Goal: Task Accomplishment & Management: Use online tool/utility

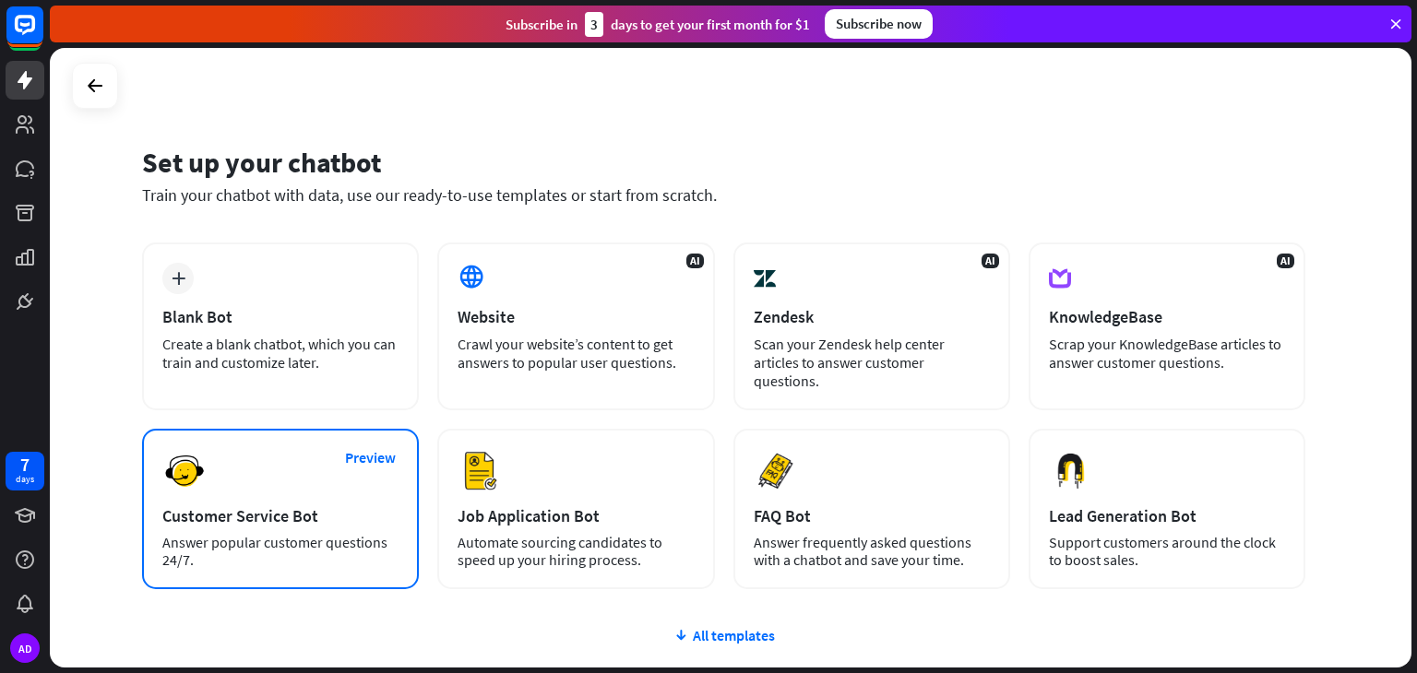
click at [290, 506] on div "Customer Service Bot" at bounding box center [280, 516] width 236 height 21
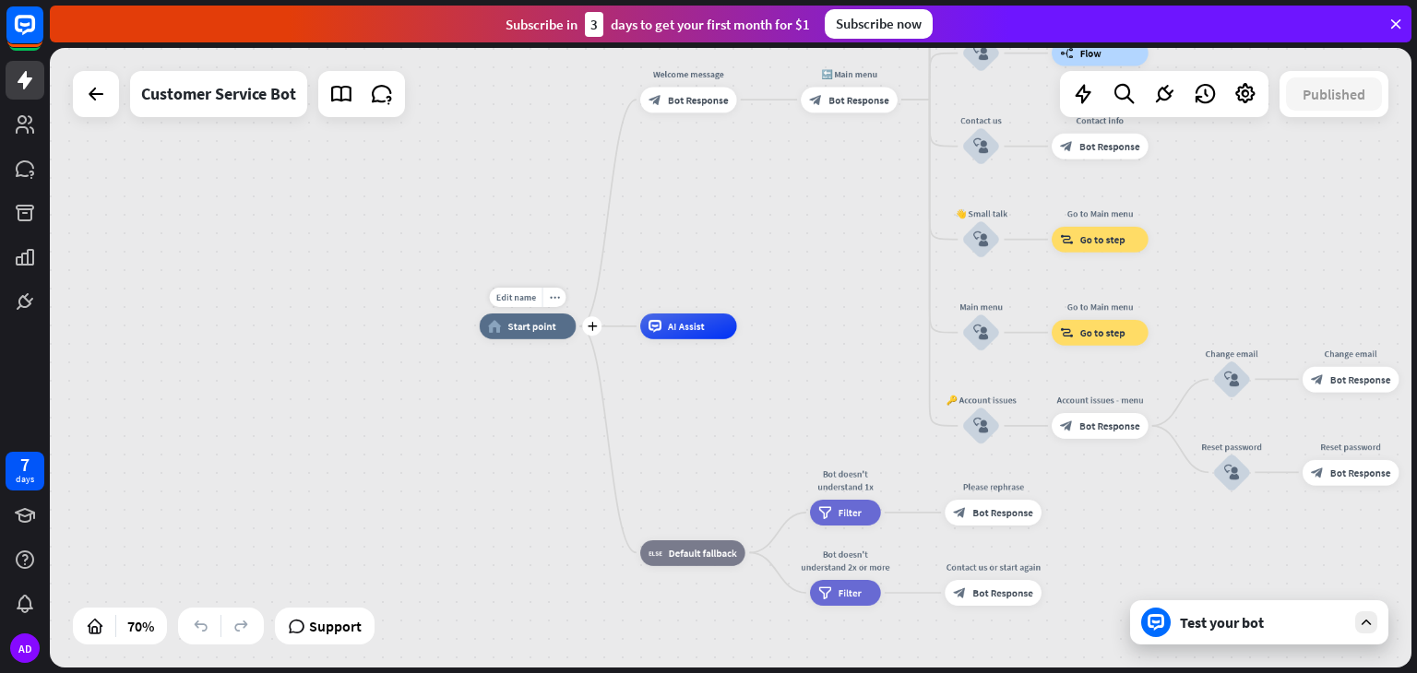
click at [533, 326] on span "Start point" at bounding box center [531, 326] width 48 height 13
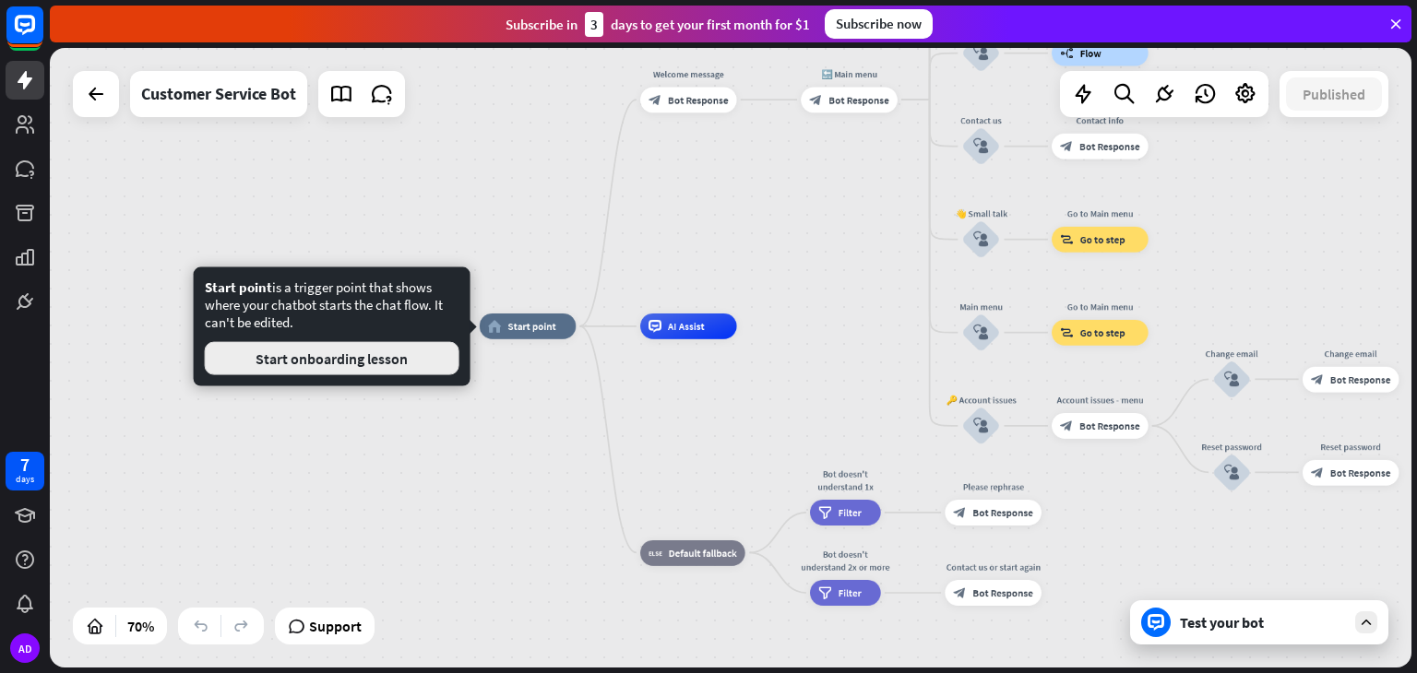
click at [342, 362] on button "Start onboarding lesson" at bounding box center [332, 358] width 255 height 33
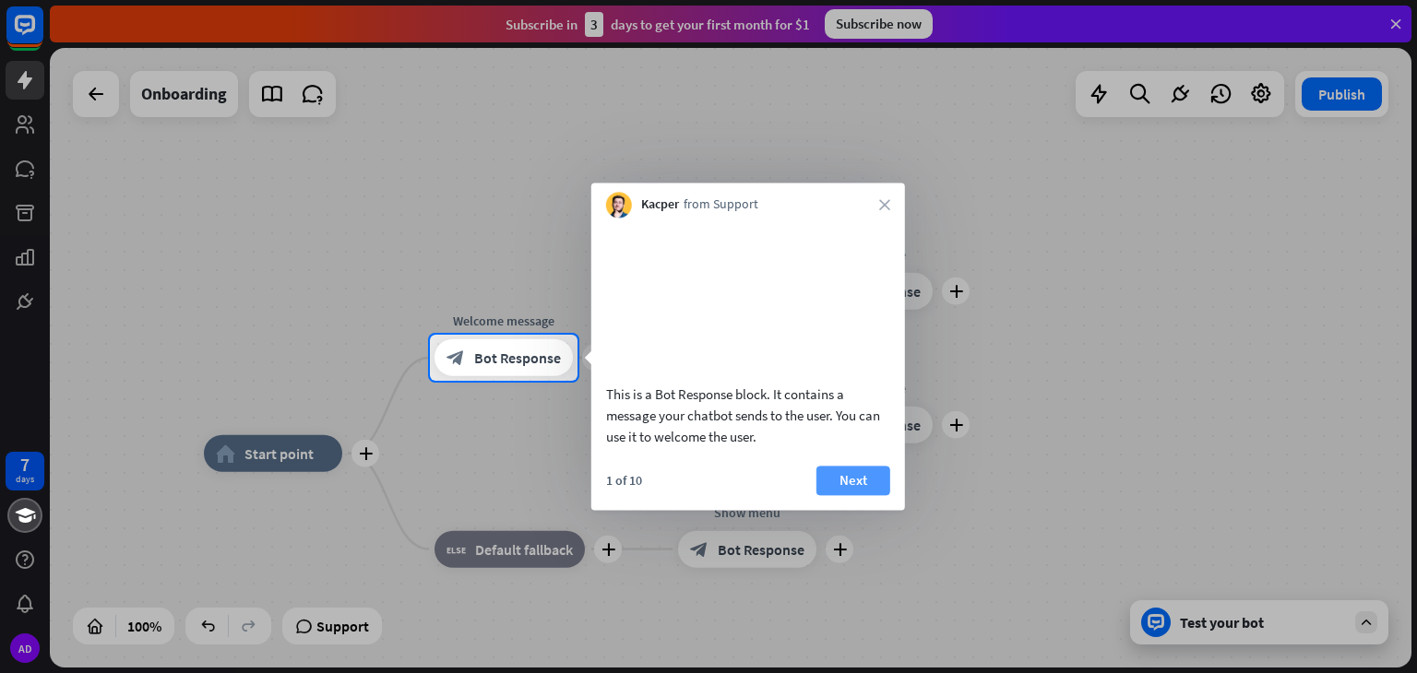
click at [857, 495] on button "Next" at bounding box center [853, 481] width 74 height 30
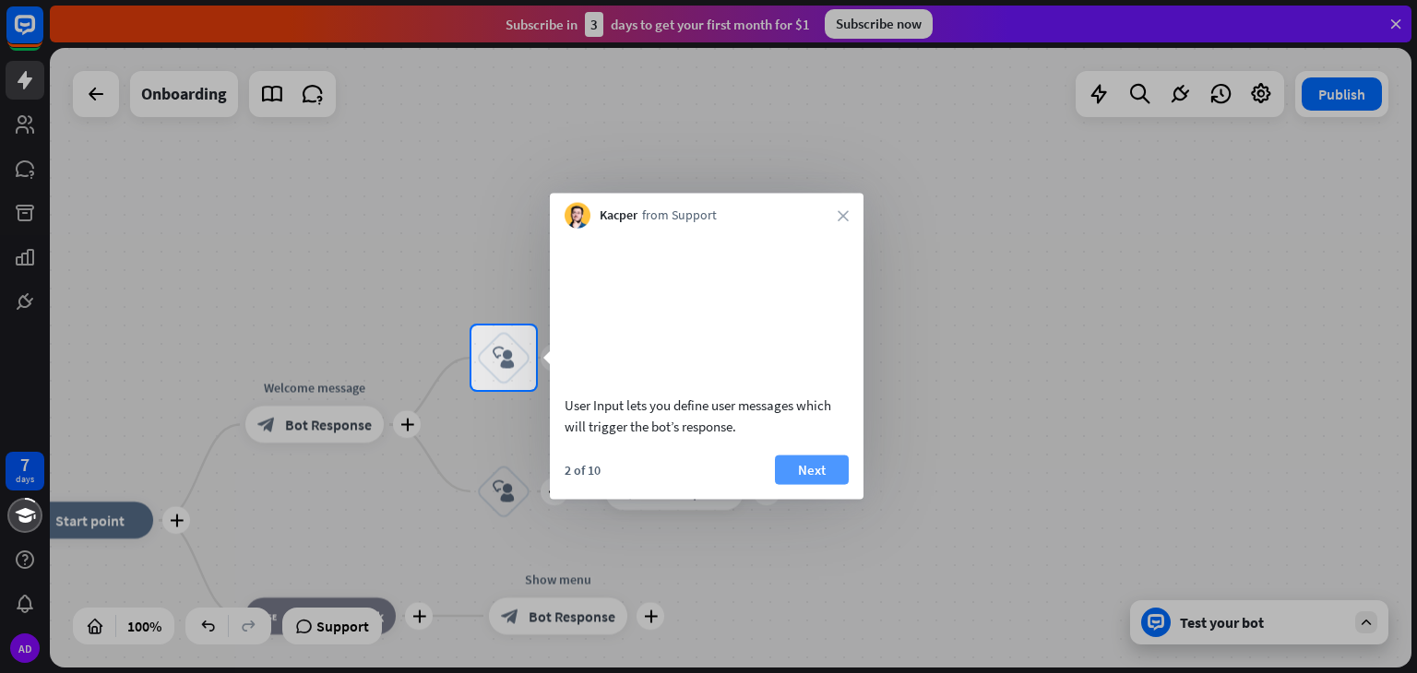
click at [832, 484] on button "Next" at bounding box center [812, 470] width 74 height 30
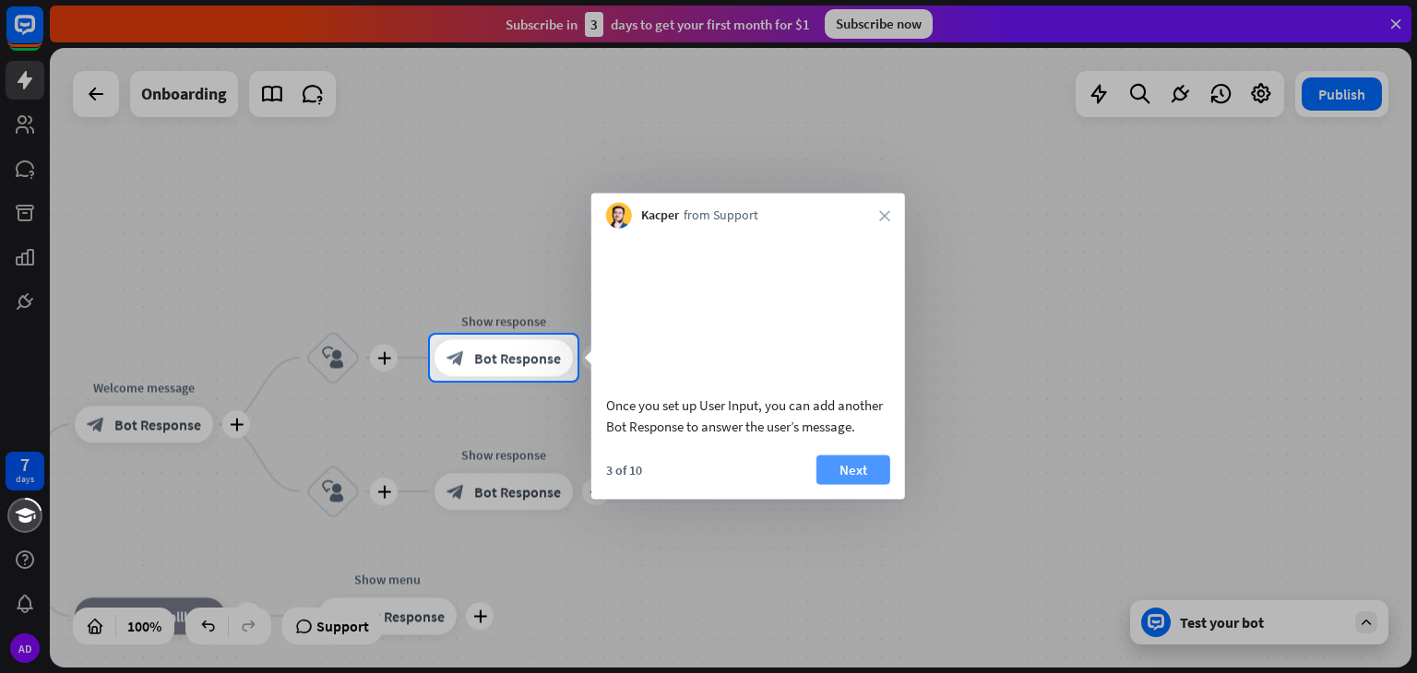
click at [836, 484] on button "Next" at bounding box center [853, 470] width 74 height 30
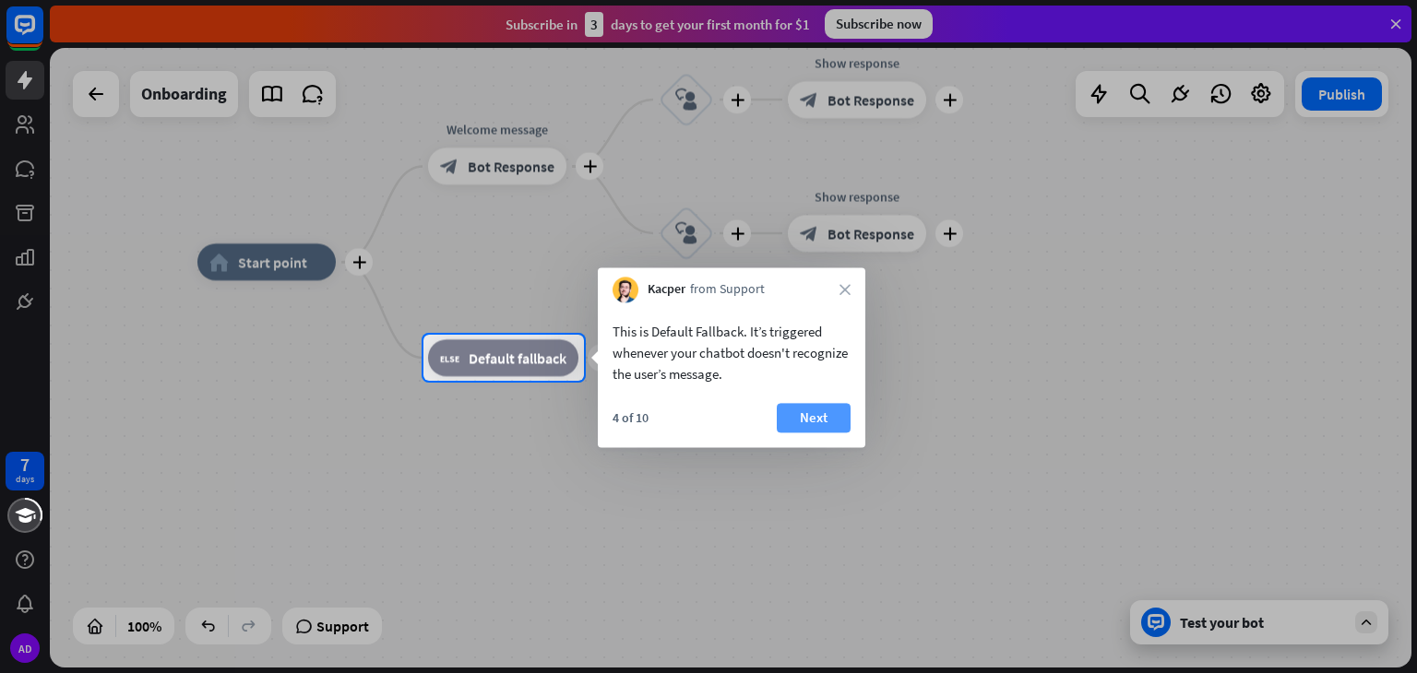
click at [824, 414] on button "Next" at bounding box center [814, 418] width 74 height 30
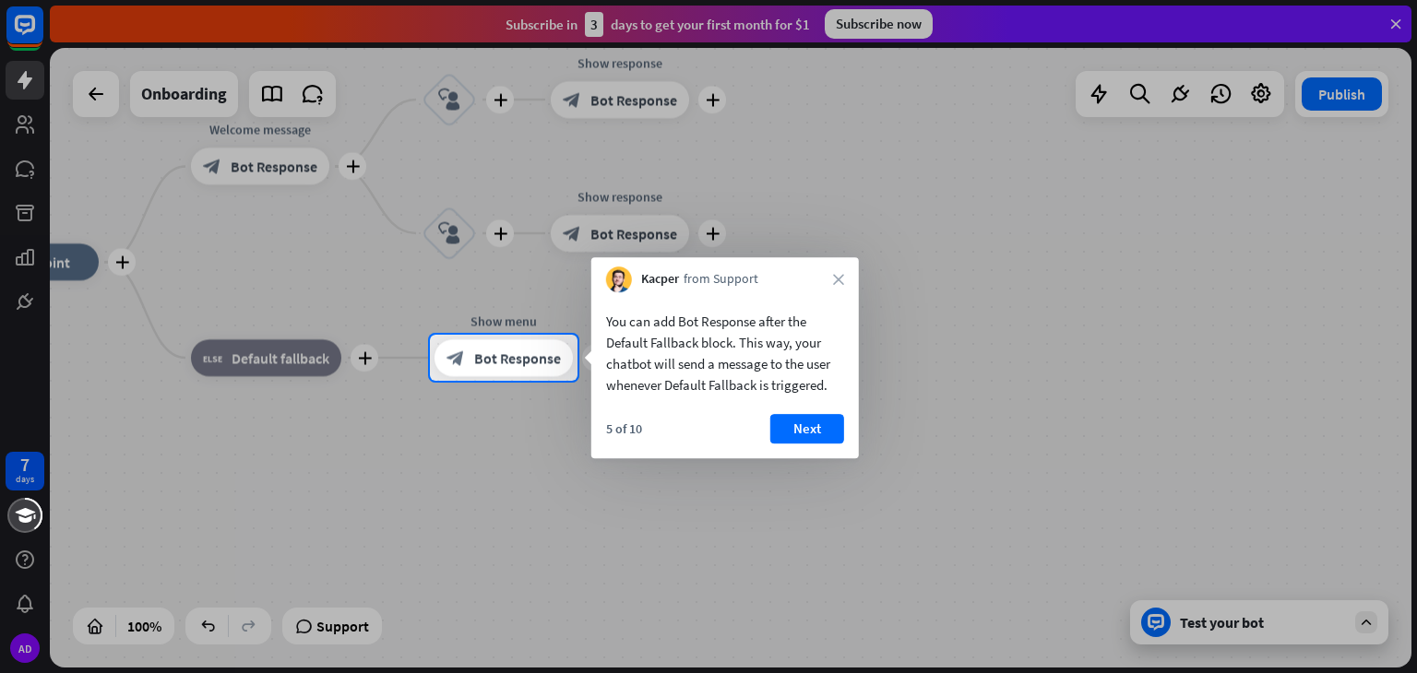
click at [824, 414] on button "Next" at bounding box center [807, 429] width 74 height 30
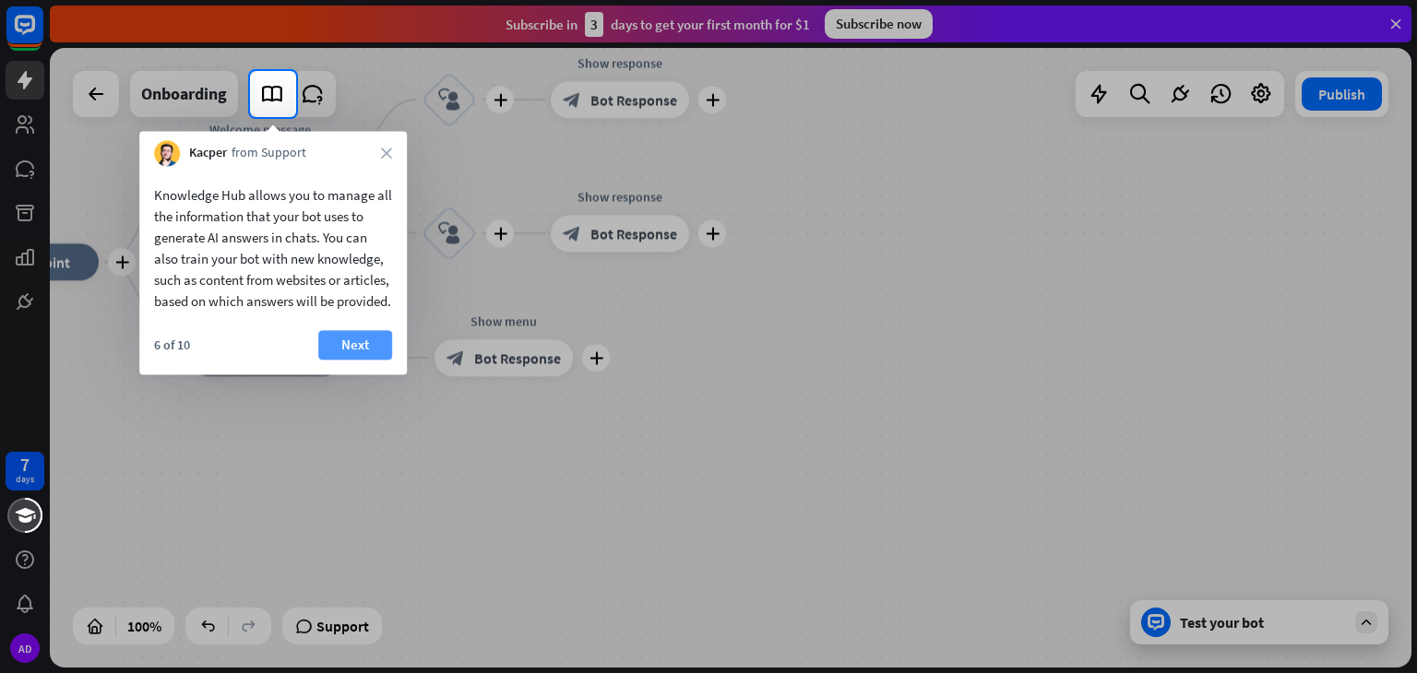
click at [367, 360] on button "Next" at bounding box center [355, 345] width 74 height 30
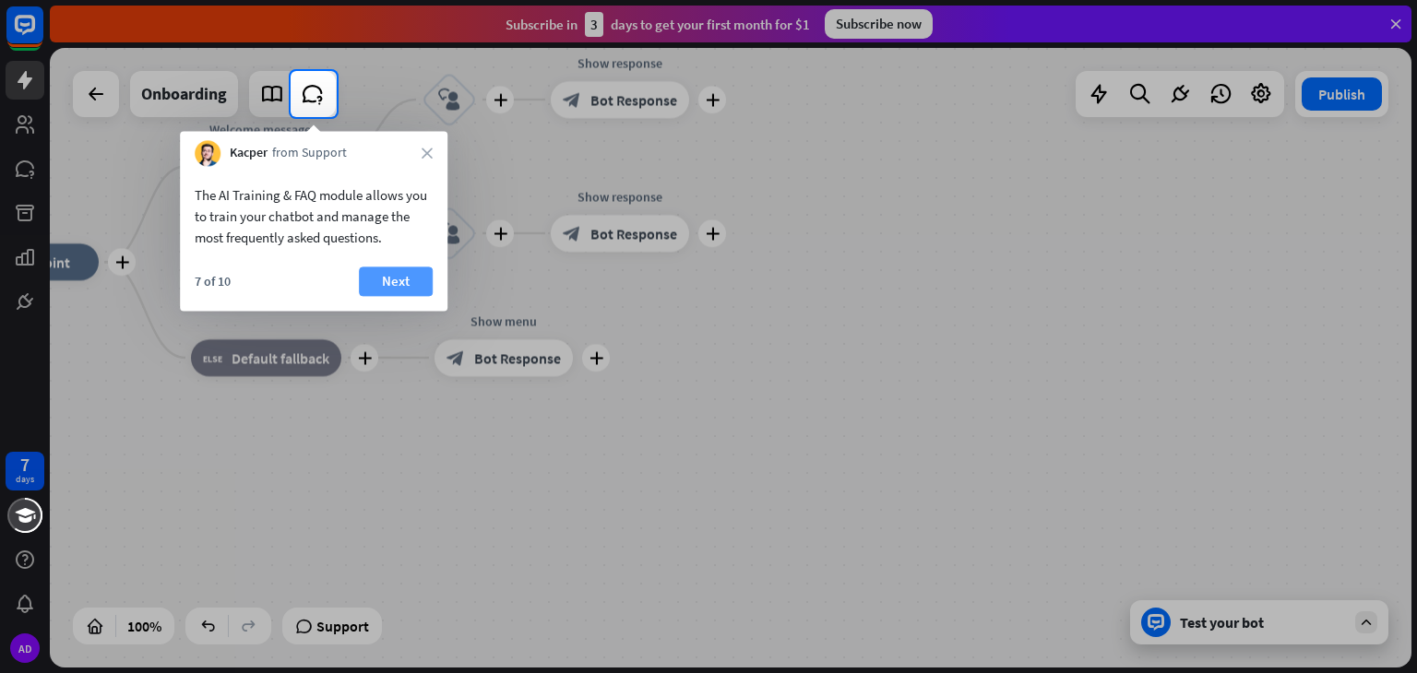
click at [382, 280] on button "Next" at bounding box center [396, 282] width 74 height 30
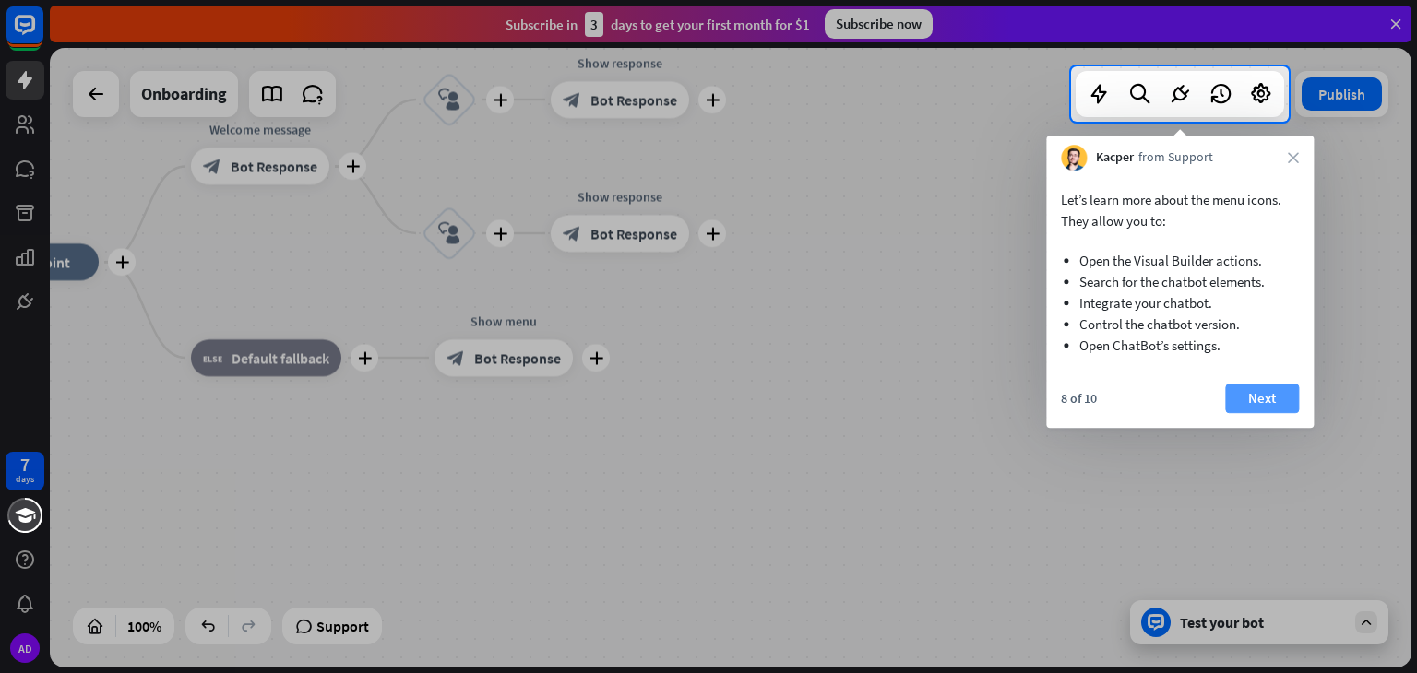
click at [1256, 401] on button "Next" at bounding box center [1262, 399] width 74 height 30
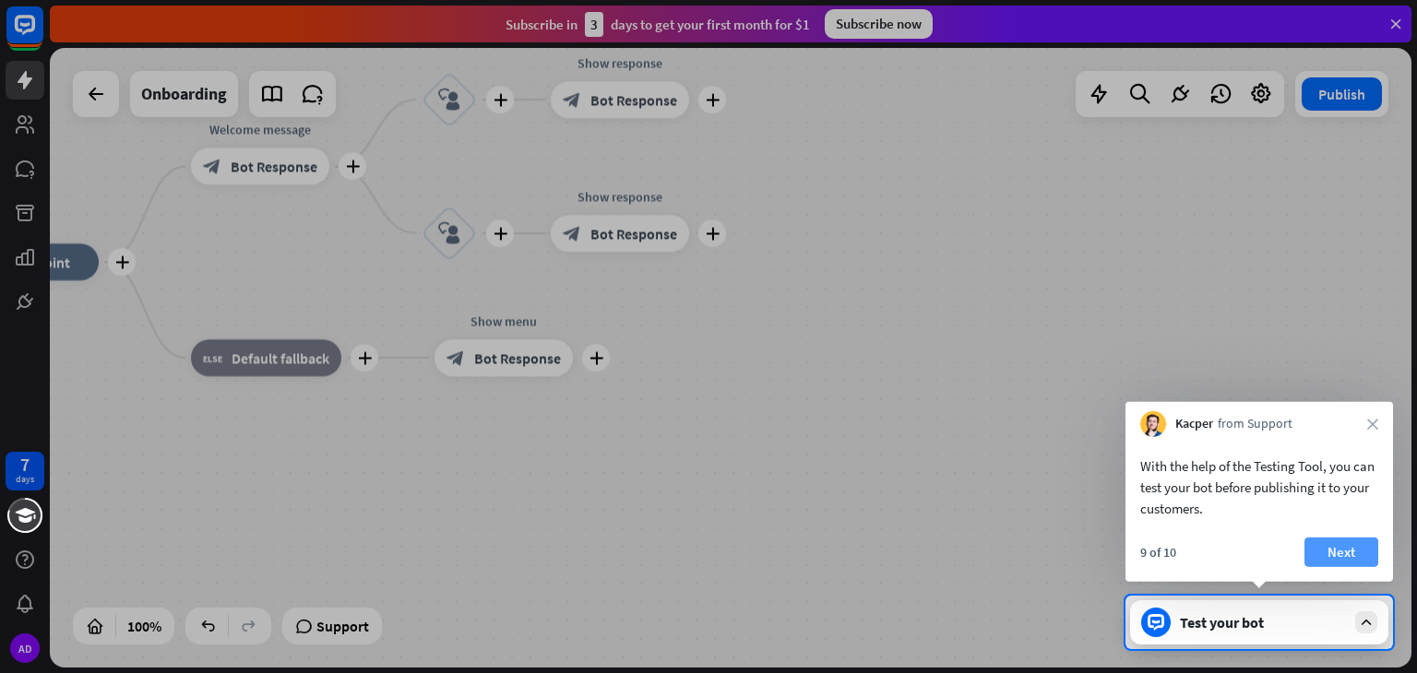
click at [1325, 556] on button "Next" at bounding box center [1341, 553] width 74 height 30
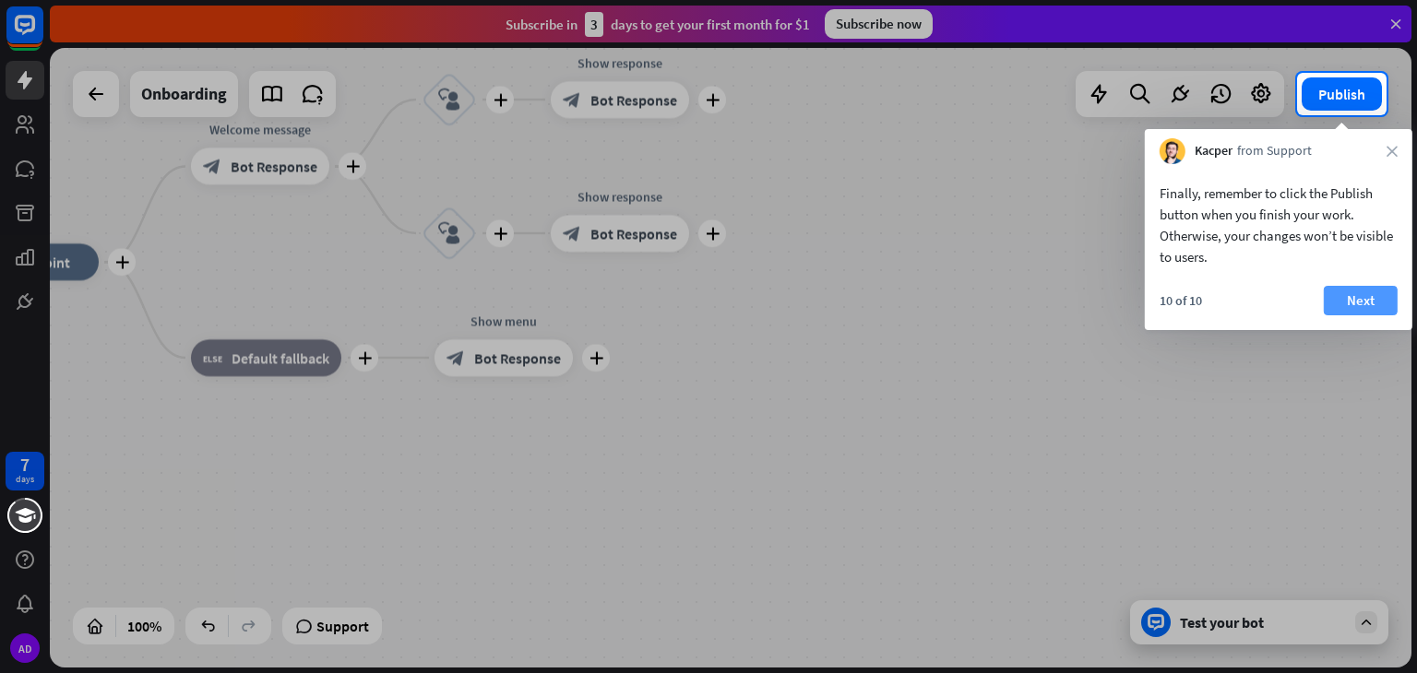
click at [1362, 309] on button "Next" at bounding box center [1361, 301] width 74 height 30
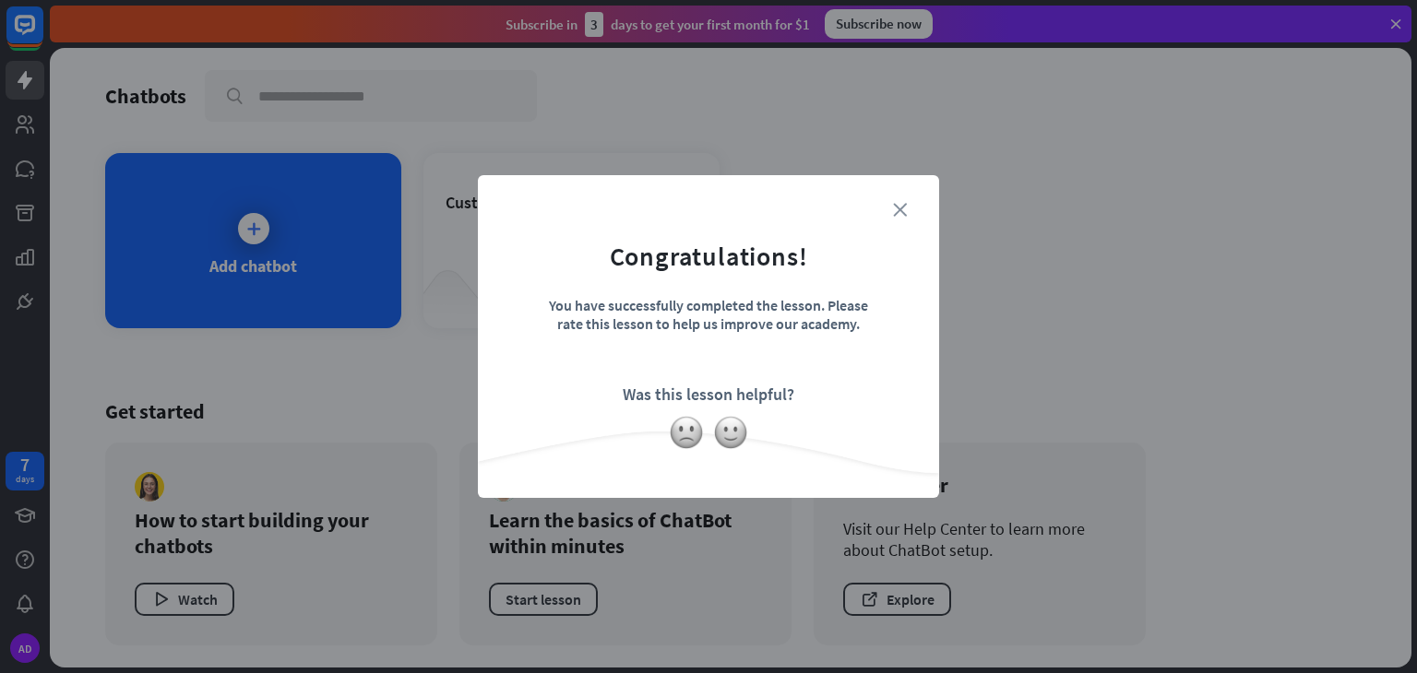
click at [899, 208] on icon "close" at bounding box center [900, 210] width 14 height 14
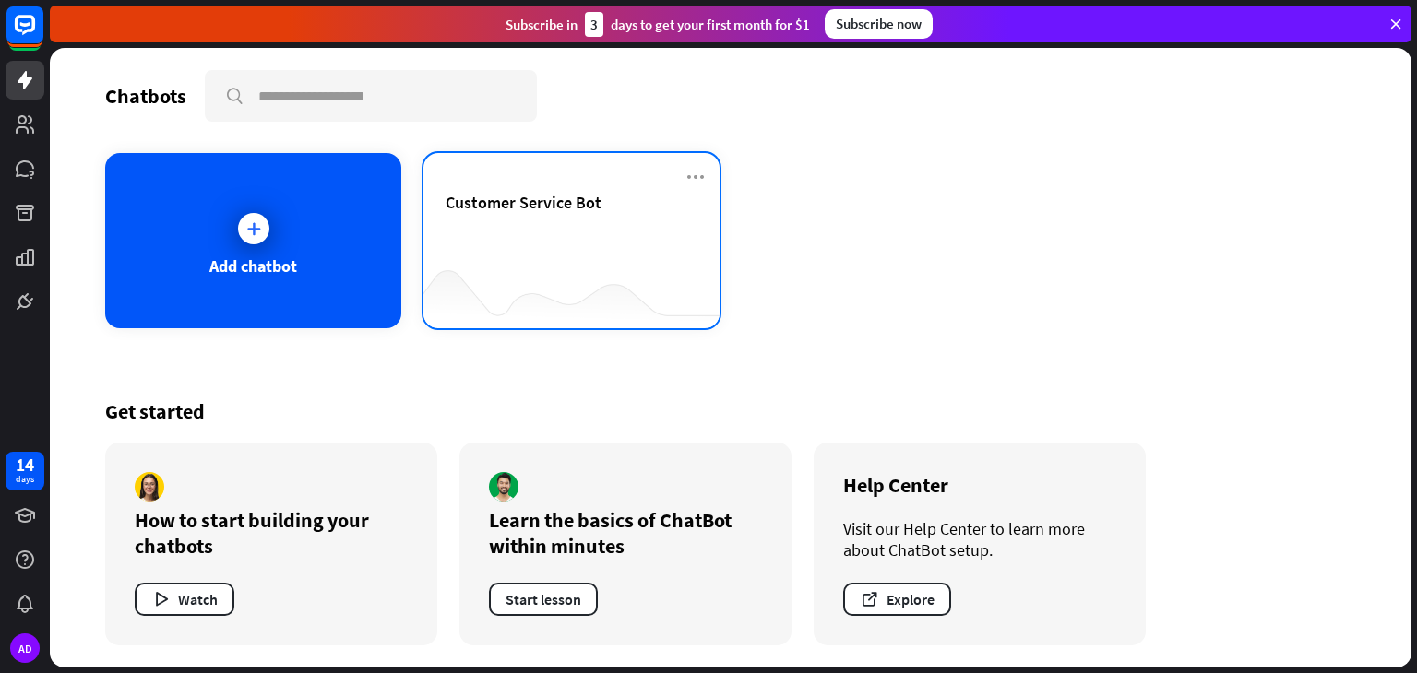
click at [530, 256] on div at bounding box center [571, 291] width 296 height 71
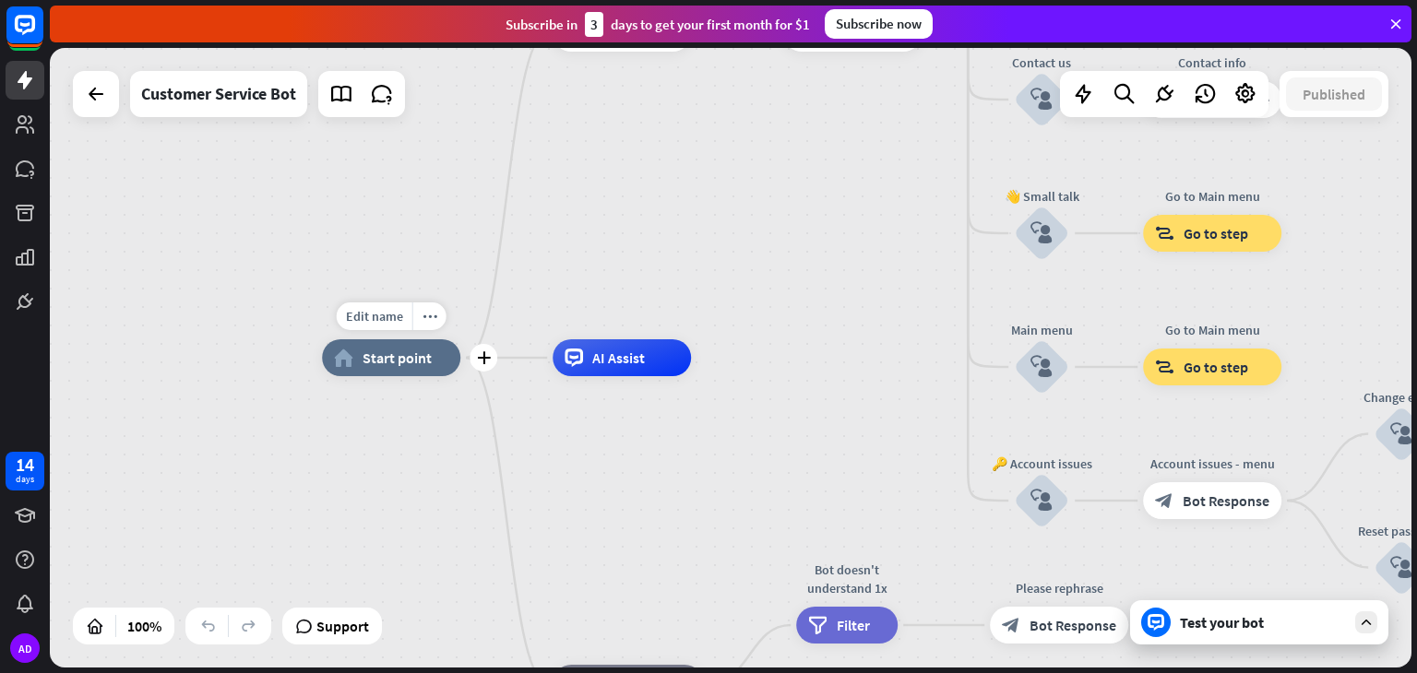
click at [351, 374] on div "home_2 Start point" at bounding box center [391, 357] width 138 height 37
click at [380, 325] on div "Edit name" at bounding box center [375, 317] width 76 height 28
type input "**********"
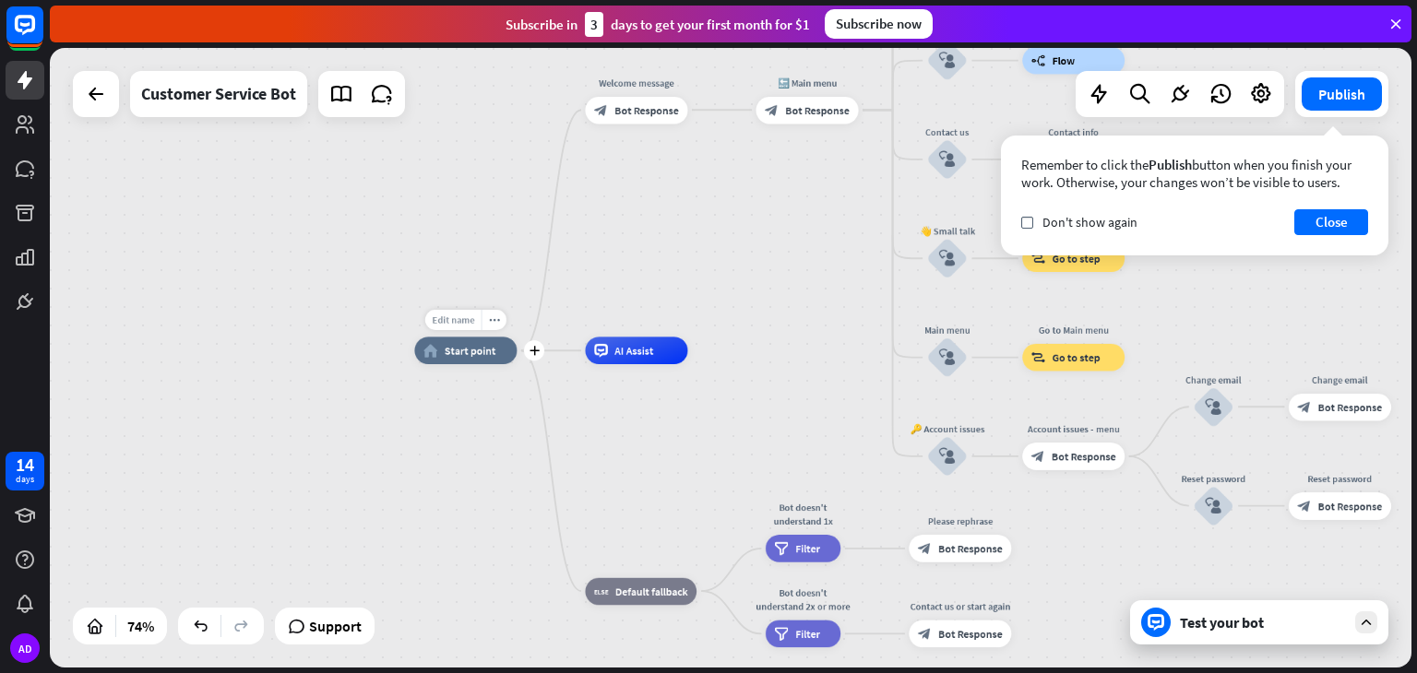
click at [446, 318] on span "Edit name" at bounding box center [453, 320] width 42 height 12
type input "*"
type input "*******"
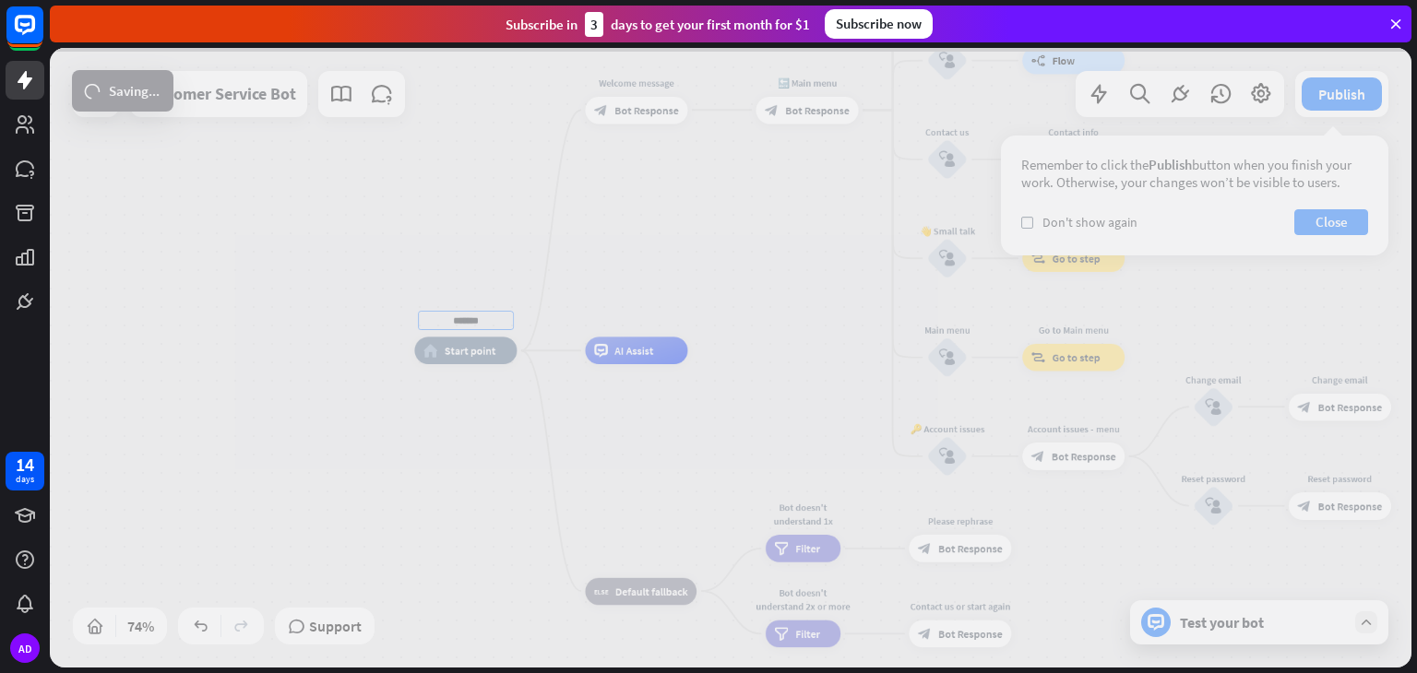
click at [601, 506] on div "******* home_2 Start point Welcome message block_bot_response Bot Response 🔙 Ma…" at bounding box center [731, 358] width 1362 height 620
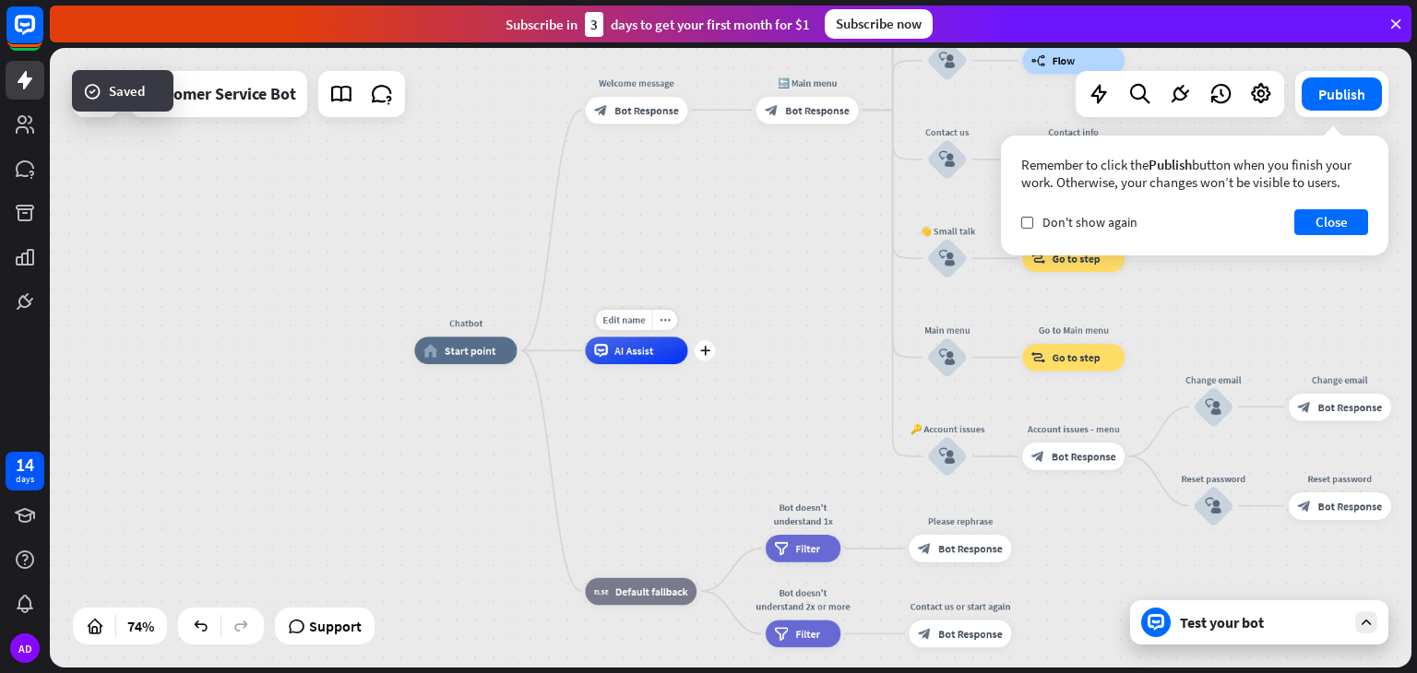
click at [629, 360] on div "AI Assist" at bounding box center [636, 351] width 102 height 28
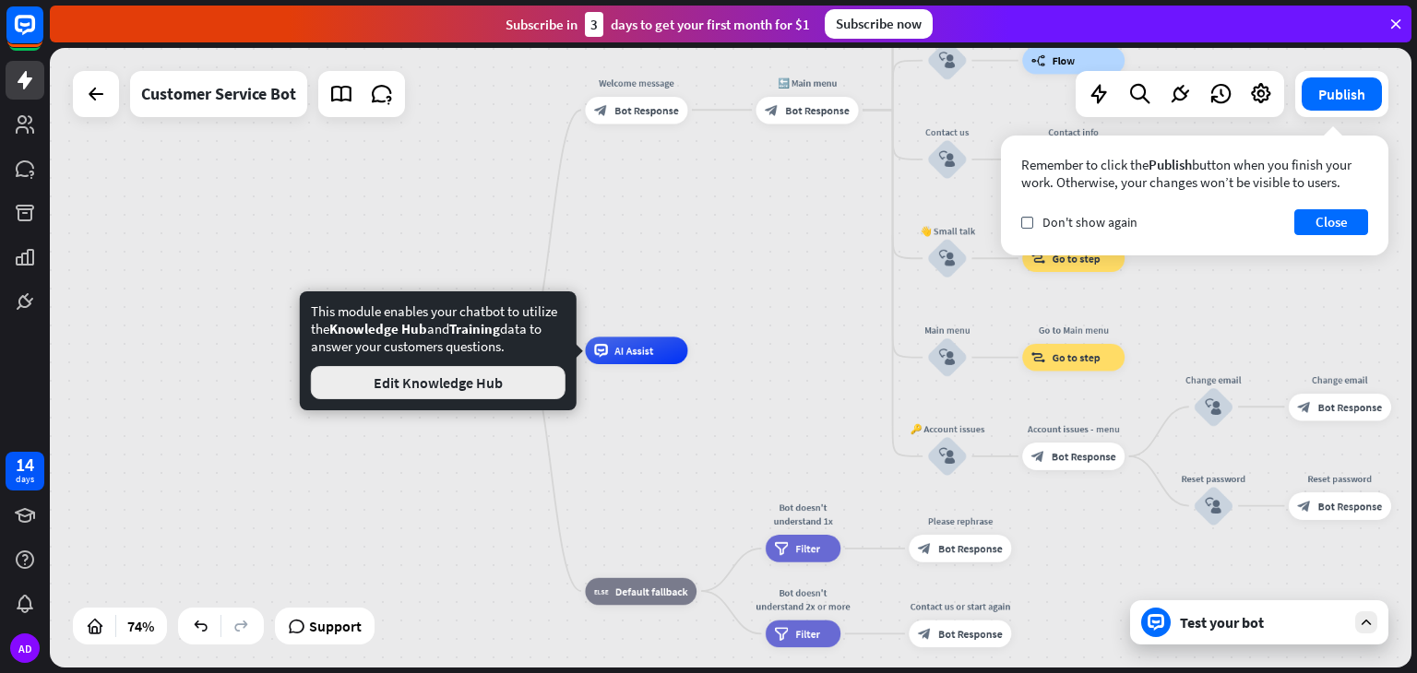
click at [495, 377] on button "Edit Knowledge Hub" at bounding box center [438, 382] width 255 height 33
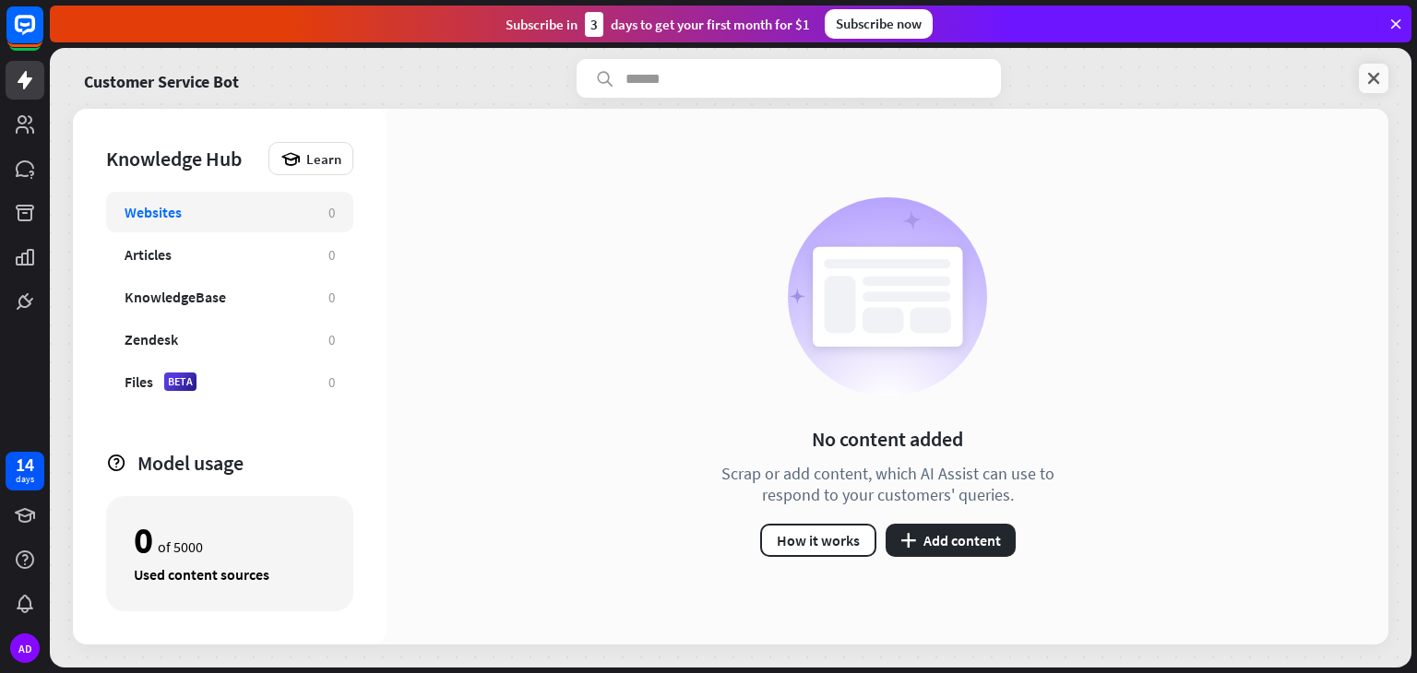
click at [1366, 88] on link at bounding box center [1374, 79] width 30 height 30
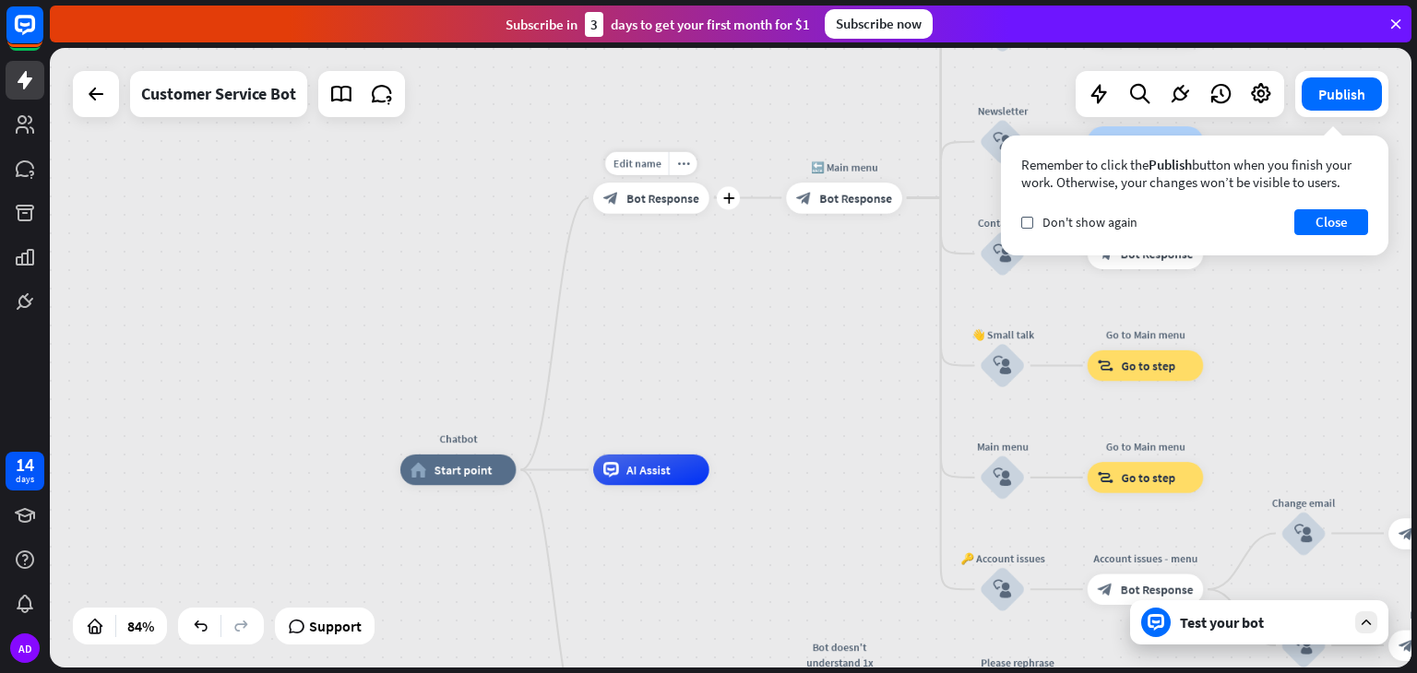
drag, startPoint x: 709, startPoint y: 121, endPoint x: 706, endPoint y: 241, distance: 120.0
click at [706, 213] on div "Edit name more_horiz plus Welcome message block_bot_response Bot Response" at bounding box center [651, 198] width 116 height 30
click at [627, 203] on span "Bot Response" at bounding box center [661, 198] width 73 height 16
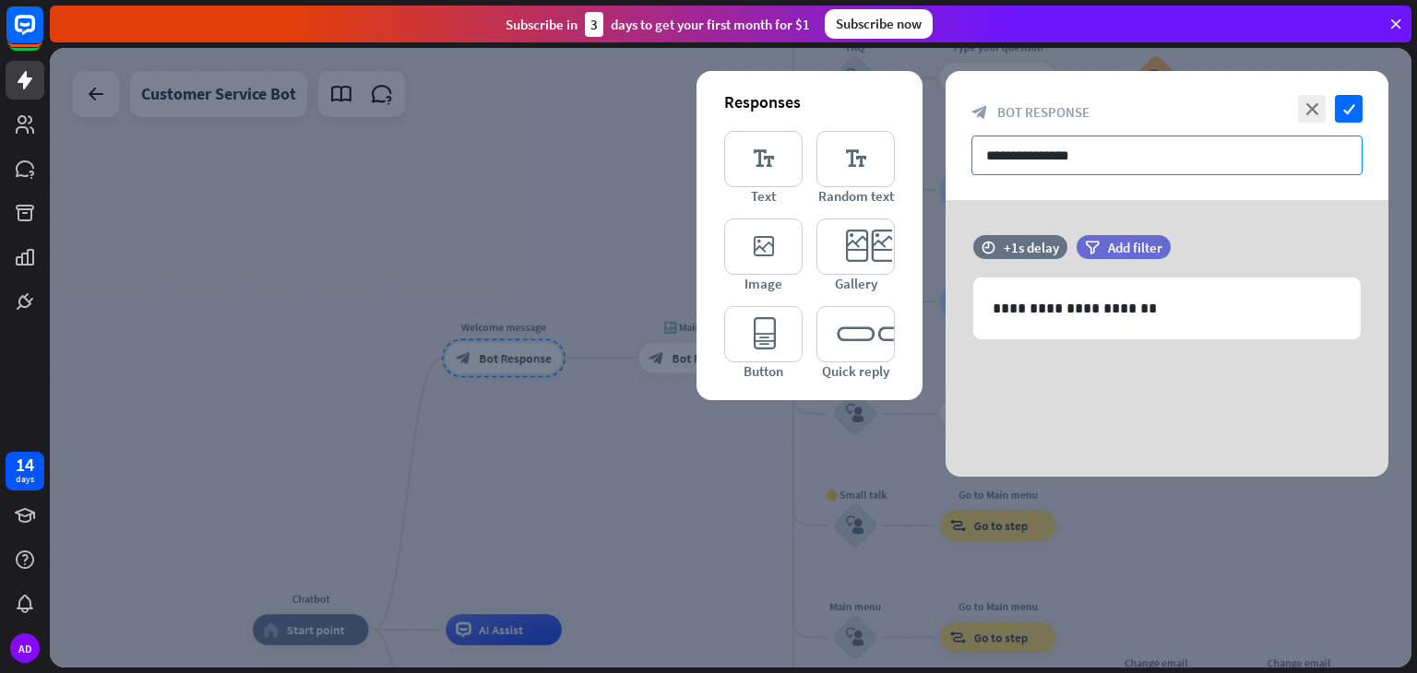
click at [1118, 152] on input "**********" at bounding box center [1166, 156] width 391 height 40
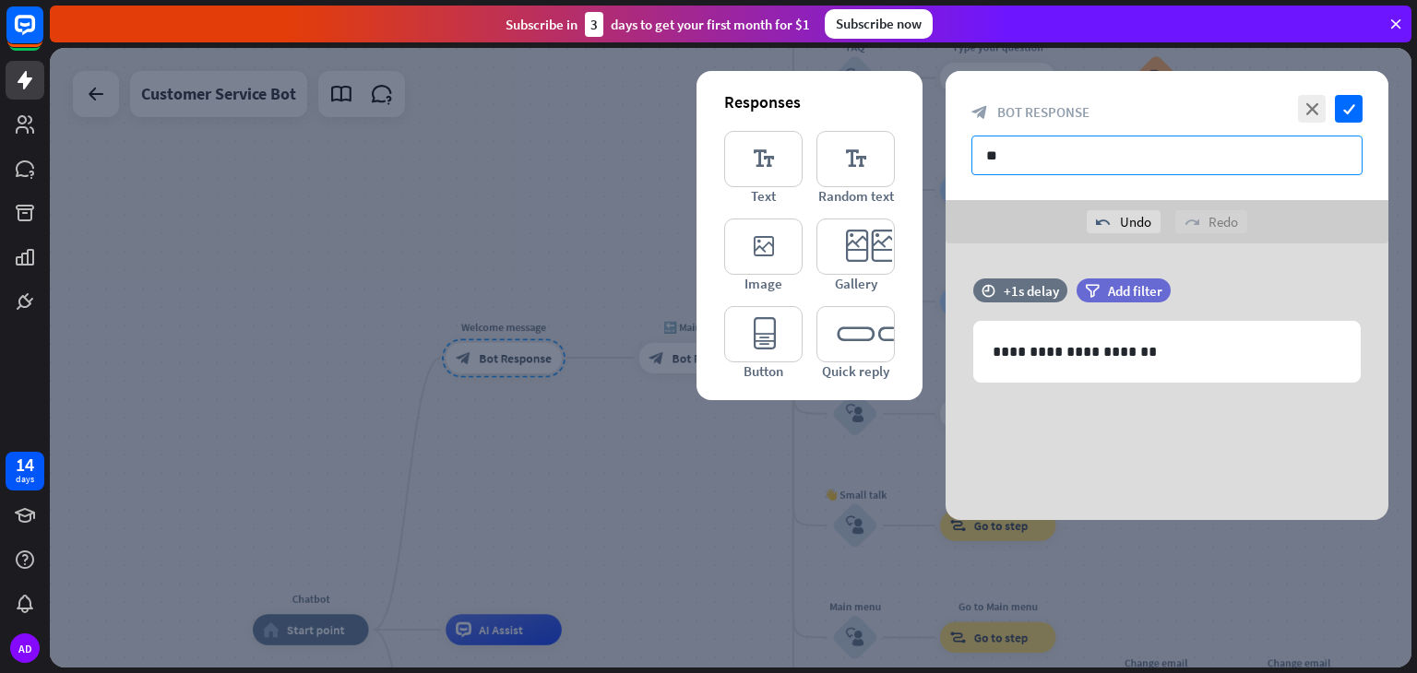
type input "*"
paste input "**********"
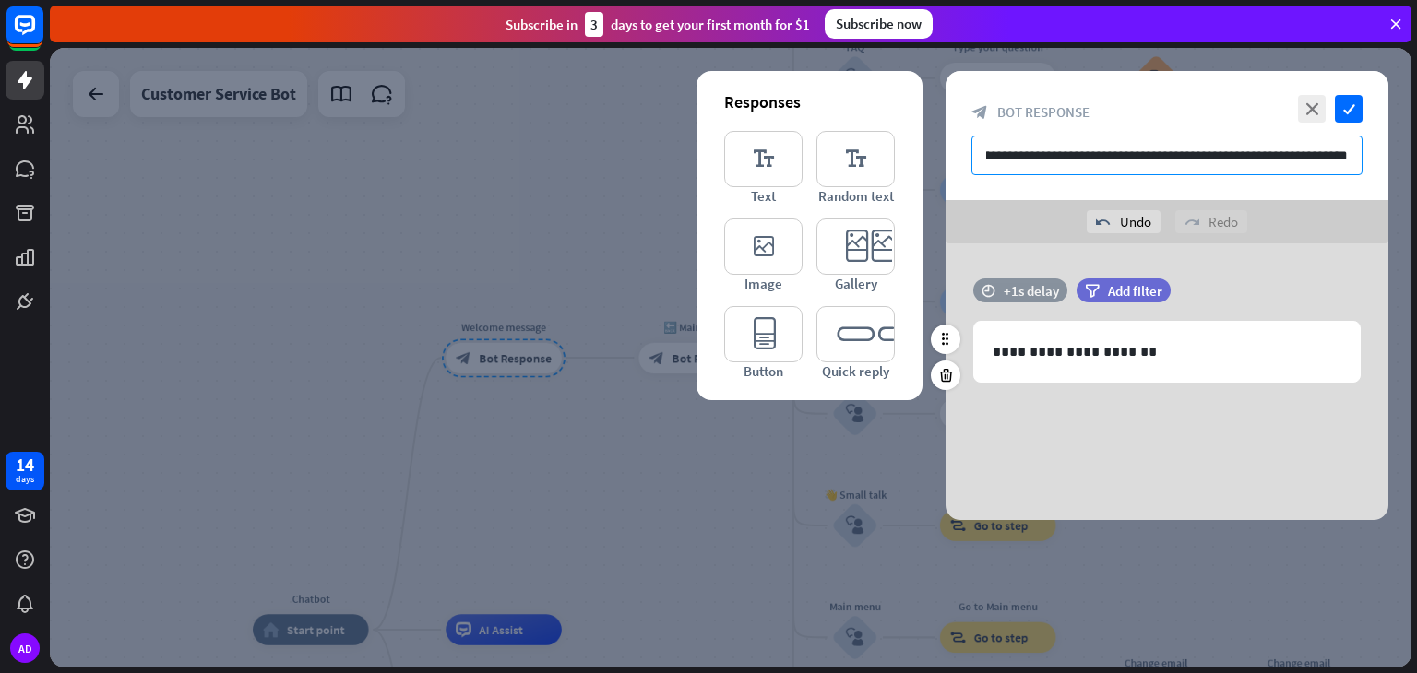
type input "**********"
click at [1030, 283] on div "+1s delay" at bounding box center [1031, 291] width 55 height 18
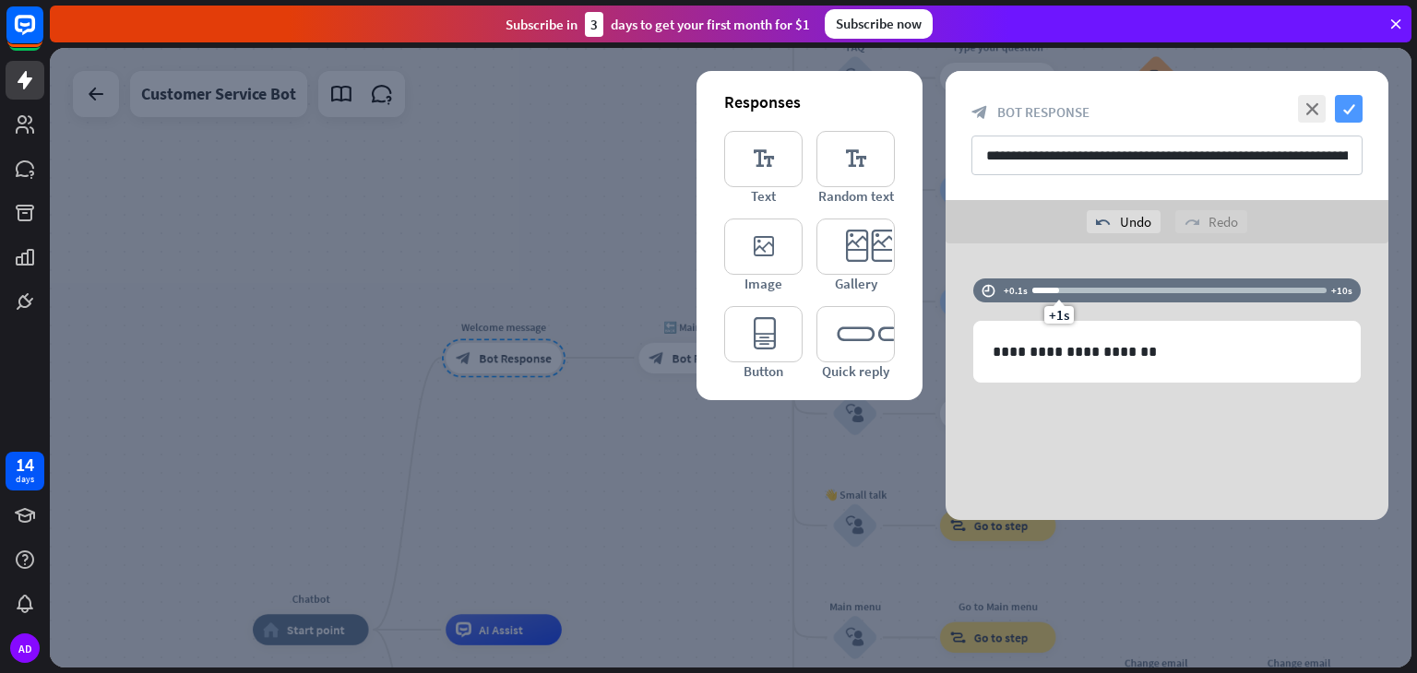
click at [1347, 112] on icon "check" at bounding box center [1349, 109] width 28 height 28
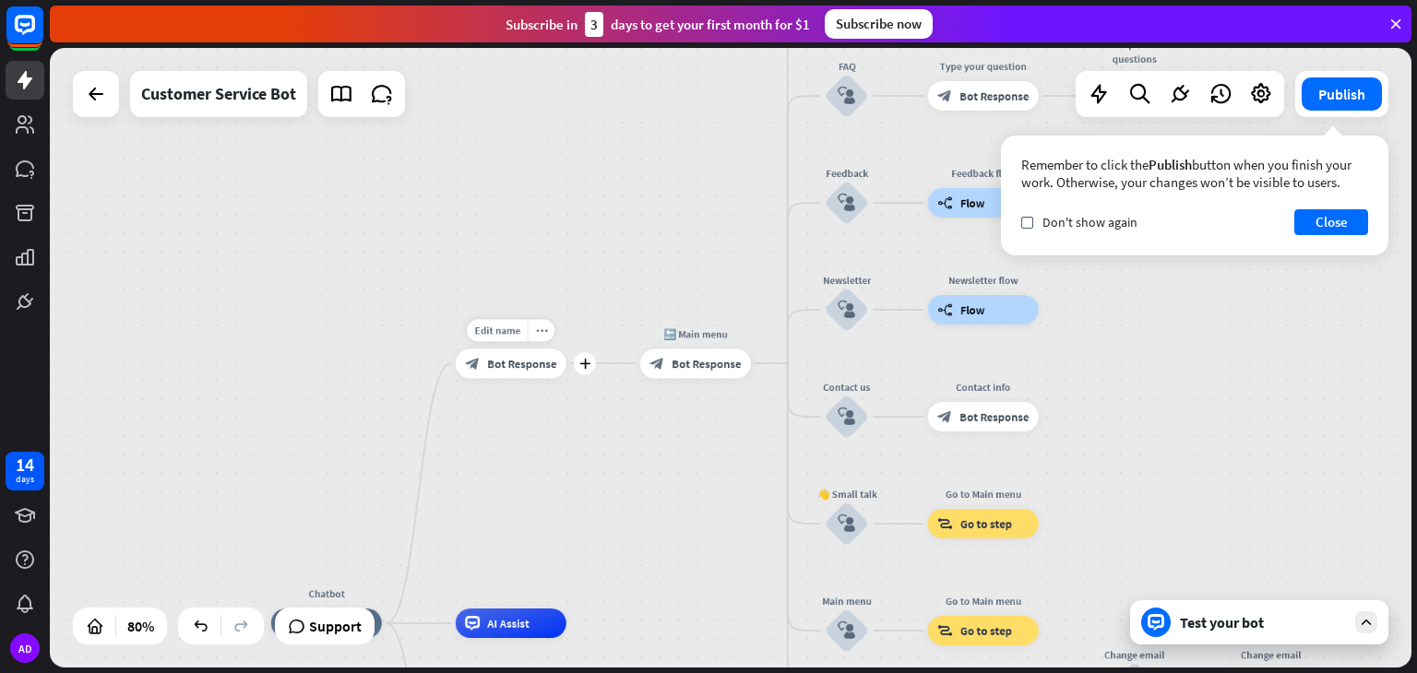
click at [530, 376] on div "block_bot_response Bot Response" at bounding box center [511, 364] width 111 height 30
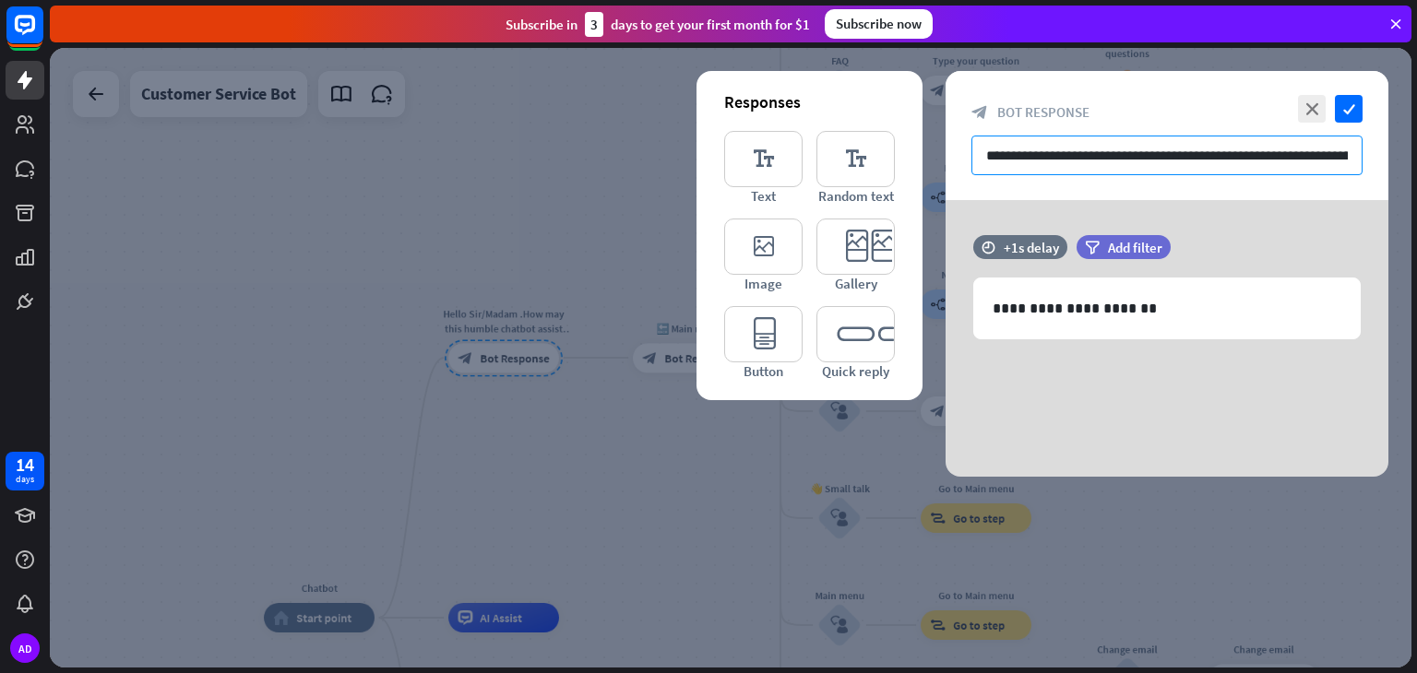
scroll to position [0, 33]
drag, startPoint x: 984, startPoint y: 156, endPoint x: 1358, endPoint y: 133, distance: 374.3
click at [1358, 133] on div "**********" at bounding box center [1167, 135] width 443 height 129
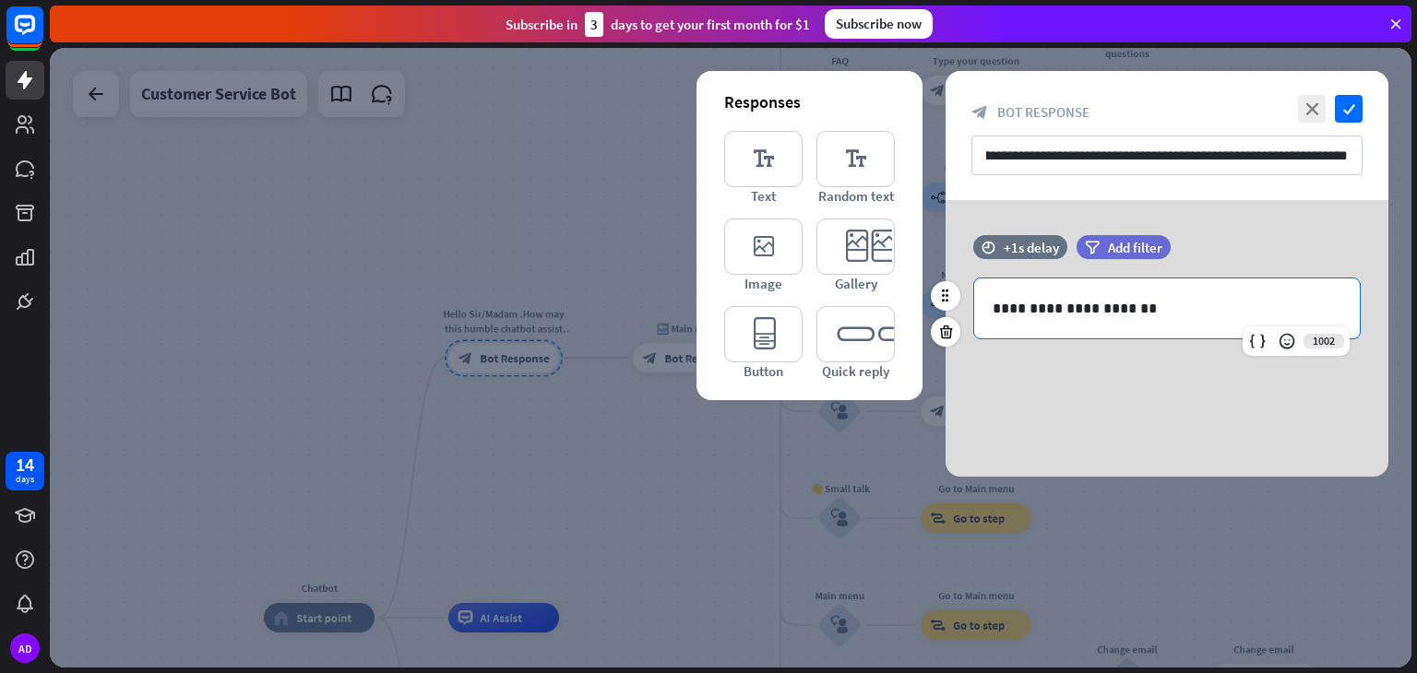
scroll to position [0, 0]
click at [1181, 312] on p "**********" at bounding box center [1167, 308] width 349 height 23
drag, startPoint x: 1183, startPoint y: 312, endPoint x: 980, endPoint y: 302, distance: 203.2
click at [980, 302] on div "**********" at bounding box center [1167, 309] width 386 height 60
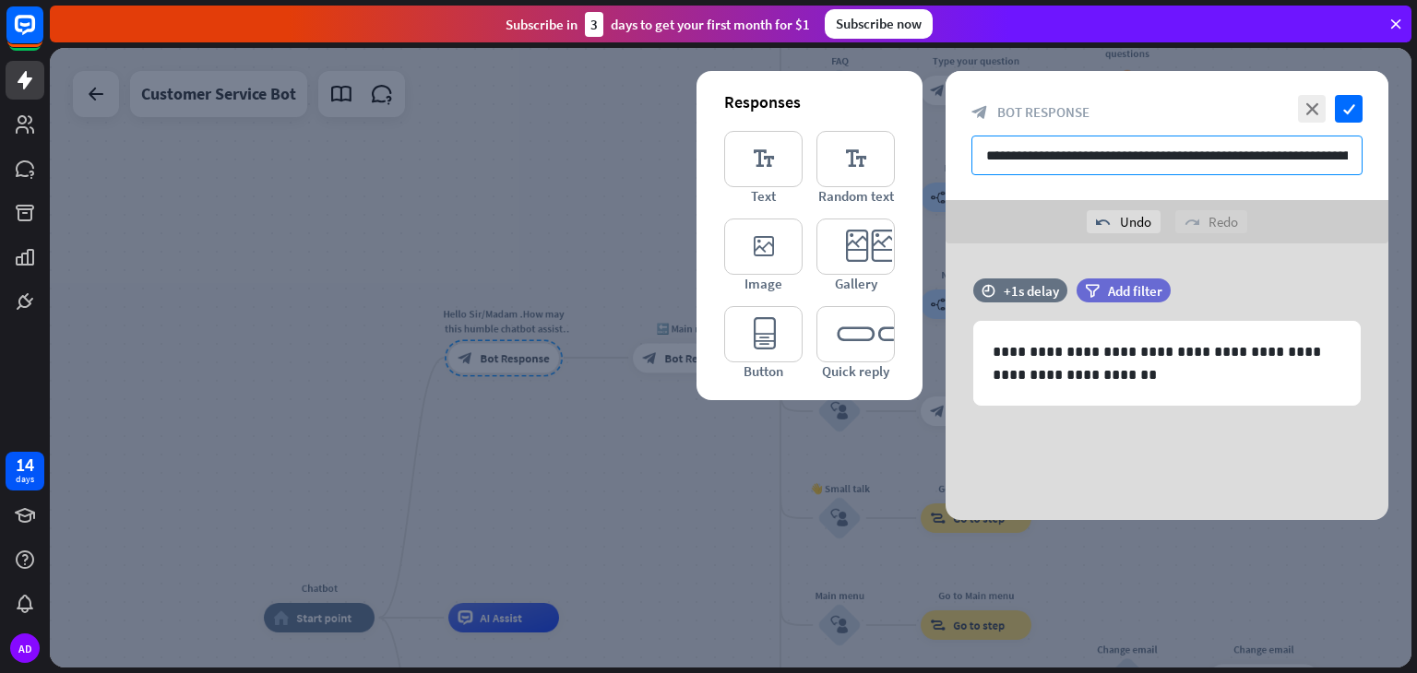
scroll to position [0, 33]
drag, startPoint x: 1203, startPoint y: 165, endPoint x: 1365, endPoint y: 185, distance: 163.6
click at [1365, 185] on div "**********" at bounding box center [1167, 135] width 443 height 129
type input "**********"
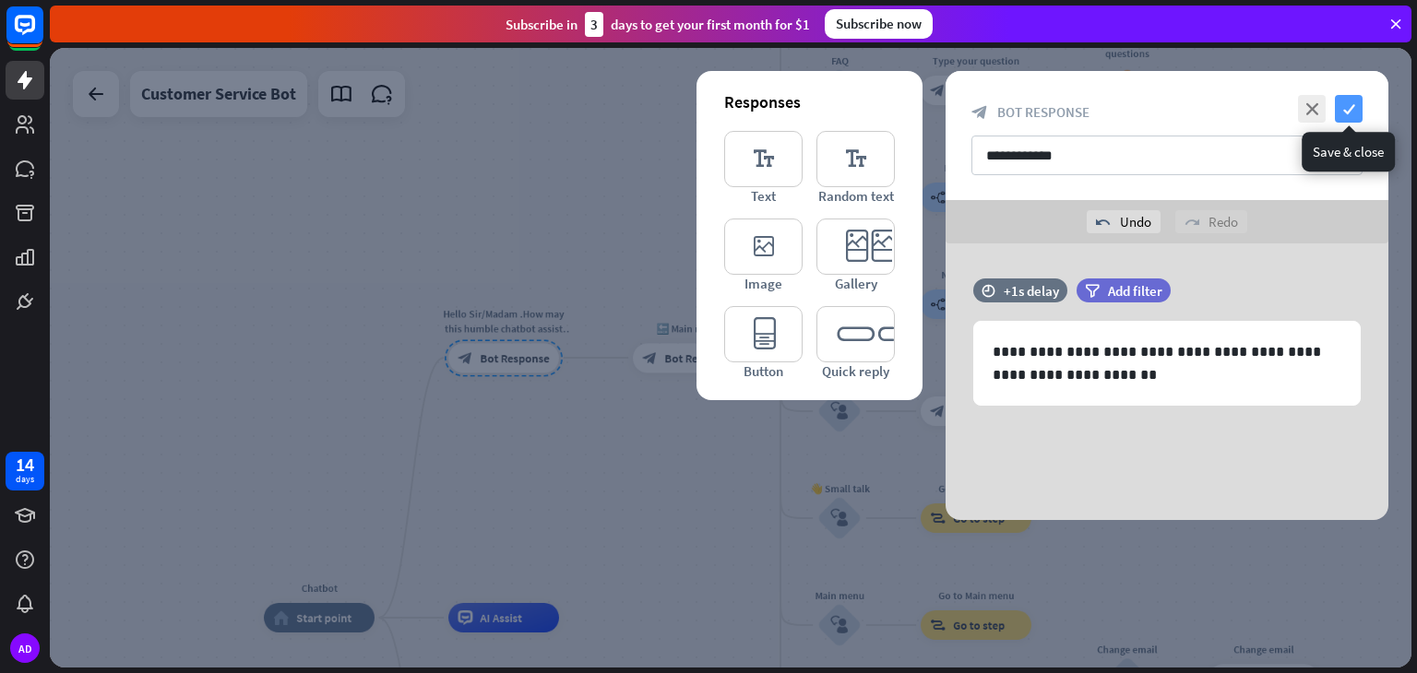
click at [1348, 112] on icon "check" at bounding box center [1349, 109] width 28 height 28
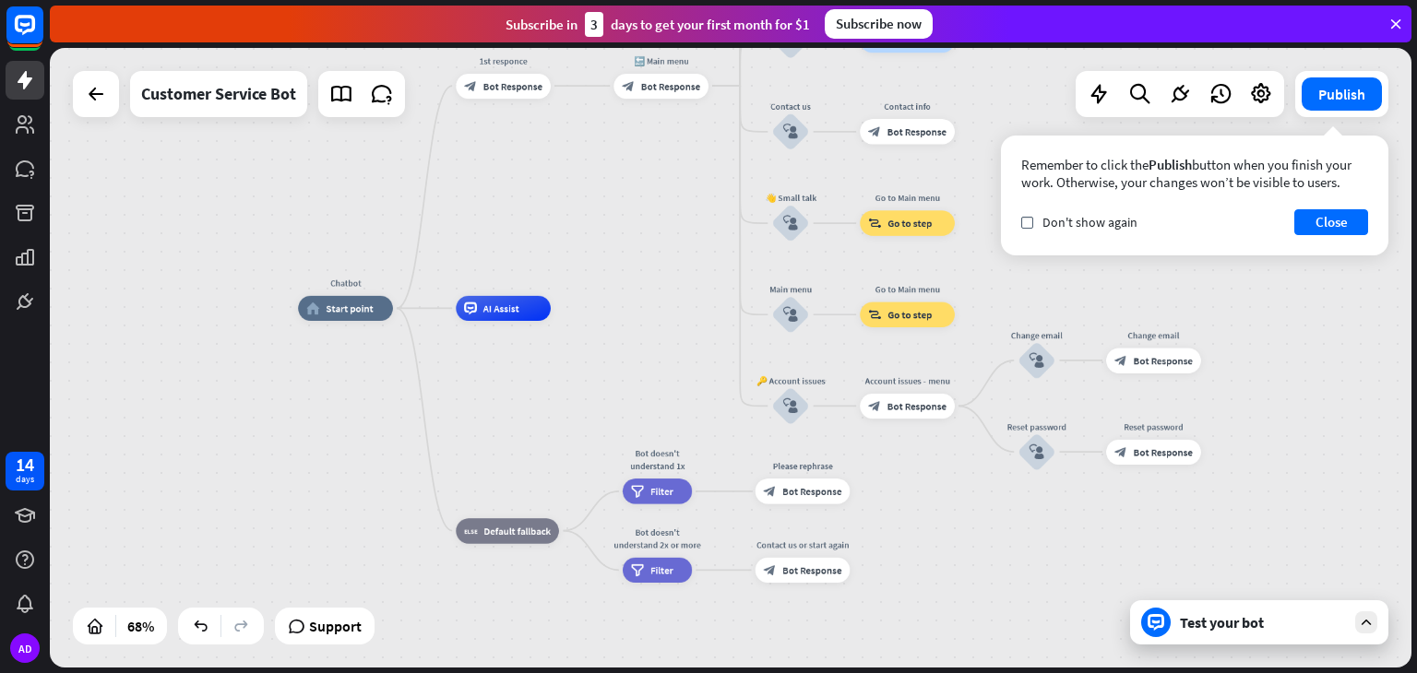
drag, startPoint x: 633, startPoint y: 591, endPoint x: 622, endPoint y: 299, distance: 292.6
click at [622, 299] on div "Chatbot home_2 Start point 1st responce block_bot_response Bot Response 🔙 Main …" at bounding box center [731, 358] width 1362 height 620
click at [661, 492] on span "Filter" at bounding box center [661, 491] width 23 height 13
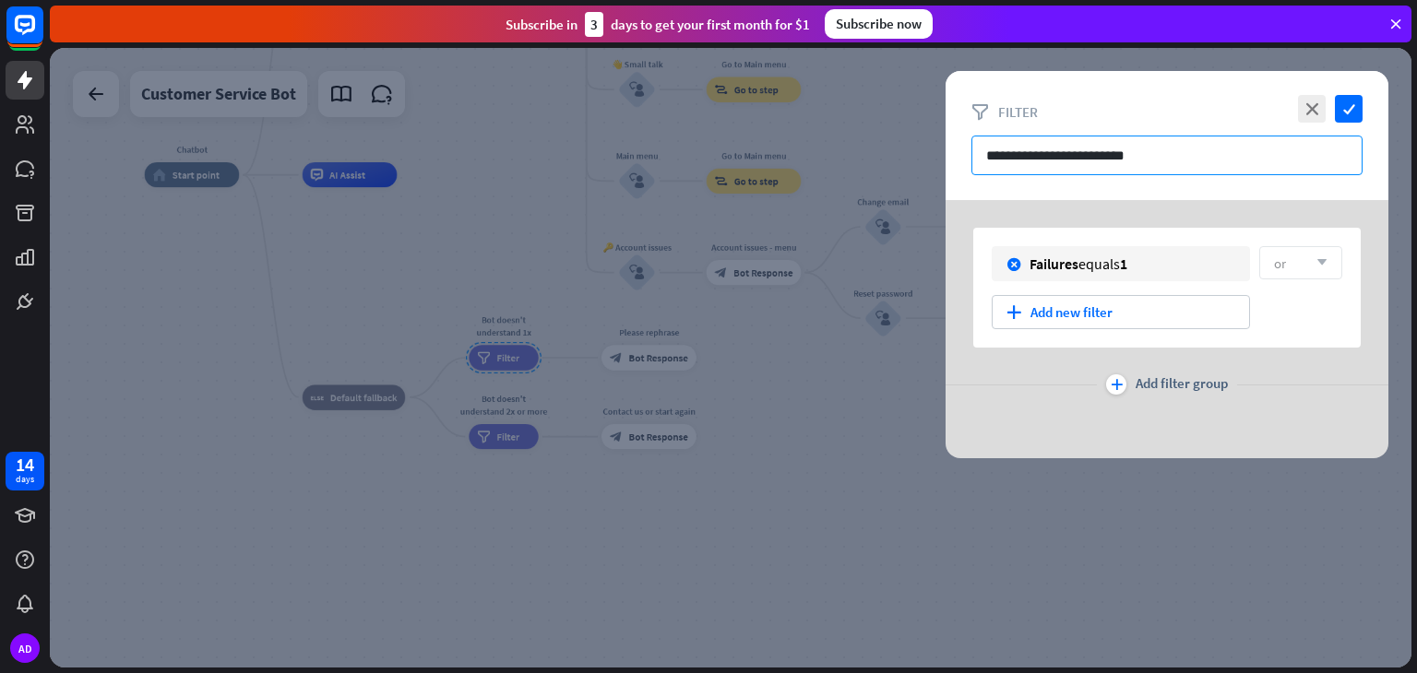
click at [1202, 161] on input "**********" at bounding box center [1166, 156] width 391 height 40
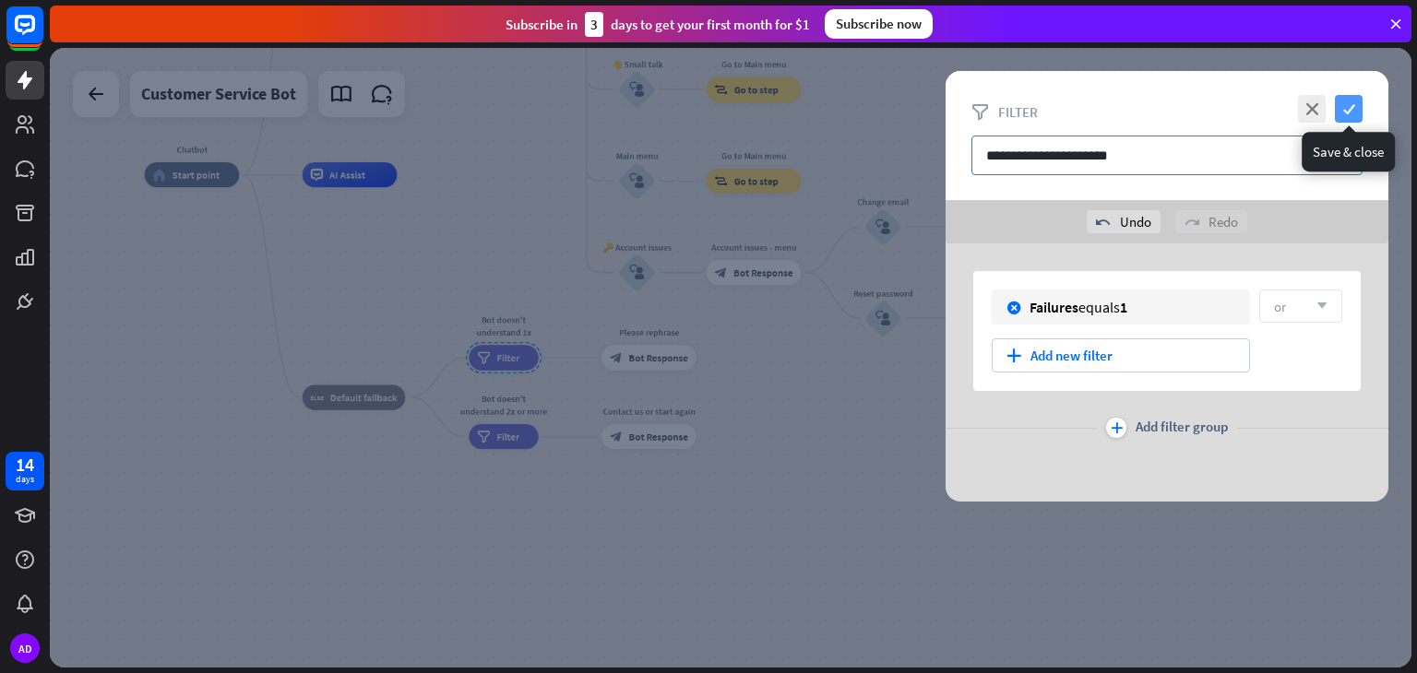
type input "**********"
click at [1353, 104] on icon "check" at bounding box center [1349, 109] width 28 height 28
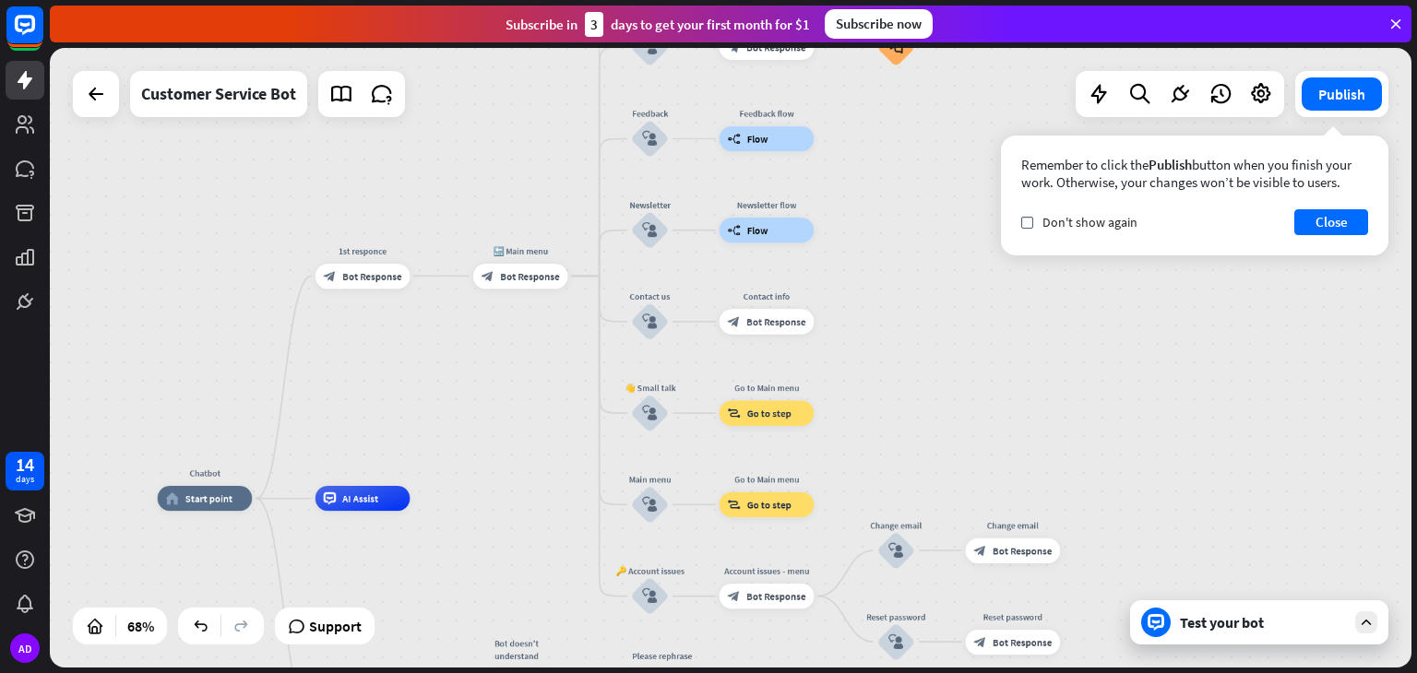
drag, startPoint x: 752, startPoint y: 392, endPoint x: 765, endPoint y: 716, distance: 324.1
click at [765, 673] on html "14 days AD close Product Help First steps Get started with ChatBot Help Center …" at bounding box center [708, 336] width 1417 height 673
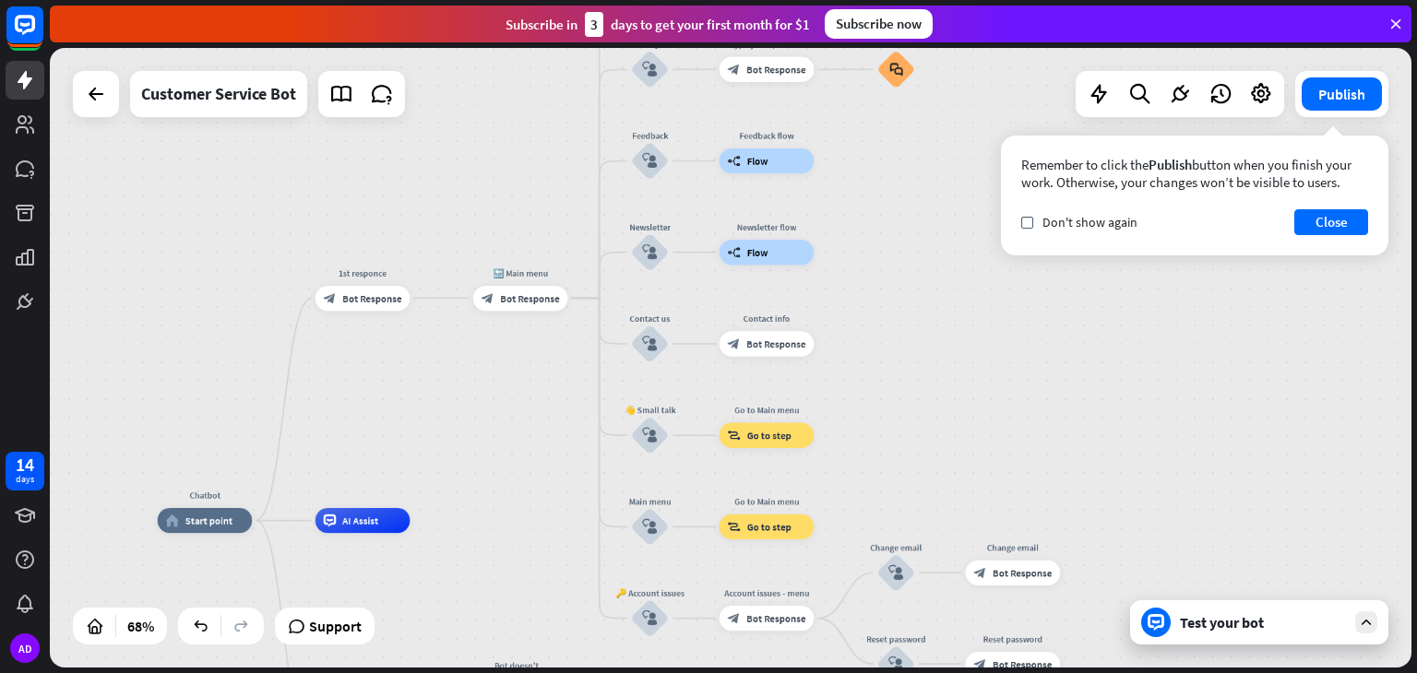
drag, startPoint x: 536, startPoint y: 428, endPoint x: 538, endPoint y: 472, distance: 44.3
click at [537, 472] on div "Chatbot home_2 Start point 1st responce block_bot_response Bot Response 🔙 Main …" at bounding box center [731, 358] width 1362 height 620
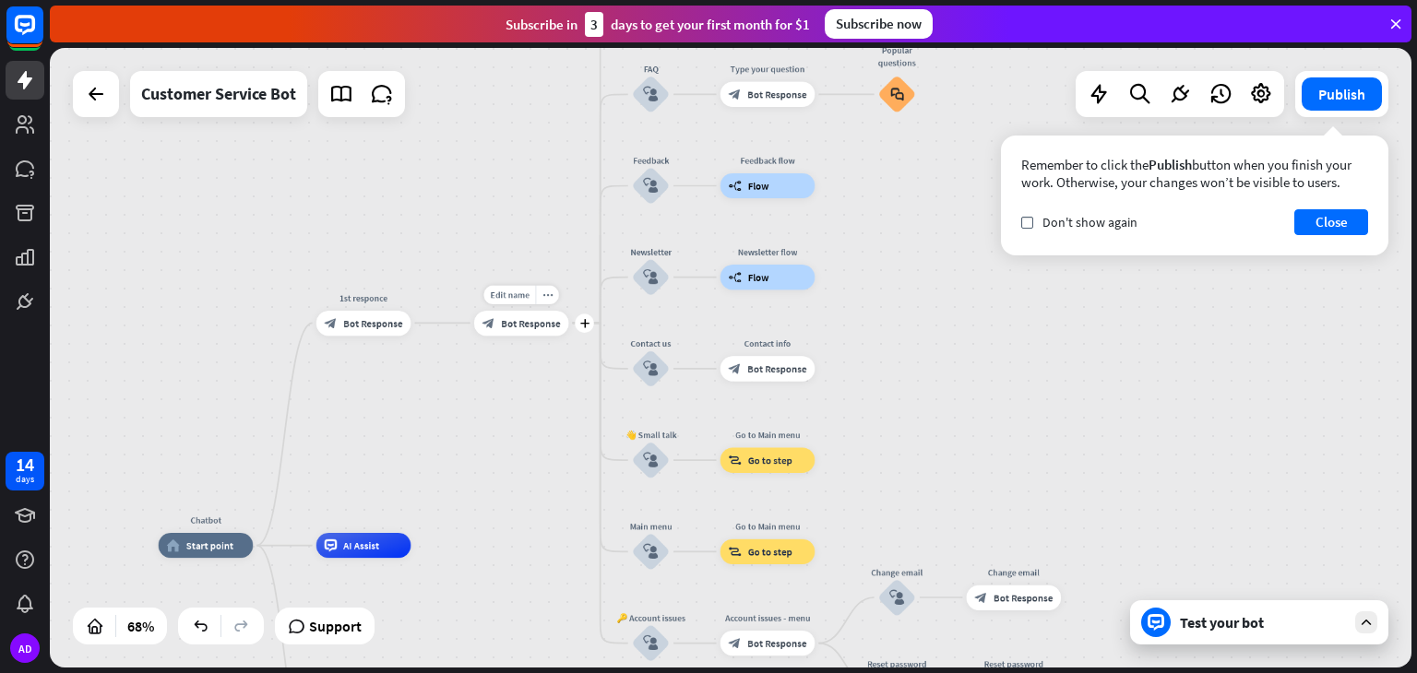
click at [524, 327] on span "Bot Response" at bounding box center [530, 322] width 59 height 13
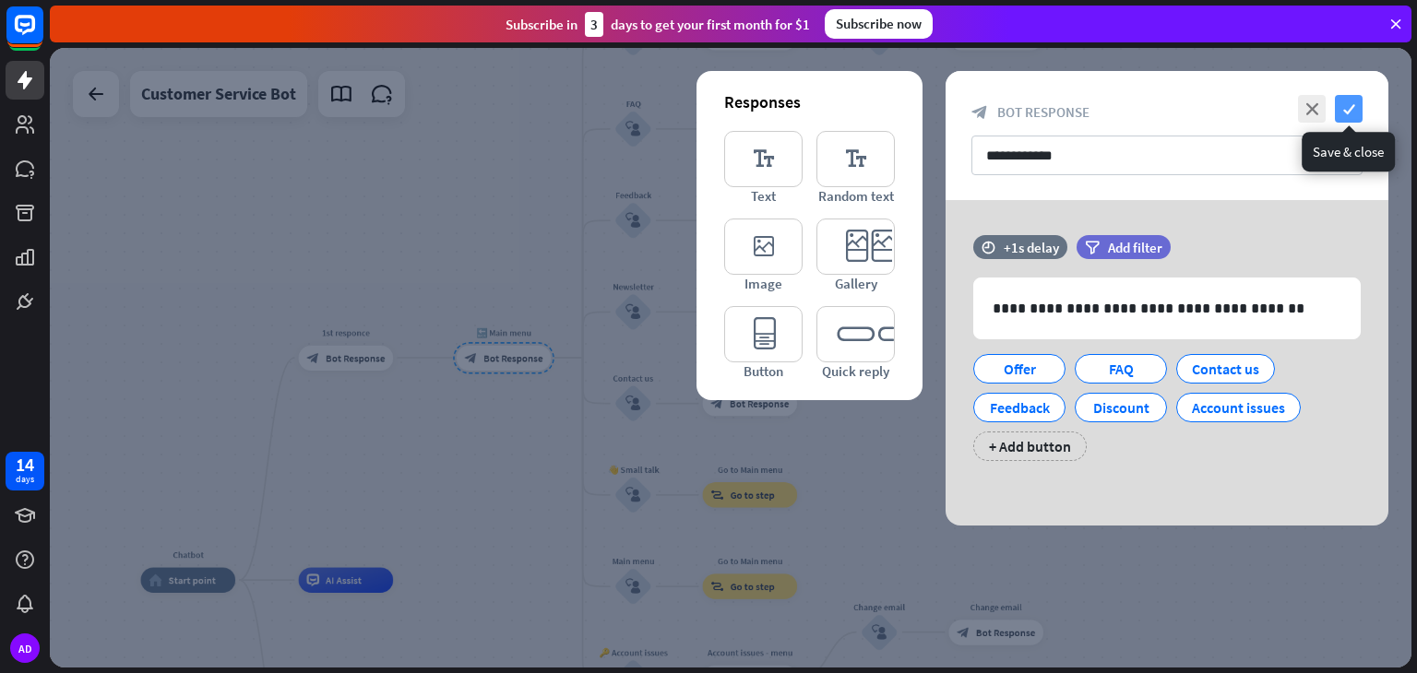
click at [1346, 109] on icon "check" at bounding box center [1349, 109] width 28 height 28
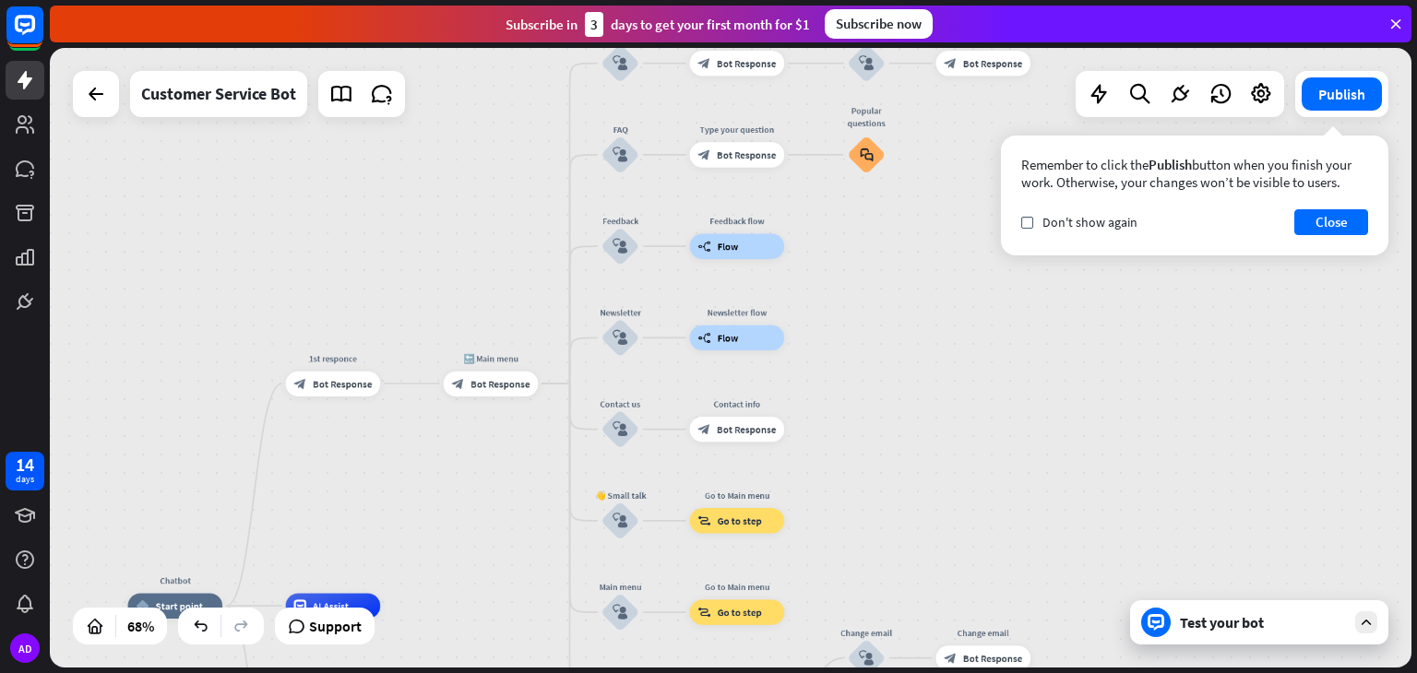
drag, startPoint x: 917, startPoint y: 270, endPoint x: 904, endPoint y: 296, distance: 28.9
click at [904, 296] on div "Chatbot home_2 Start point 1st responce block_bot_response Bot Response 🔙 Main …" at bounding box center [731, 358] width 1362 height 620
click at [1223, 624] on div "Test your bot" at bounding box center [1263, 622] width 166 height 18
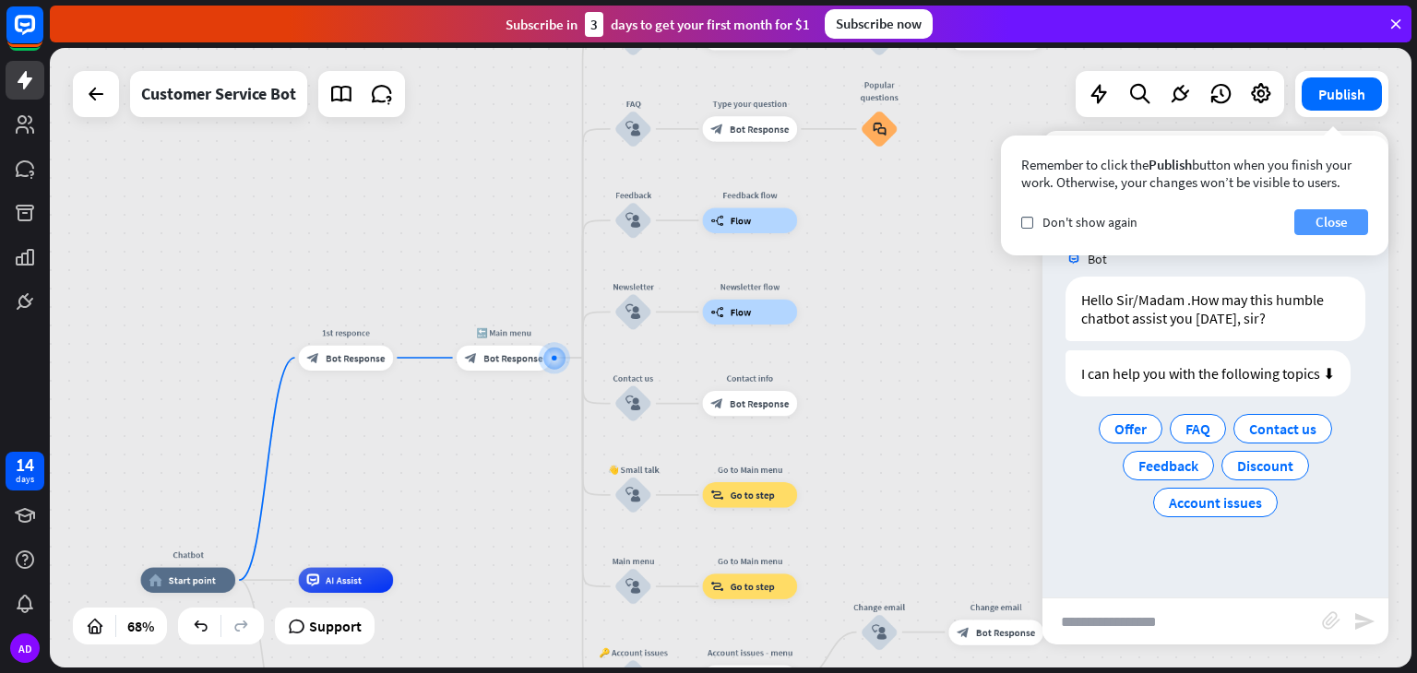
click at [1315, 223] on button "Close" at bounding box center [1331, 222] width 74 height 26
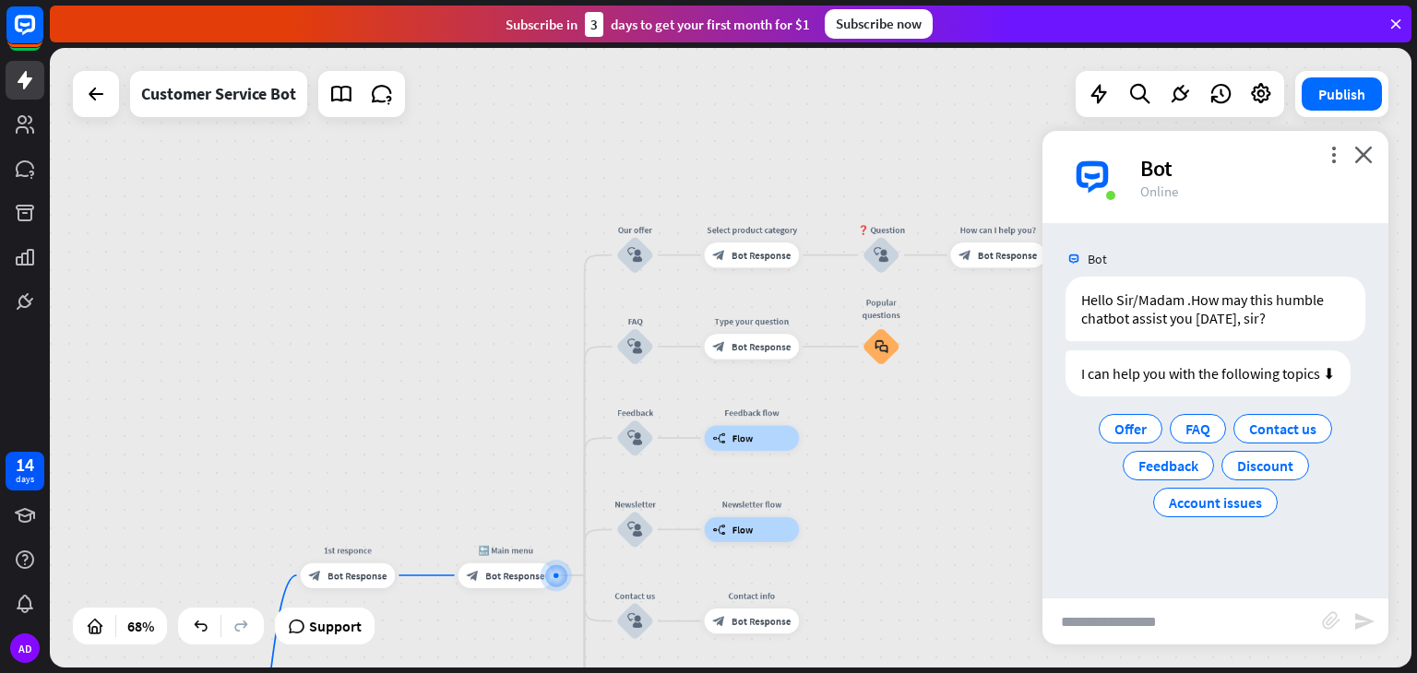
drag, startPoint x: 907, startPoint y: 287, endPoint x: 904, endPoint y: 496, distance: 209.4
click at [906, 503] on div "Chatbot home_2 Start point 1st responce block_bot_response Bot Response 🔙 Main …" at bounding box center [731, 358] width 1362 height 620
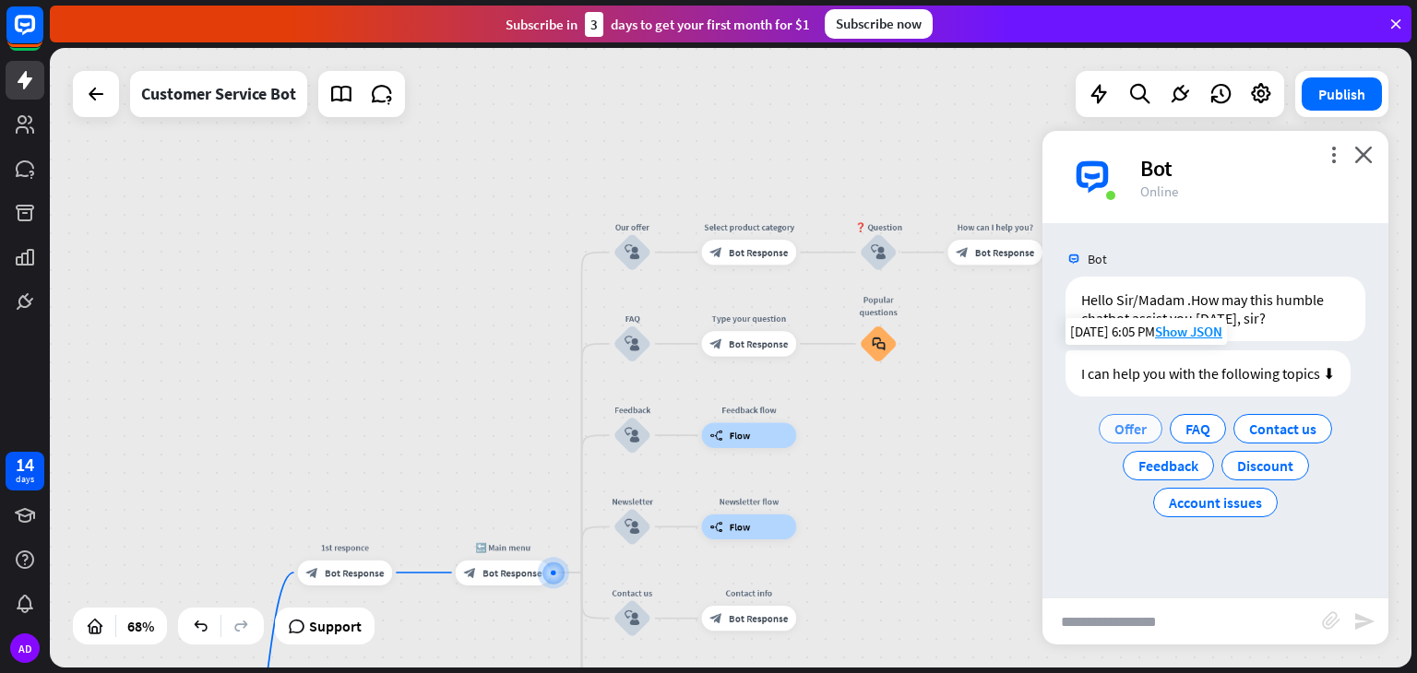
click at [1139, 427] on span "Offer" at bounding box center [1130, 429] width 32 height 18
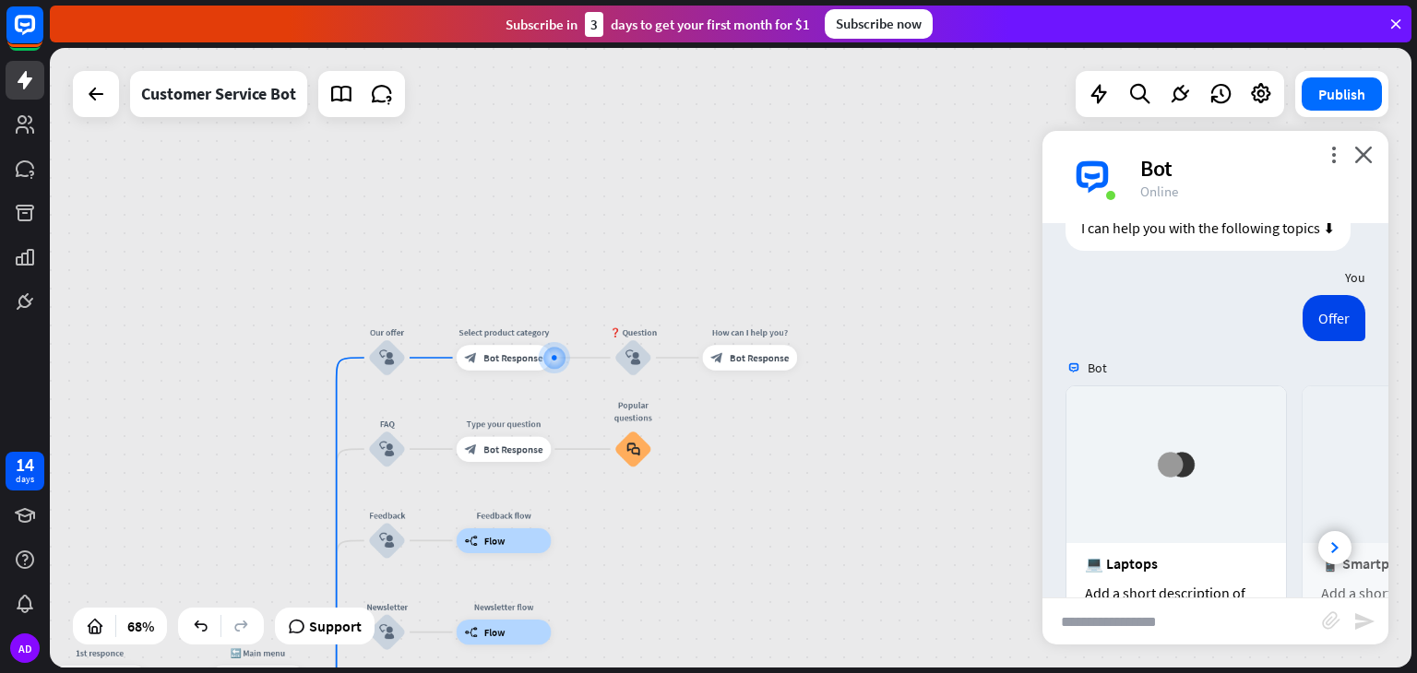
scroll to position [350, 0]
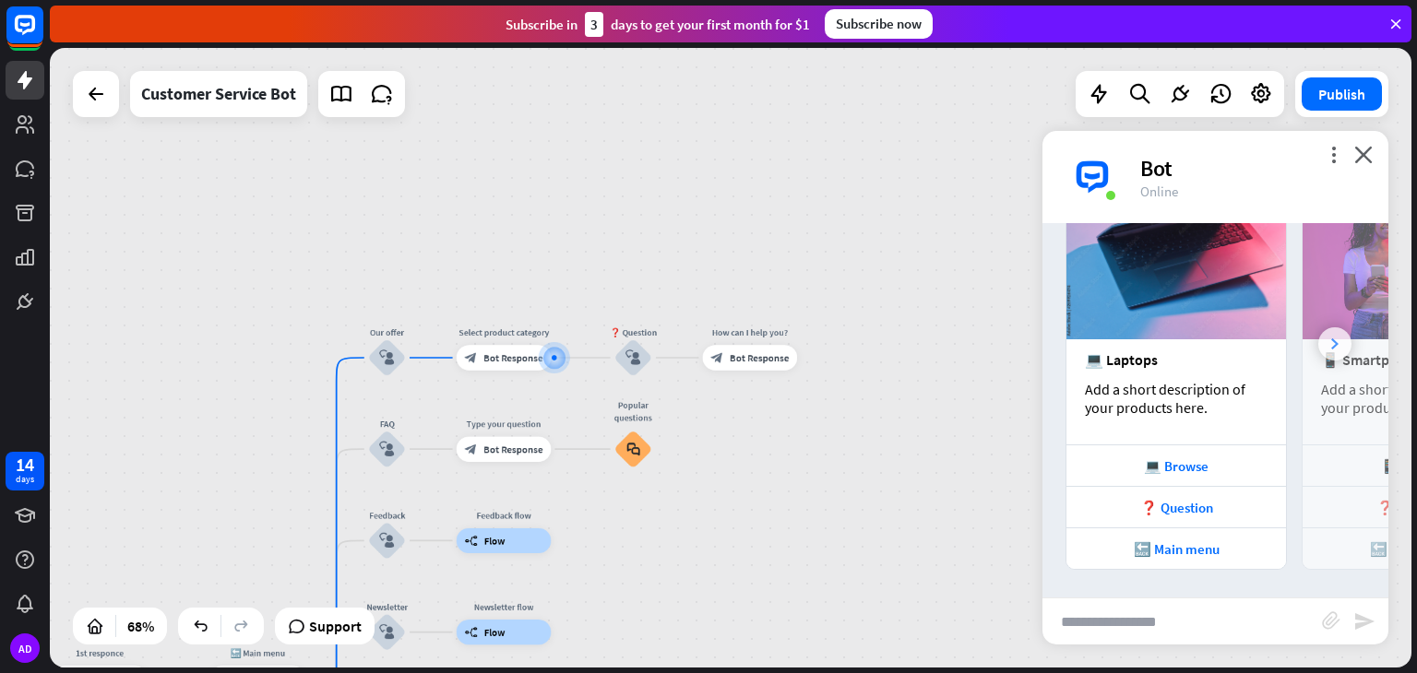
click at [1318, 344] on div at bounding box center [1334, 343] width 33 height 33
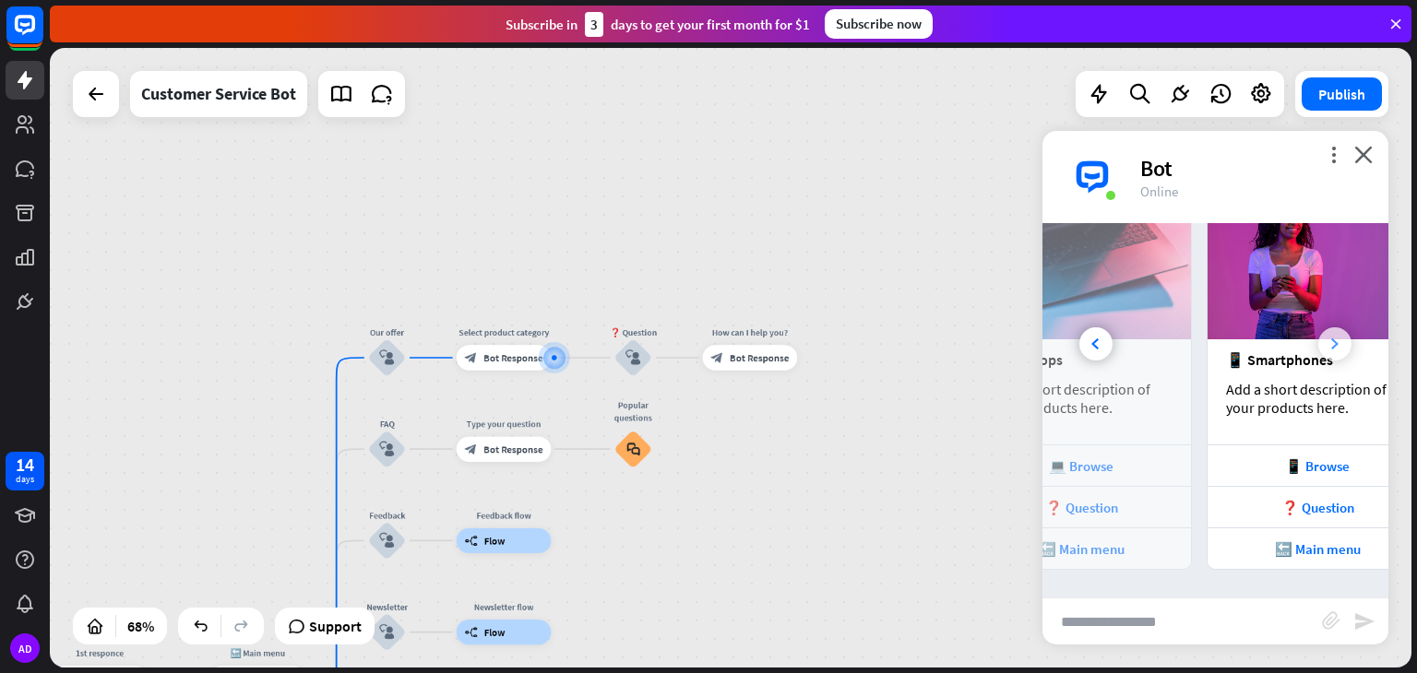
scroll to position [0, 203]
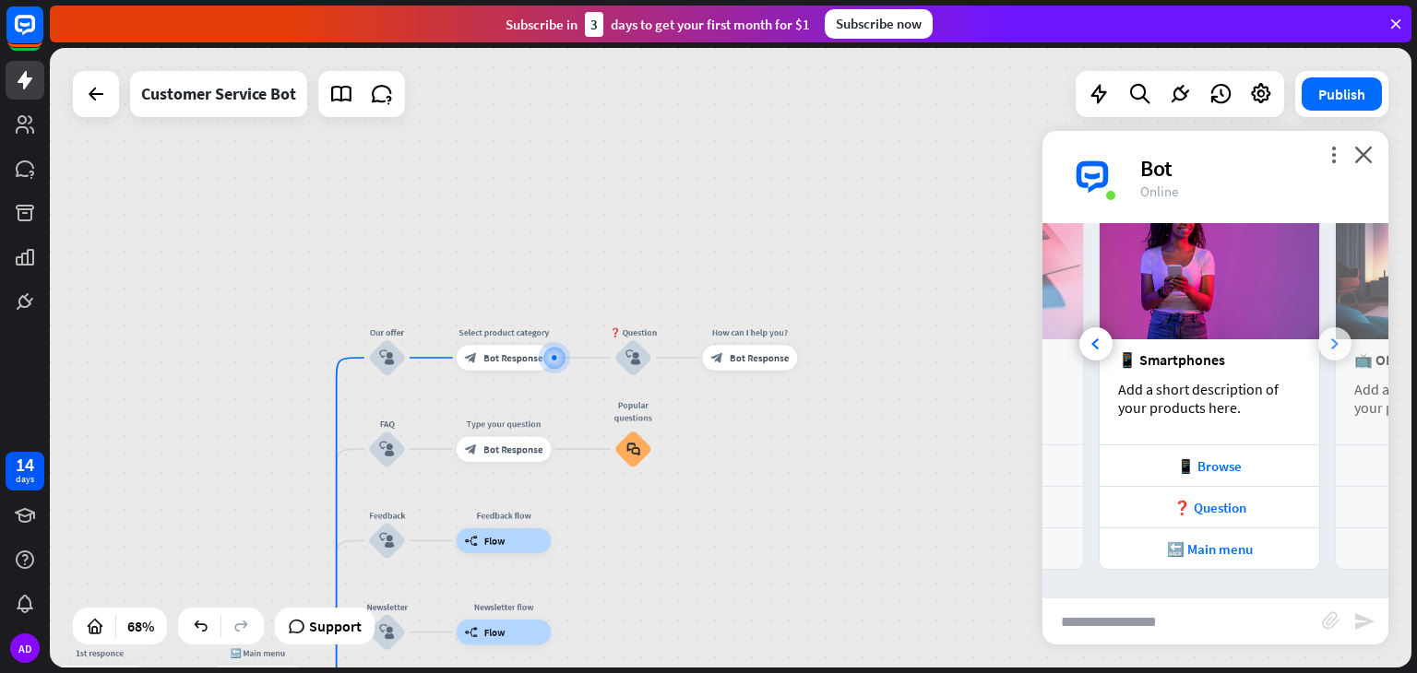
click at [1318, 343] on div at bounding box center [1334, 343] width 33 height 33
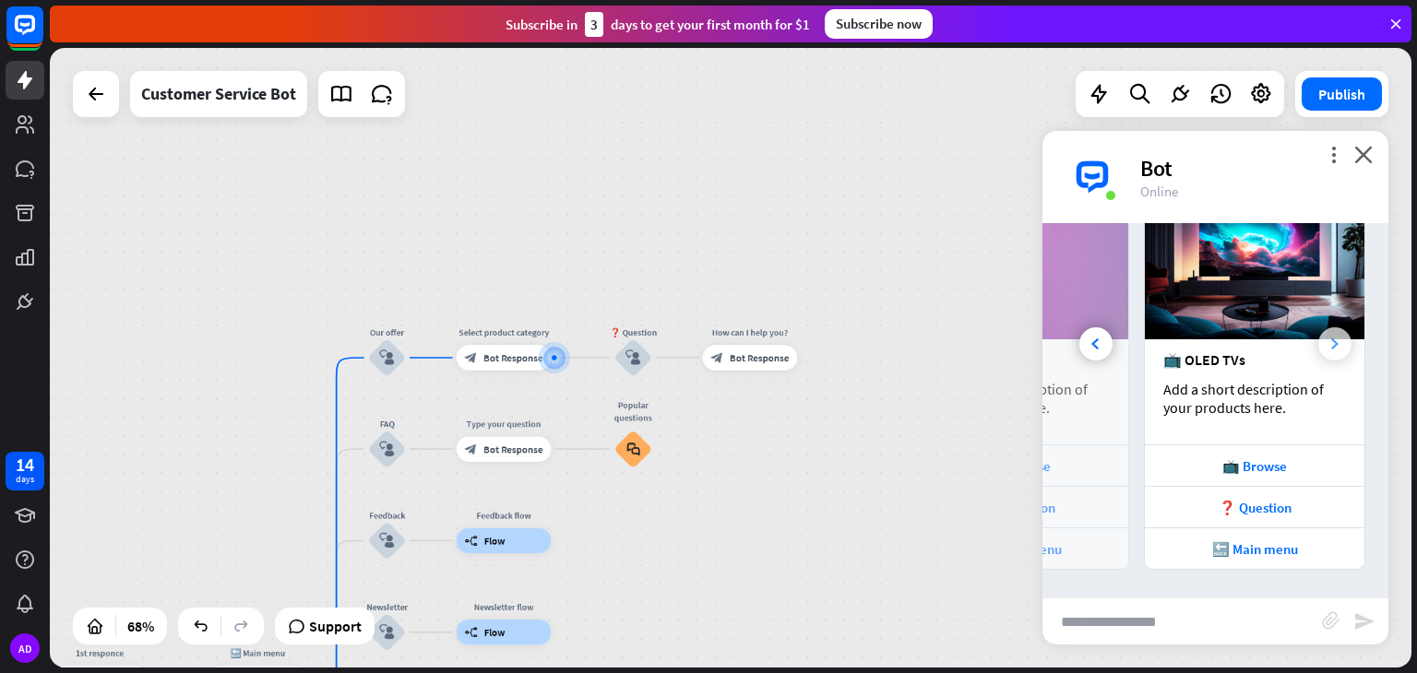
scroll to position [0, 408]
click at [1102, 344] on div at bounding box center [1095, 343] width 33 height 33
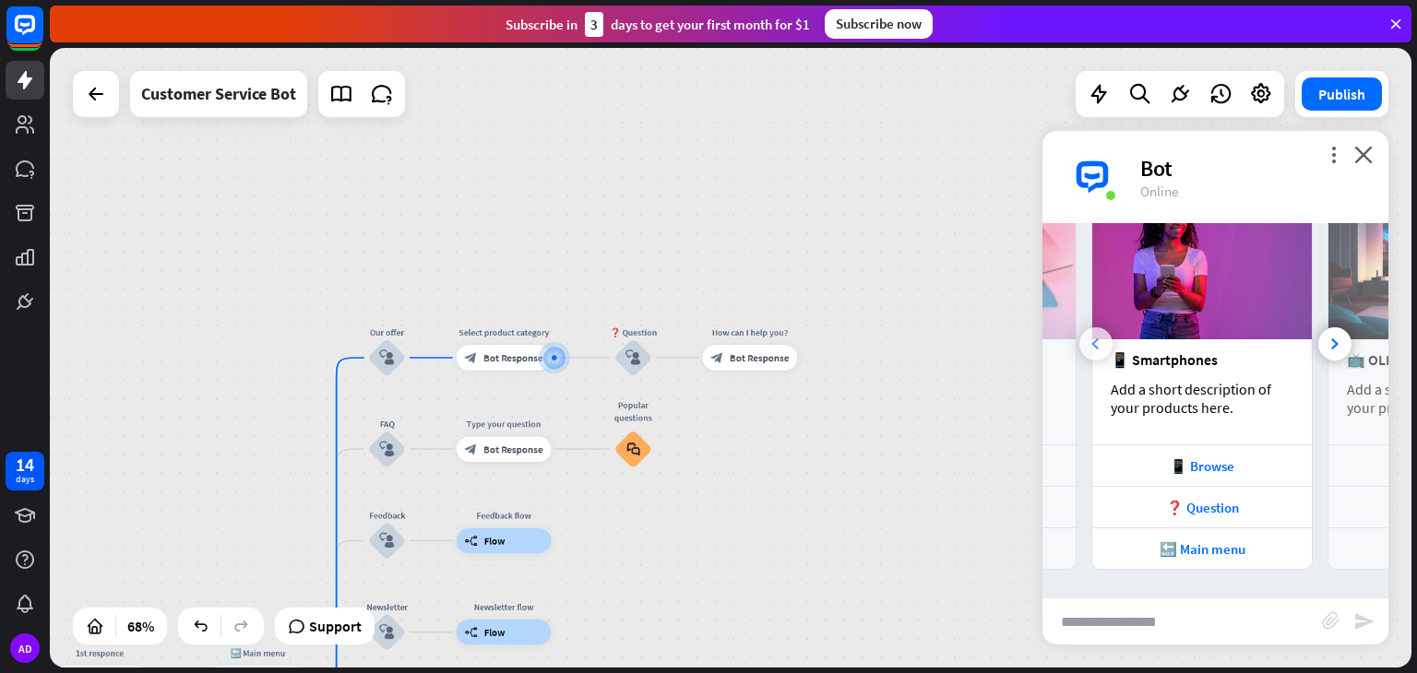
scroll to position [0, 203]
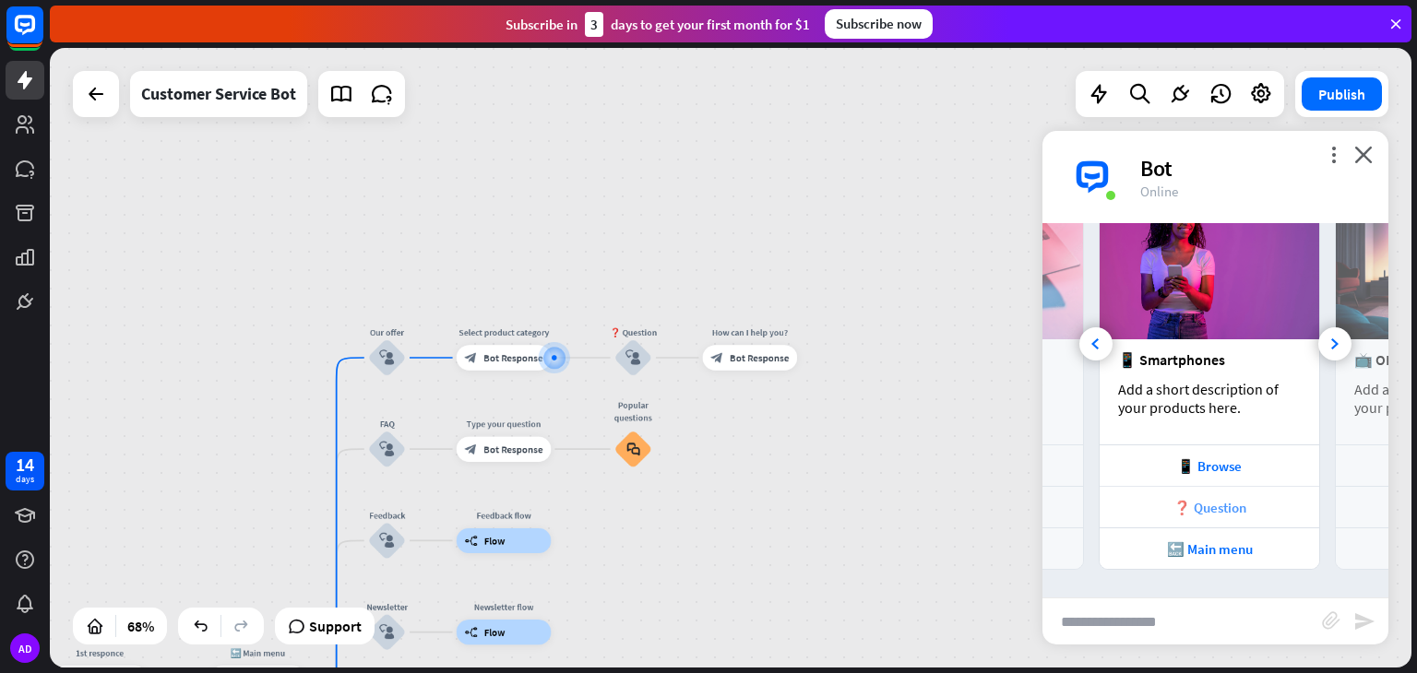
click at [1184, 503] on div "❓ Question" at bounding box center [1209, 508] width 201 height 18
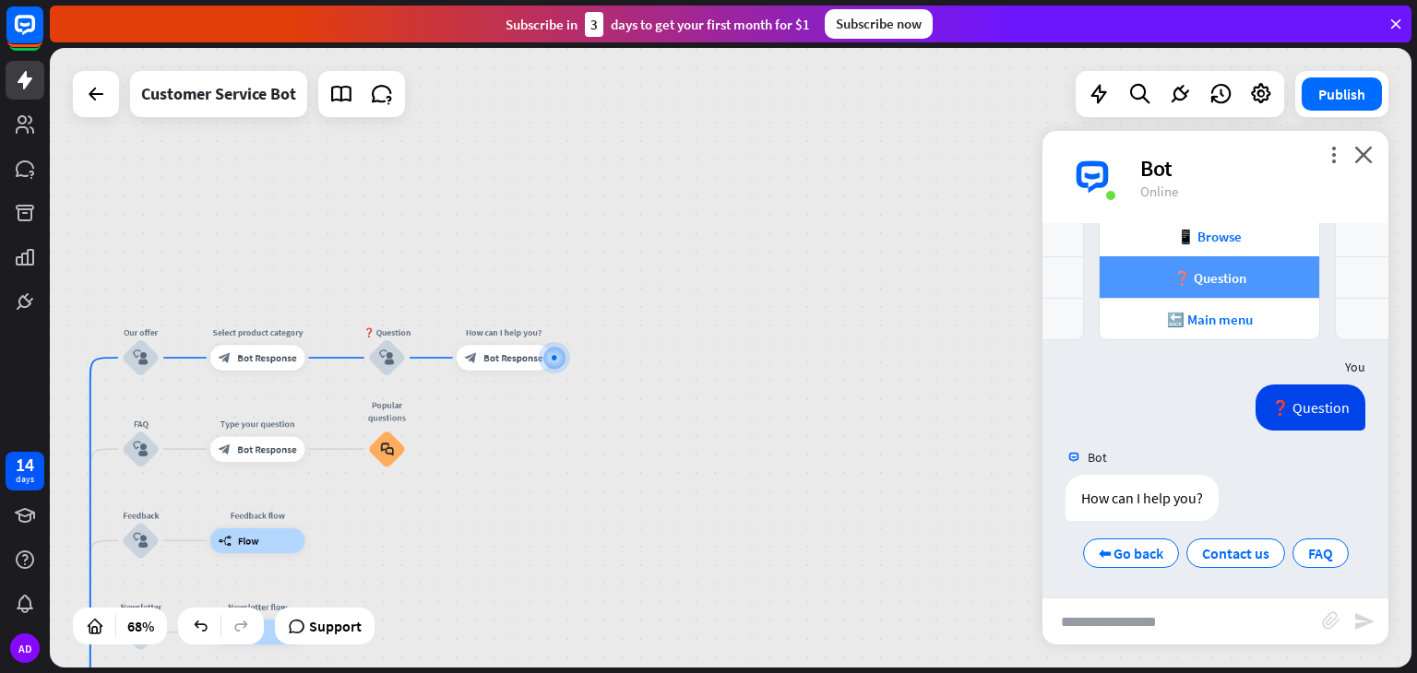
scroll to position [581, 0]
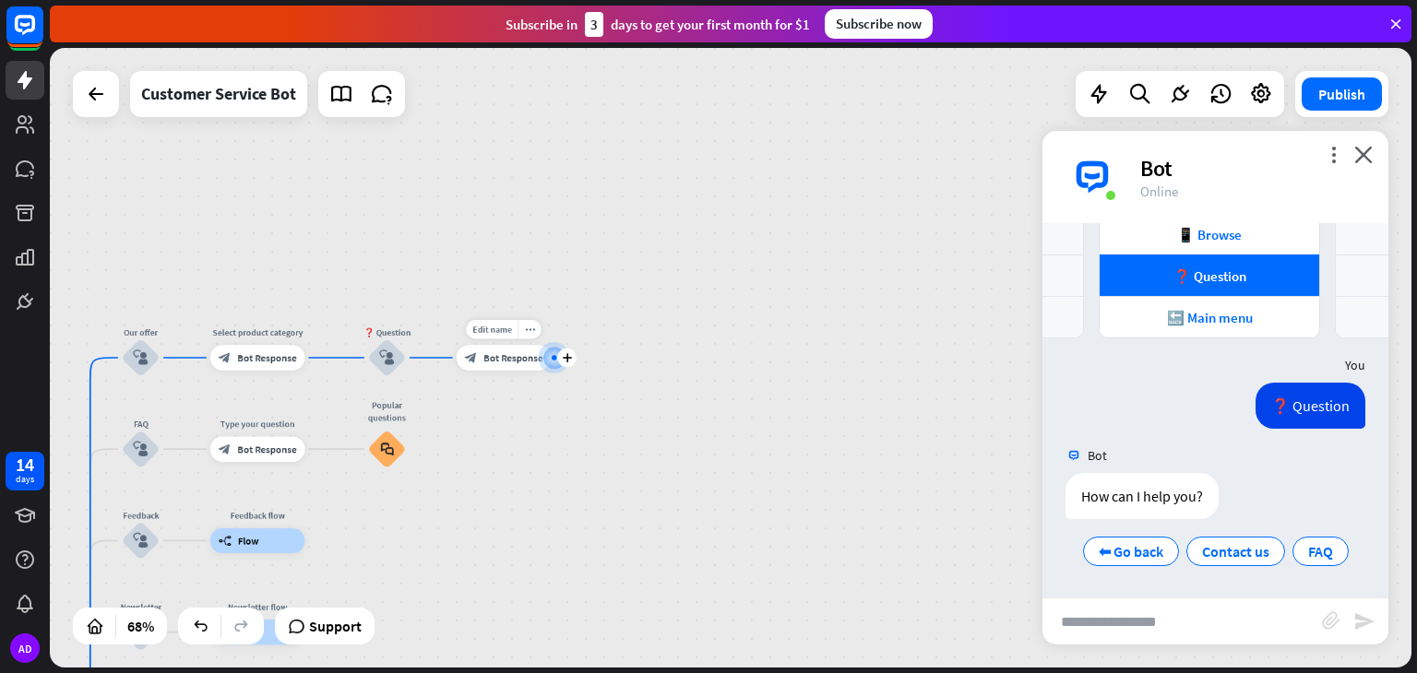
click at [512, 370] on div "Edit name more_horiz plus block_bot_response Bot Response" at bounding box center [504, 357] width 95 height 25
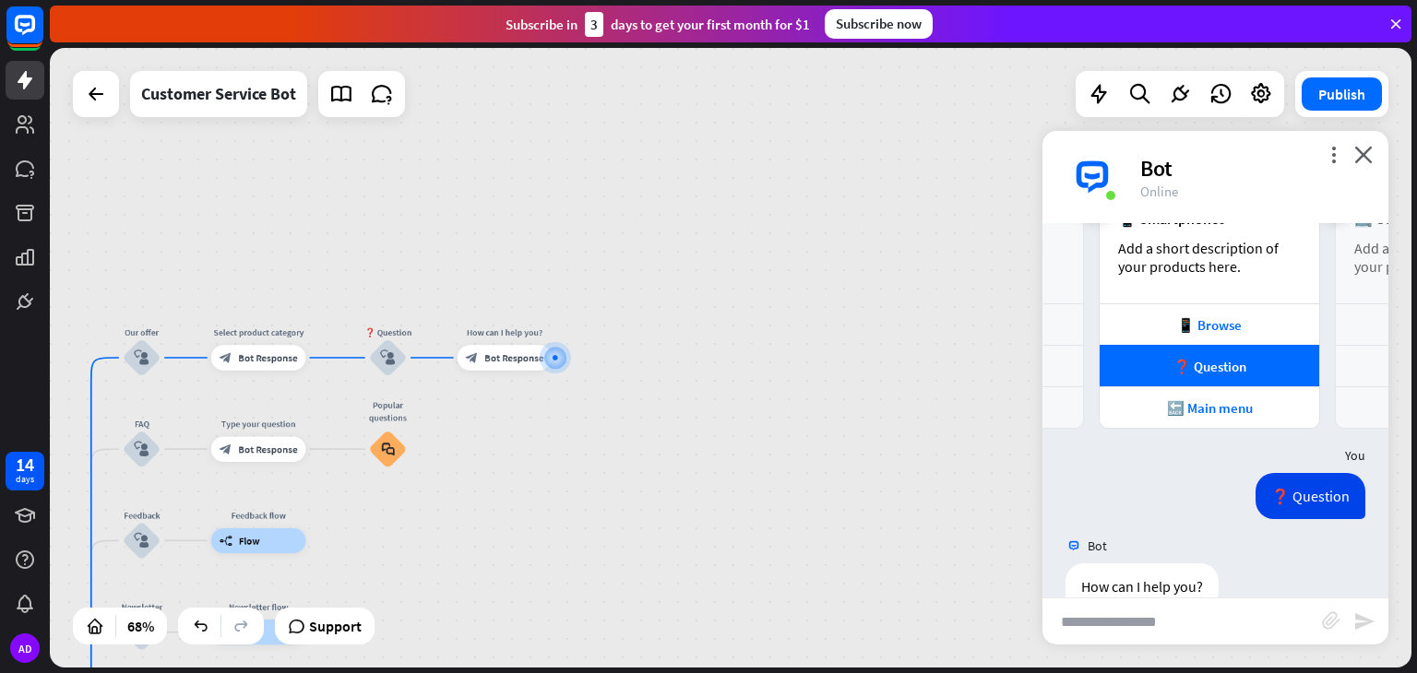
scroll to position [580, 0]
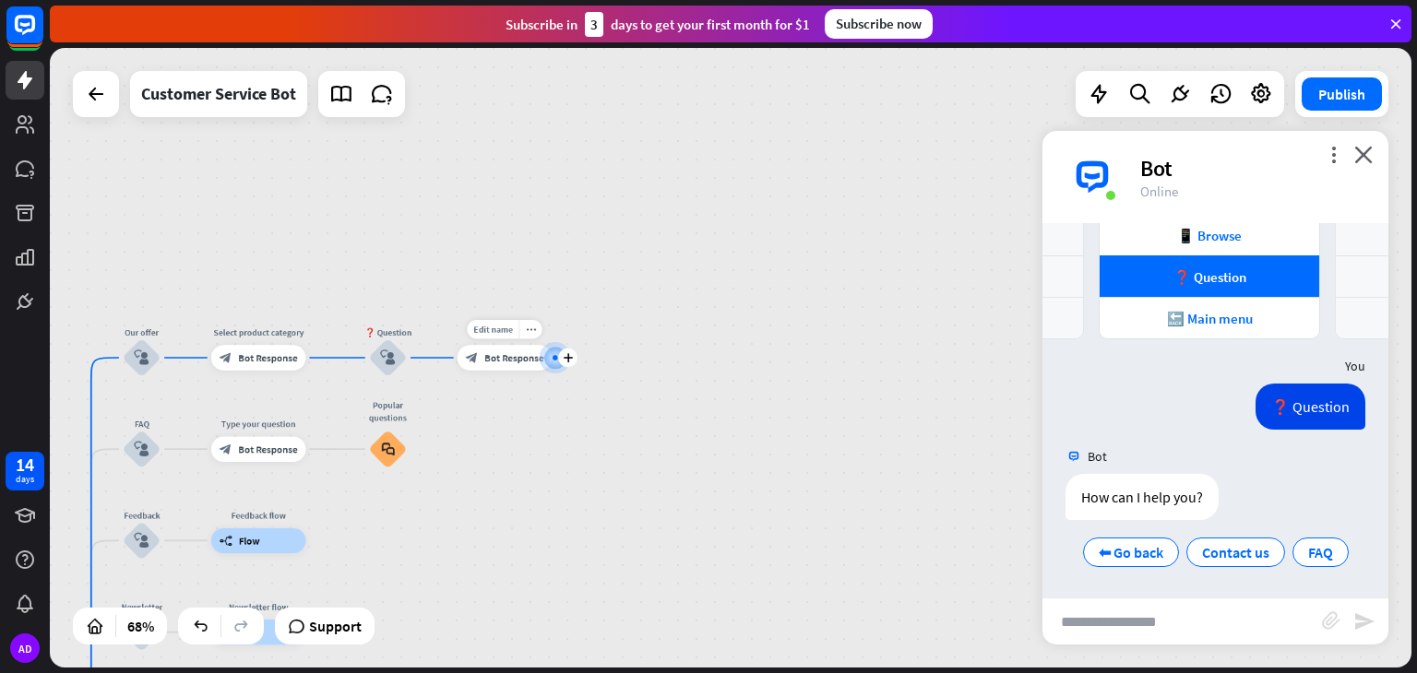
click at [510, 351] on span "Bot Response" at bounding box center [513, 357] width 59 height 13
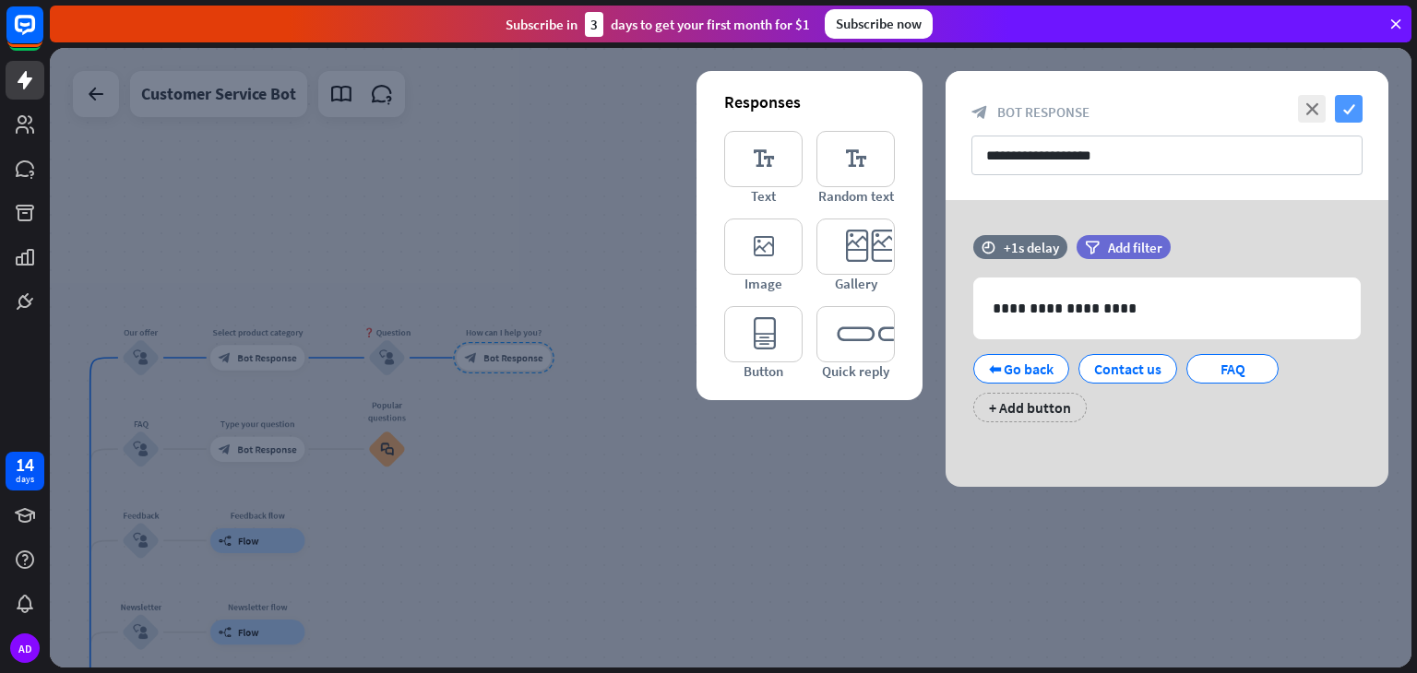
click at [1348, 113] on icon "check" at bounding box center [1349, 109] width 28 height 28
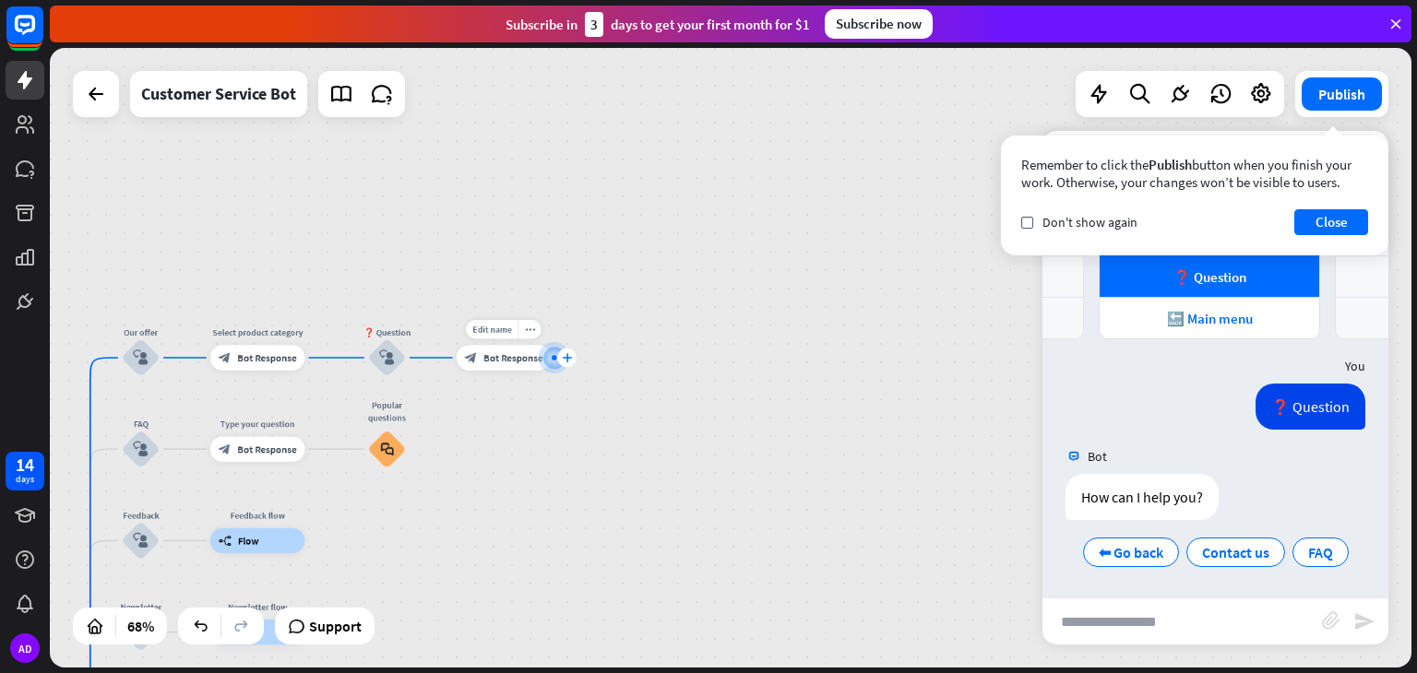
click at [565, 361] on icon "plus" at bounding box center [566, 357] width 9 height 9
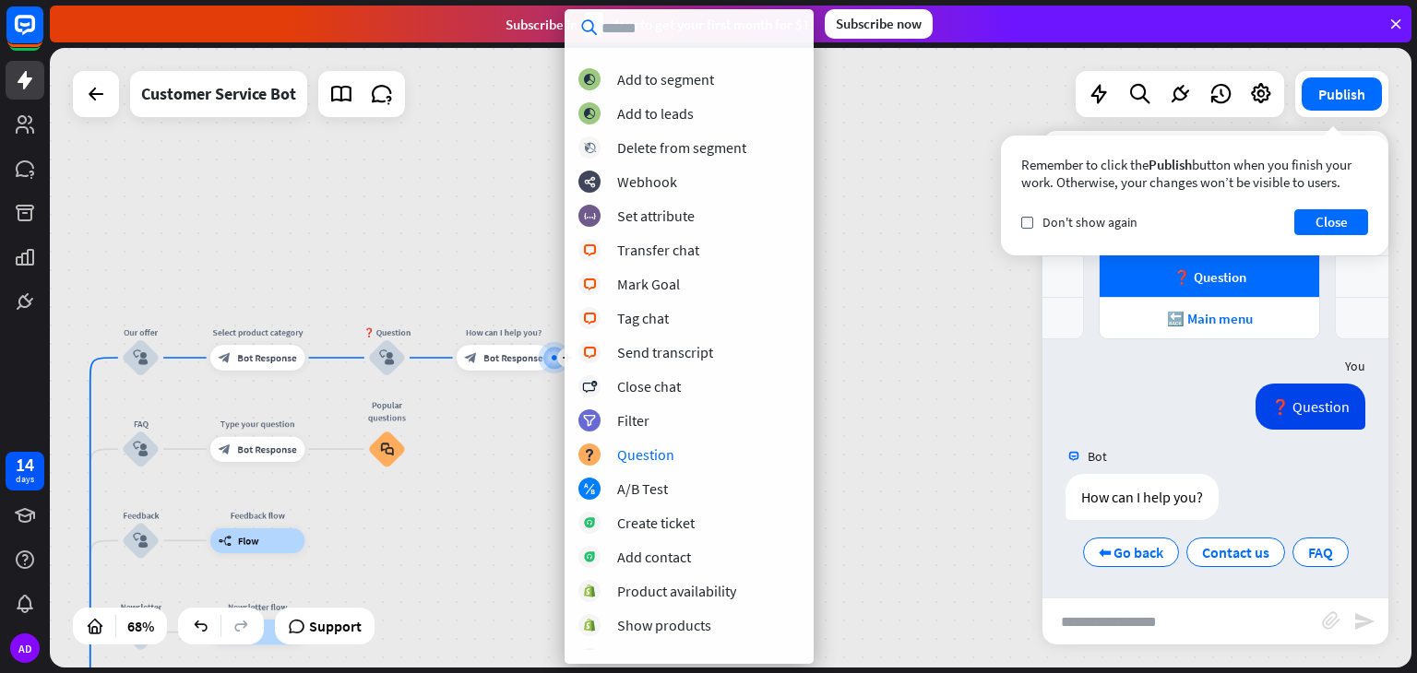
scroll to position [364, 0]
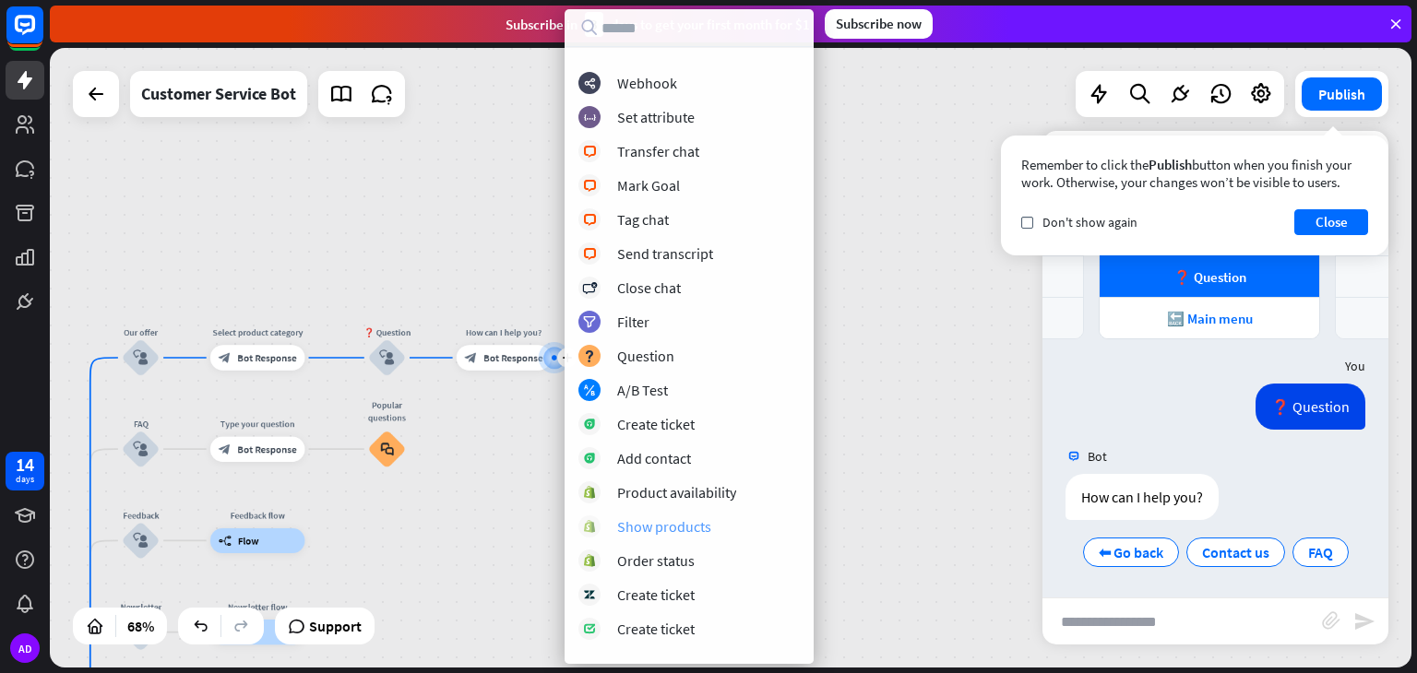
click at [690, 525] on div "Show products" at bounding box center [664, 527] width 94 height 18
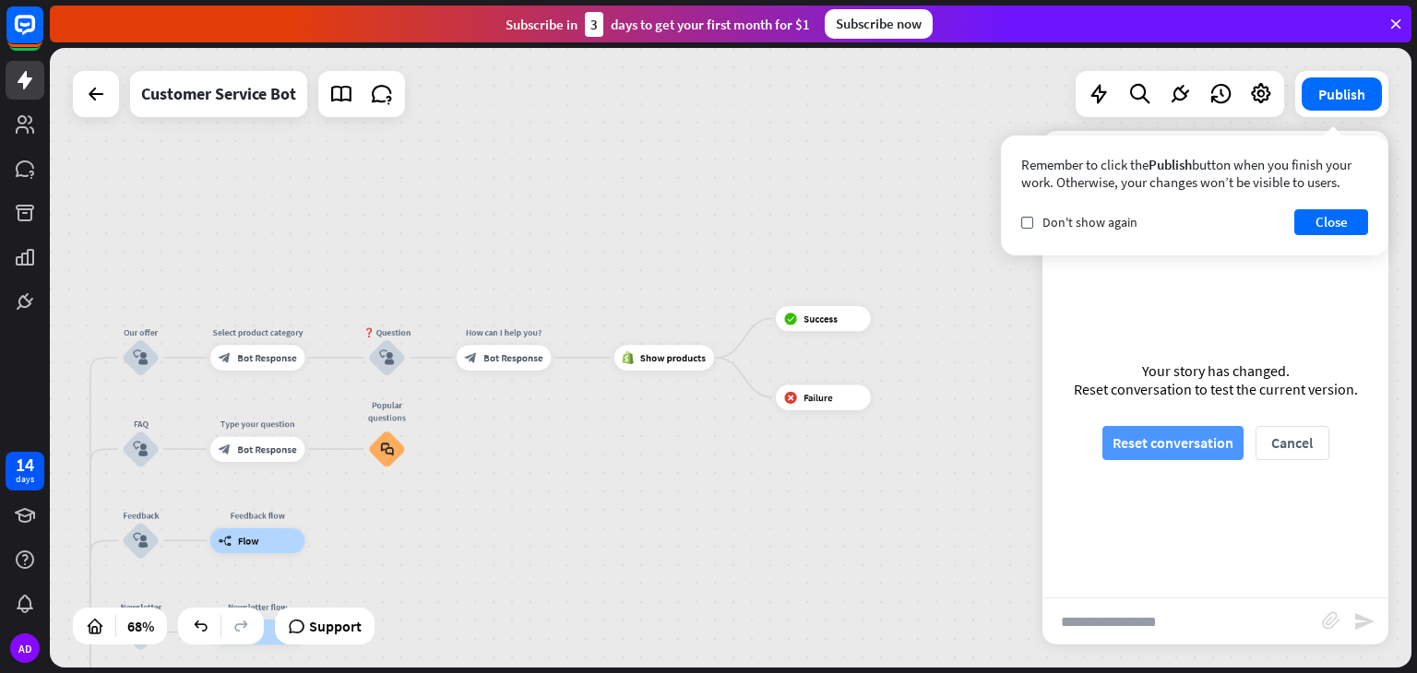
click at [1140, 444] on button "Reset conversation" at bounding box center [1172, 443] width 141 height 34
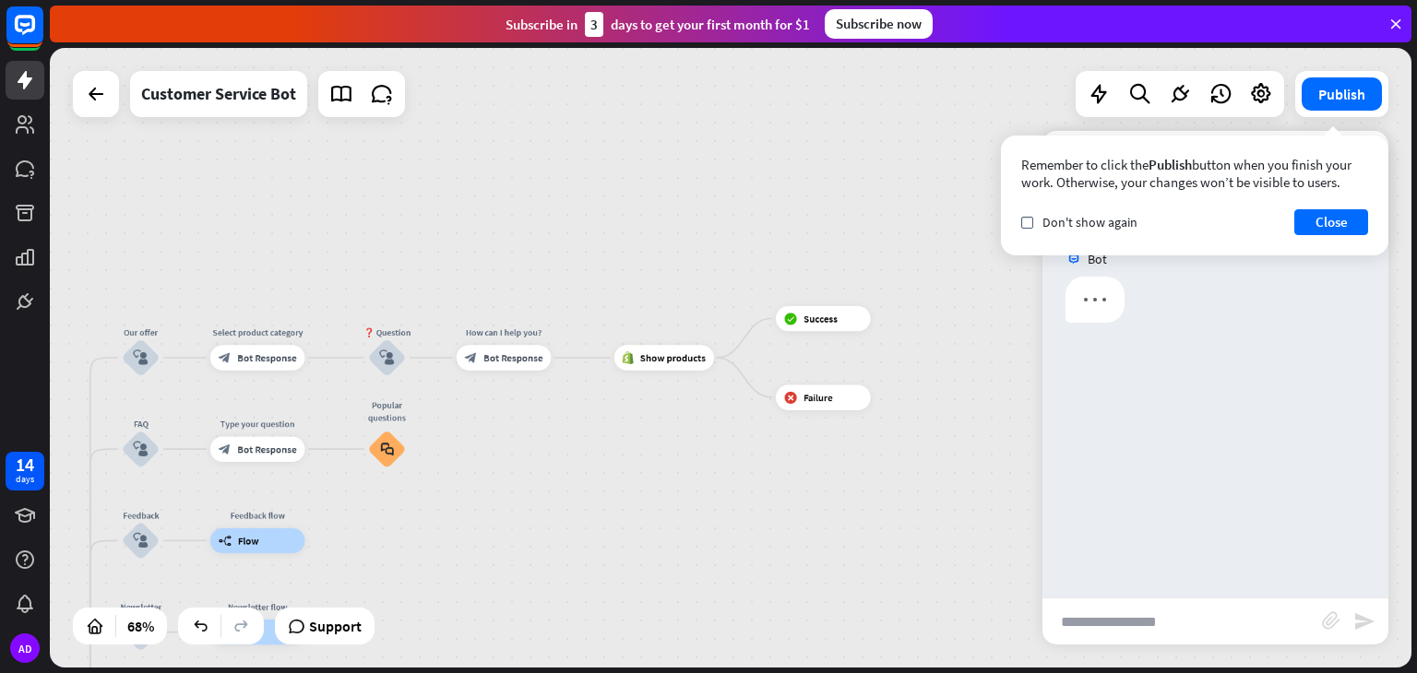
scroll to position [0, 0]
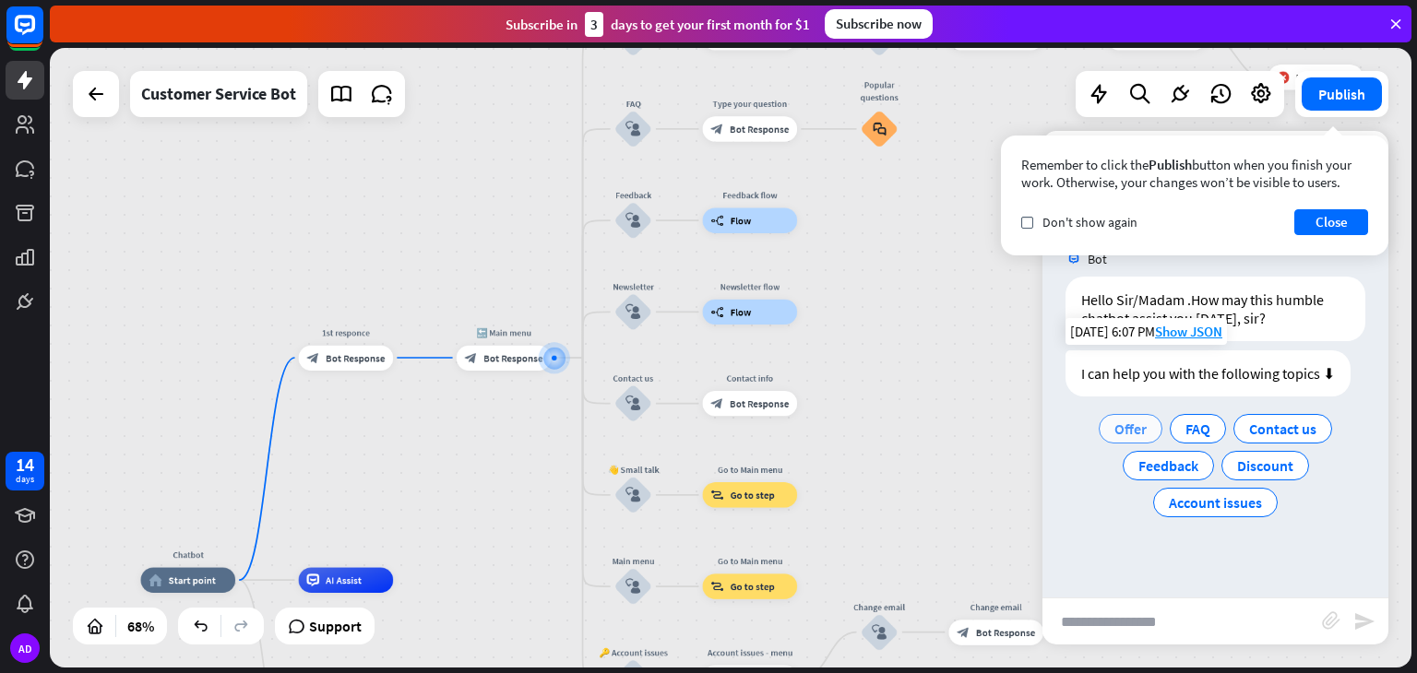
click at [1139, 427] on span "Offer" at bounding box center [1130, 429] width 32 height 18
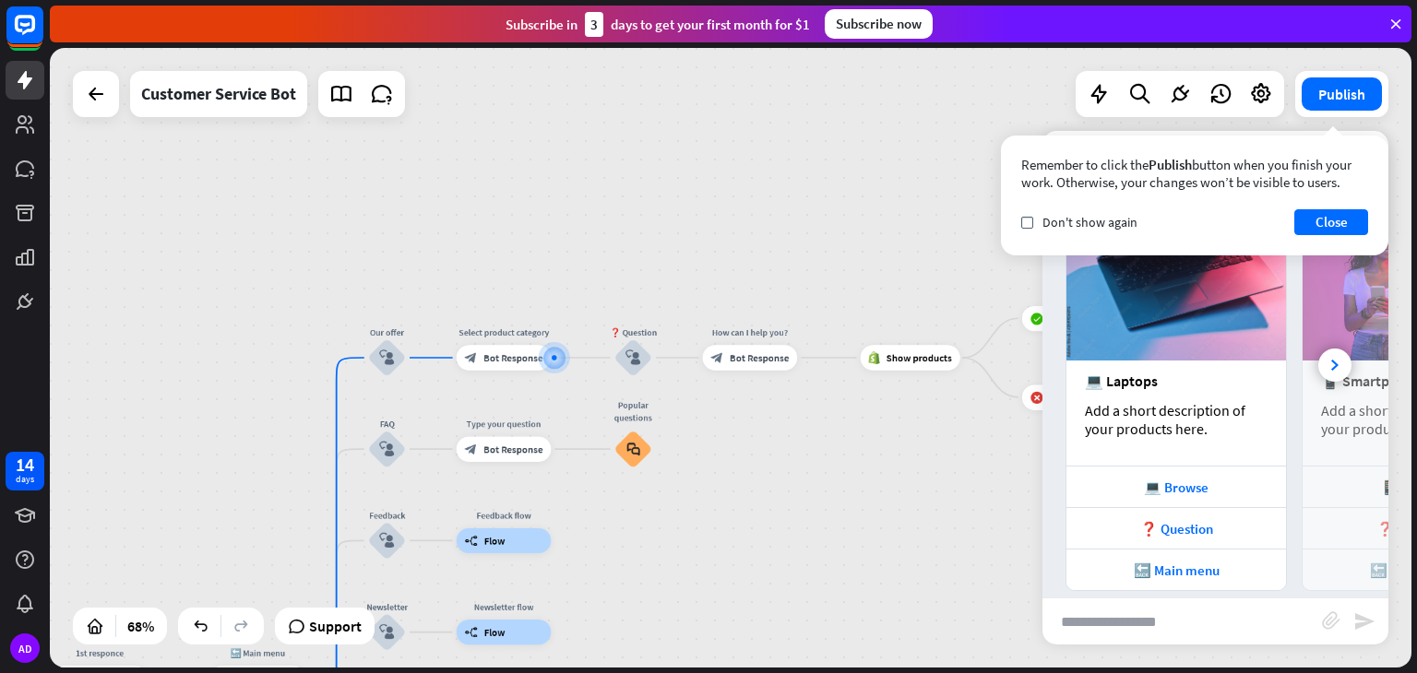
scroll to position [350, 0]
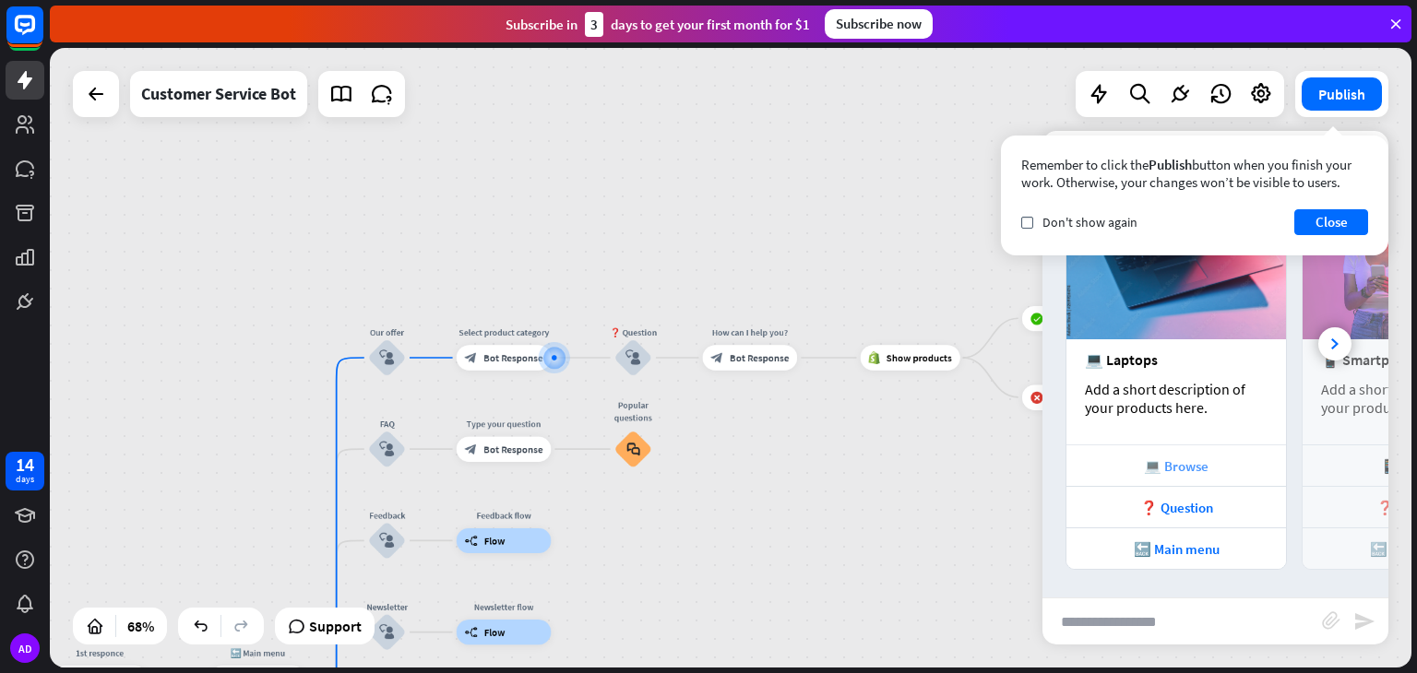
click at [1187, 473] on div "💻 Browse" at bounding box center [1176, 467] width 201 height 18
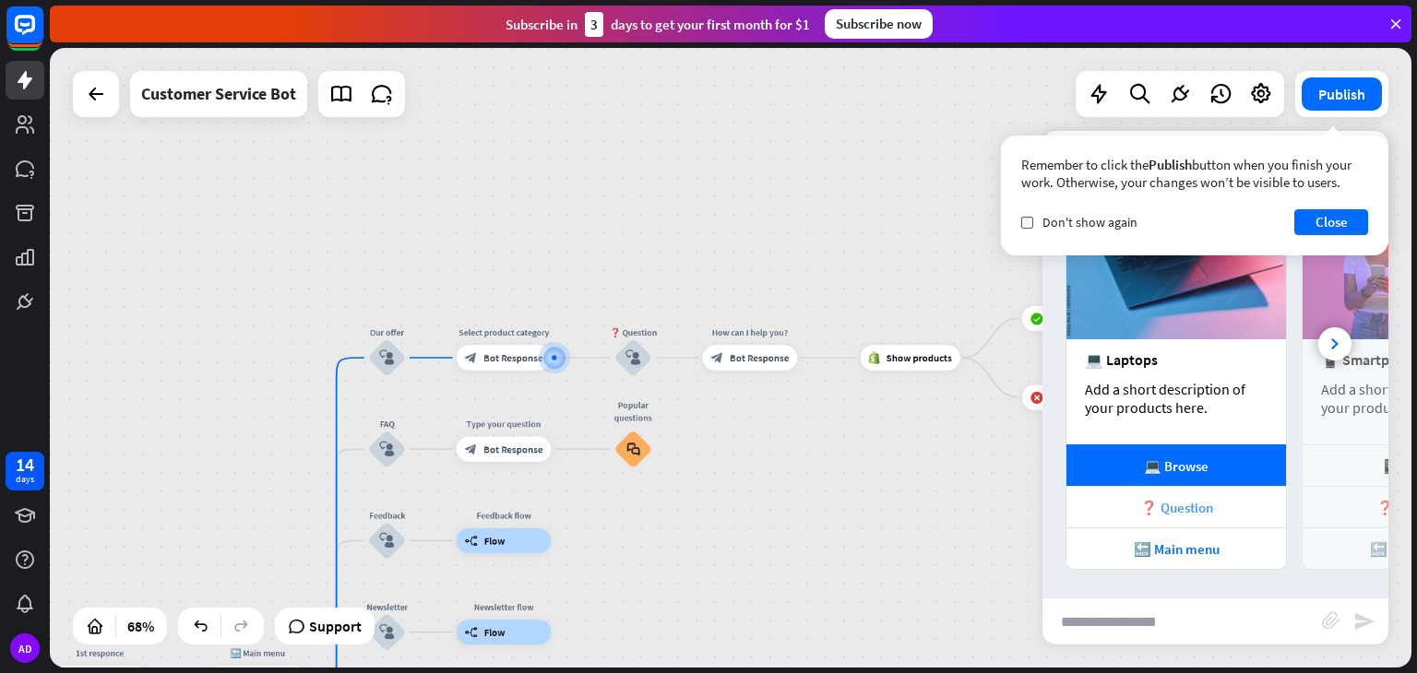
click at [1184, 510] on div "❓ Question" at bounding box center [1176, 508] width 201 height 18
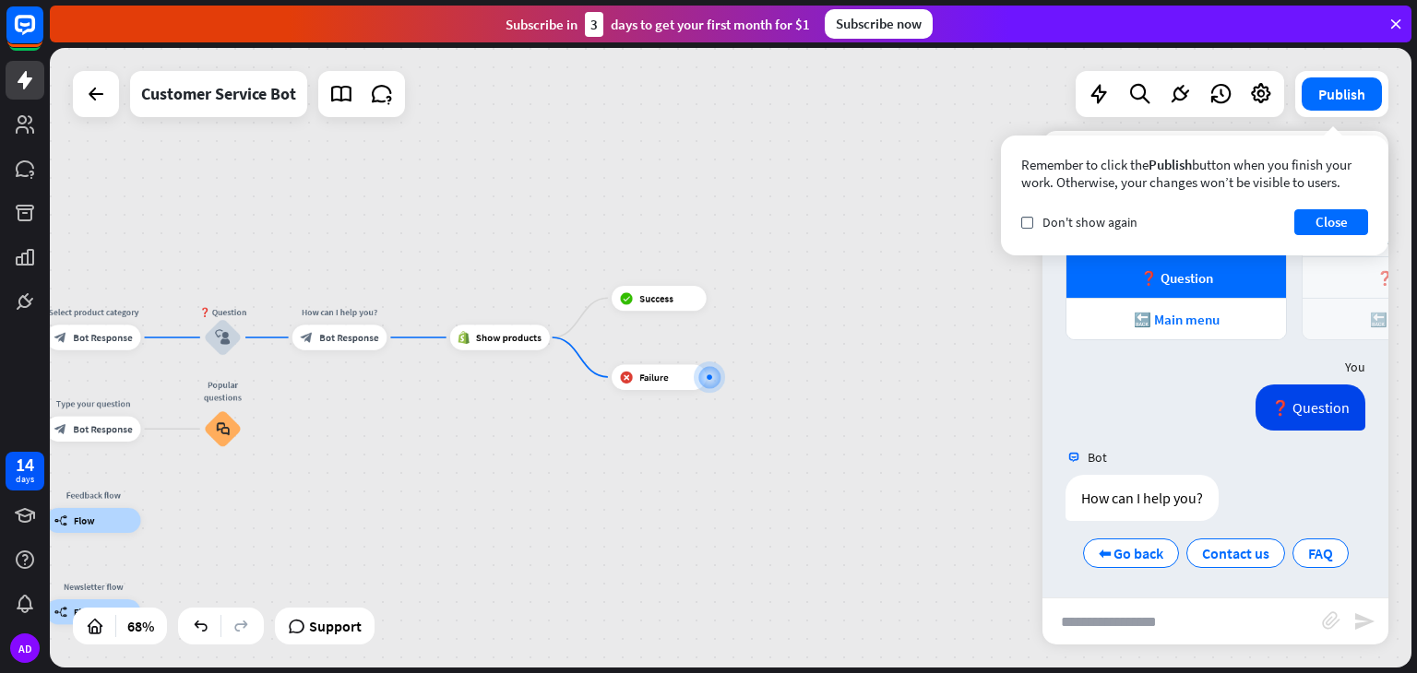
scroll to position [581, 0]
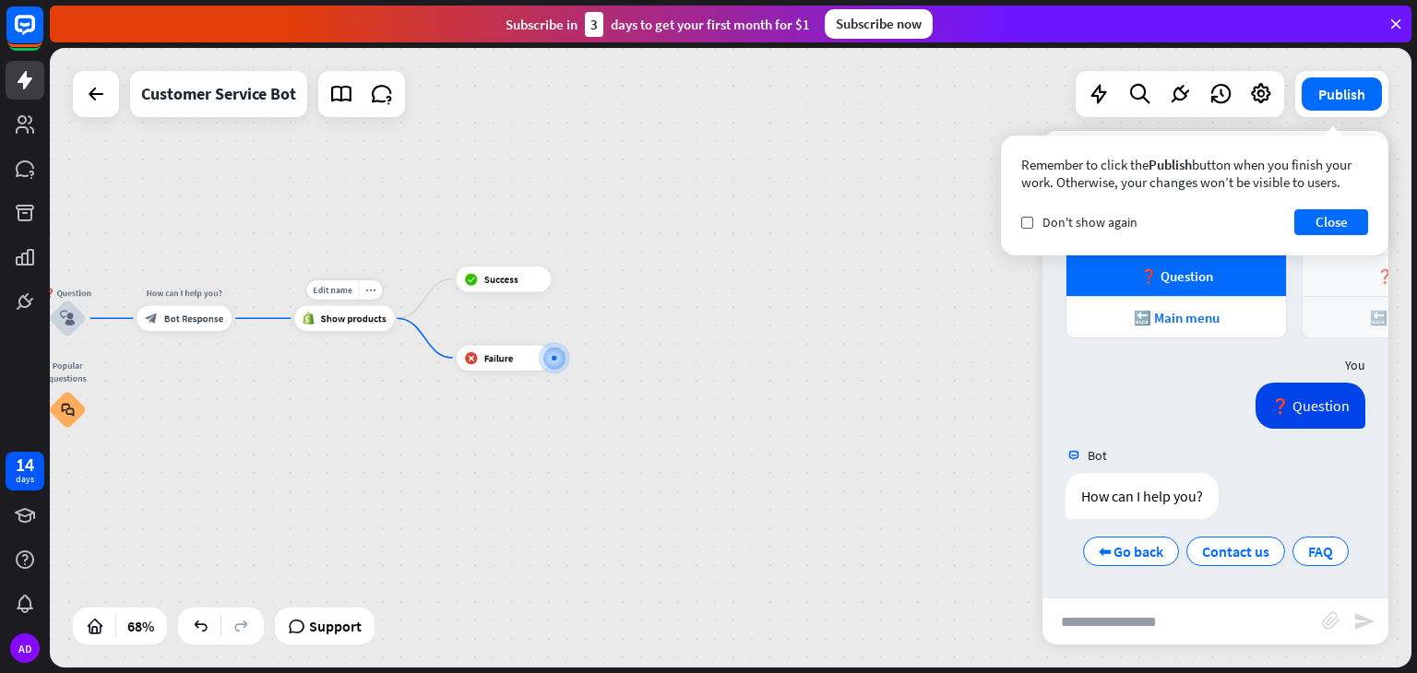
click at [336, 318] on span "Show products" at bounding box center [352, 318] width 65 height 13
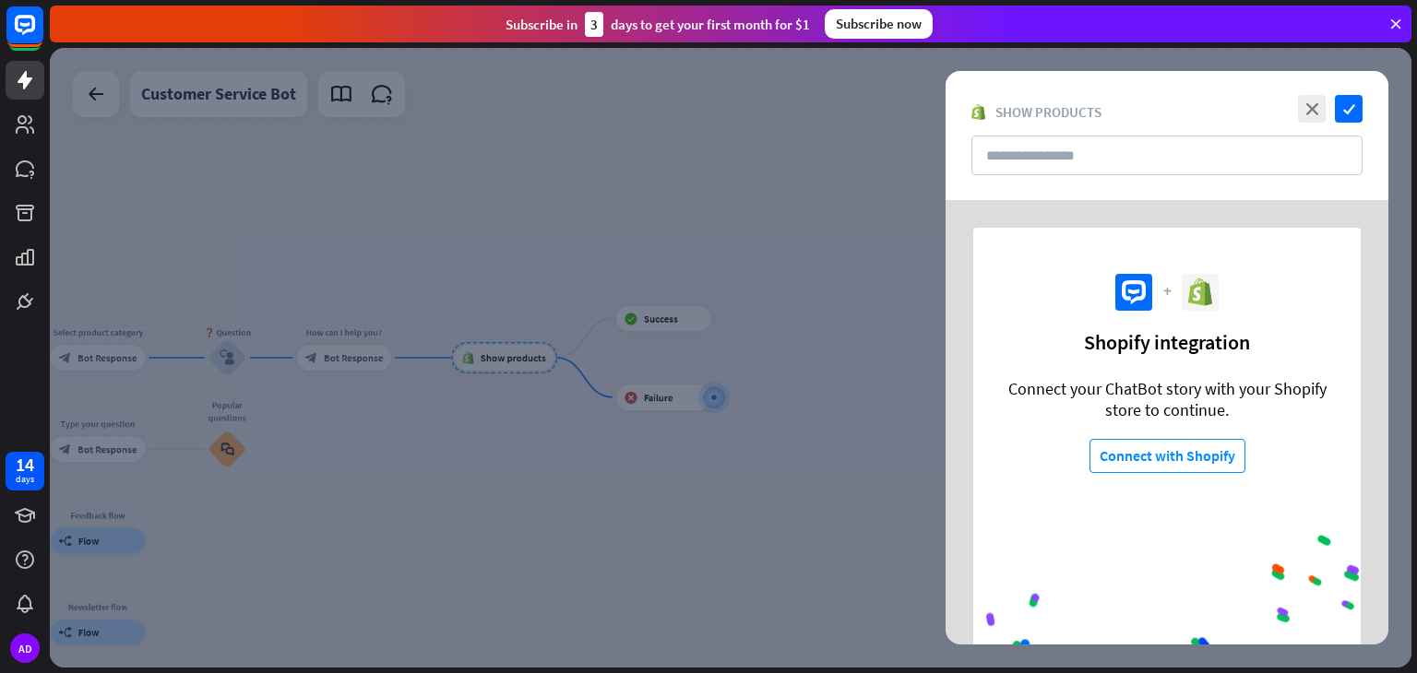
click at [687, 319] on div at bounding box center [731, 358] width 1362 height 620
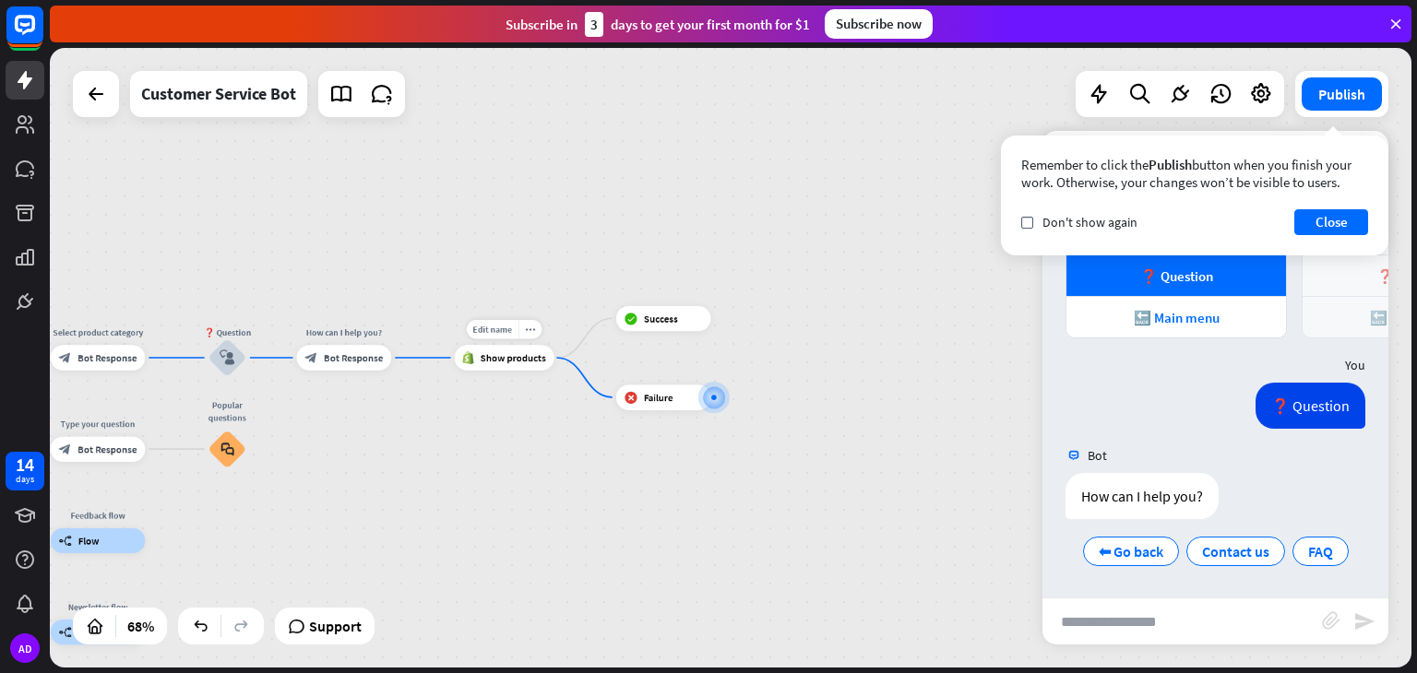
click at [513, 362] on span "Show products" at bounding box center [512, 357] width 65 height 13
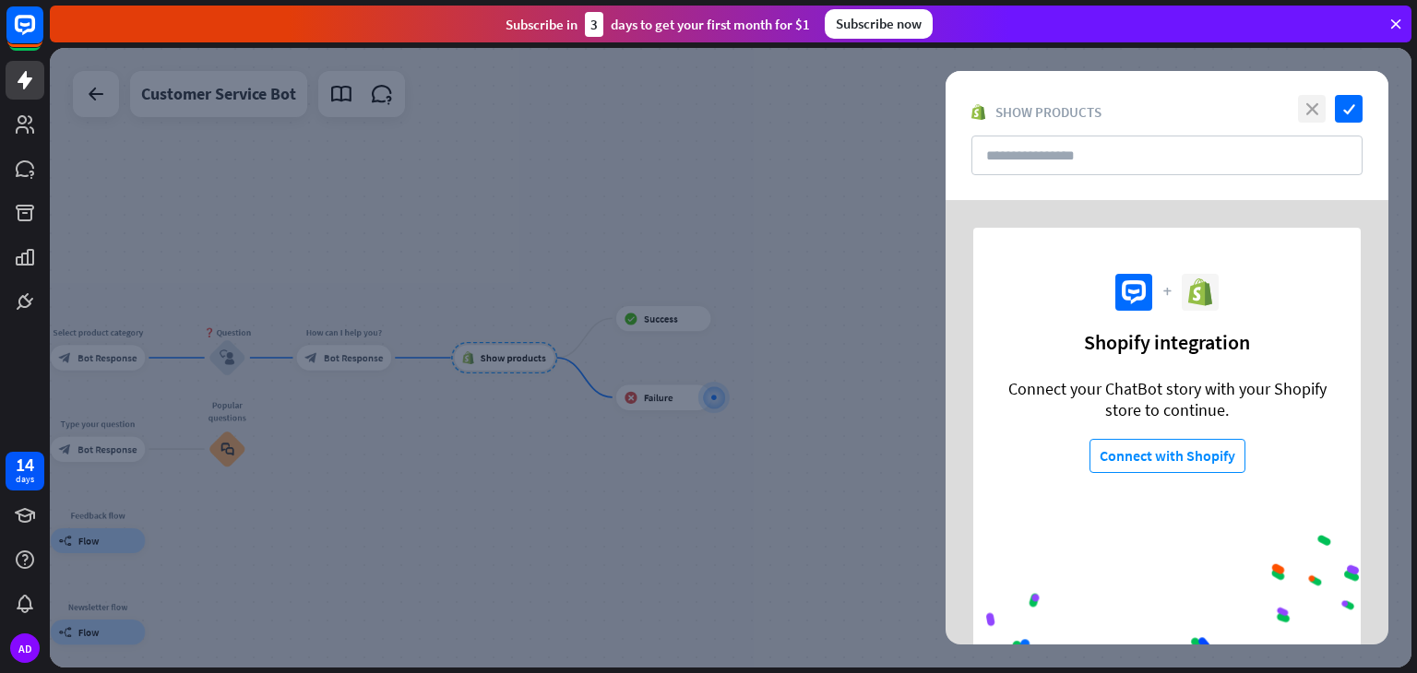
click at [1308, 115] on icon "close" at bounding box center [1312, 109] width 28 height 28
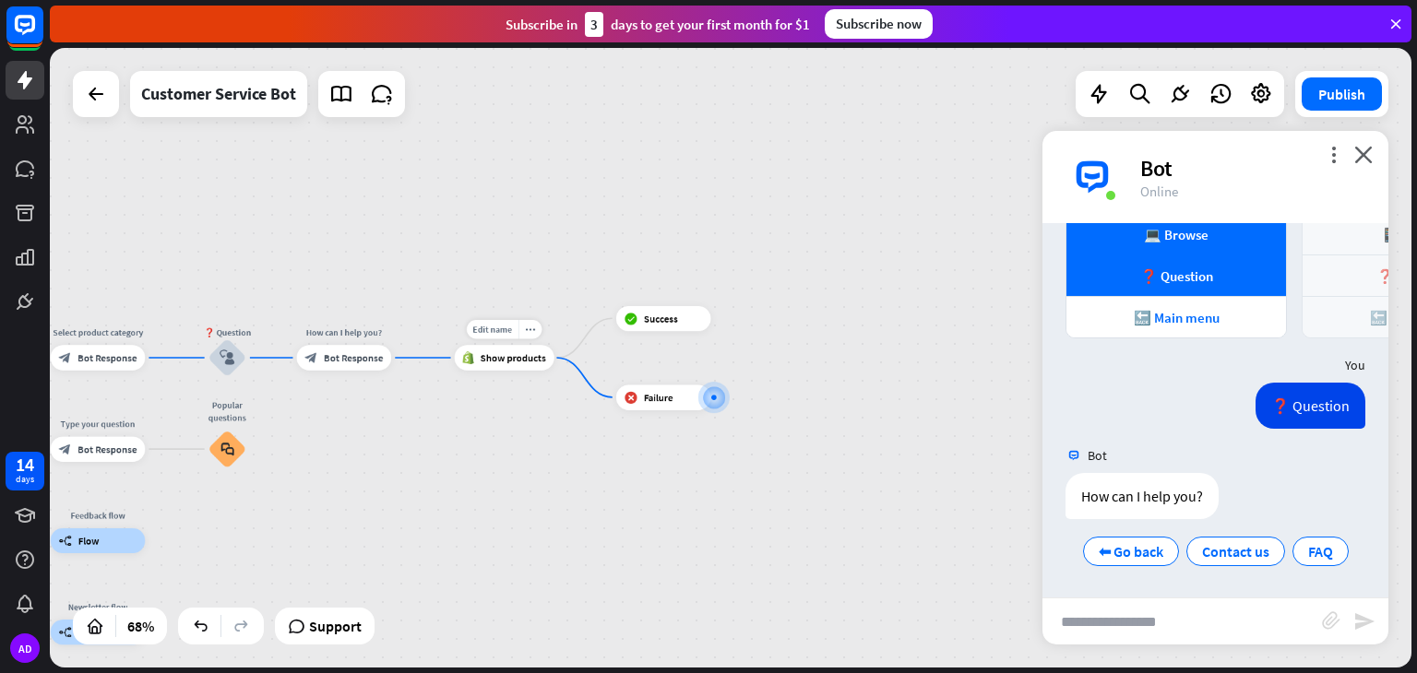
click at [501, 345] on div "Edit name more_horiz Show products" at bounding box center [505, 357] width 100 height 25
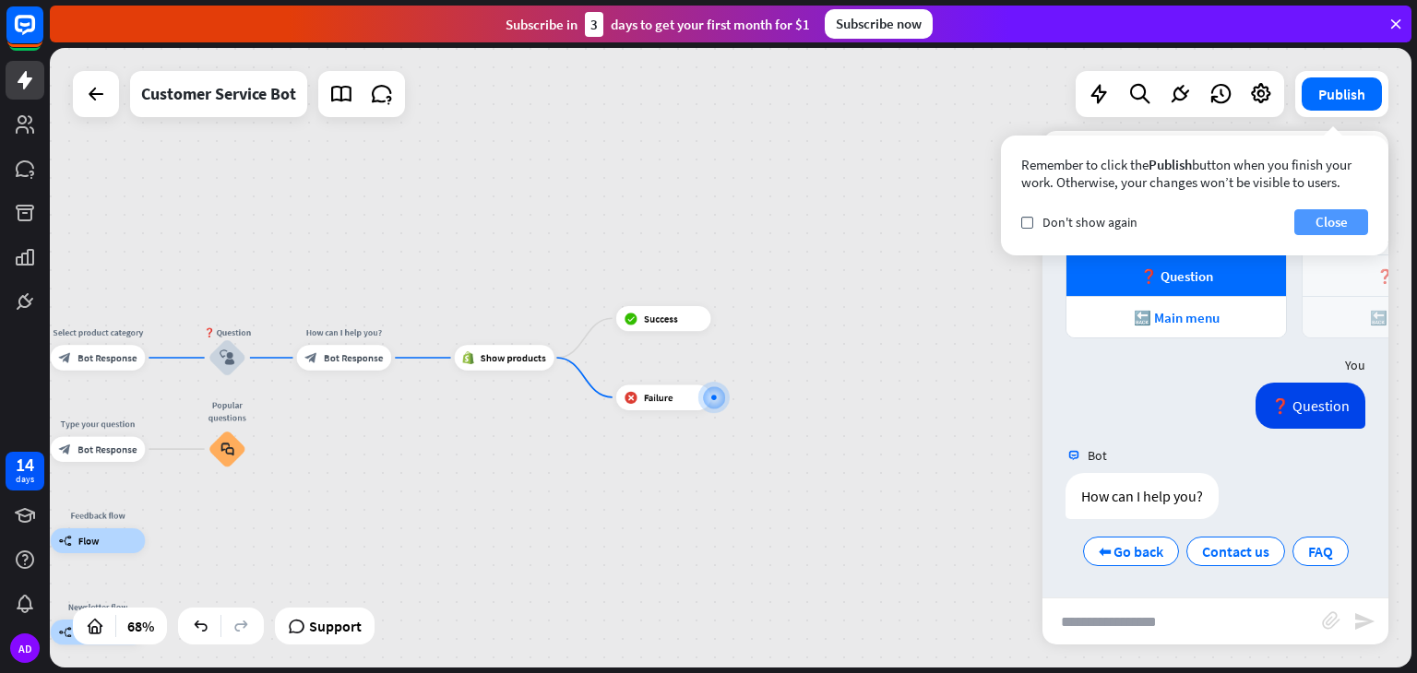
click at [1325, 215] on button "Close" at bounding box center [1331, 222] width 74 height 26
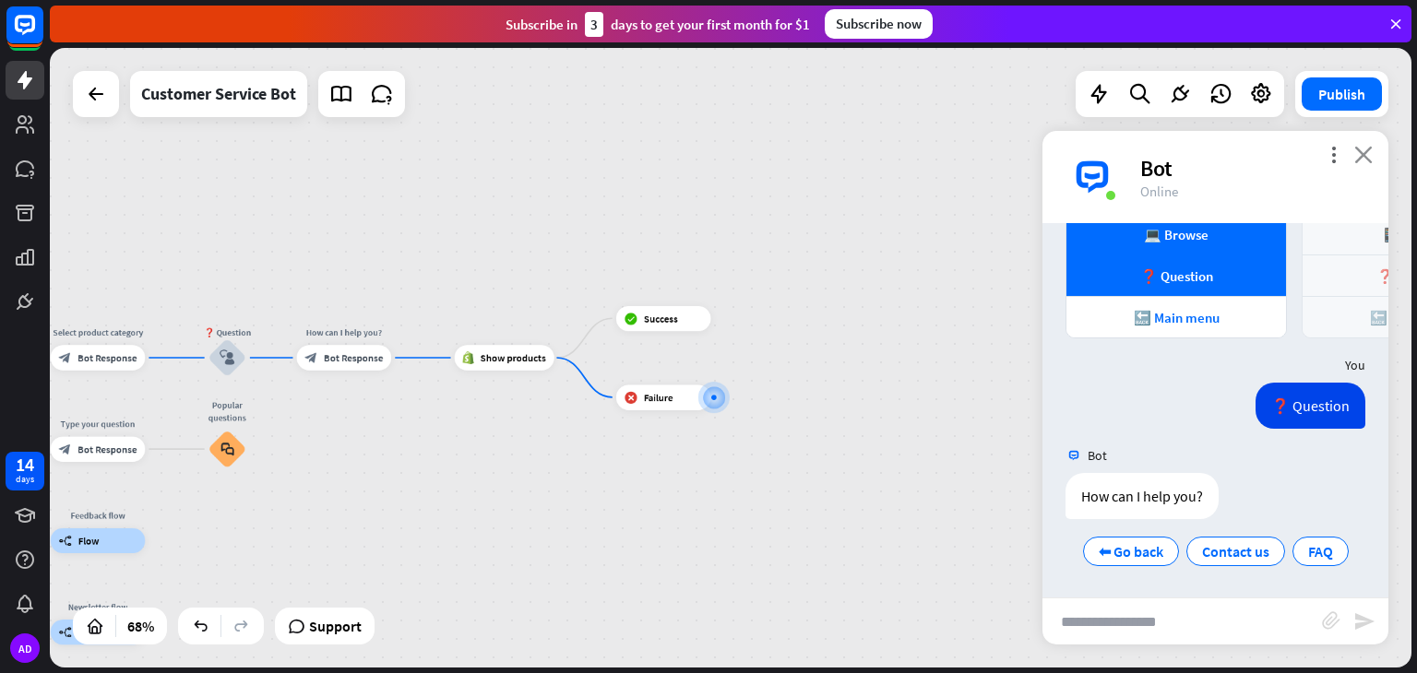
click at [1368, 156] on icon "close" at bounding box center [1363, 155] width 18 height 18
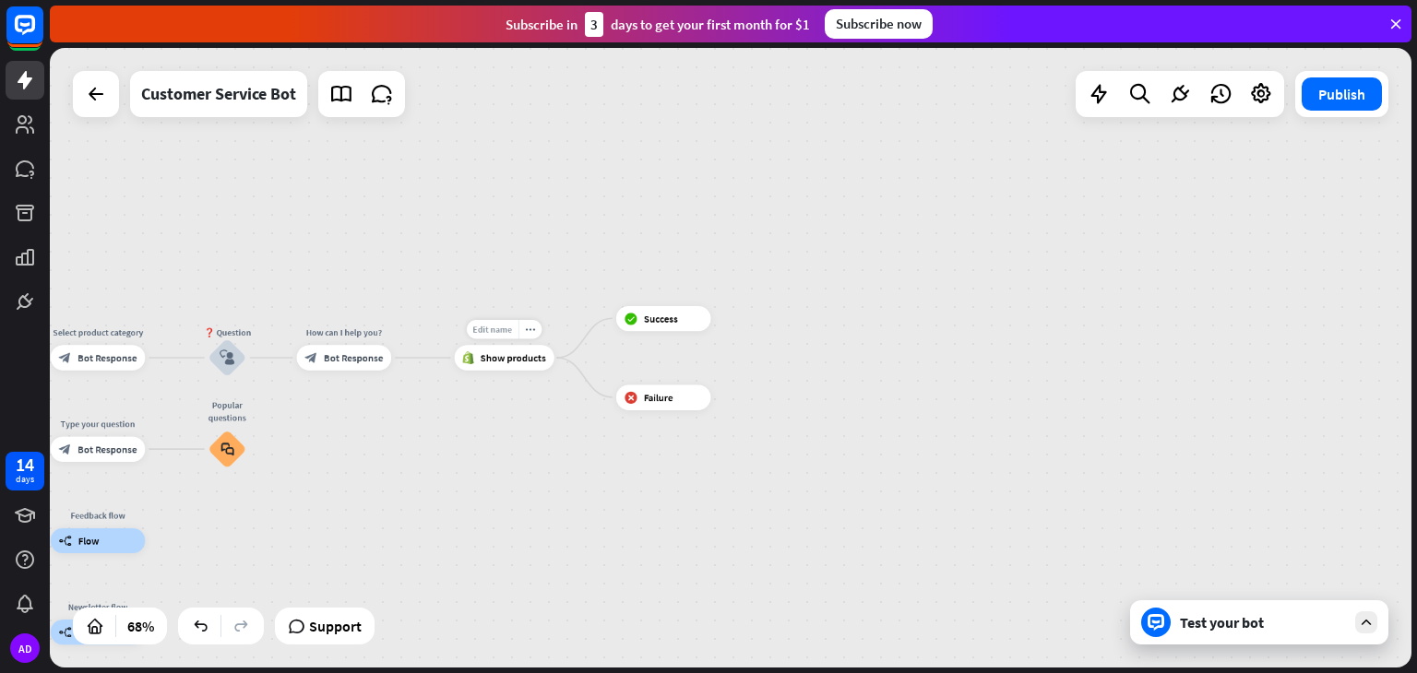
click at [483, 330] on span "Edit name" at bounding box center [492, 329] width 39 height 11
click at [509, 360] on span "Show products" at bounding box center [512, 357] width 65 height 13
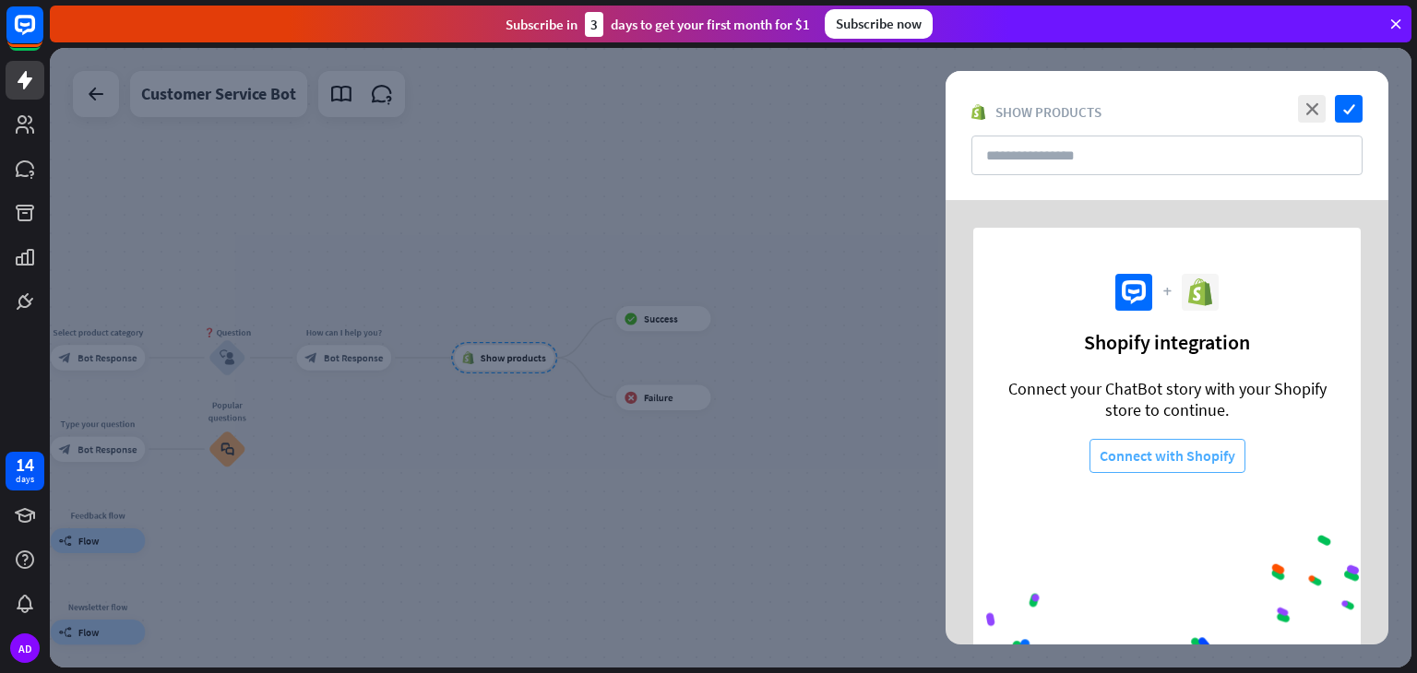
click at [1133, 450] on button "Connect with Shopify" at bounding box center [1167, 456] width 156 height 34
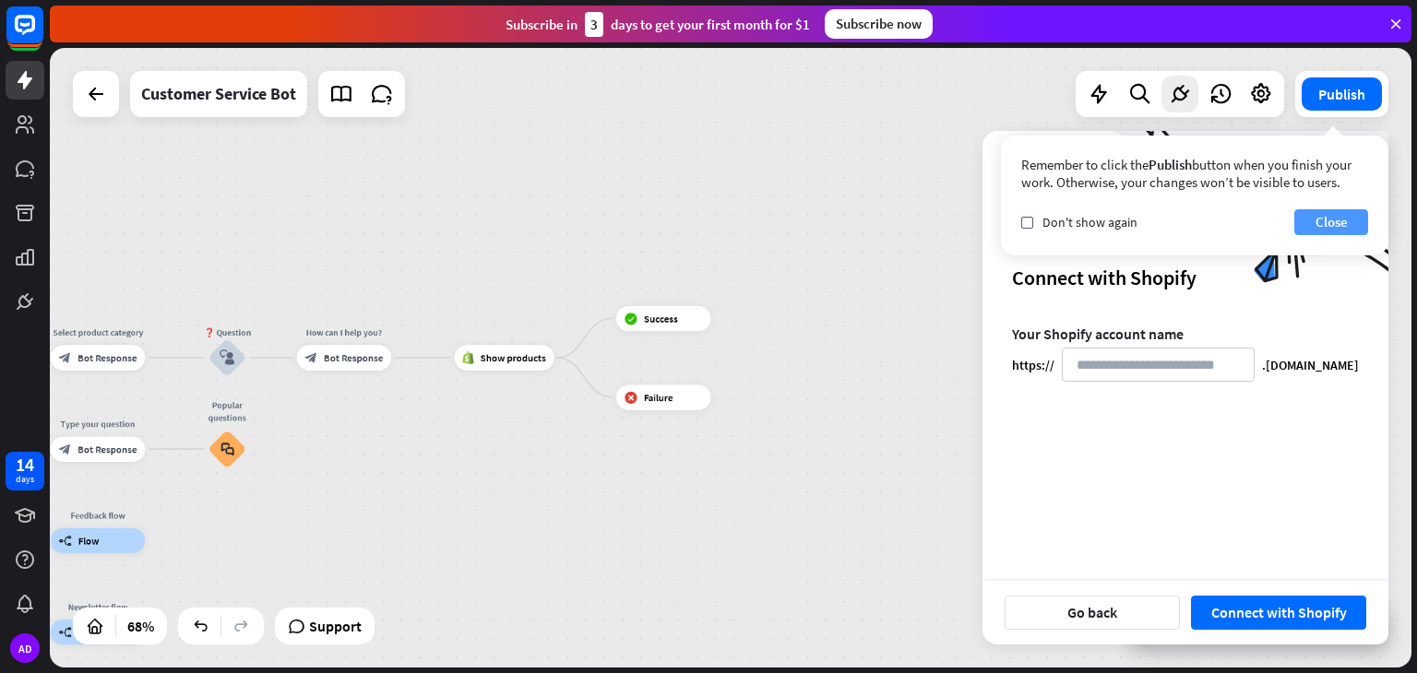
click at [1336, 217] on button "Close" at bounding box center [1331, 222] width 74 height 26
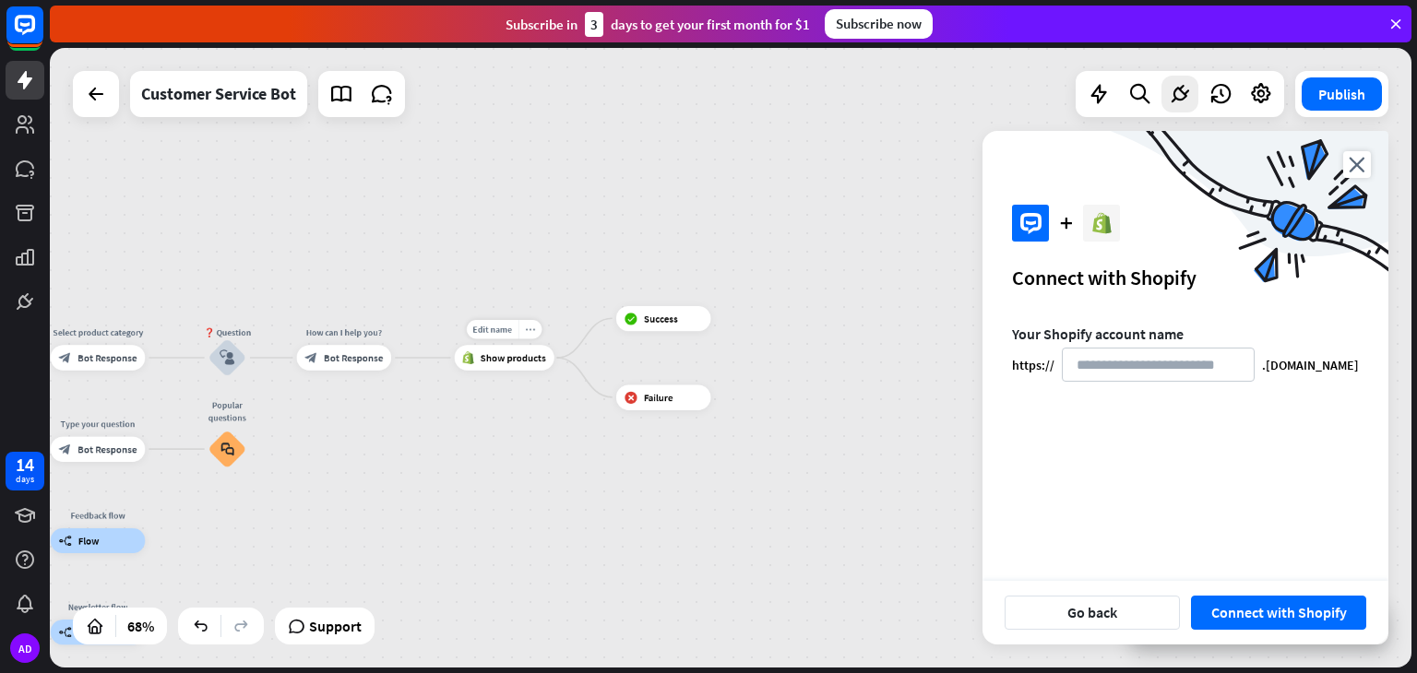
click at [531, 335] on div "more_horiz" at bounding box center [529, 329] width 23 height 19
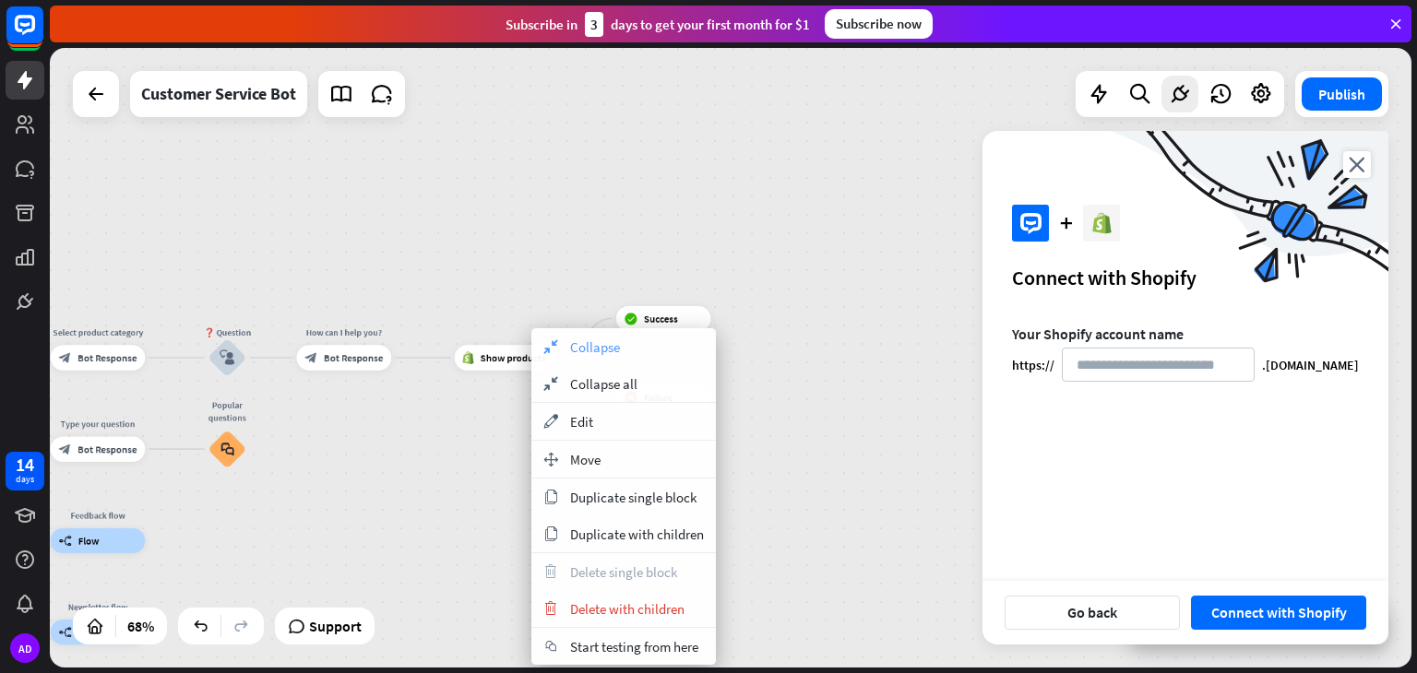
click at [580, 351] on span "Collapse" at bounding box center [595, 348] width 50 height 18
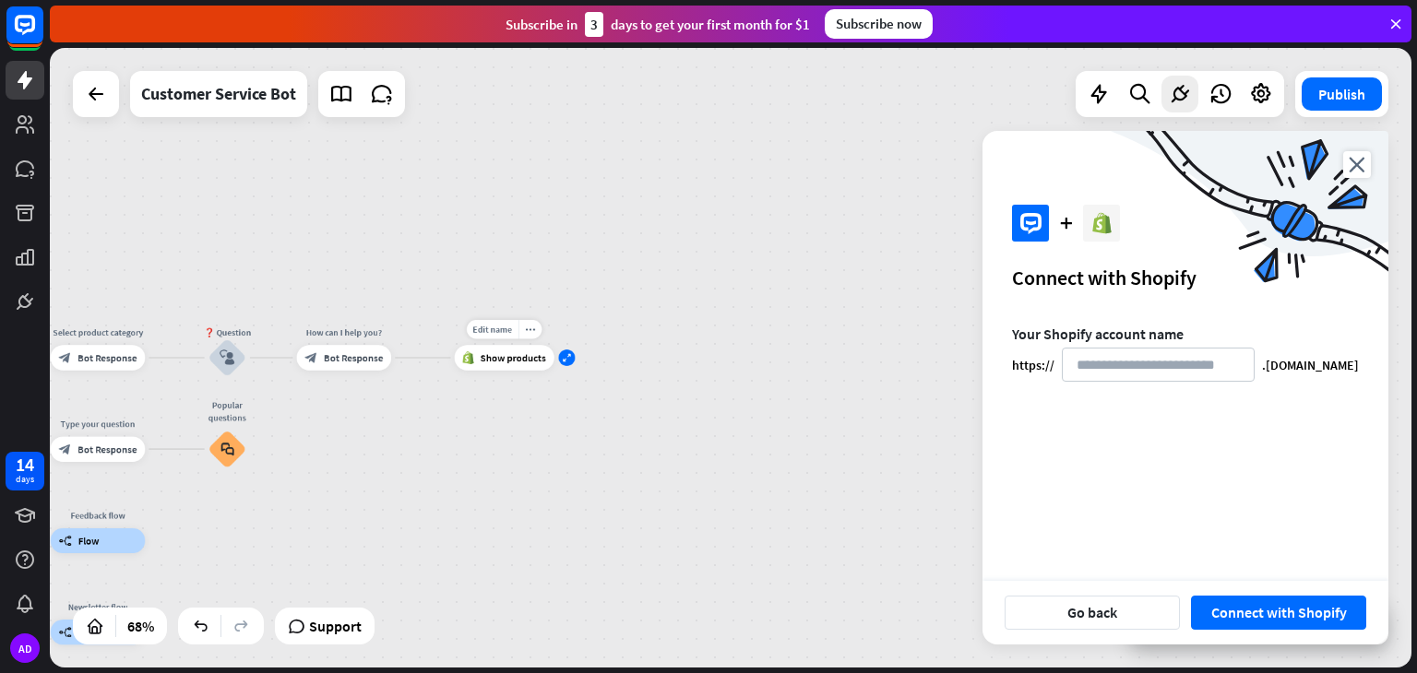
click at [566, 355] on icon "expand" at bounding box center [566, 358] width 9 height 8
drag, startPoint x: 561, startPoint y: 355, endPoint x: 549, endPoint y: 359, distance: 12.5
click at [554, 357] on div "Edit name more_horiz Show products" at bounding box center [505, 357] width 100 height 25
click at [523, 363] on span "Show products" at bounding box center [508, 359] width 65 height 13
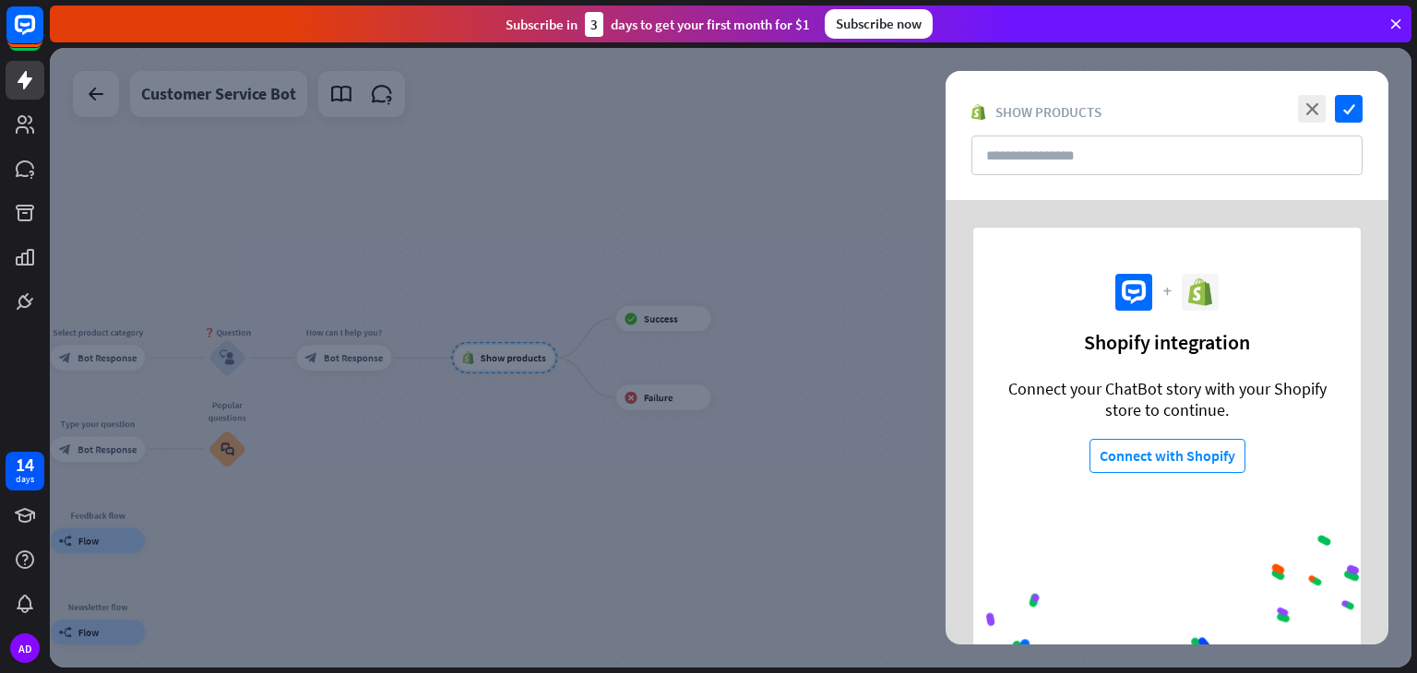
drag, startPoint x: 519, startPoint y: 362, endPoint x: 1303, endPoint y: 115, distance: 821.0
click at [1305, 115] on icon "close" at bounding box center [1312, 109] width 28 height 28
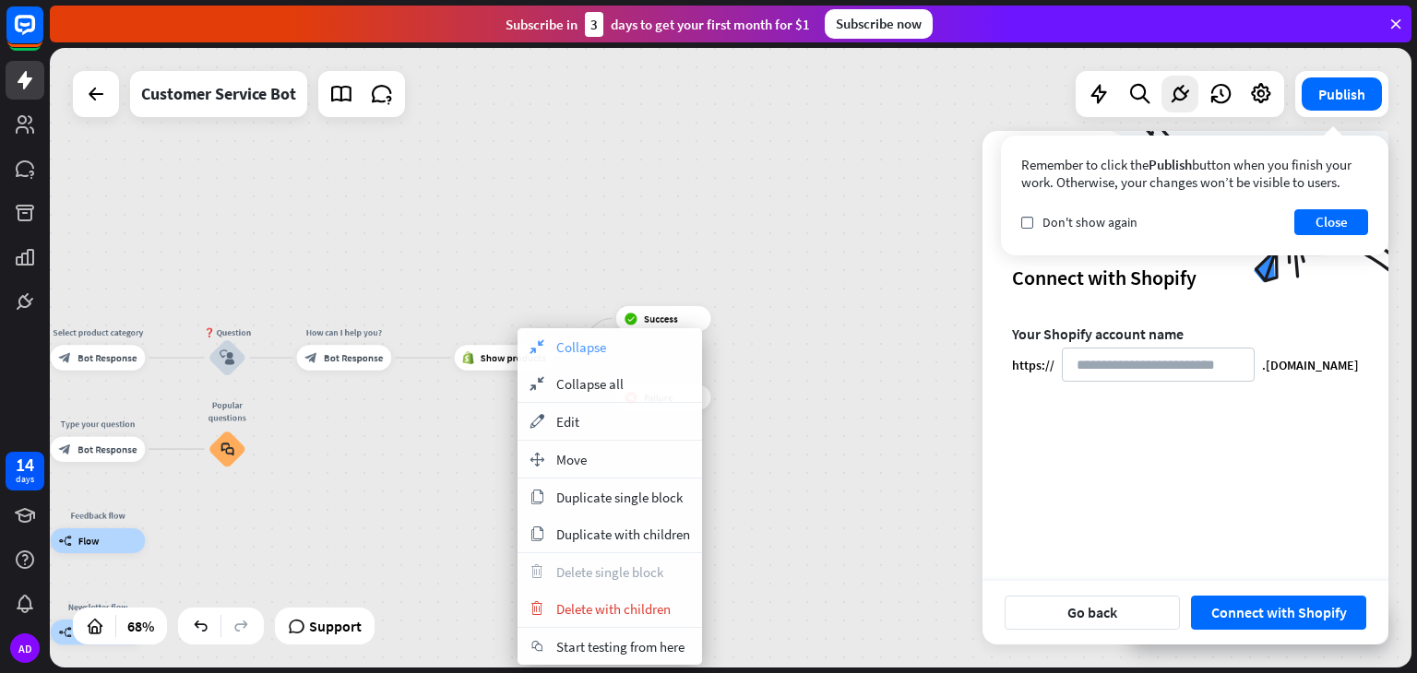
click at [564, 348] on span "Collapse" at bounding box center [581, 348] width 50 height 18
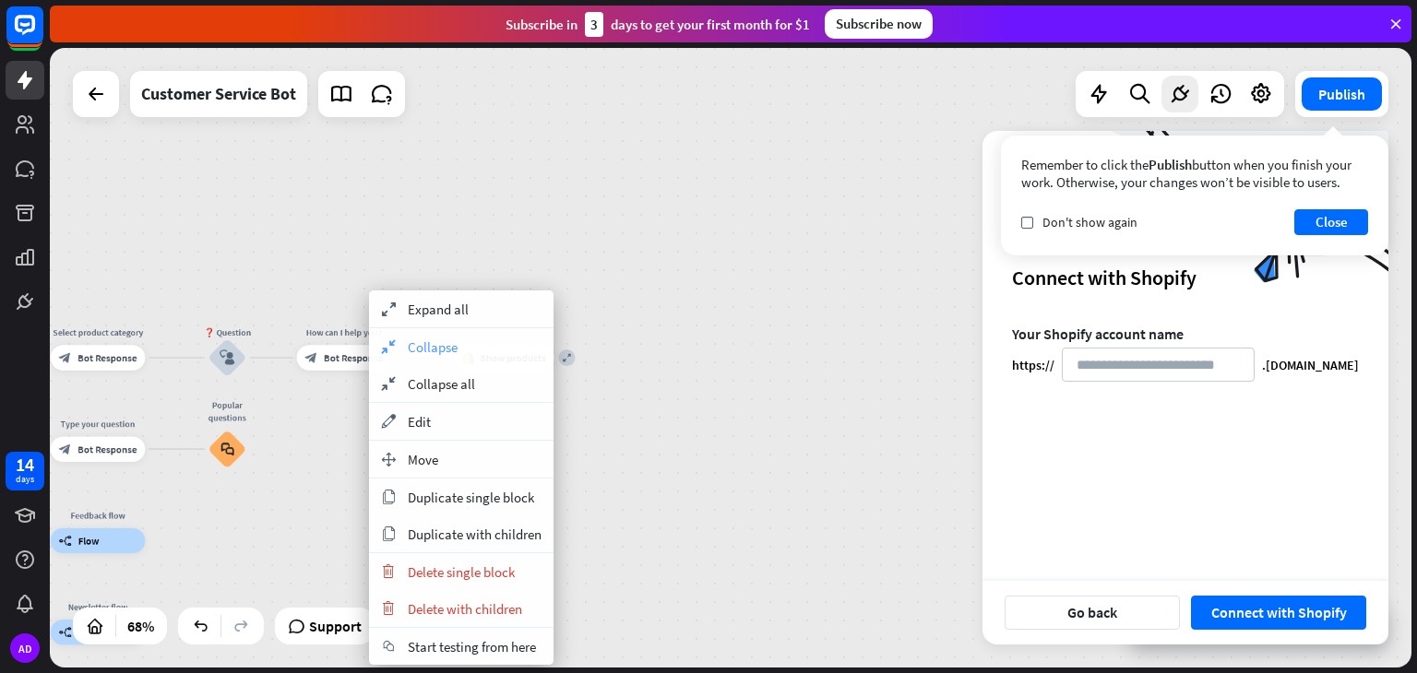
click at [423, 349] on span "Collapse" at bounding box center [433, 348] width 50 height 18
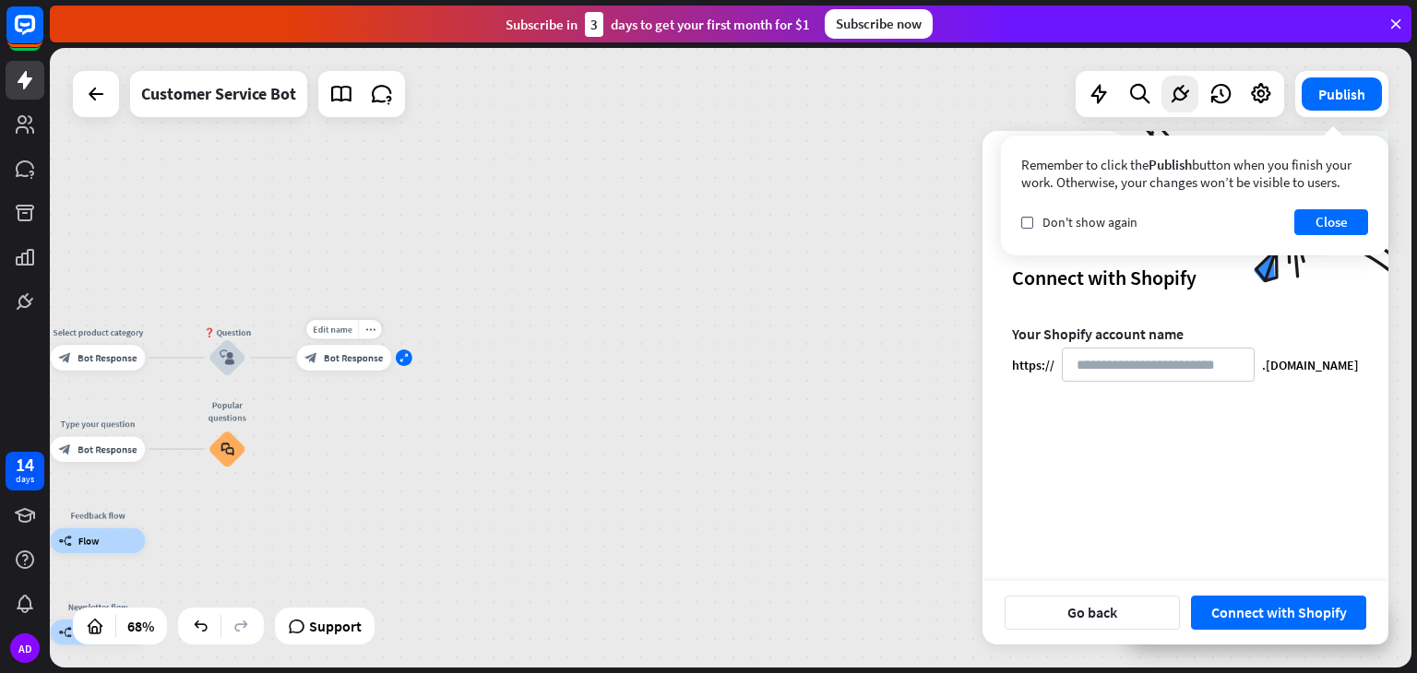
click at [406, 360] on icon "expand" at bounding box center [403, 358] width 9 height 8
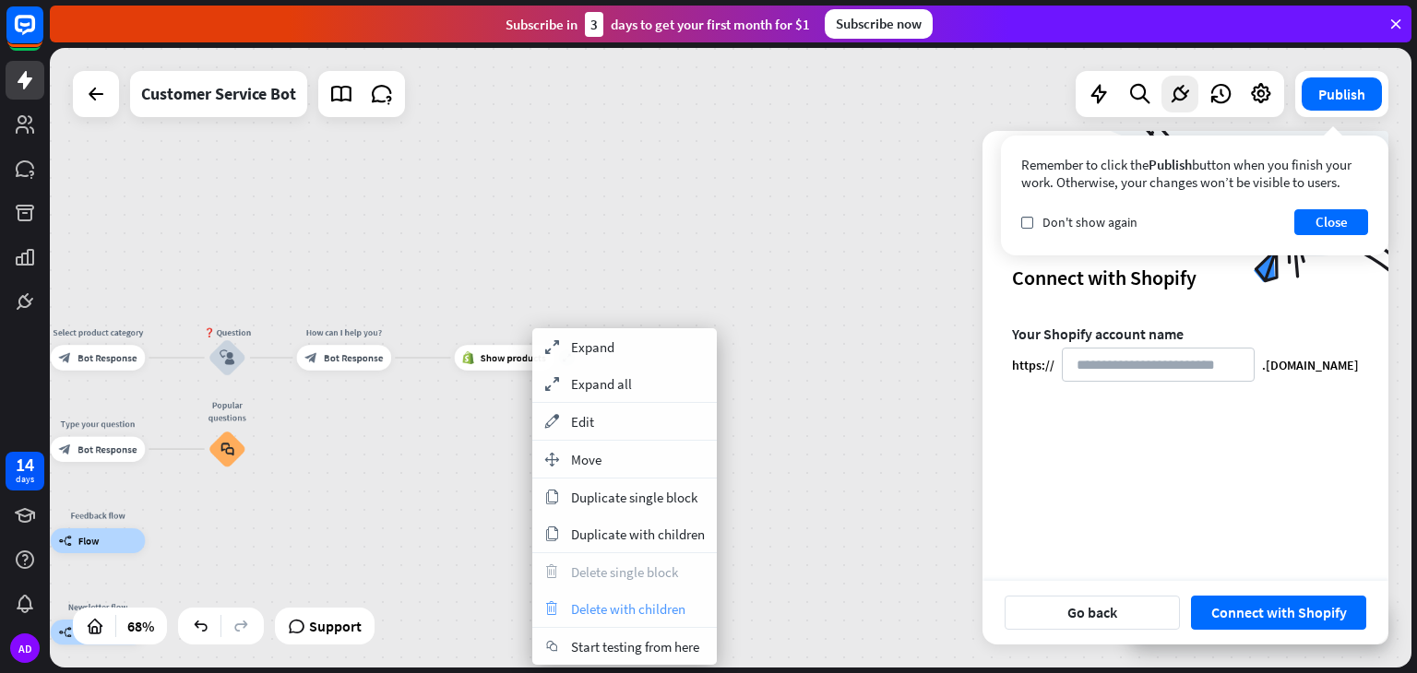
click at [575, 613] on span "Delete with children" at bounding box center [628, 610] width 114 height 18
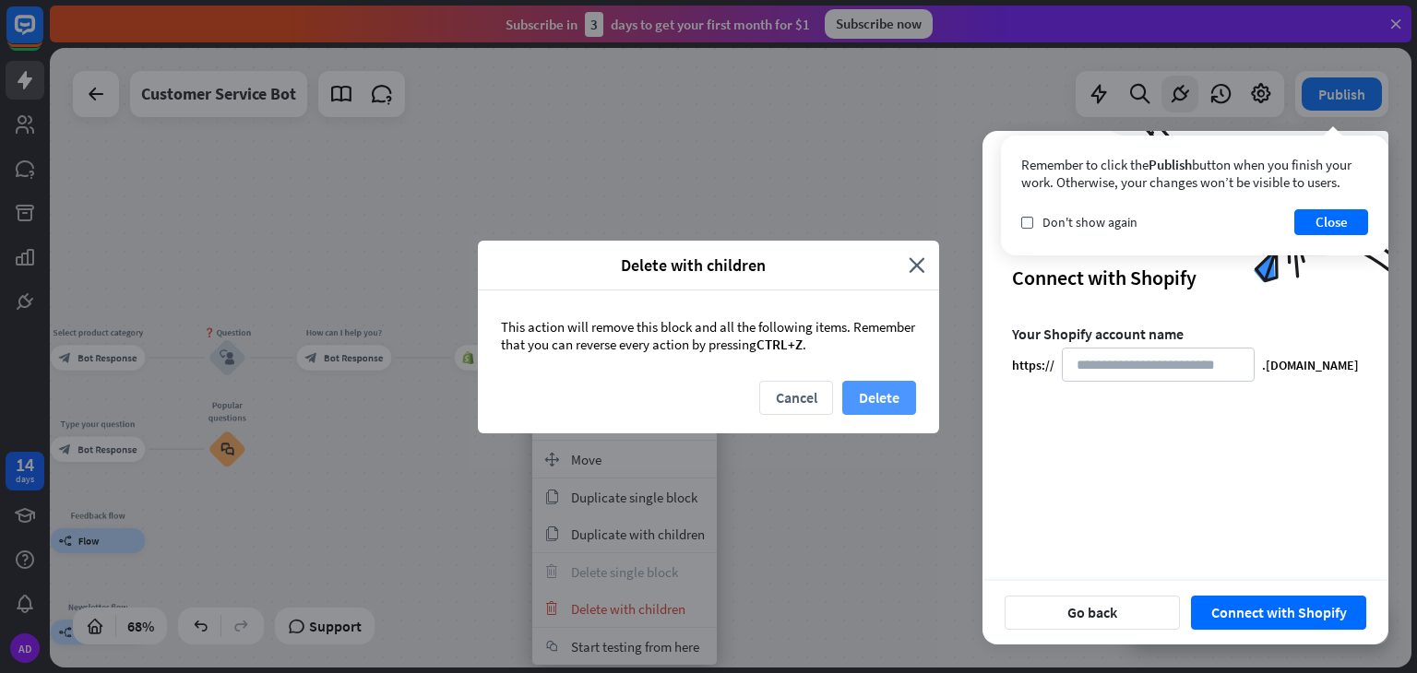
click at [854, 396] on button "Delete" at bounding box center [879, 398] width 74 height 34
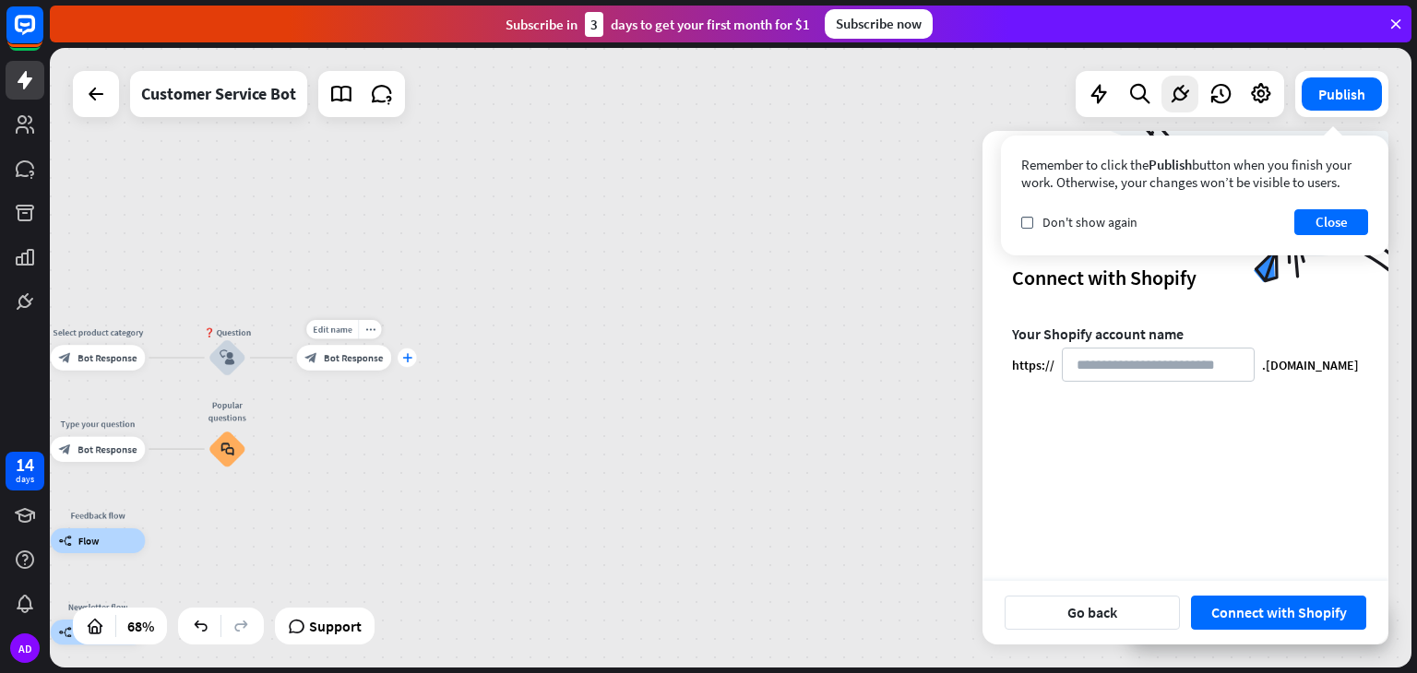
click at [411, 357] on icon "plus" at bounding box center [406, 357] width 9 height 9
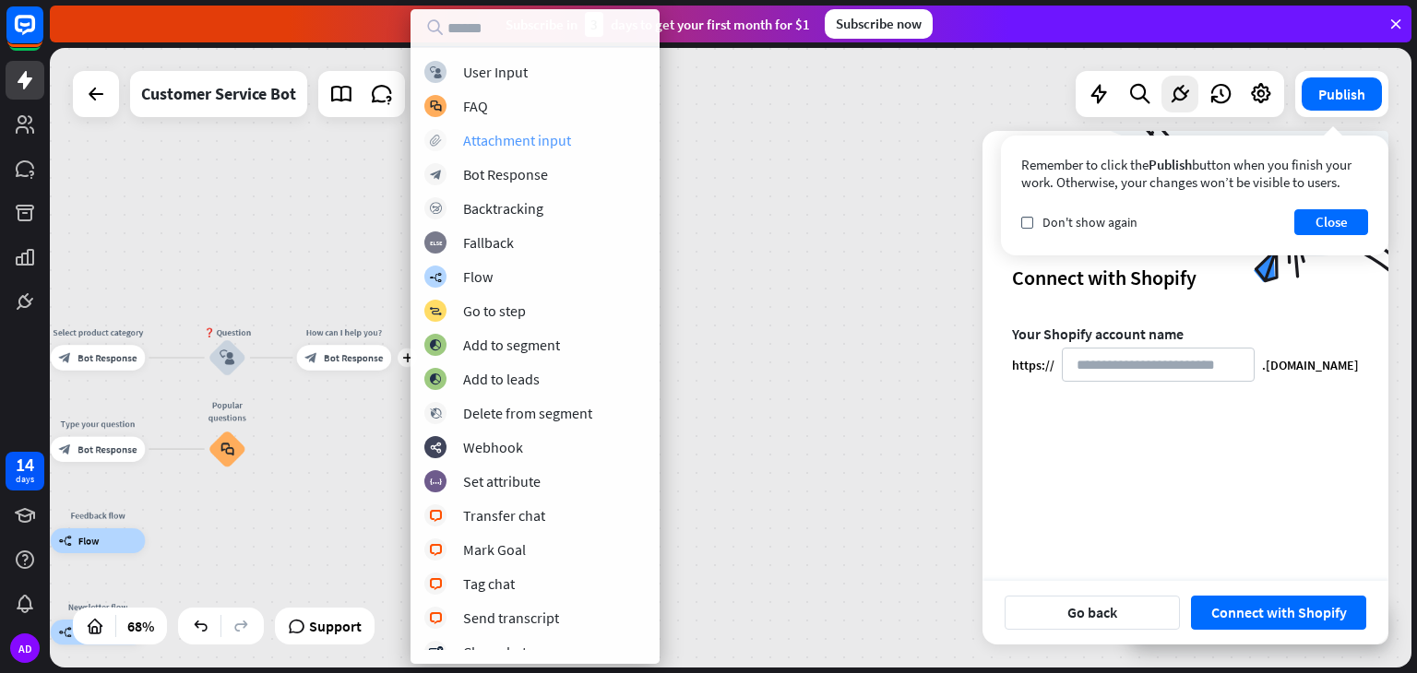
click at [521, 141] on div "Attachment input" at bounding box center [517, 140] width 108 height 18
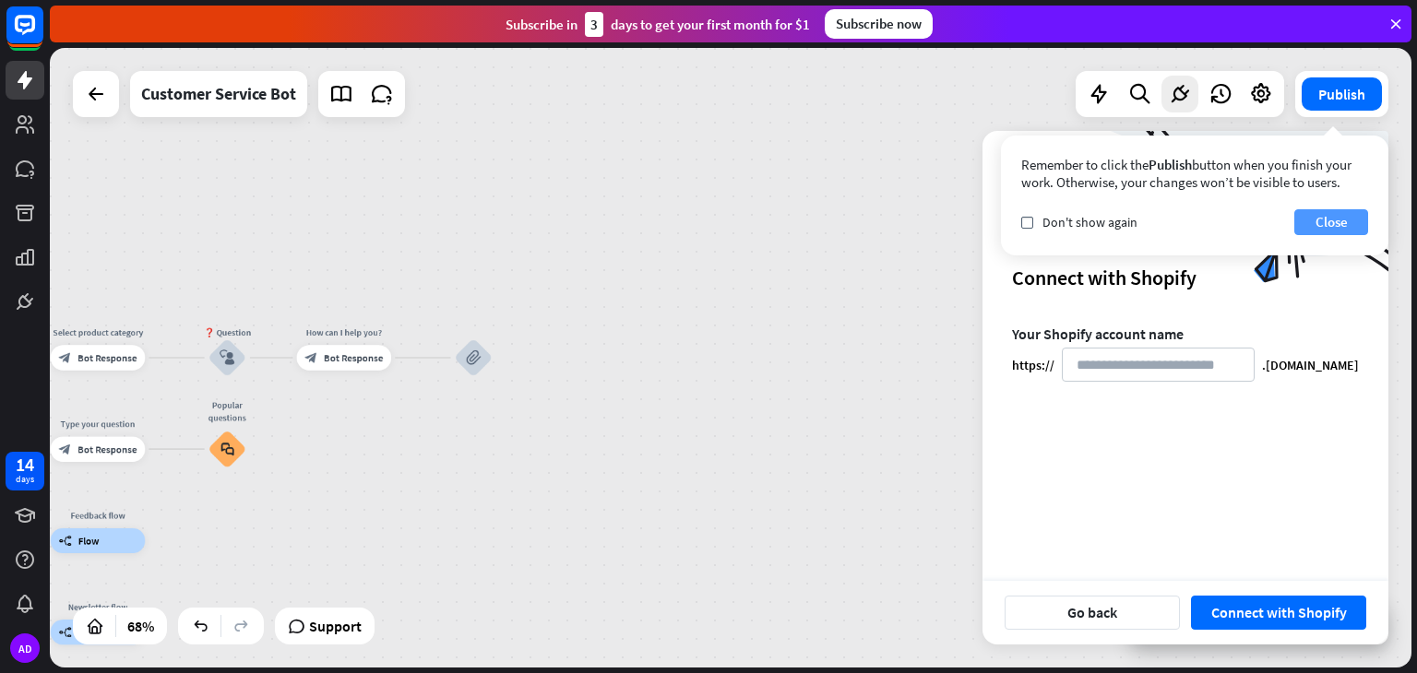
click at [1341, 219] on button "Close" at bounding box center [1331, 222] width 74 height 26
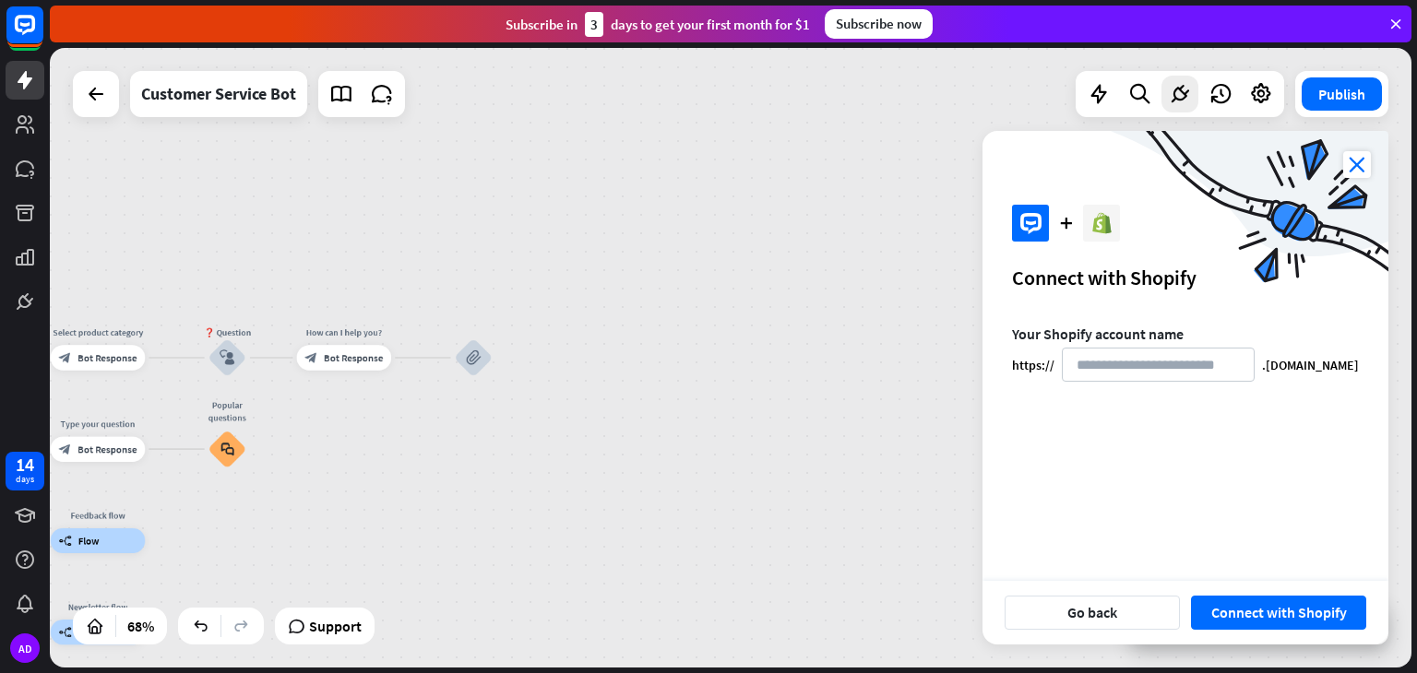
click at [1351, 166] on icon "close" at bounding box center [1357, 164] width 28 height 27
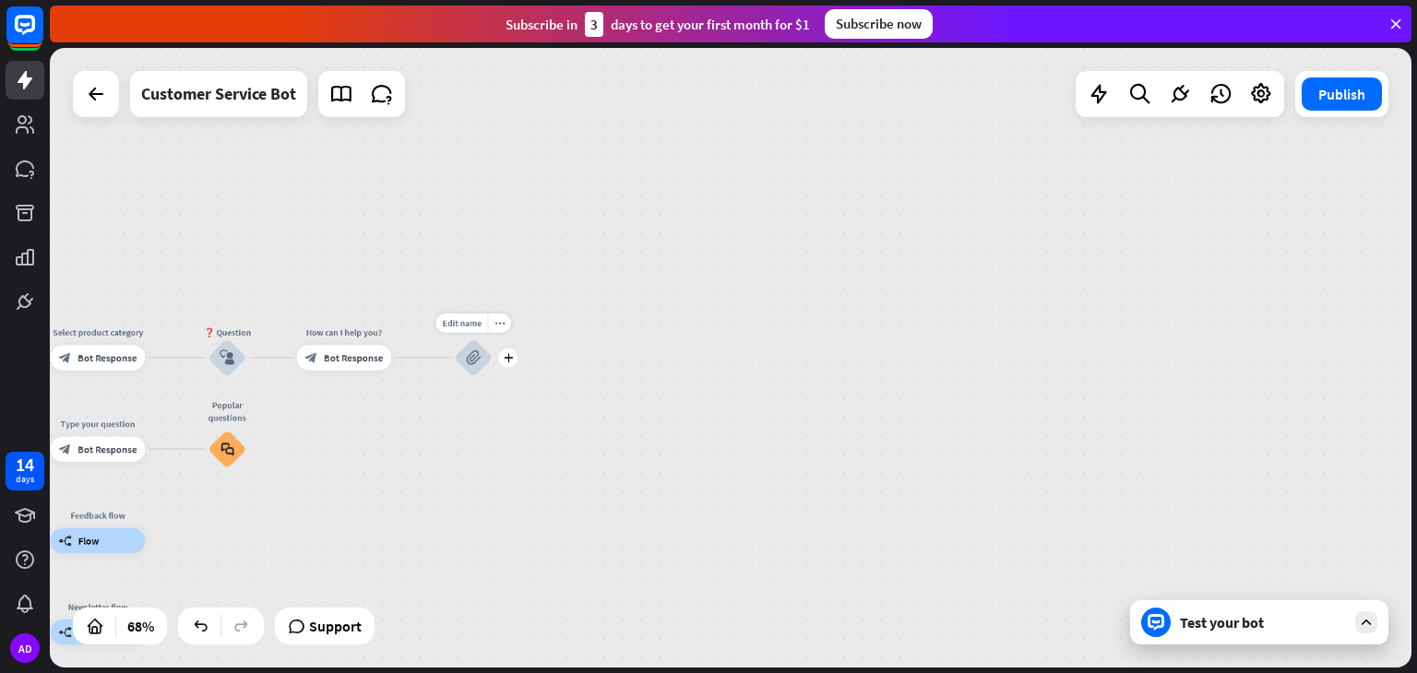
click at [463, 363] on div "block_attachment" at bounding box center [474, 358] width 38 height 38
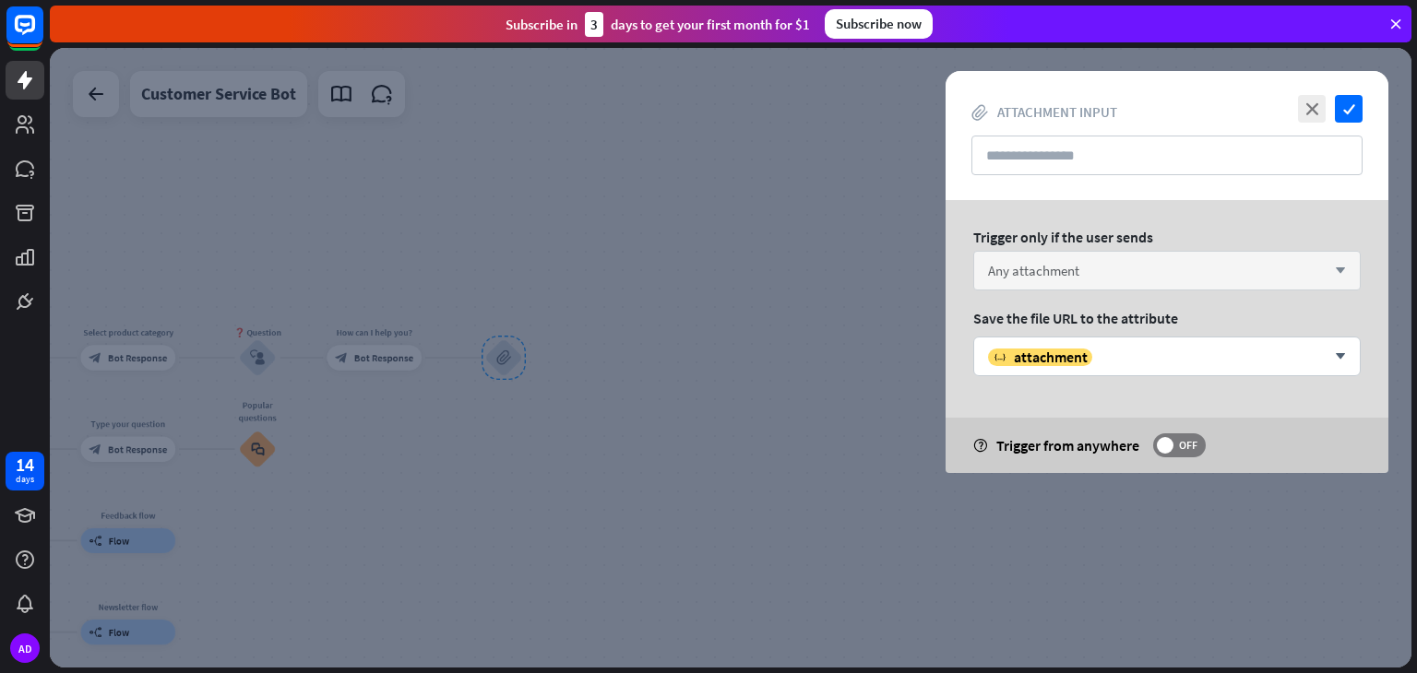
click at [1349, 269] on div "Any attachment arrow_down" at bounding box center [1166, 271] width 387 height 40
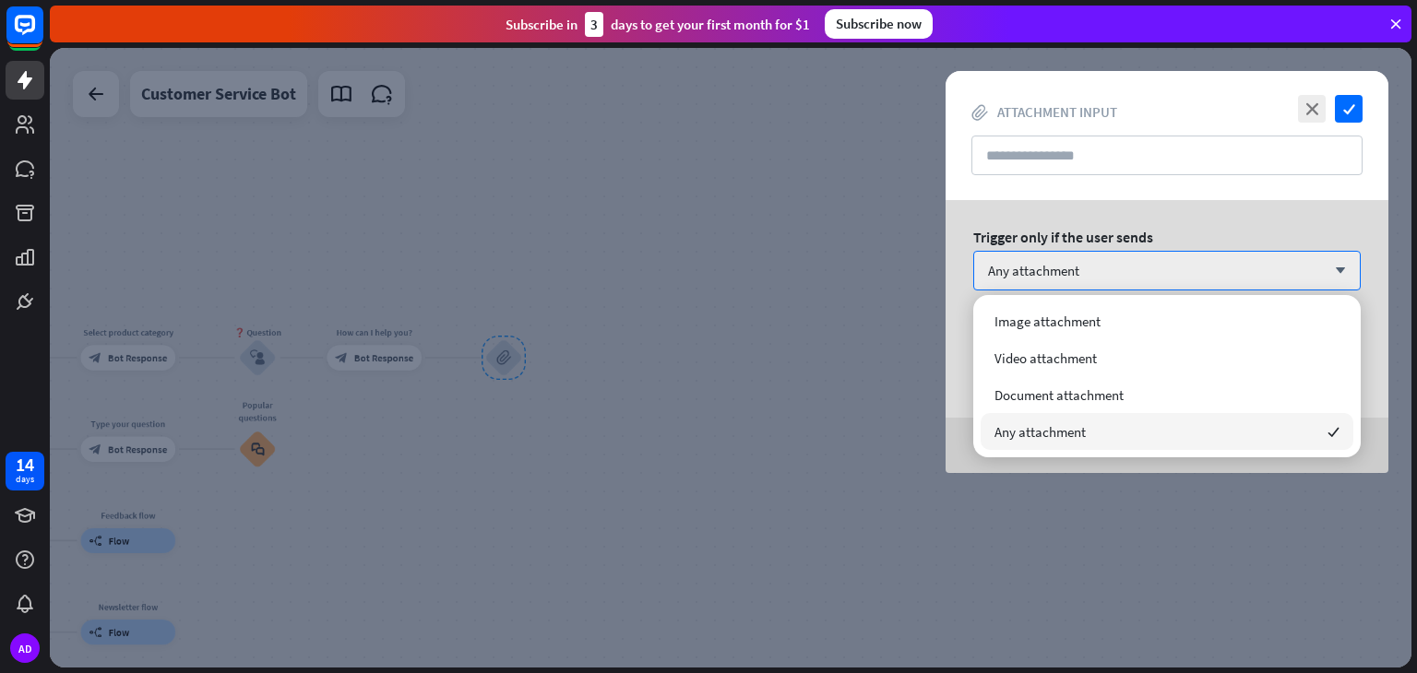
click at [1196, 429] on div "Any attachment checked" at bounding box center [1167, 431] width 373 height 37
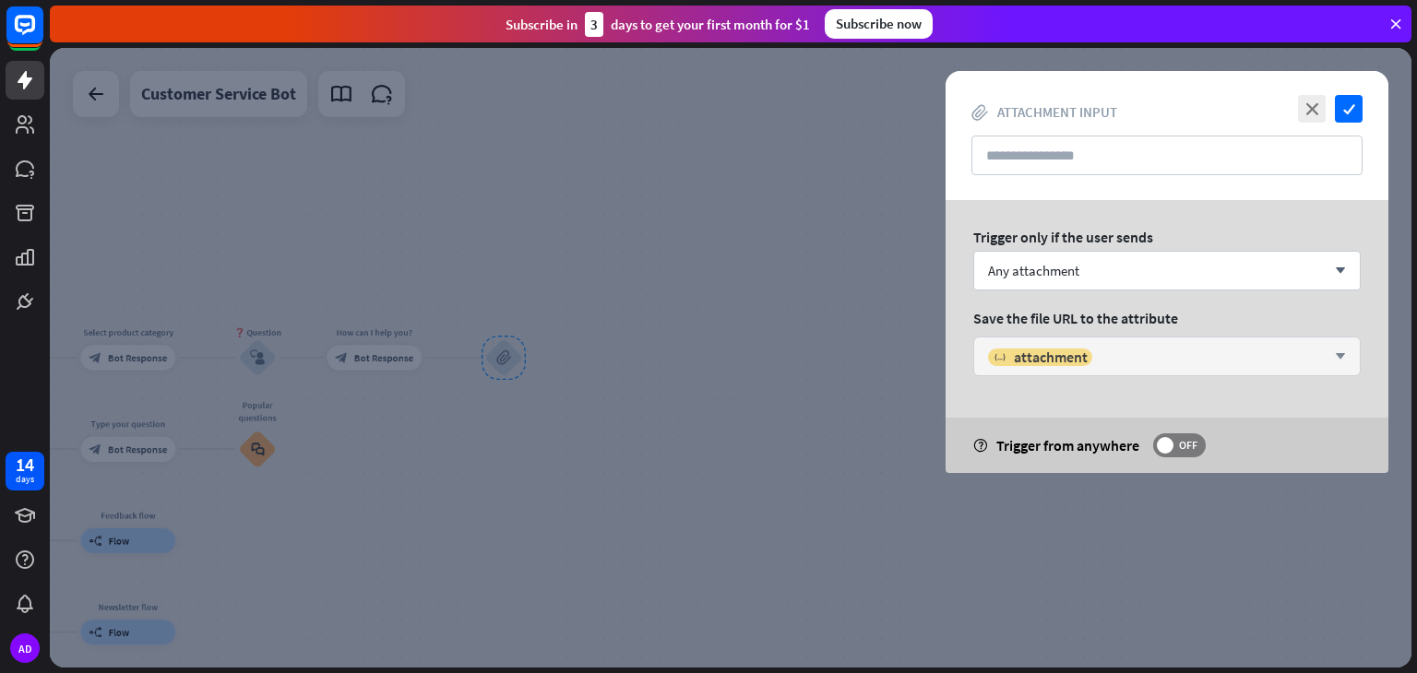
click at [1340, 351] on icon "arrow_down" at bounding box center [1336, 356] width 20 height 11
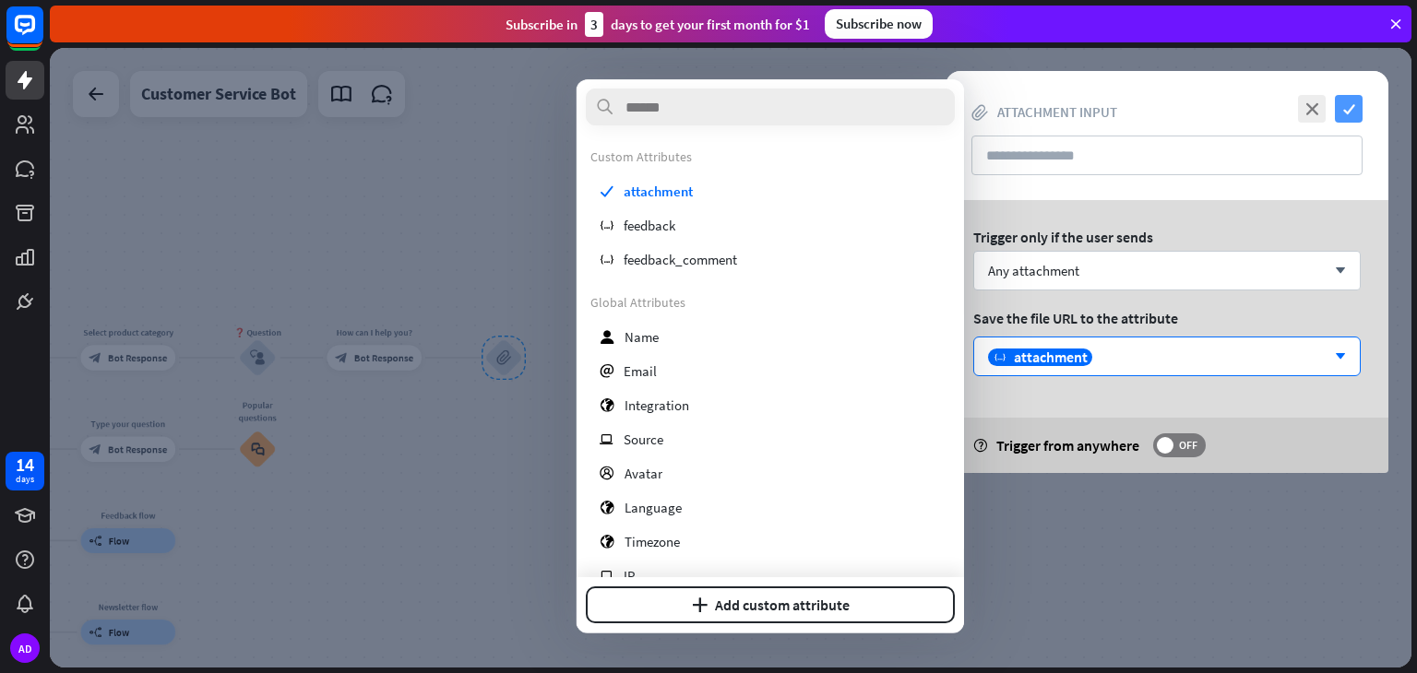
click at [1349, 101] on icon "check" at bounding box center [1349, 109] width 28 height 28
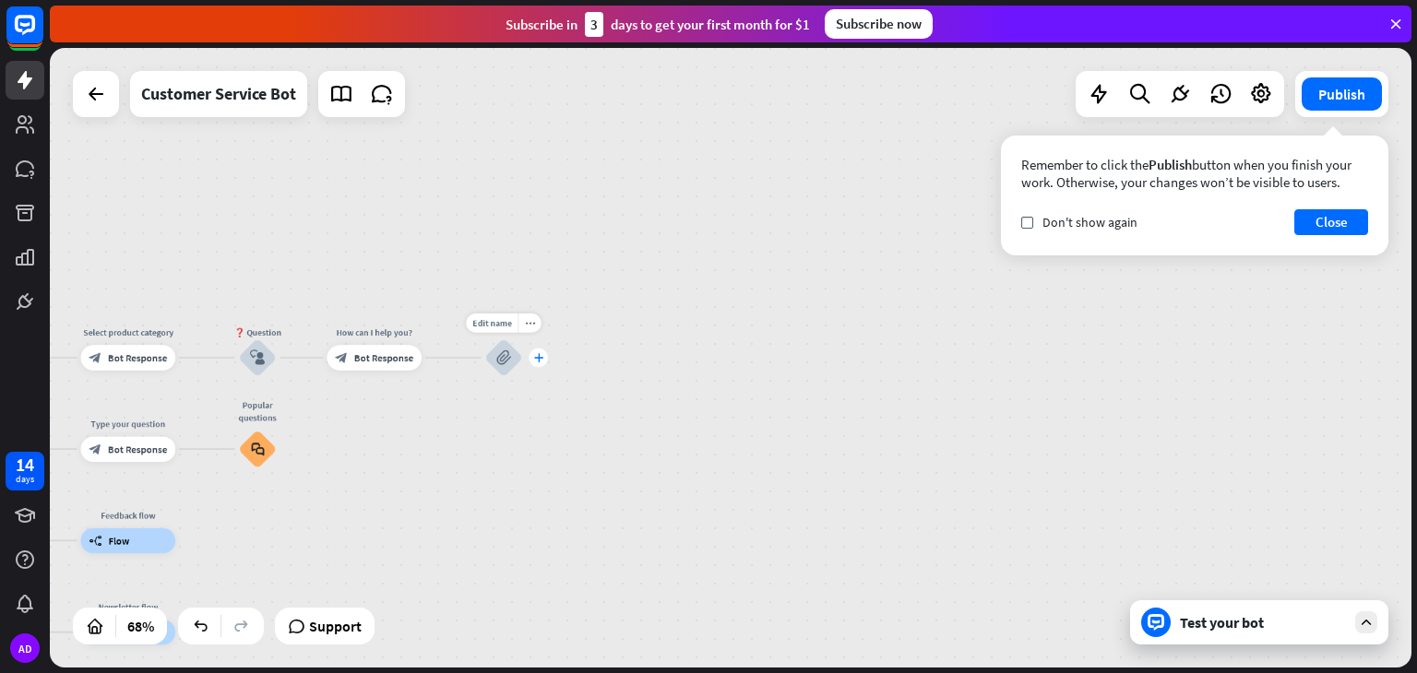
click at [539, 357] on icon "plus" at bounding box center [538, 357] width 9 height 9
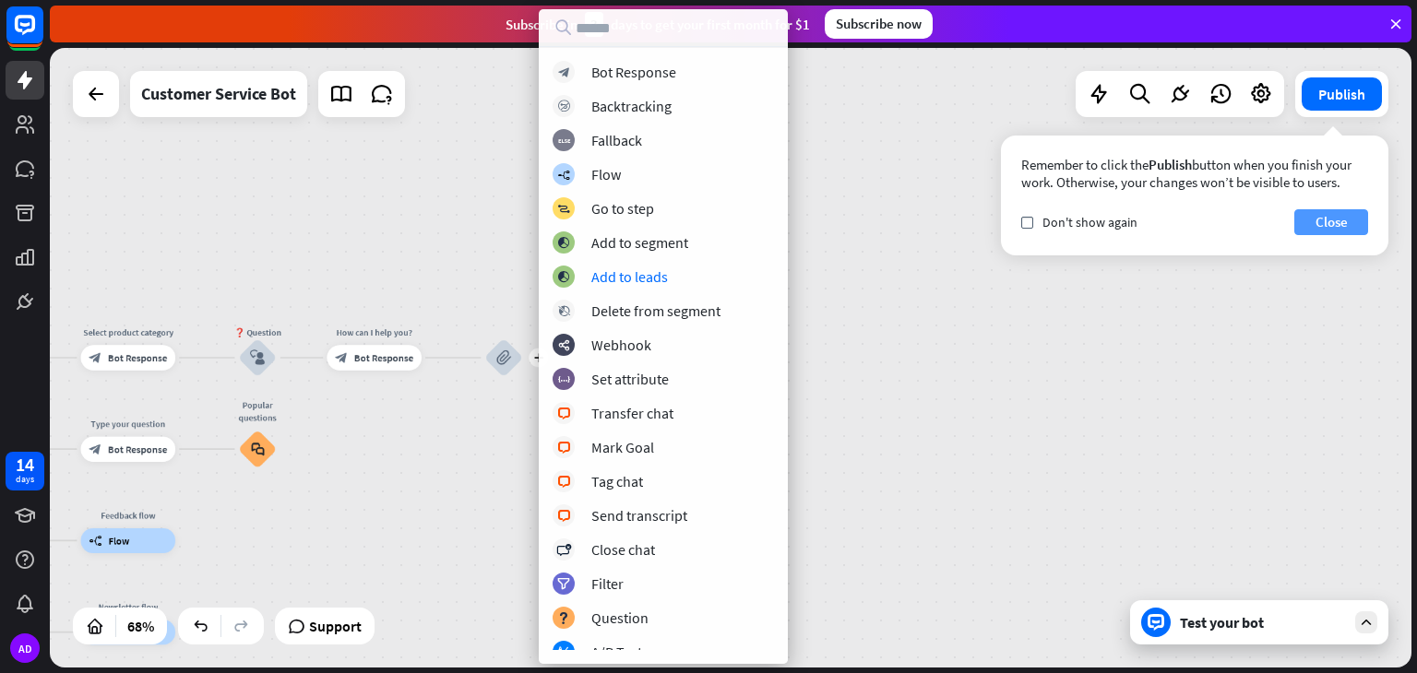
click at [1339, 234] on button "Close" at bounding box center [1331, 222] width 74 height 26
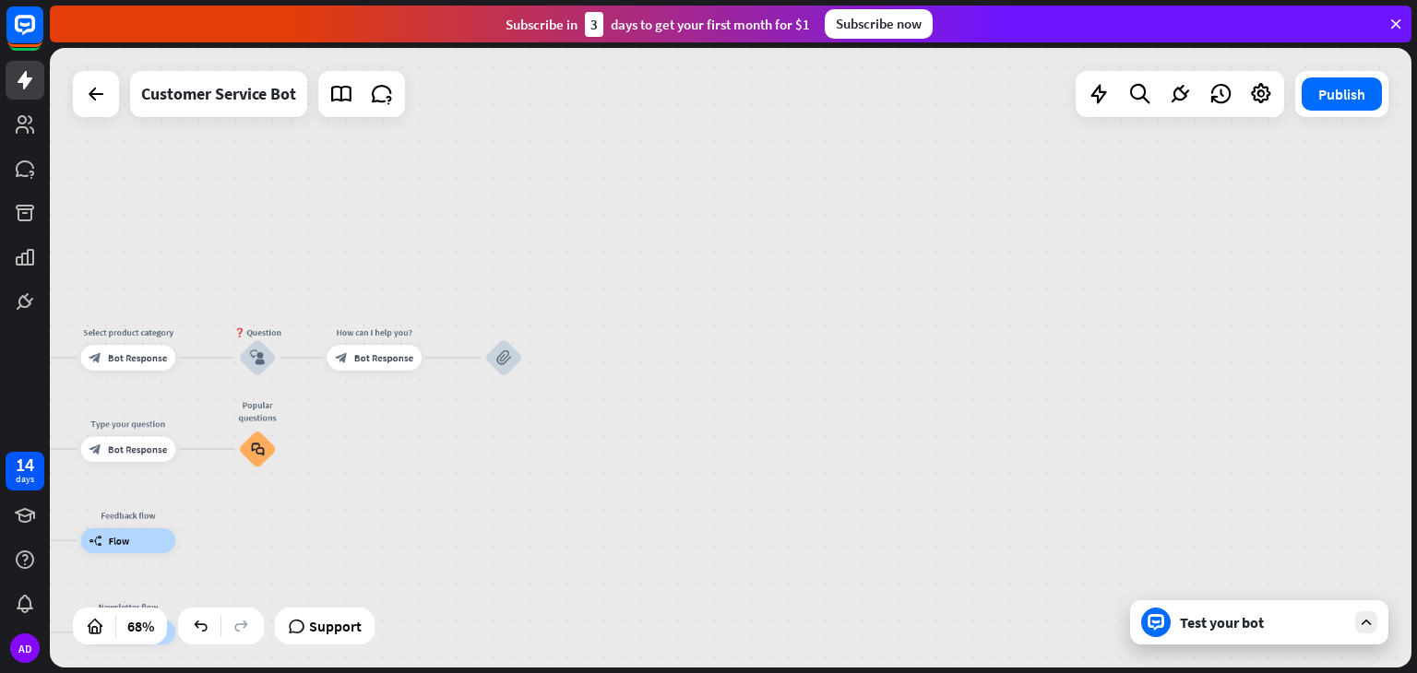
click at [1292, 619] on div "Test your bot" at bounding box center [1263, 622] width 166 height 18
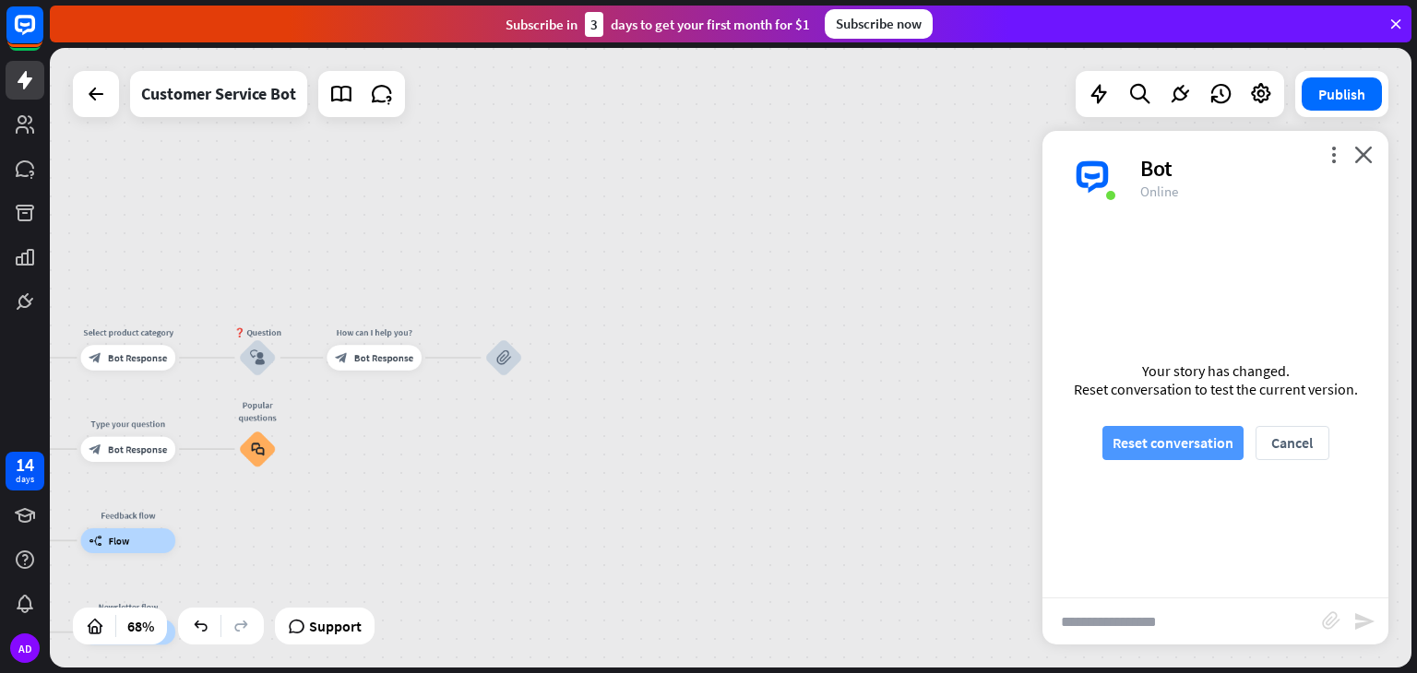
click at [1189, 449] on button "Reset conversation" at bounding box center [1172, 443] width 141 height 34
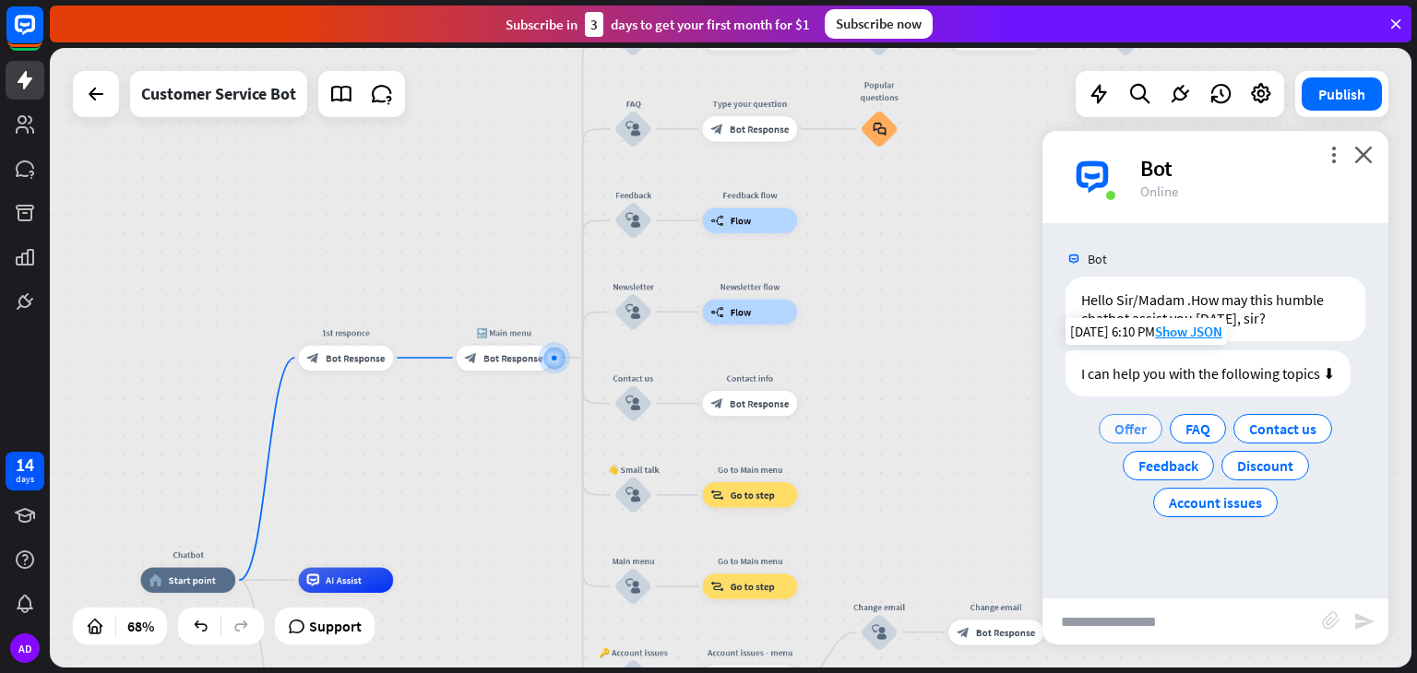
click at [1149, 433] on div "Offer" at bounding box center [1131, 429] width 64 height 30
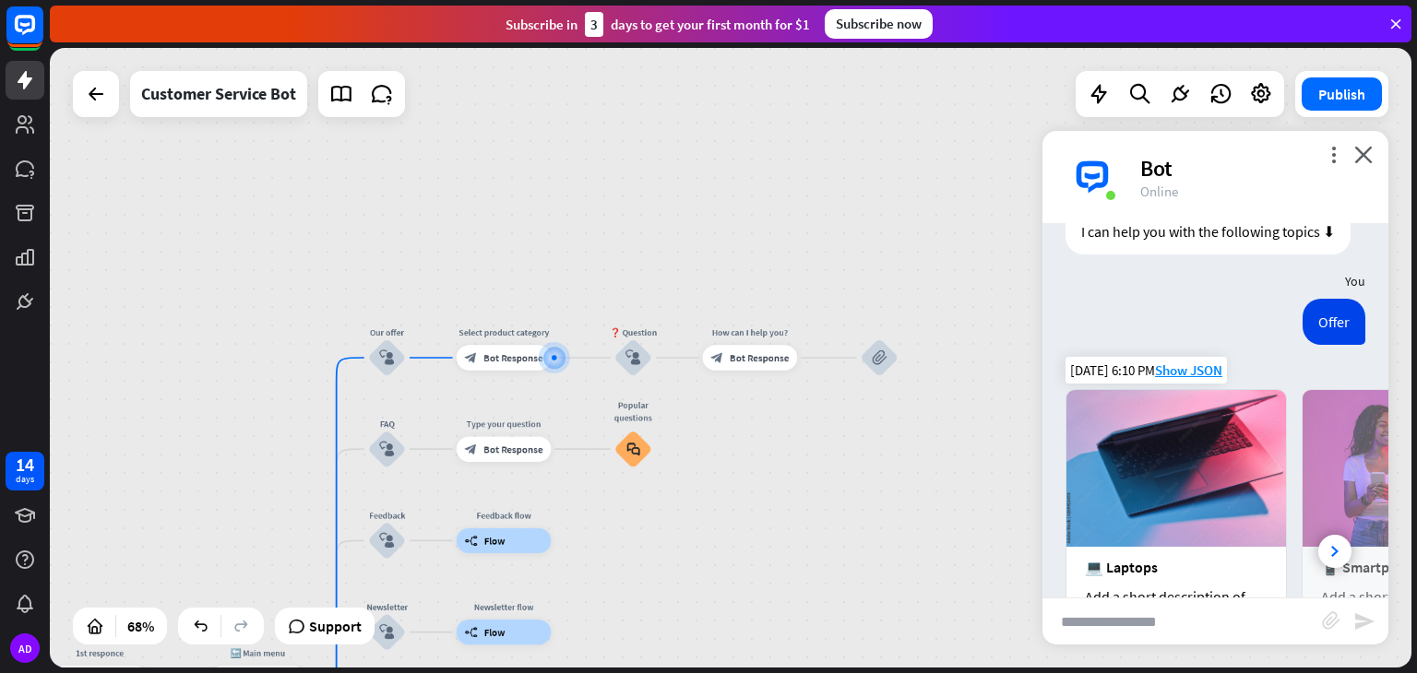
scroll to position [350, 0]
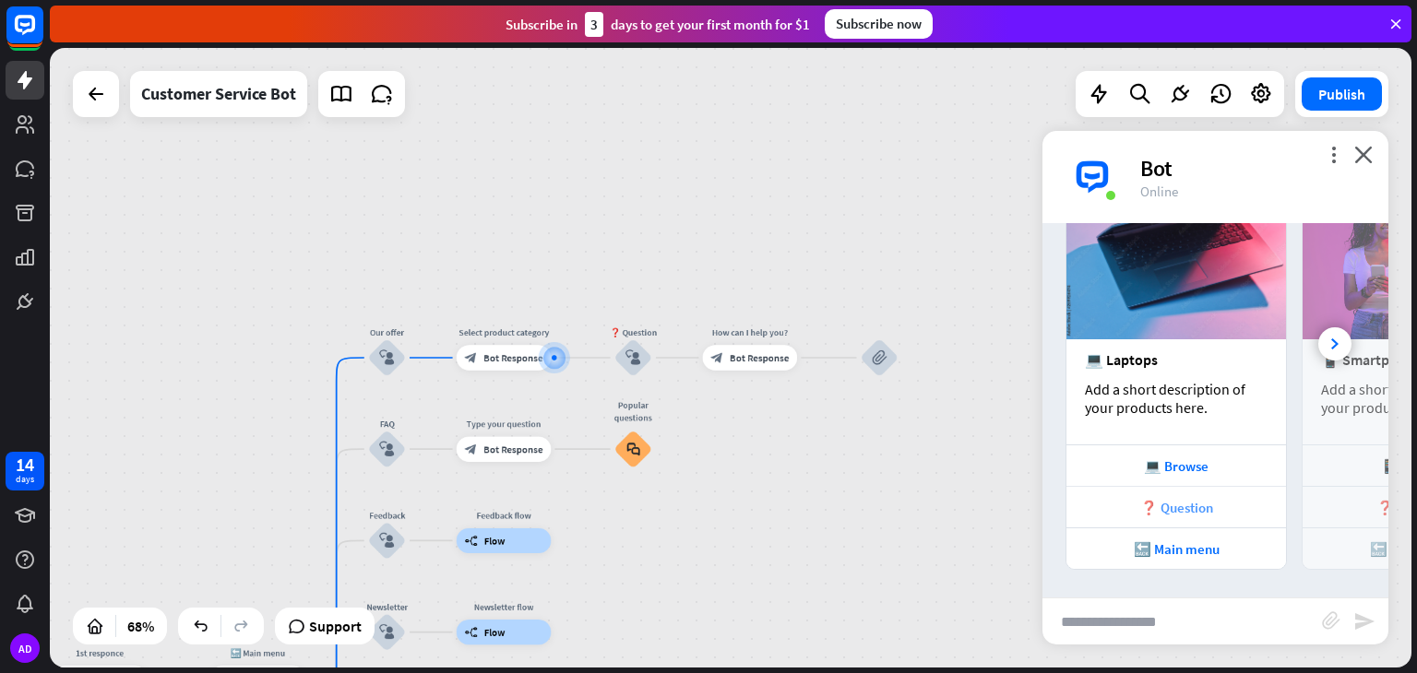
click at [1184, 514] on div "❓ Question" at bounding box center [1176, 508] width 201 height 18
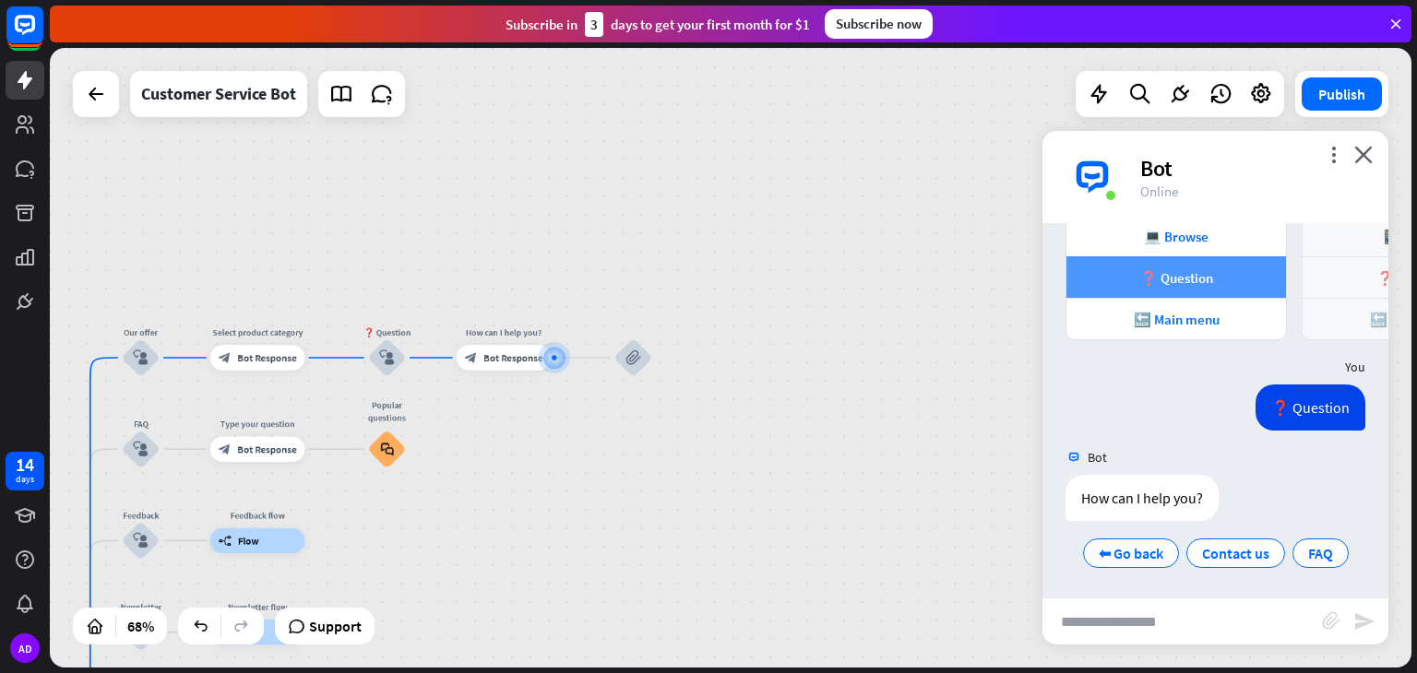
scroll to position [581, 0]
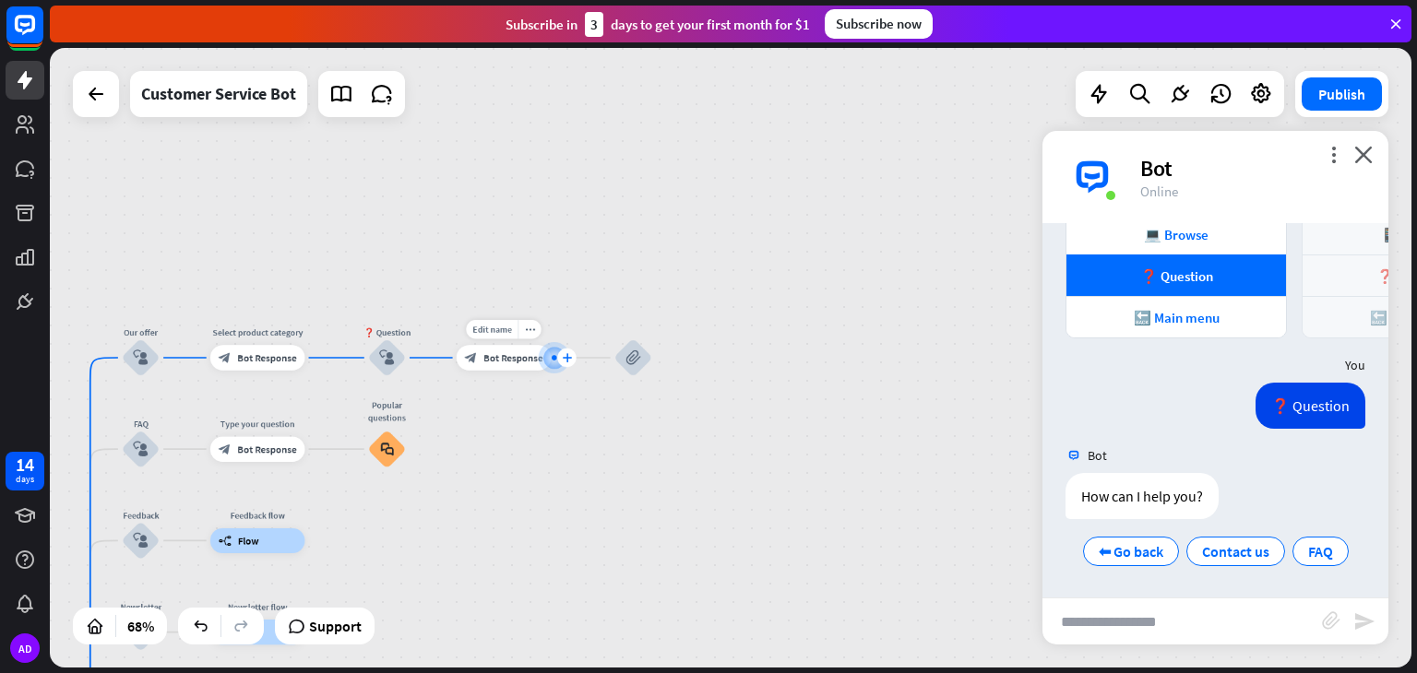
click at [567, 358] on icon "plus" at bounding box center [566, 357] width 9 height 9
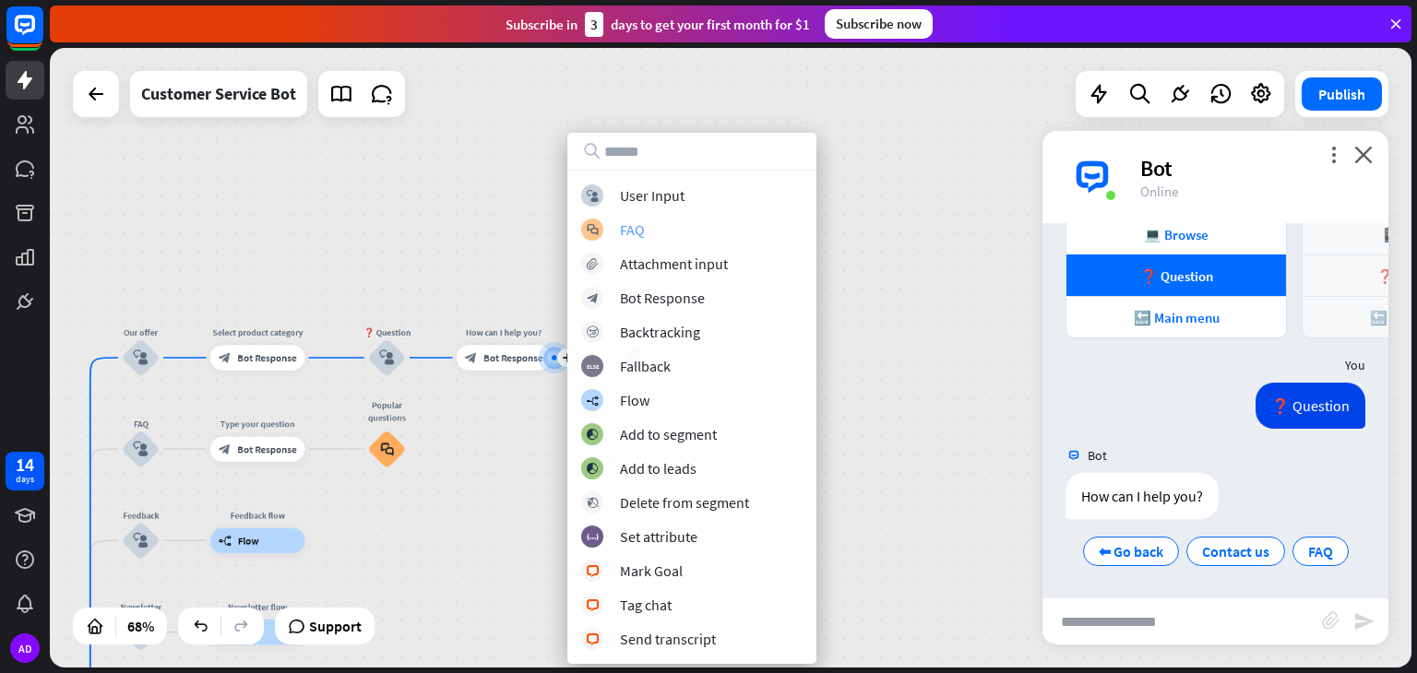
click at [638, 231] on div "FAQ" at bounding box center [632, 229] width 25 height 18
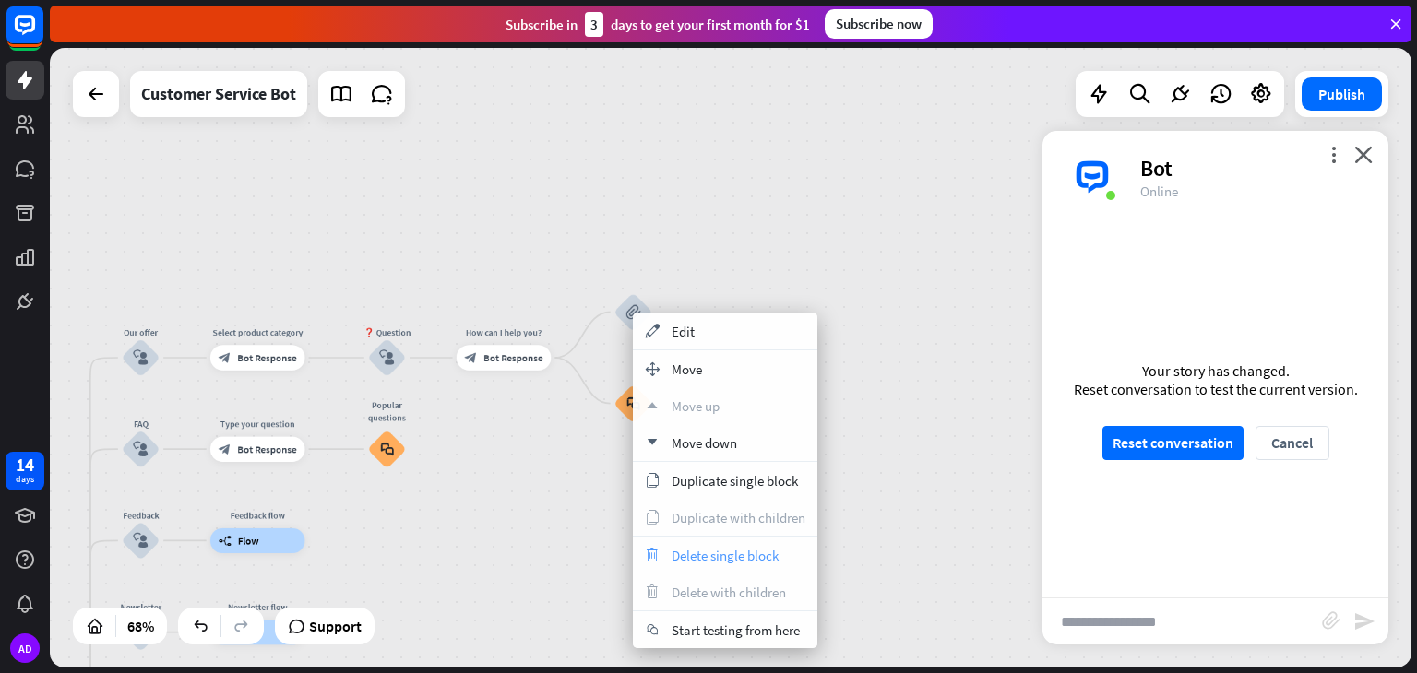
click at [738, 549] on span "Delete single block" at bounding box center [725, 556] width 107 height 18
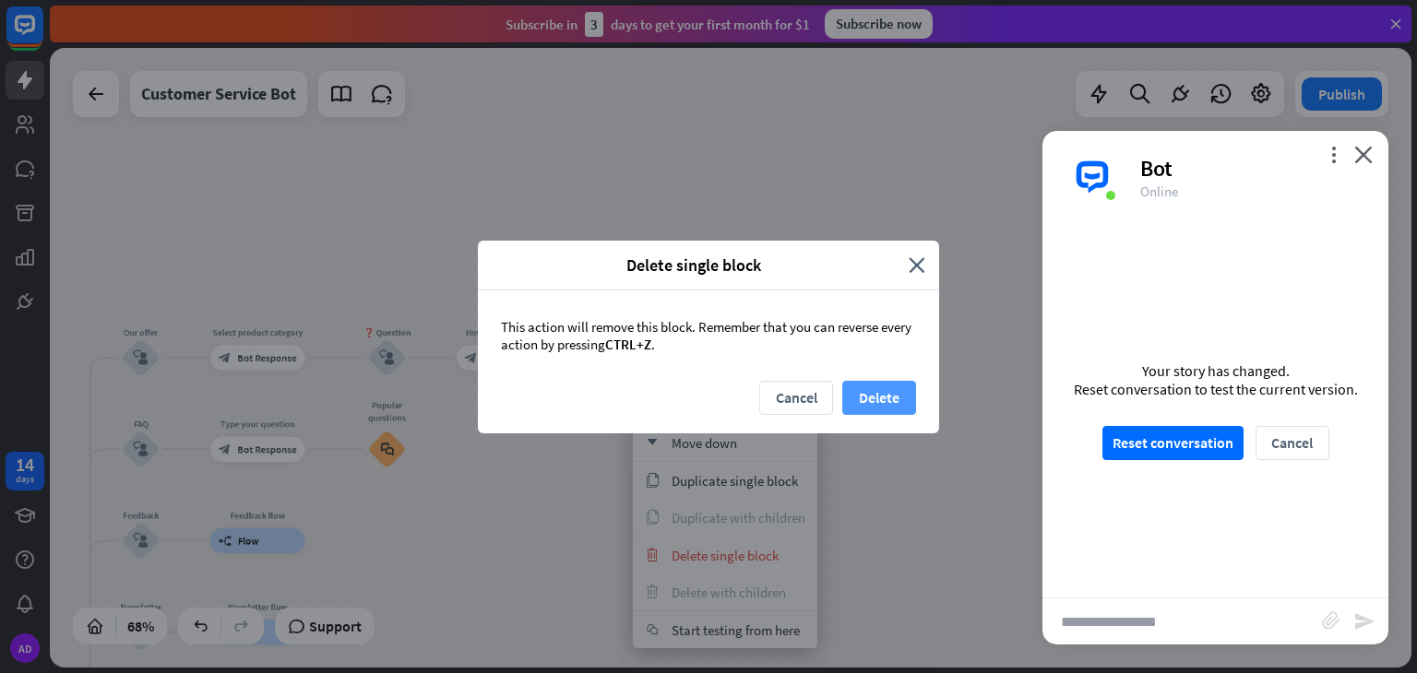
click at [867, 397] on button "Delete" at bounding box center [879, 398] width 74 height 34
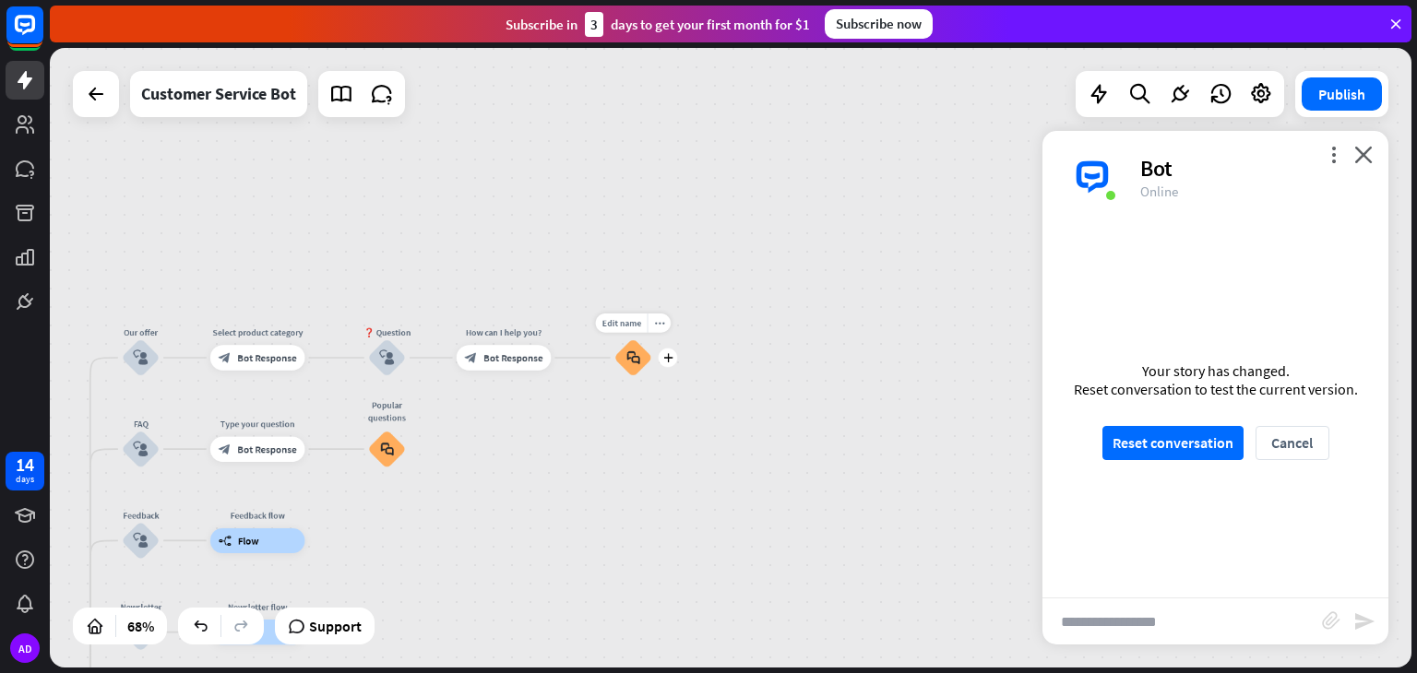
click at [630, 365] on div "block_faq" at bounding box center [633, 358] width 38 height 38
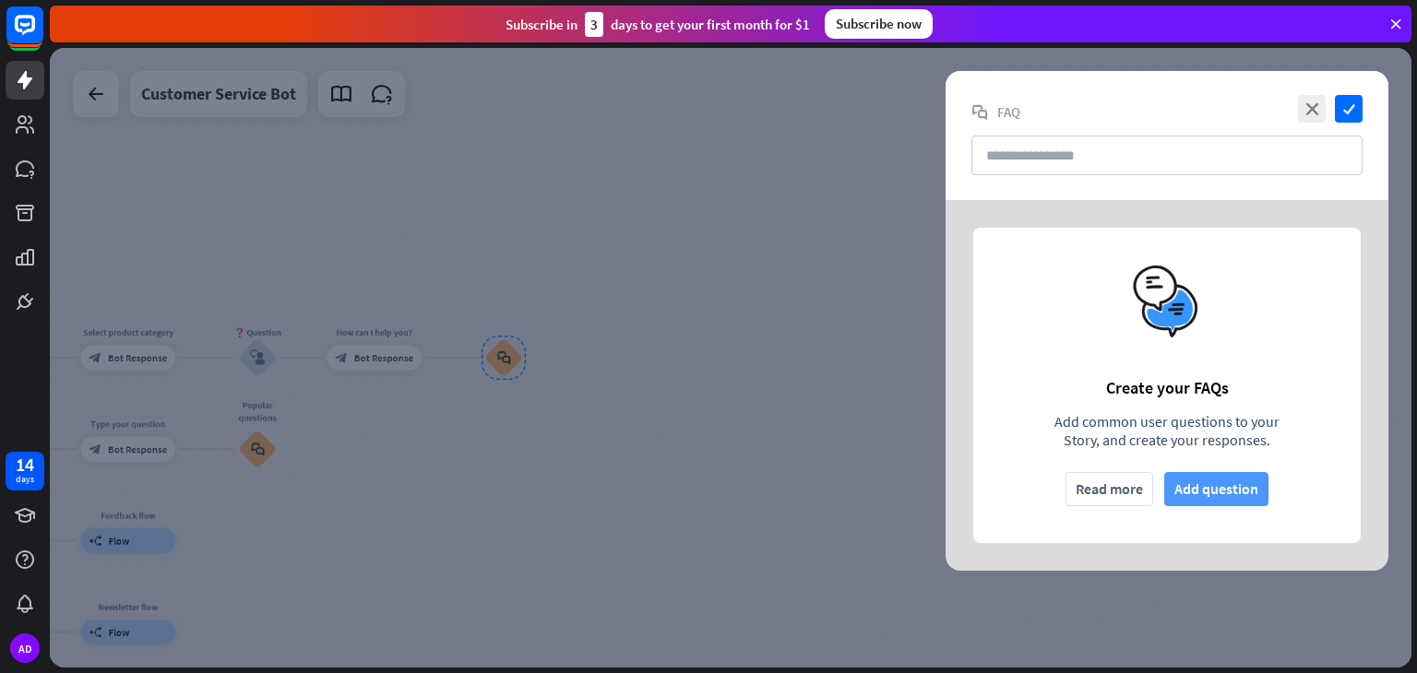
click at [1199, 472] on button "Add question" at bounding box center [1216, 489] width 104 height 34
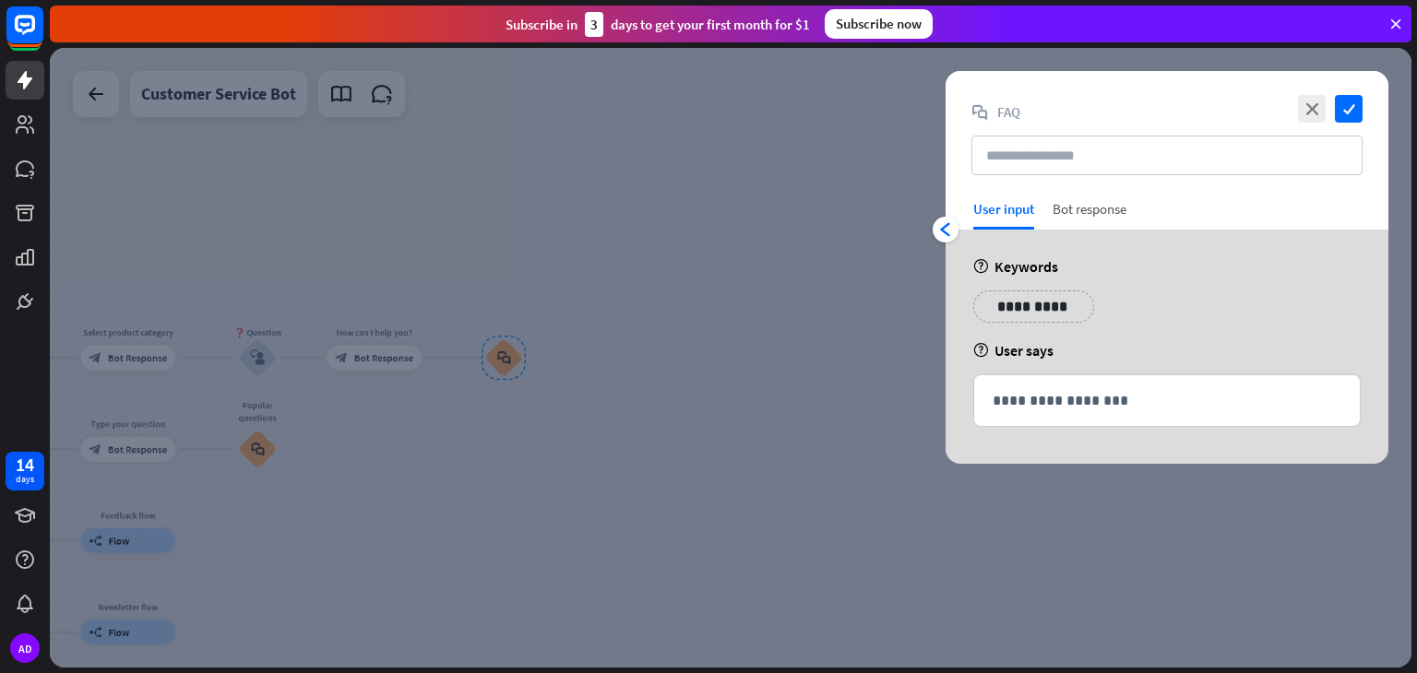
click at [1083, 208] on div "Bot response" at bounding box center [1090, 215] width 74 height 30
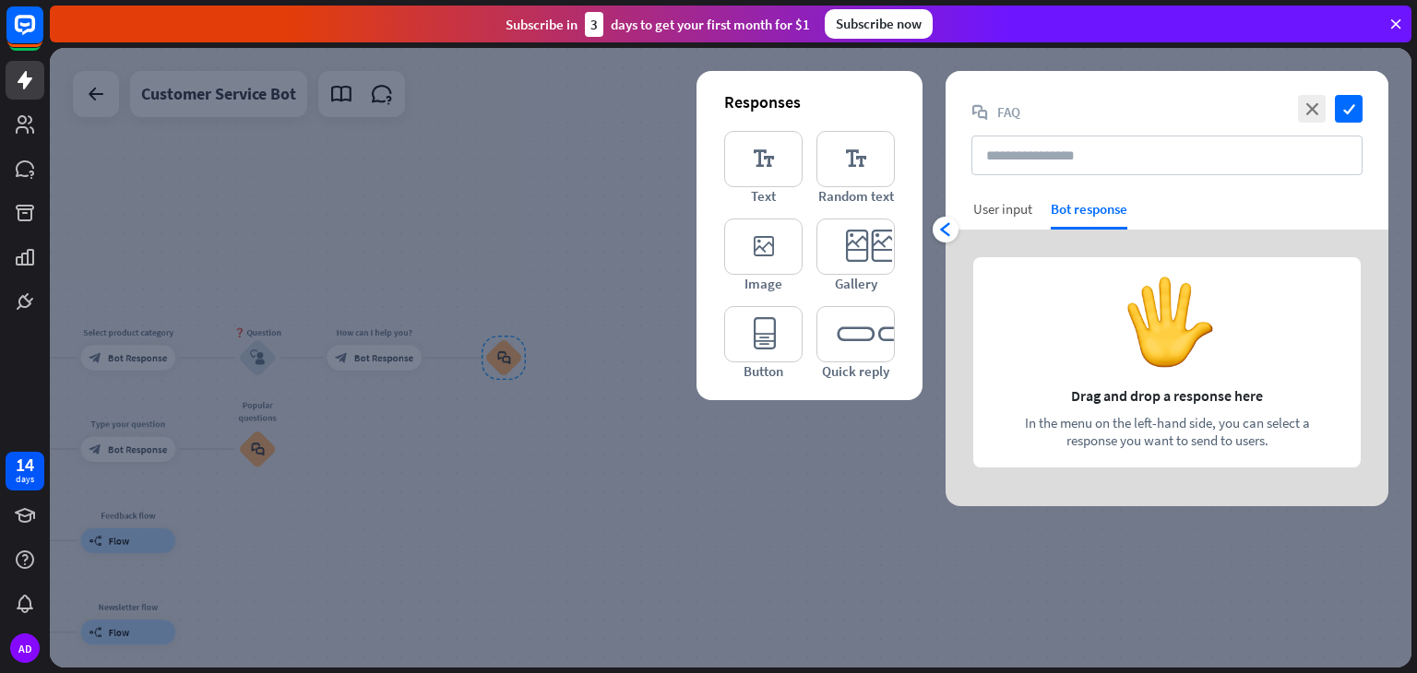
click at [993, 209] on div "User input" at bounding box center [1002, 209] width 59 height 18
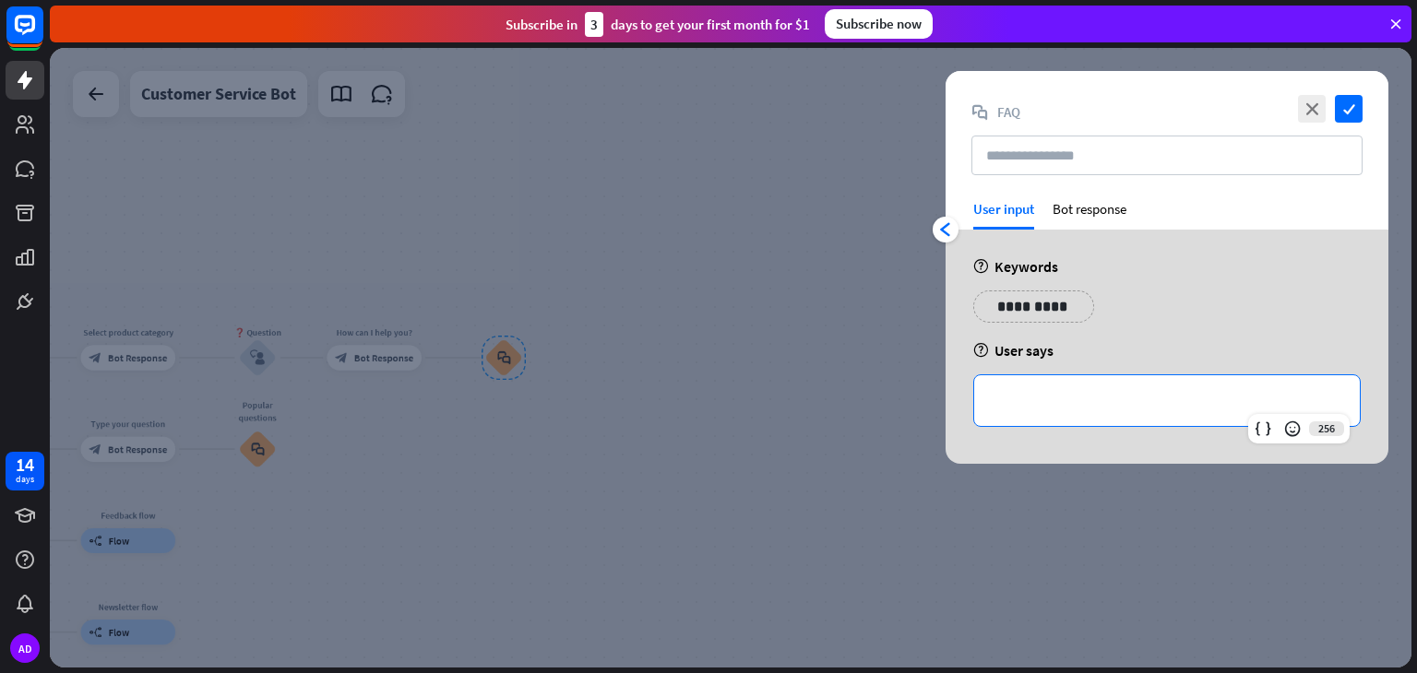
click at [1056, 379] on div "**********" at bounding box center [1167, 400] width 386 height 51
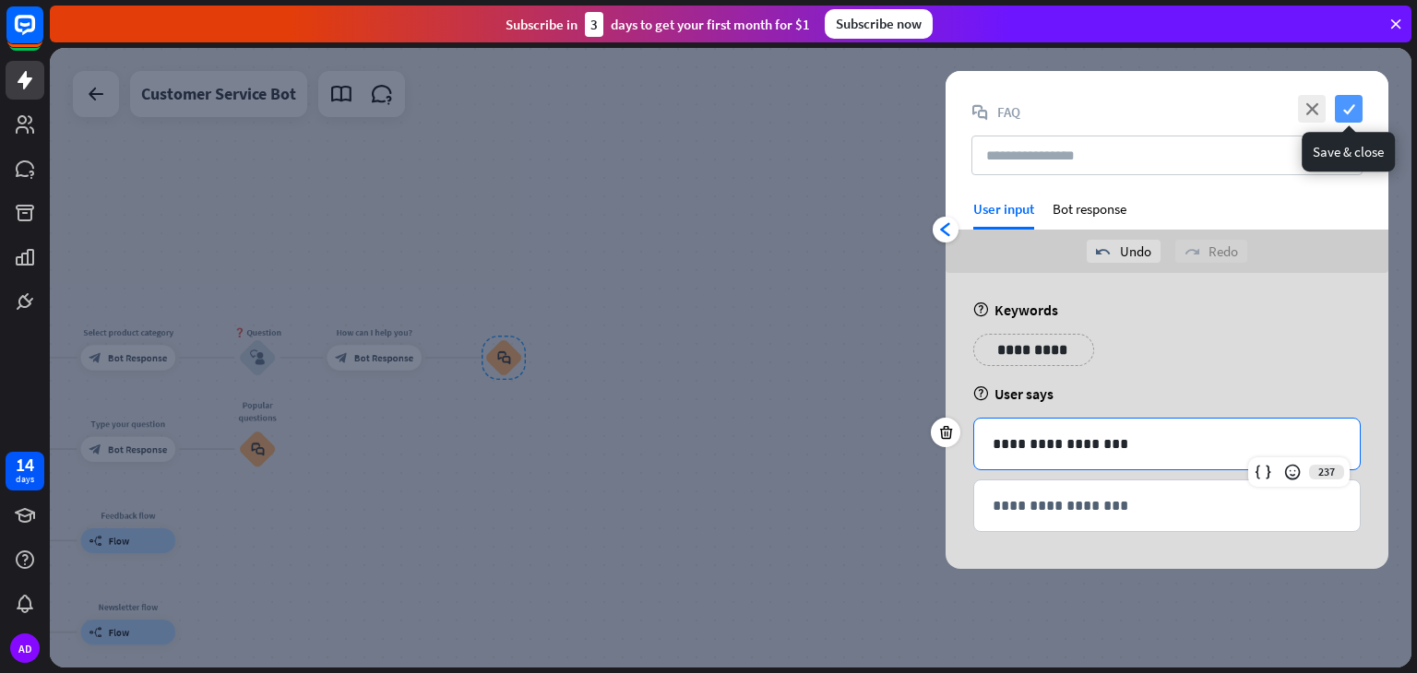
click at [1345, 101] on icon "check" at bounding box center [1349, 109] width 28 height 28
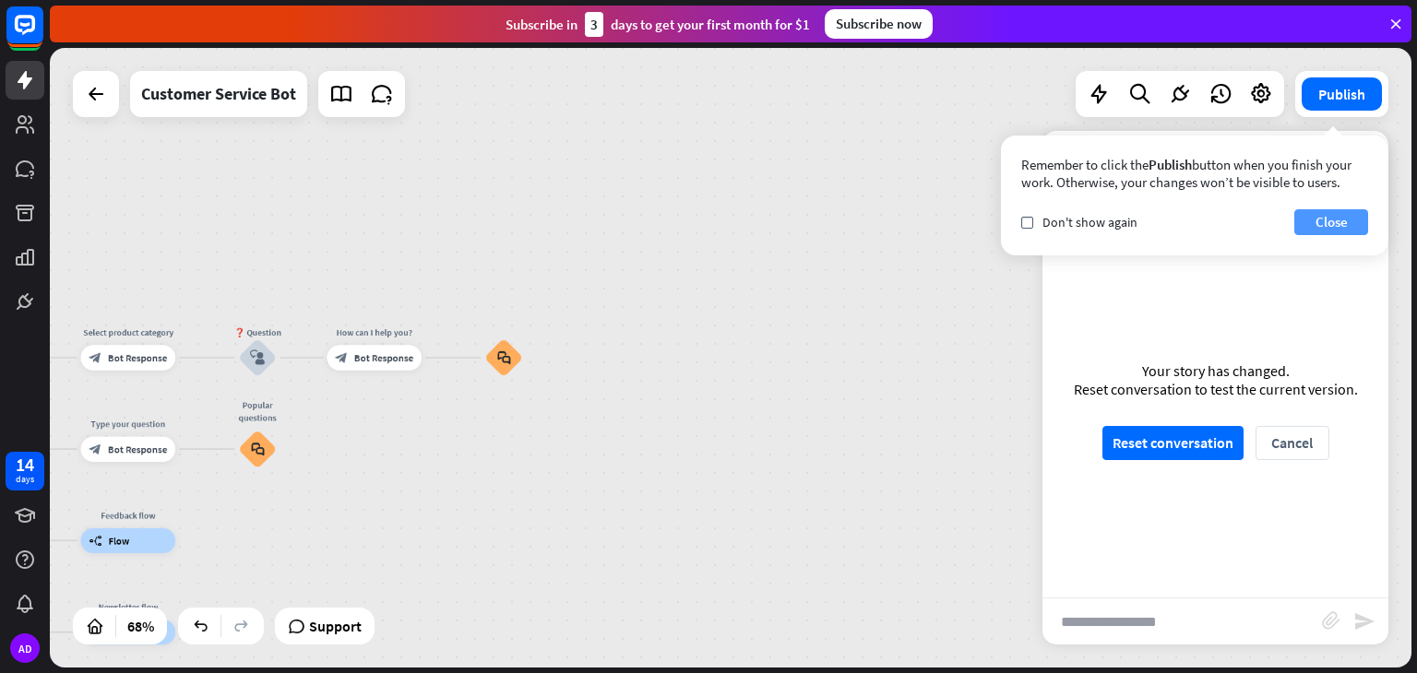
click at [1308, 230] on button "Close" at bounding box center [1331, 222] width 74 height 26
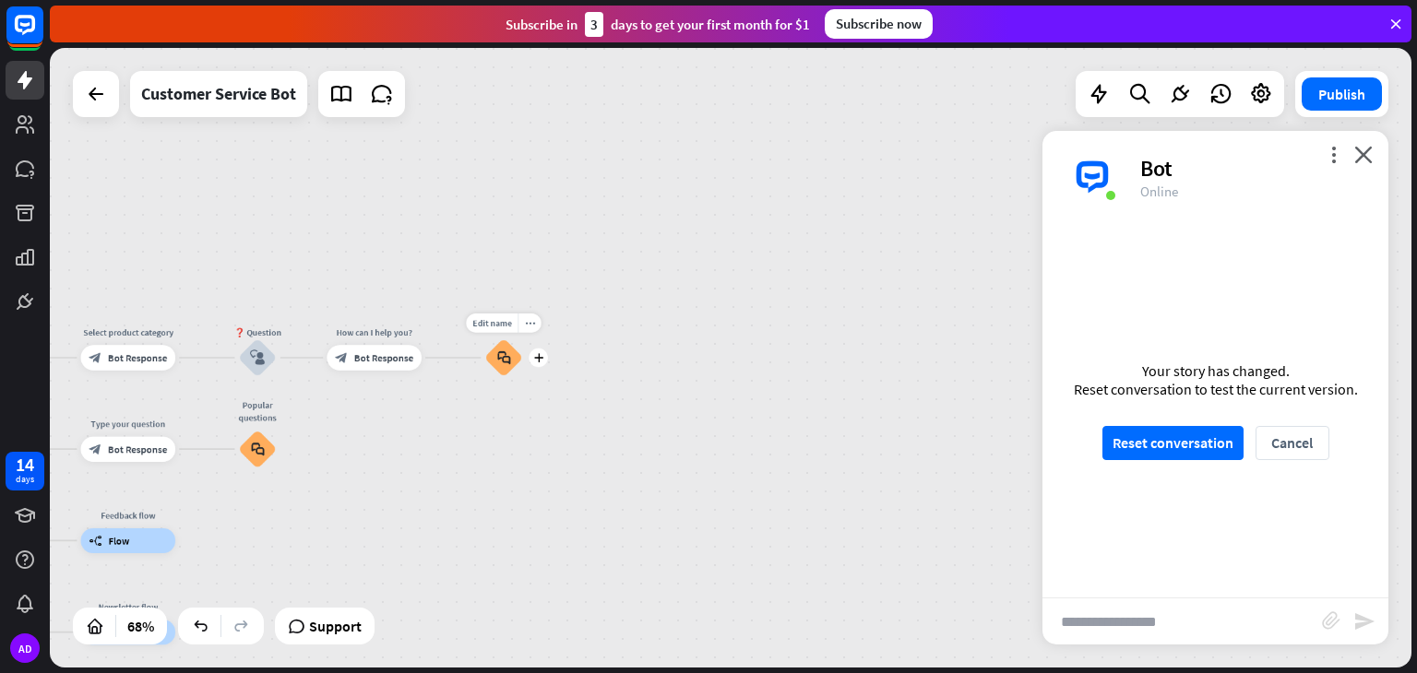
click at [508, 372] on div "block_faq" at bounding box center [503, 358] width 38 height 38
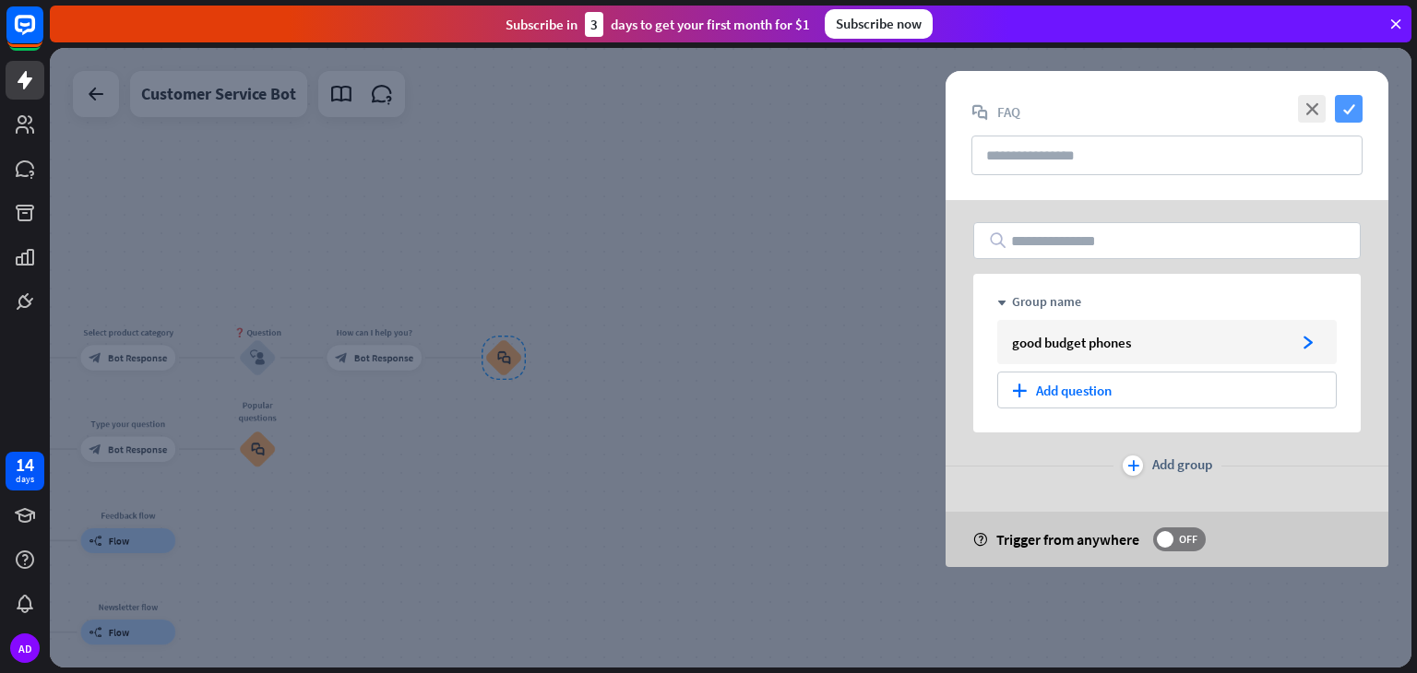
click at [1341, 107] on icon "check" at bounding box center [1349, 109] width 28 height 28
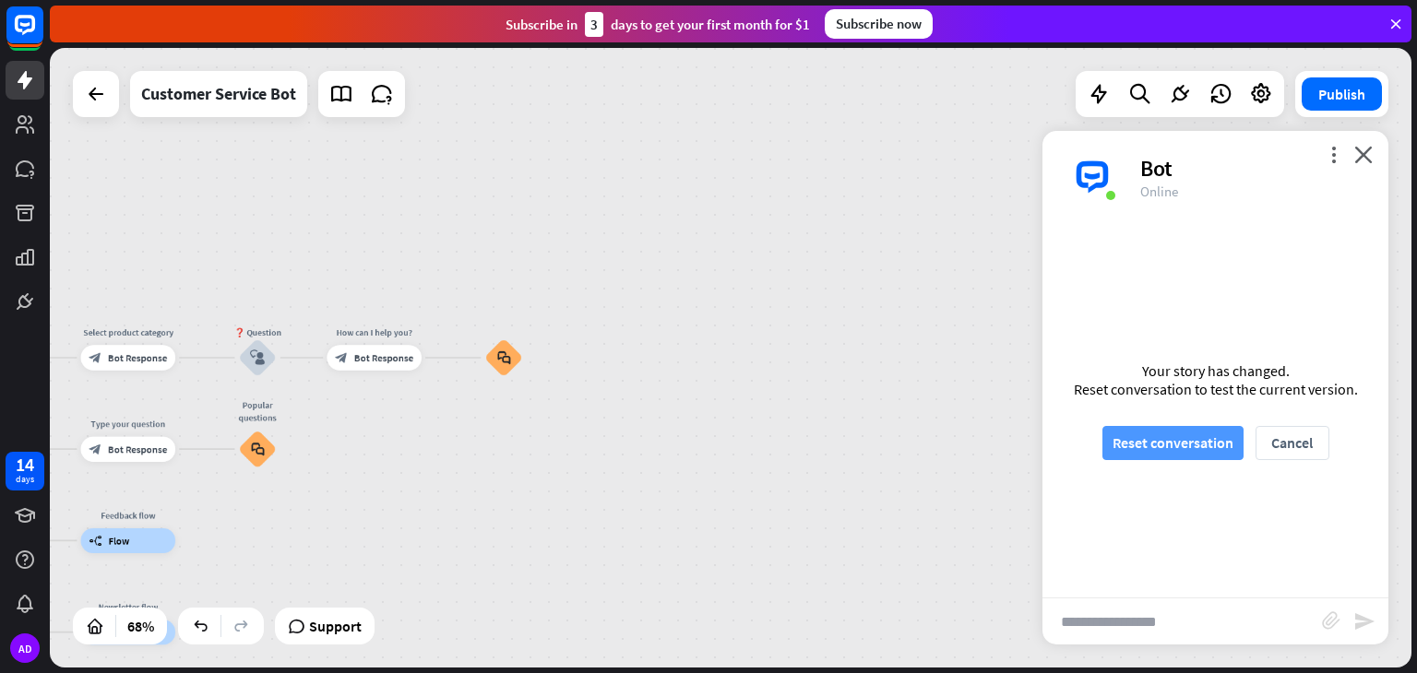
click at [1167, 442] on button "Reset conversation" at bounding box center [1172, 443] width 141 height 34
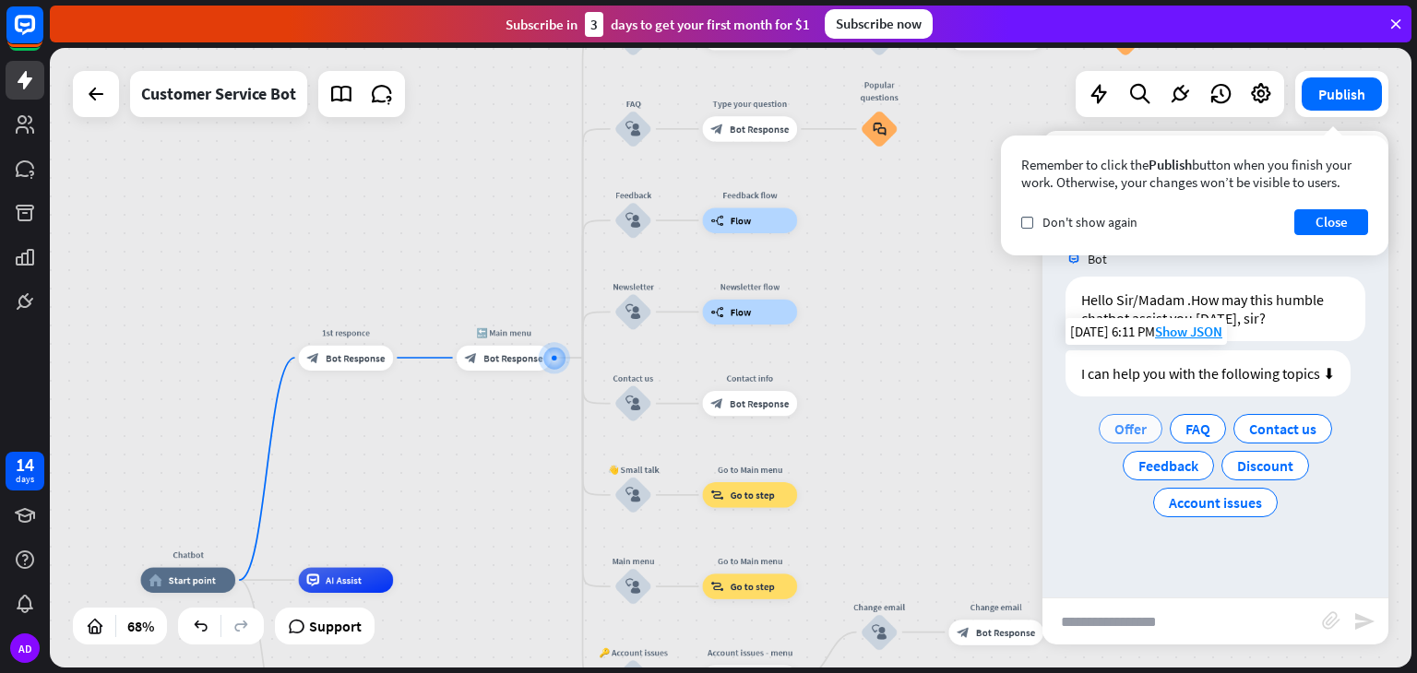
click at [1115, 435] on span "Offer" at bounding box center [1130, 429] width 32 height 18
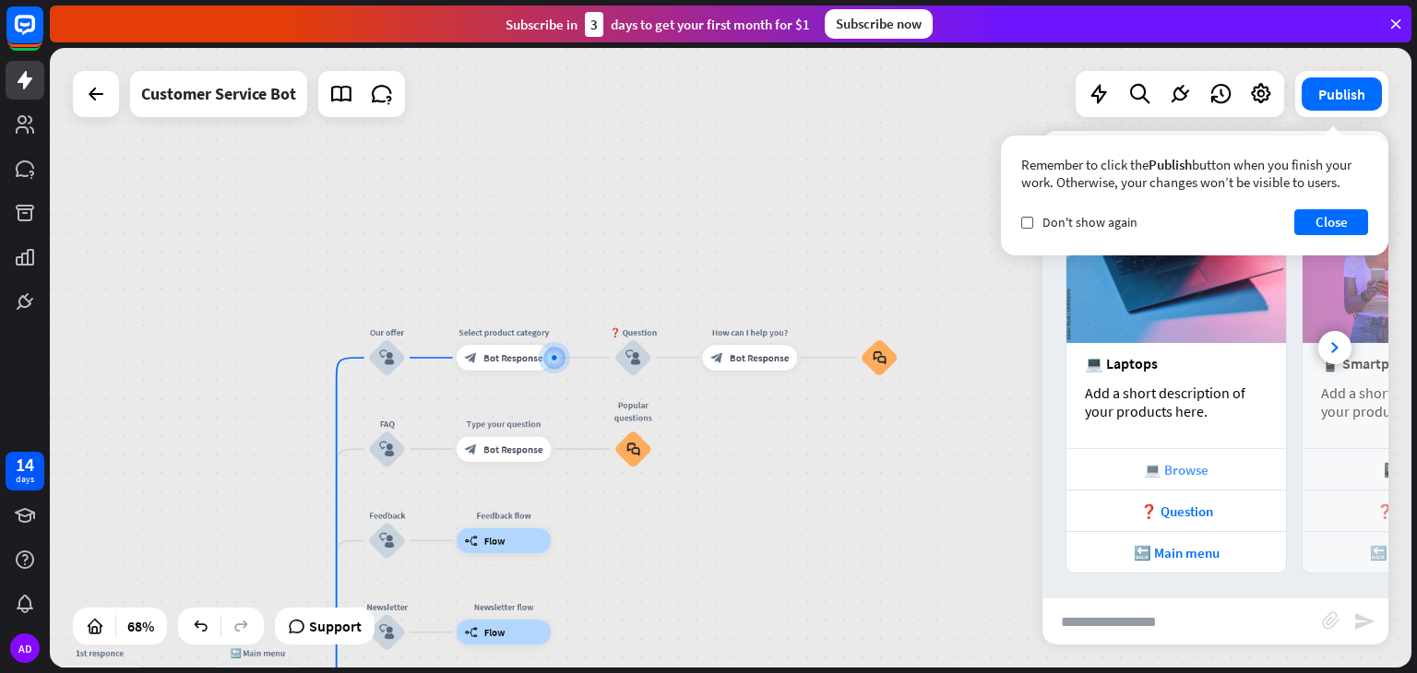
scroll to position [350, 0]
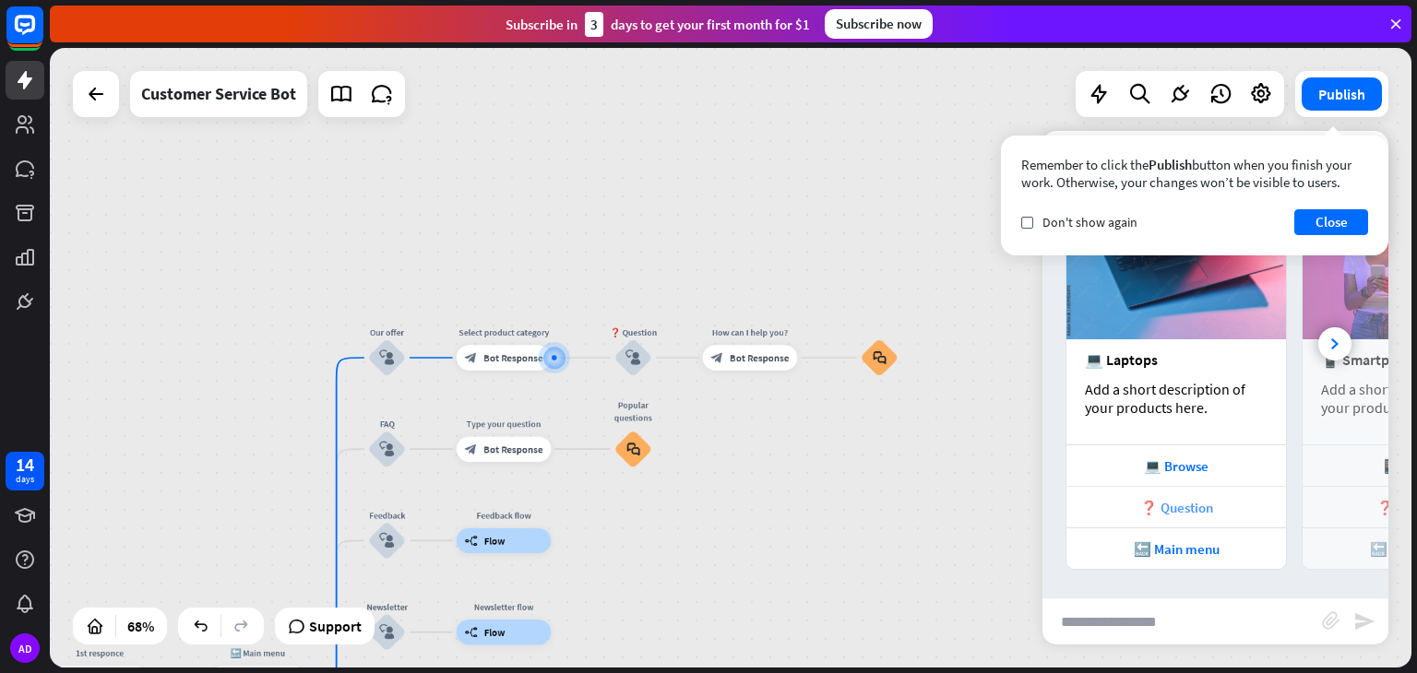
click at [1199, 503] on div "❓ Question" at bounding box center [1176, 508] width 201 height 18
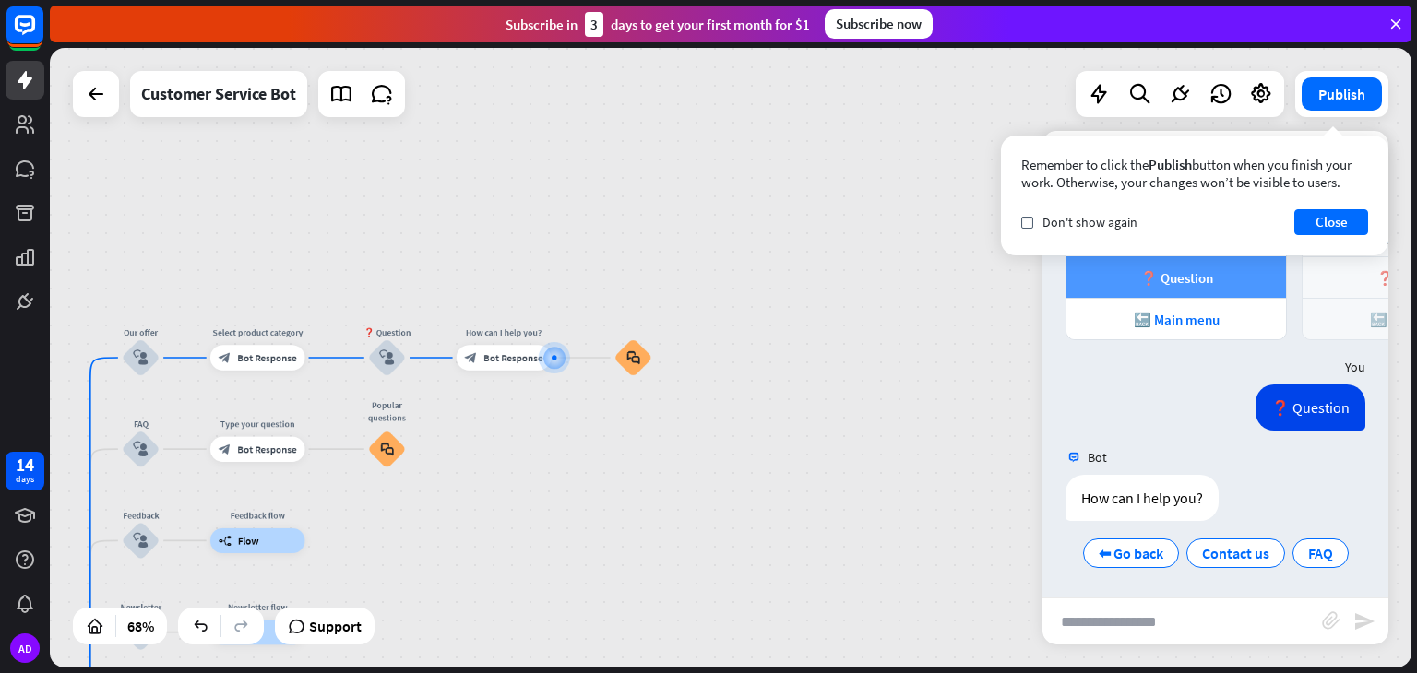
scroll to position [581, 0]
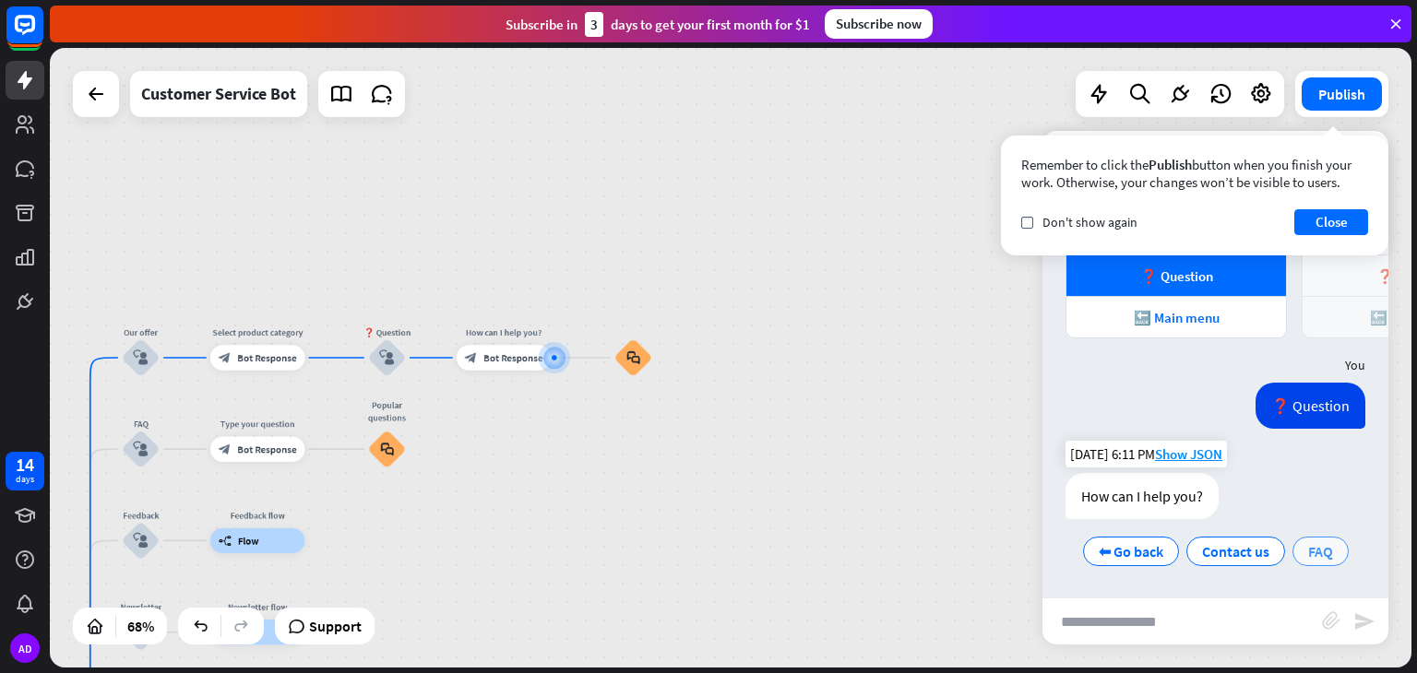
click at [1308, 547] on span "FAQ" at bounding box center [1320, 551] width 25 height 18
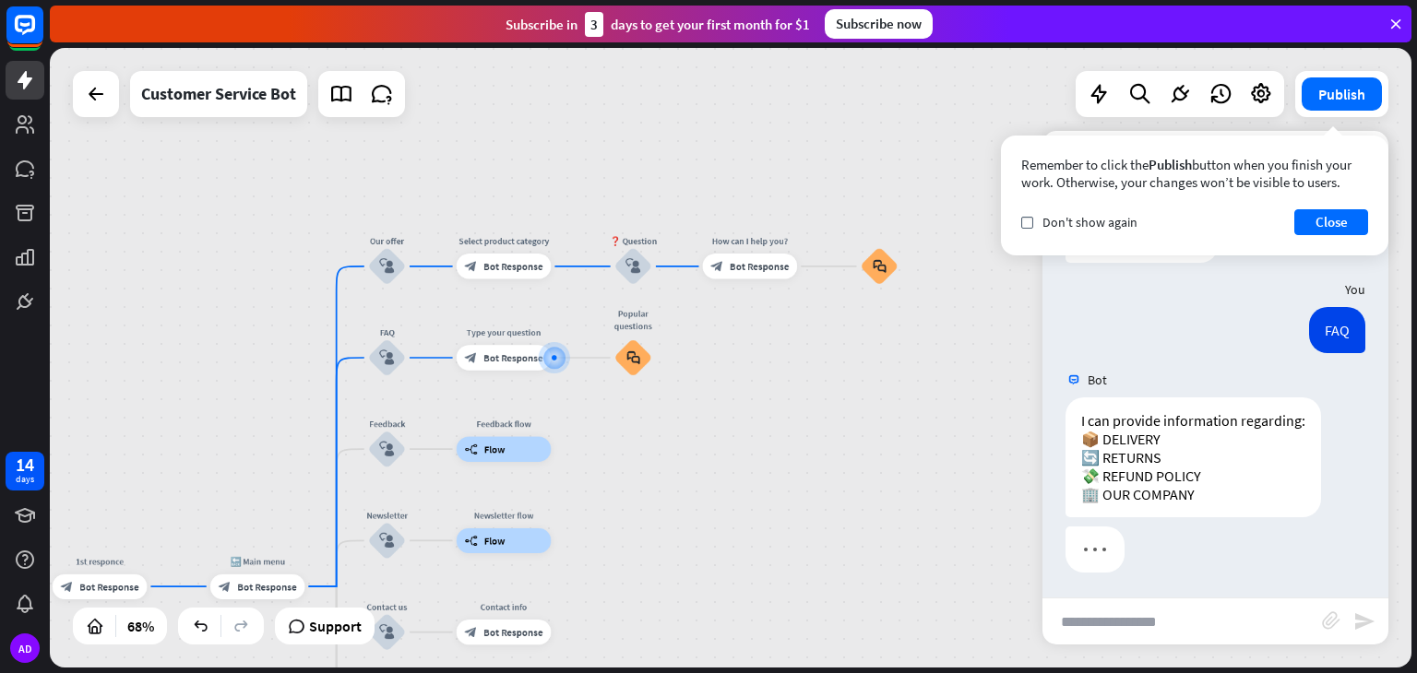
scroll to position [840, 0]
click at [1184, 636] on input "text" at bounding box center [1182, 622] width 280 height 46
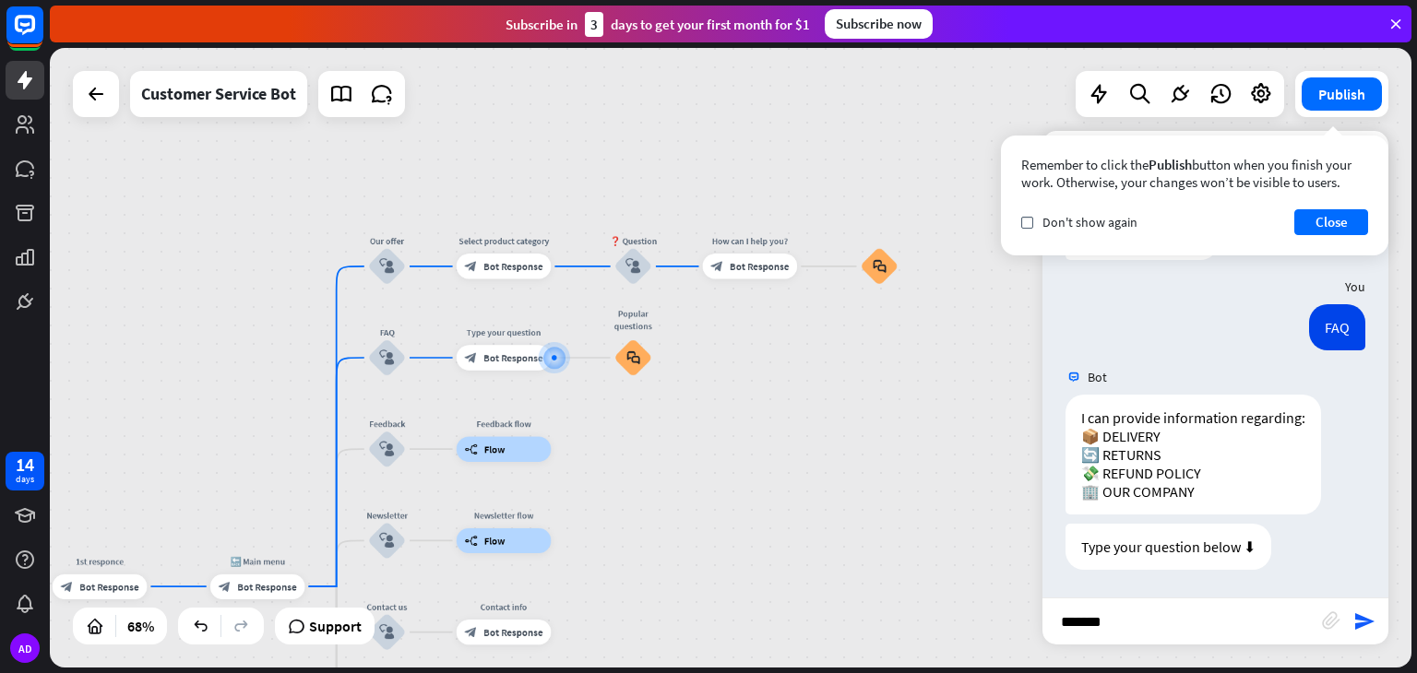
type input "********"
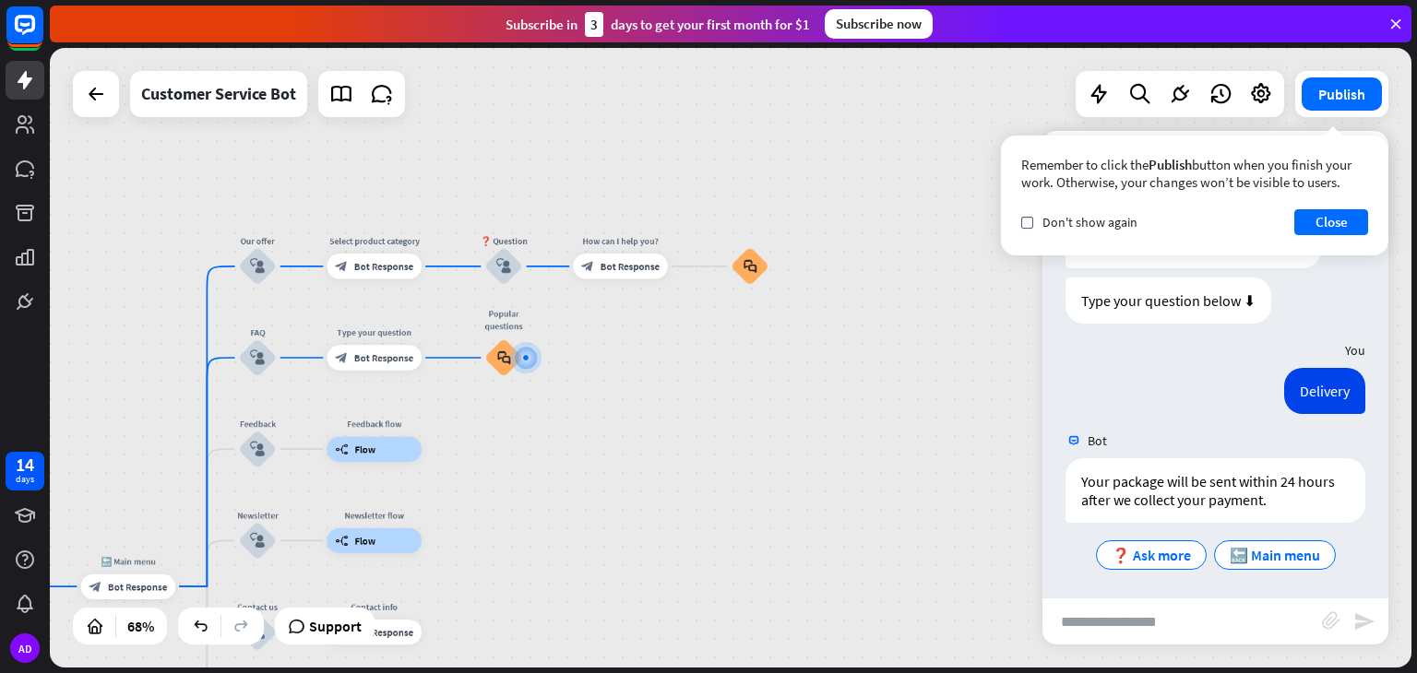
scroll to position [1090, 0]
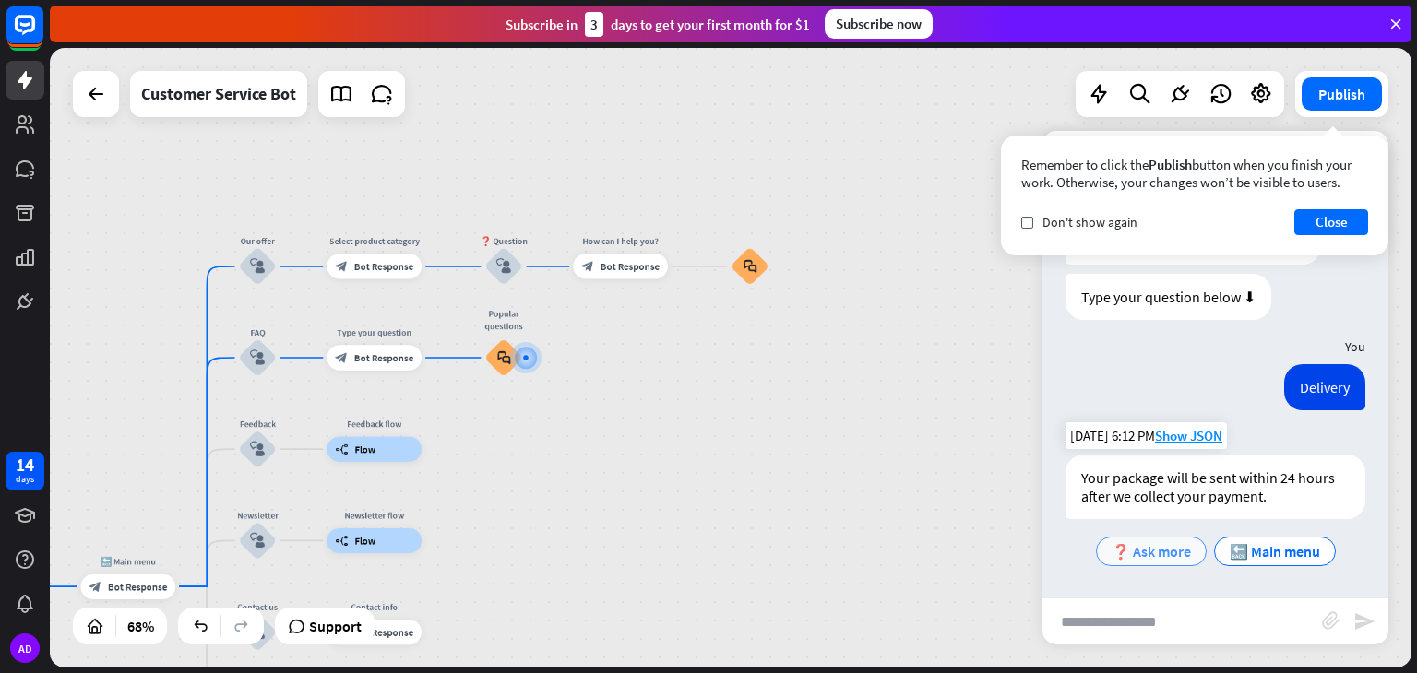
click at [1143, 552] on span "❓ Ask more" at bounding box center [1151, 551] width 79 height 18
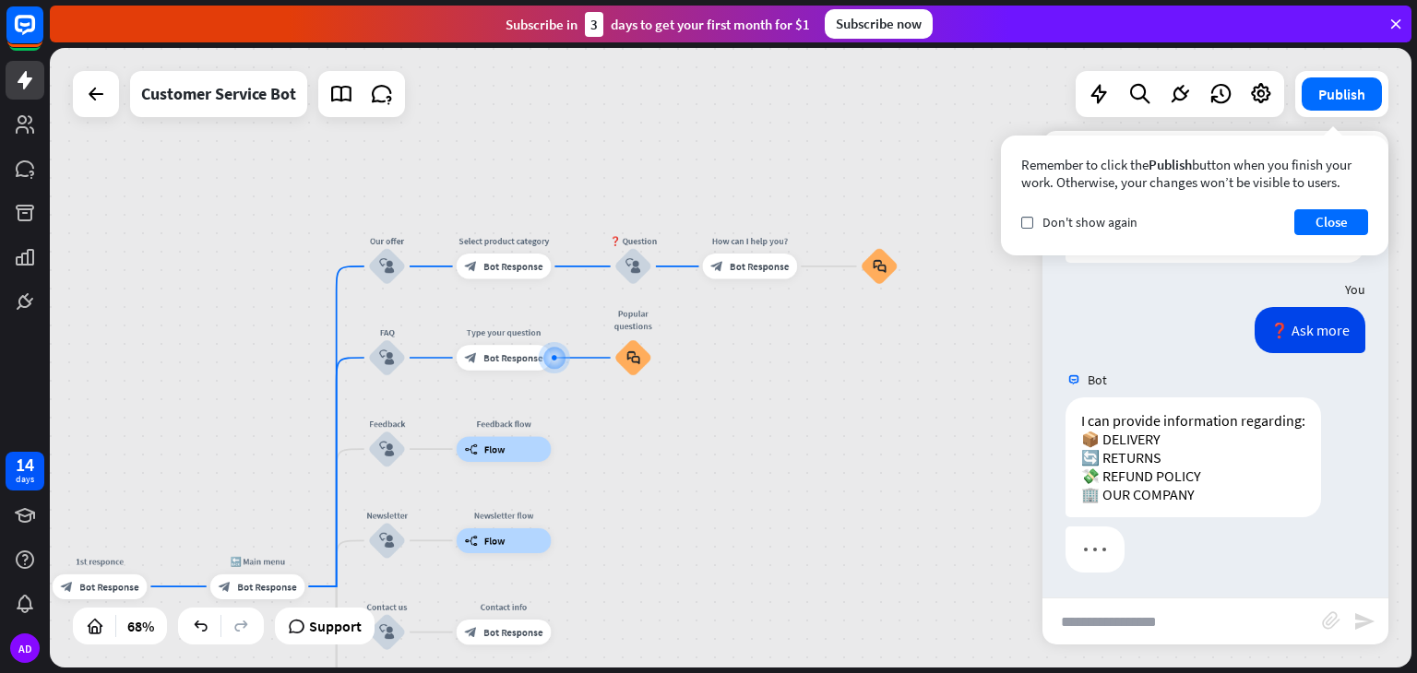
scroll to position [1350, 0]
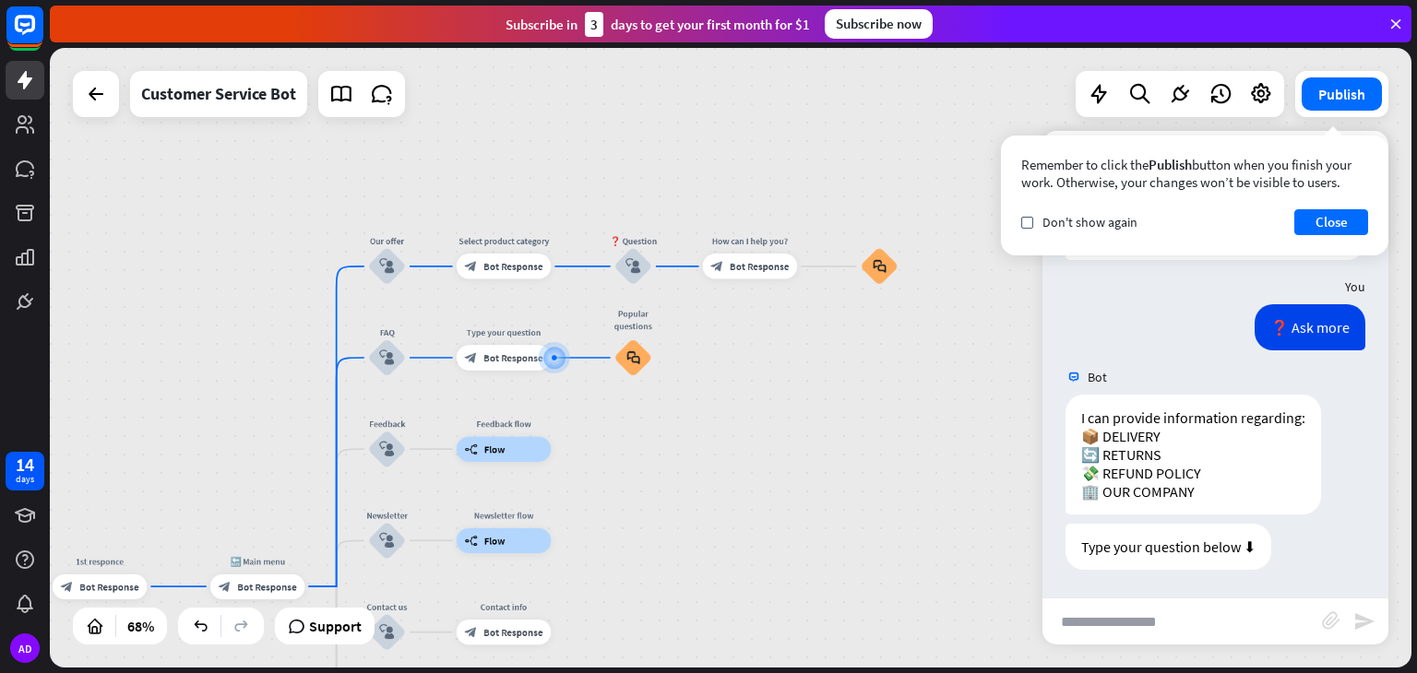
click at [1132, 606] on input "text" at bounding box center [1182, 622] width 280 height 46
type input "**********"
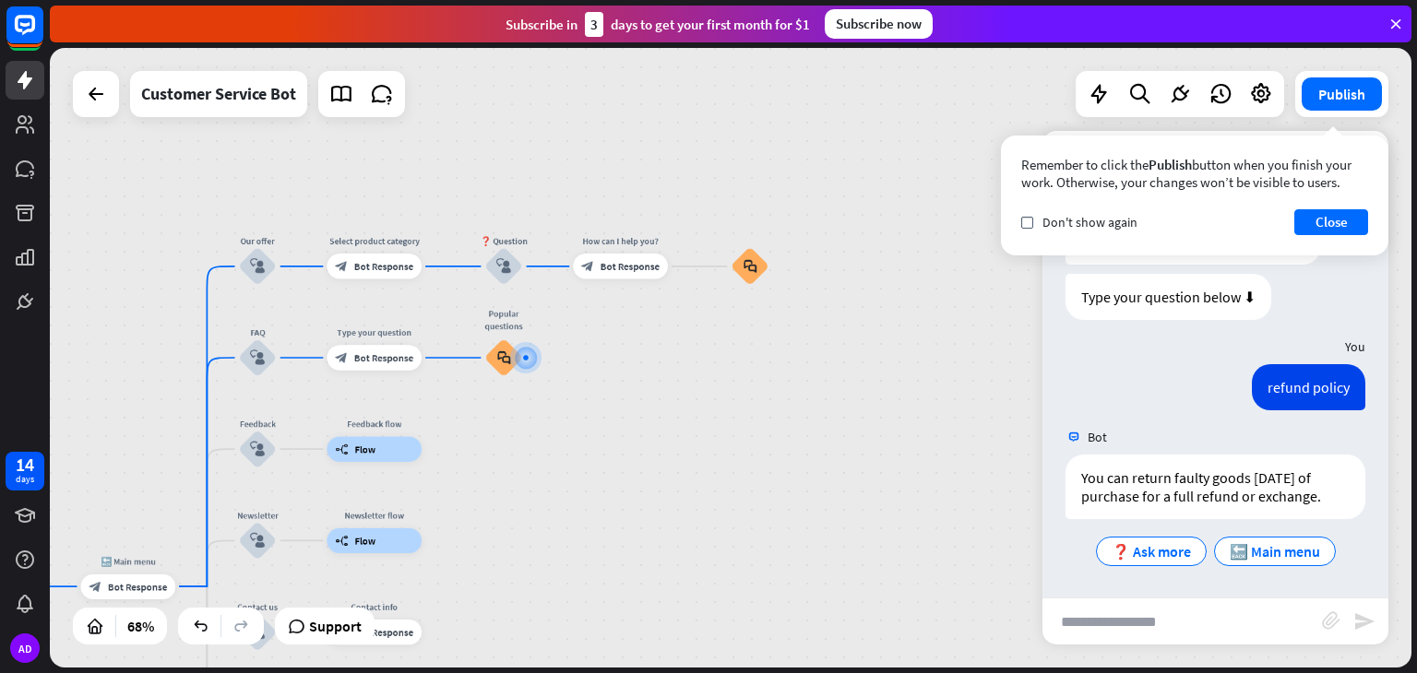
scroll to position [1618, 0]
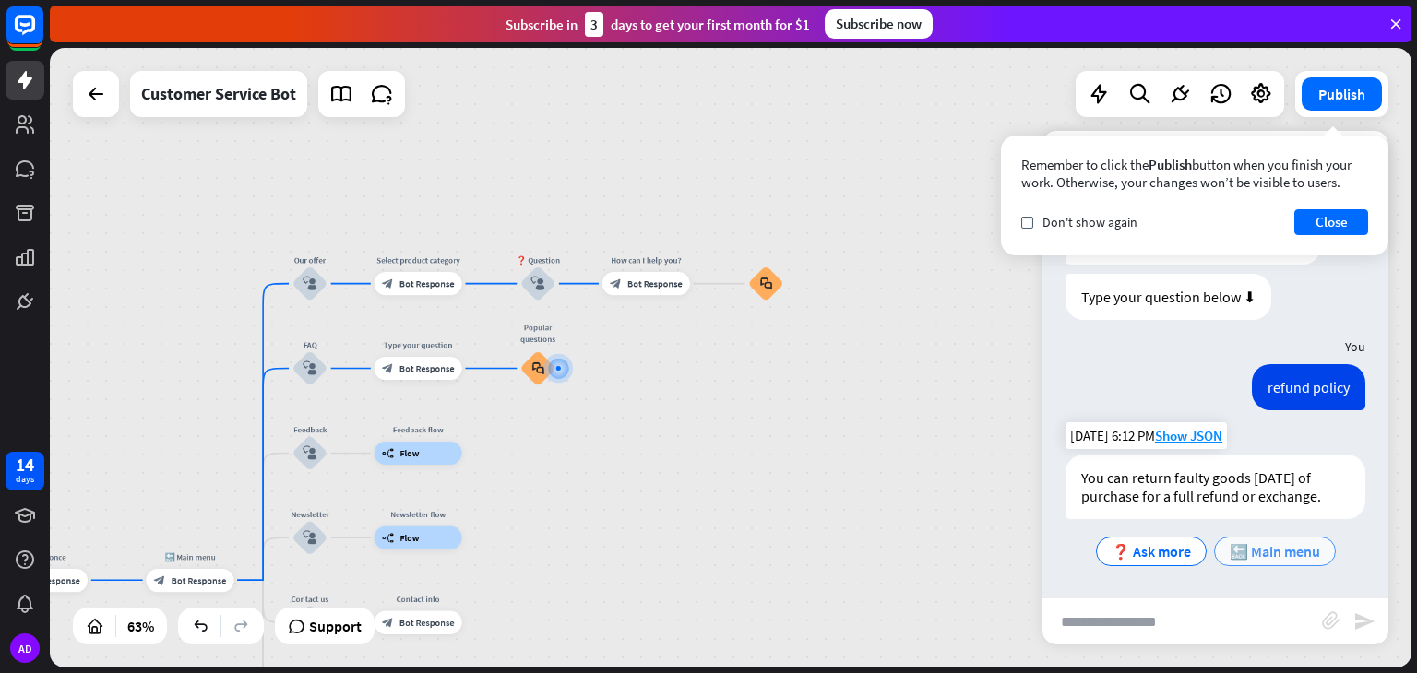
click at [1238, 554] on span "🔙 Main menu" at bounding box center [1275, 551] width 90 height 18
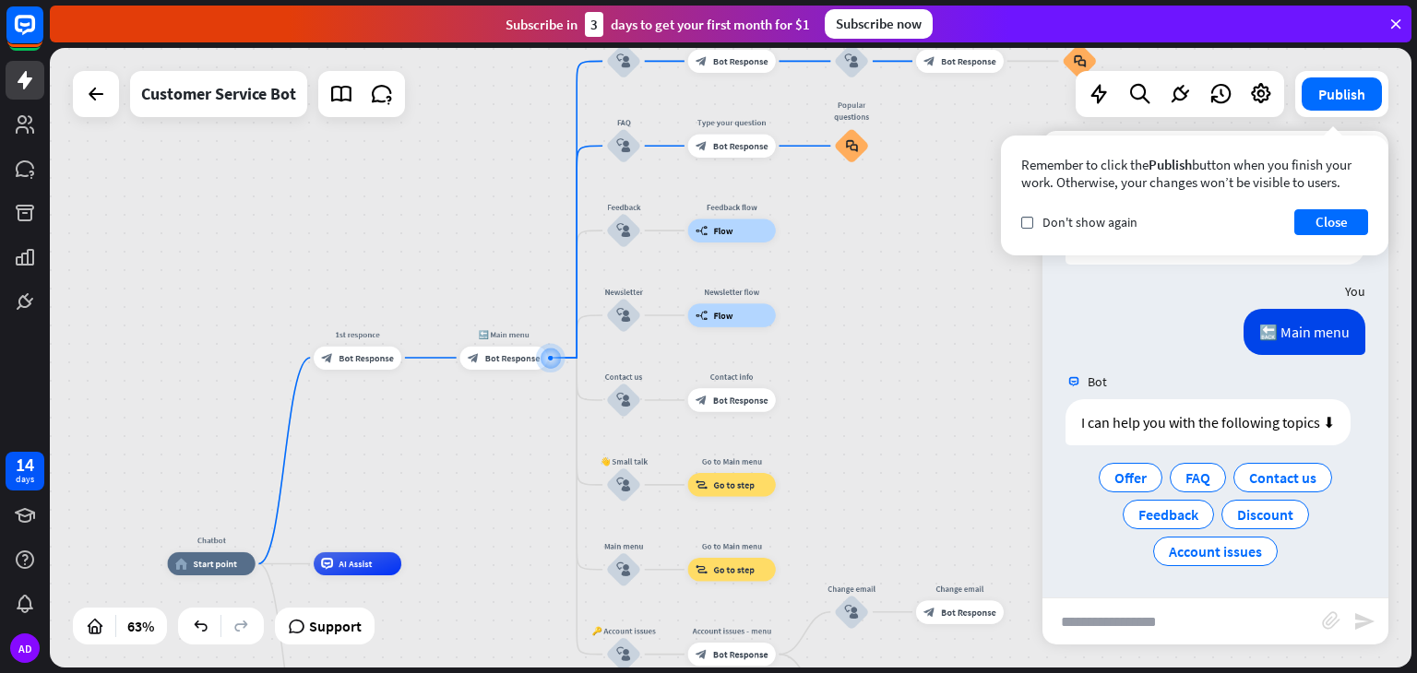
scroll to position [1873, 0]
click at [1211, 547] on span "Account issues" at bounding box center [1215, 551] width 93 height 18
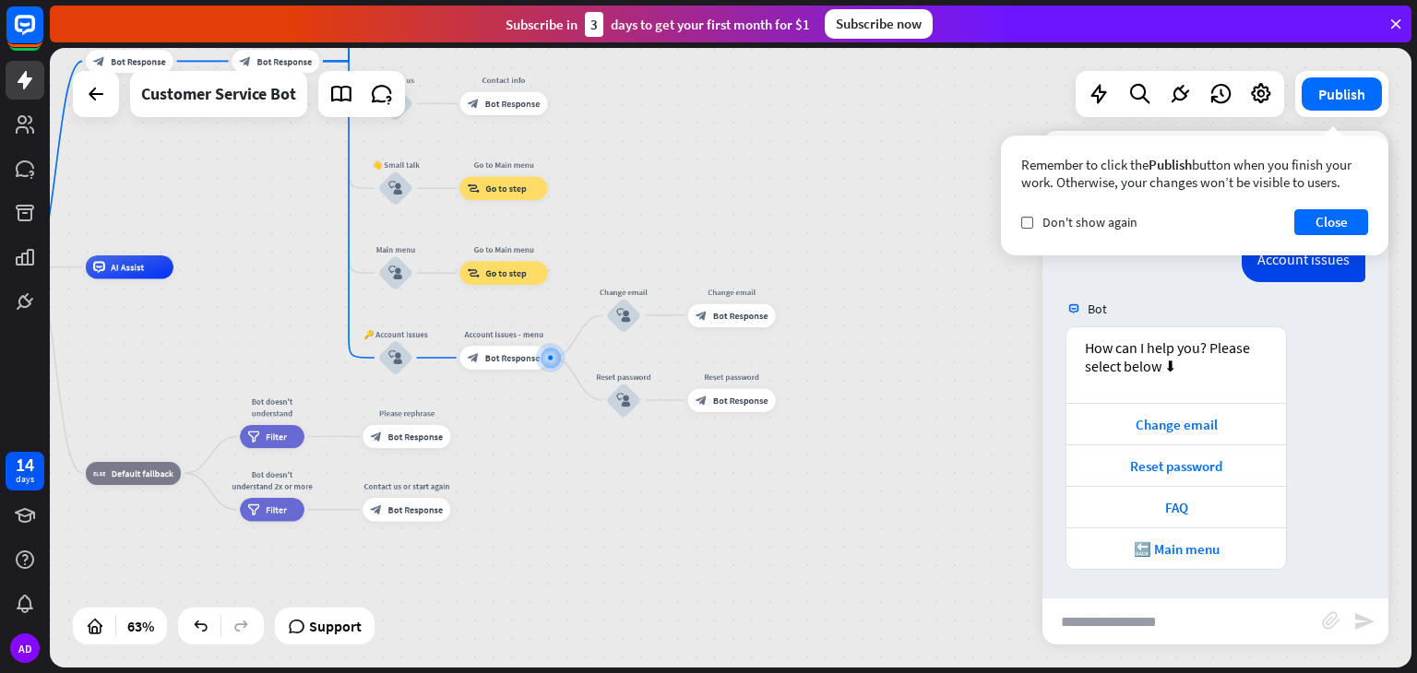
scroll to position [2125, 0]
click at [1170, 423] on div "Change email" at bounding box center [1176, 425] width 201 height 18
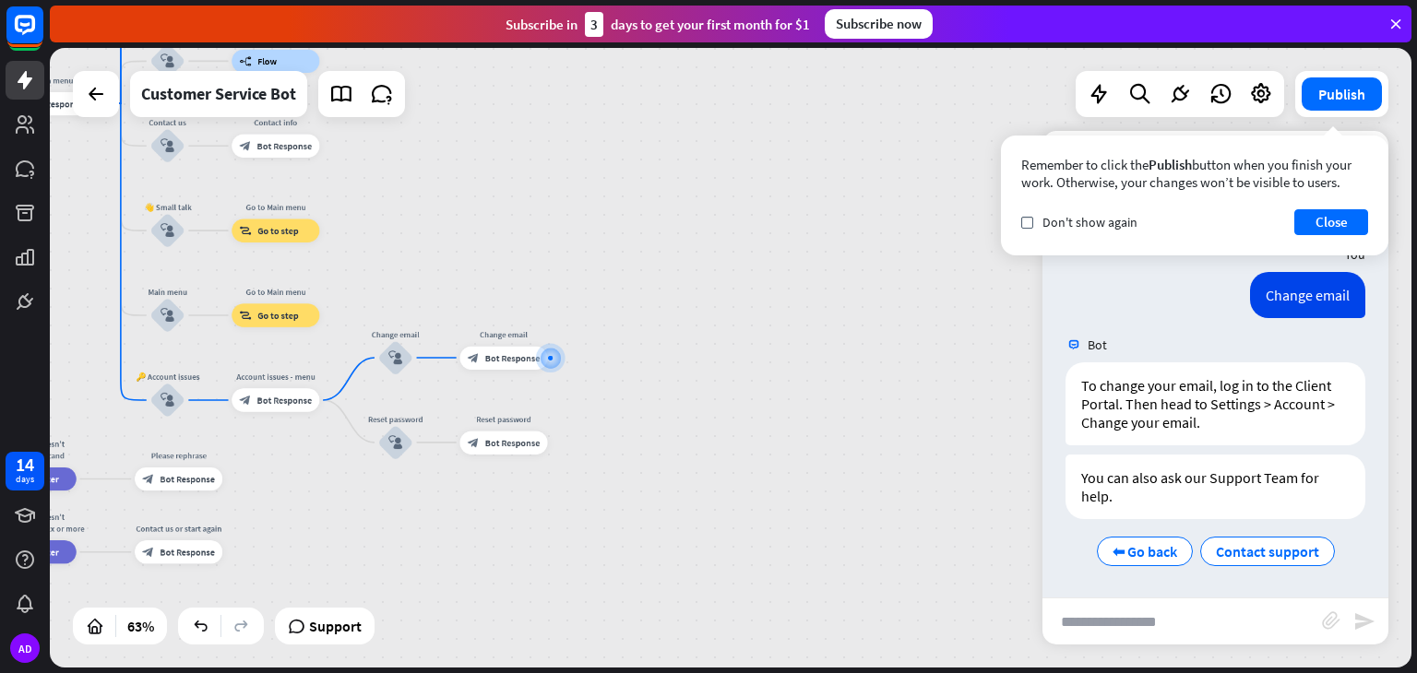
scroll to position [2468, 0]
click at [1163, 551] on span "⬅ Go back" at bounding box center [1145, 551] width 65 height 18
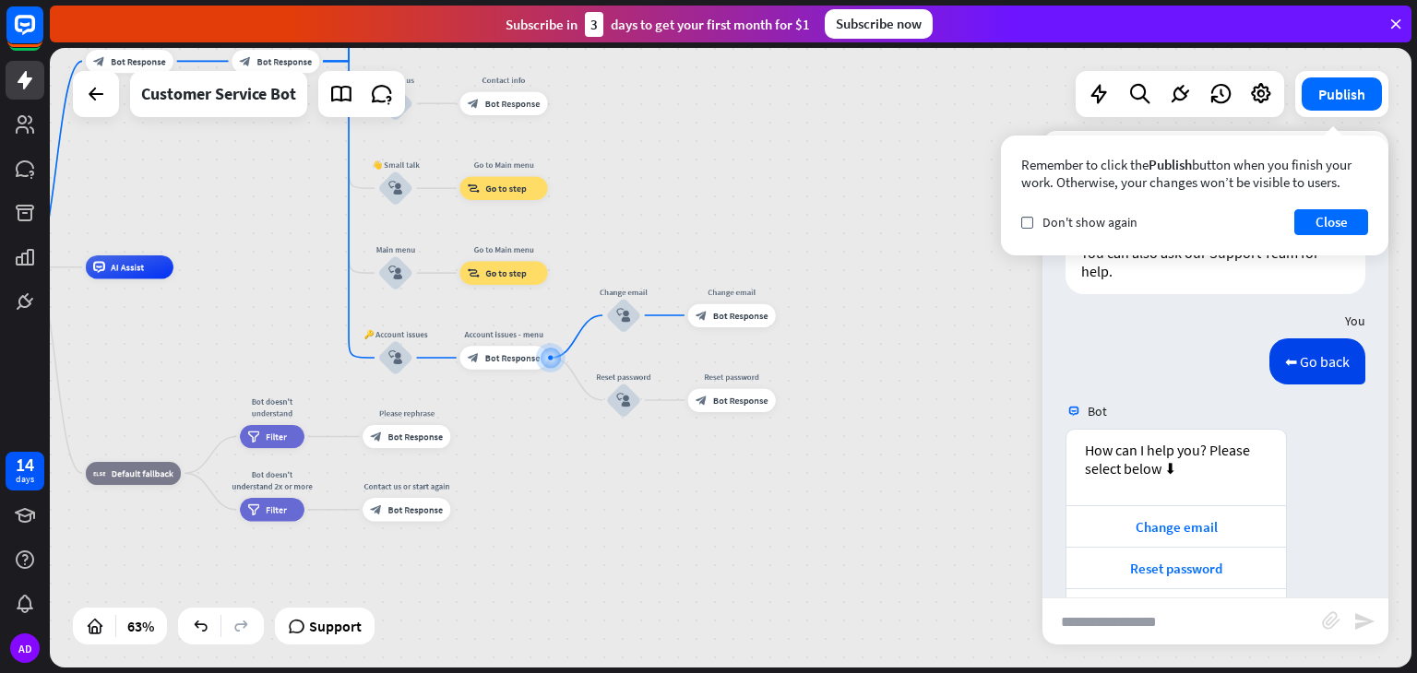
scroll to position [2795, 0]
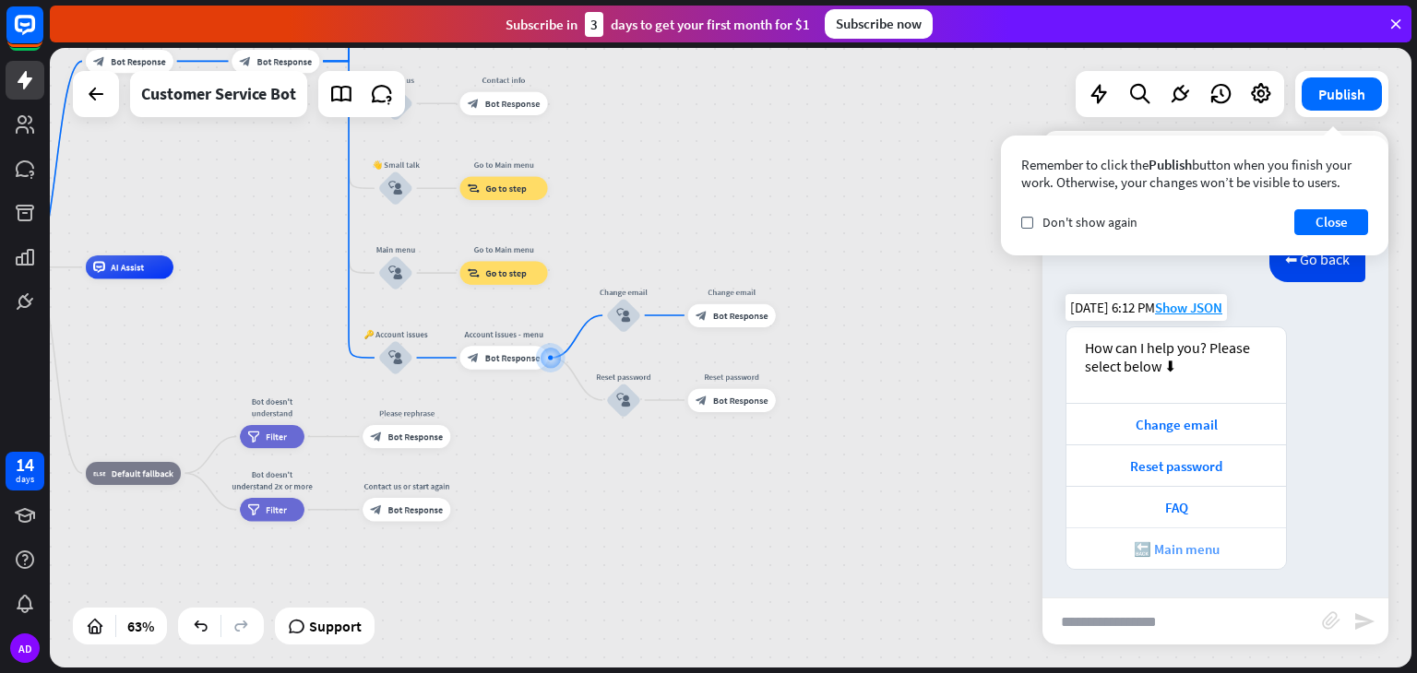
click at [1163, 549] on div "🔙 Main menu" at bounding box center [1176, 550] width 201 height 18
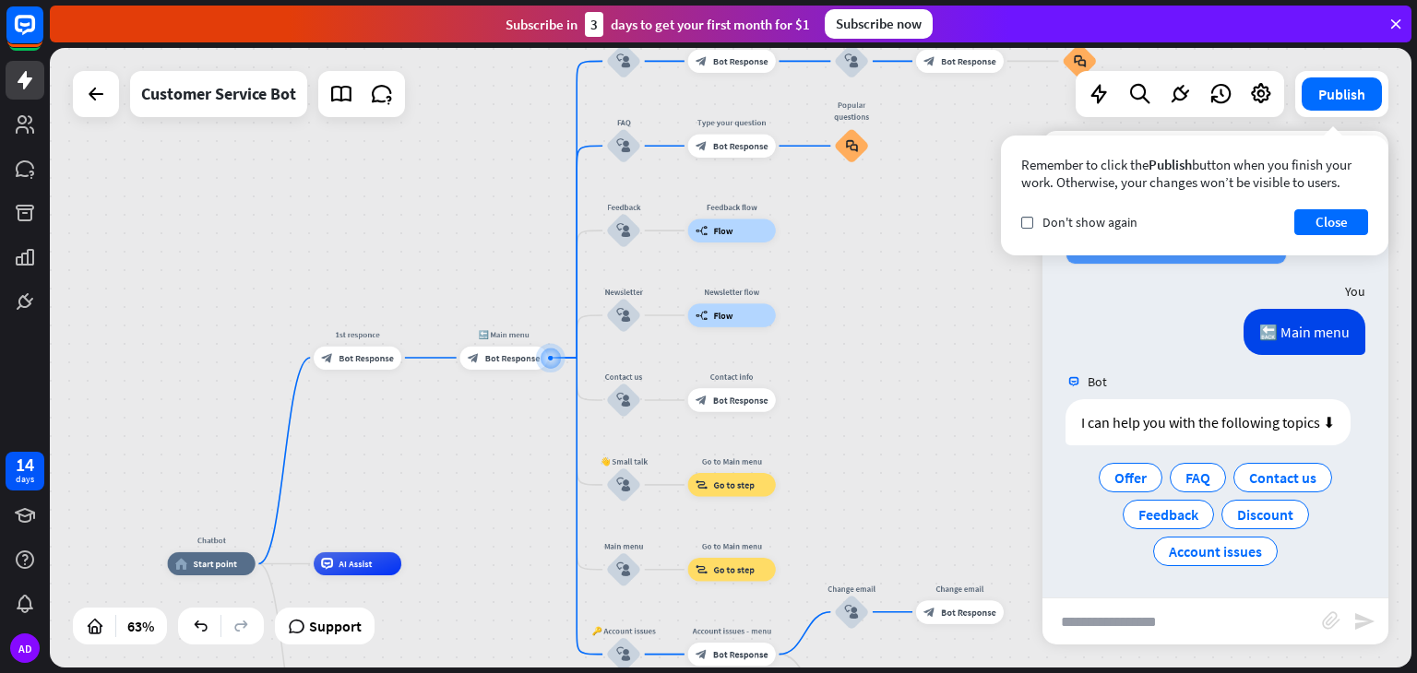
scroll to position [3100, 0]
click at [1142, 632] on input "text" at bounding box center [1182, 622] width 280 height 46
type input "**********"
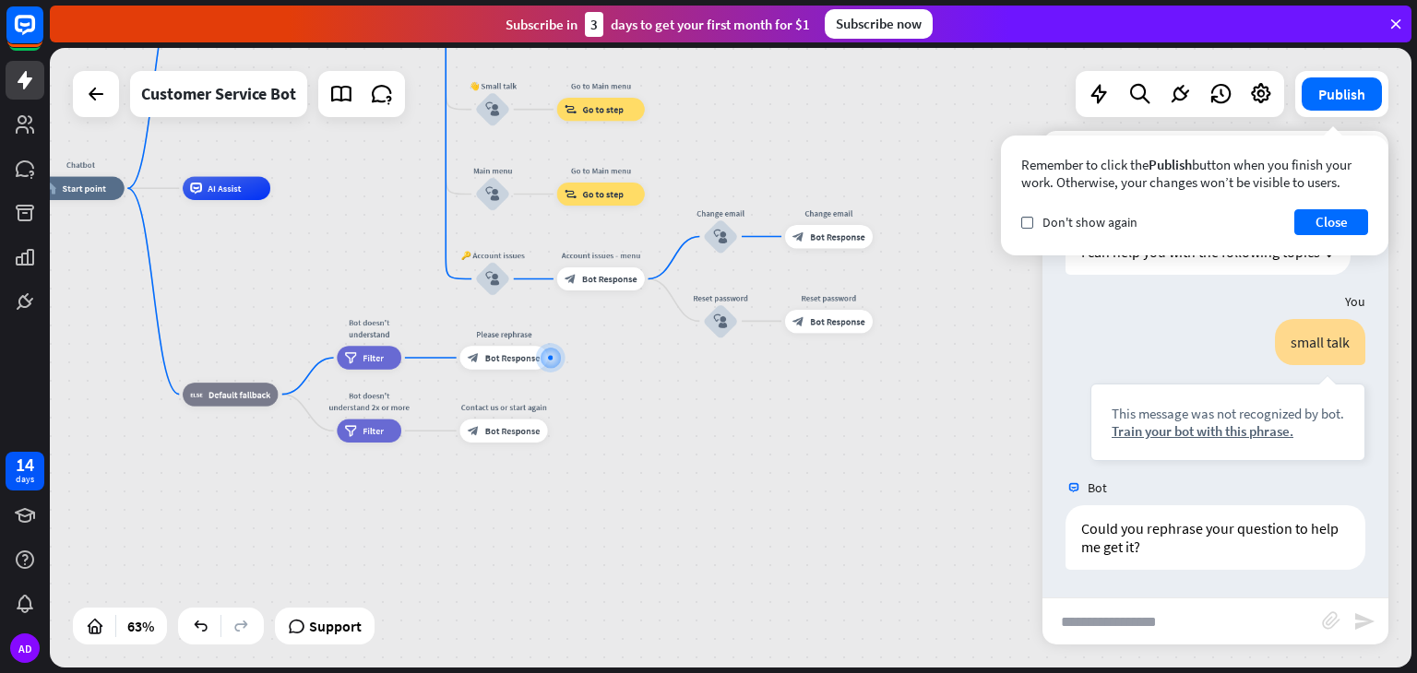
scroll to position [3269, 0]
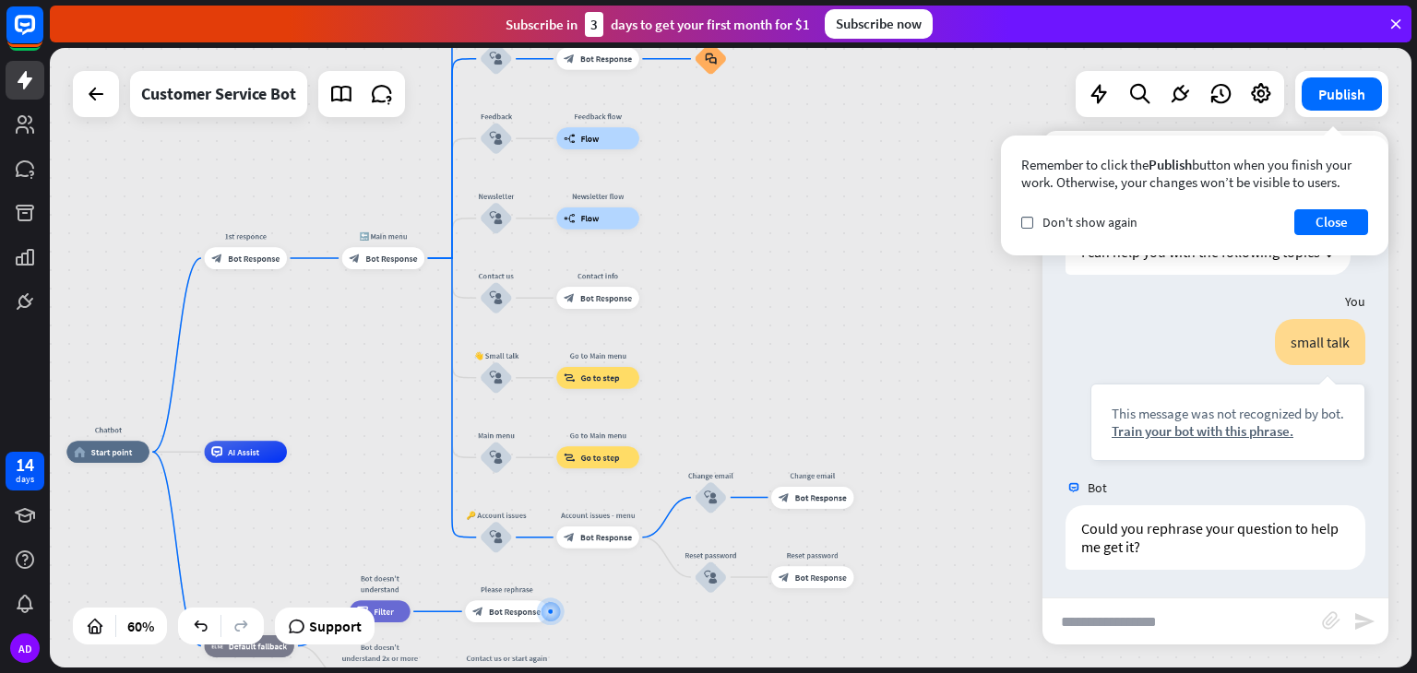
drag, startPoint x: 827, startPoint y: 145, endPoint x: 813, endPoint y: 424, distance: 279.9
click at [813, 424] on div "Chatbot home_2 Start point 1st responce block_bot_response Bot Response 🔙 Main …" at bounding box center [731, 358] width 1362 height 620
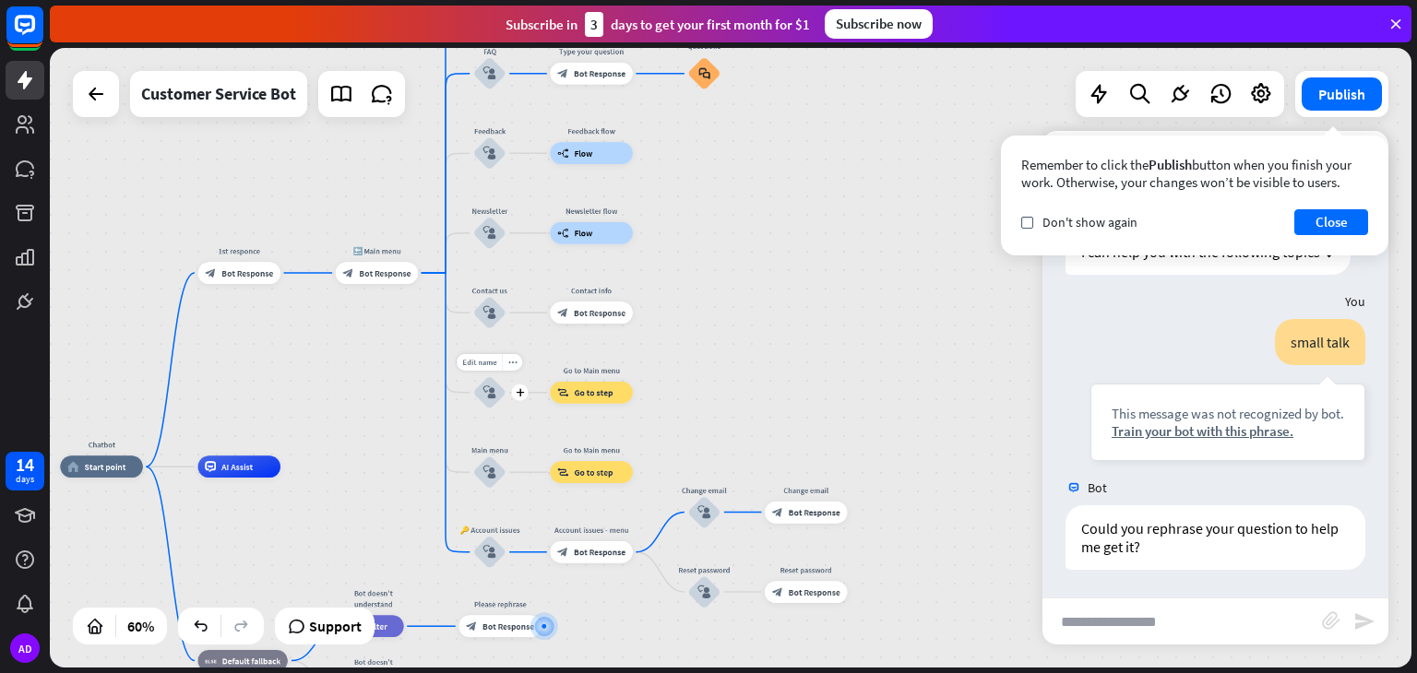
click at [489, 398] on icon "block_user_input" at bounding box center [489, 393] width 13 height 13
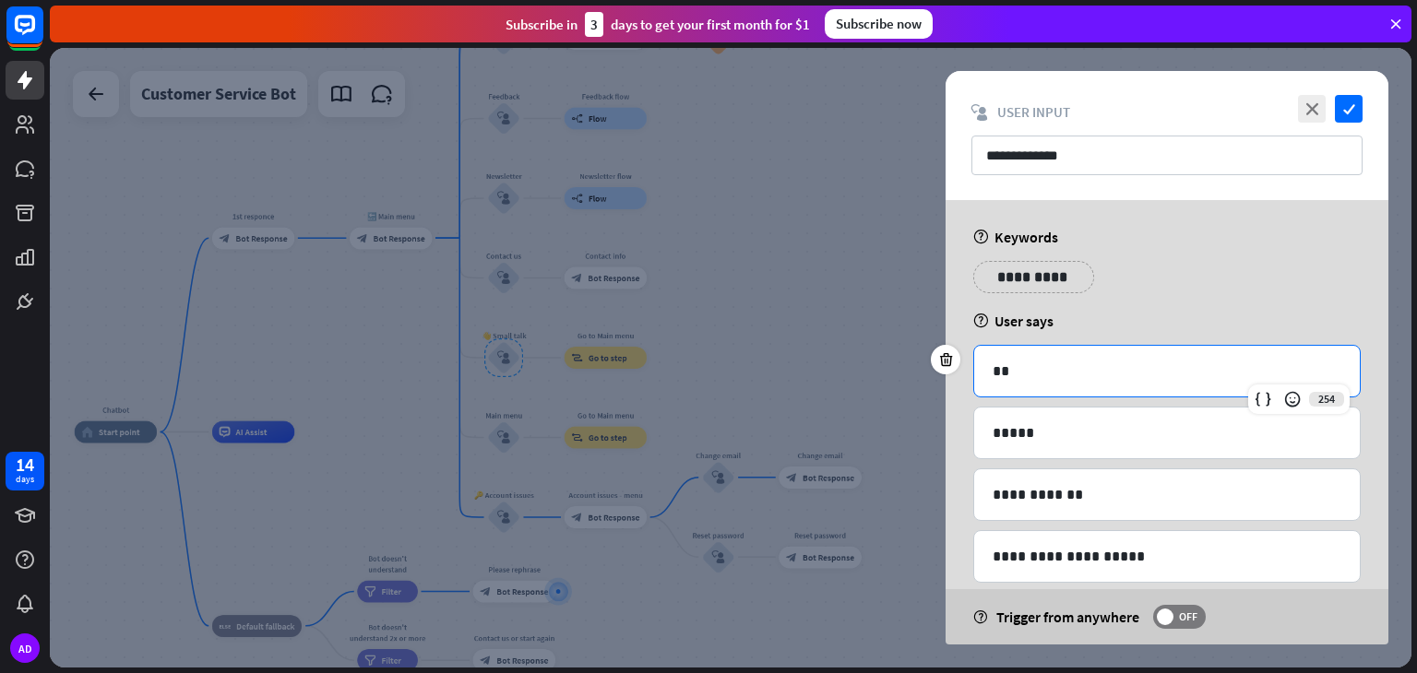
click at [1015, 381] on p "**" at bounding box center [1167, 371] width 349 height 23
click at [1111, 558] on p "**********" at bounding box center [1167, 556] width 349 height 23
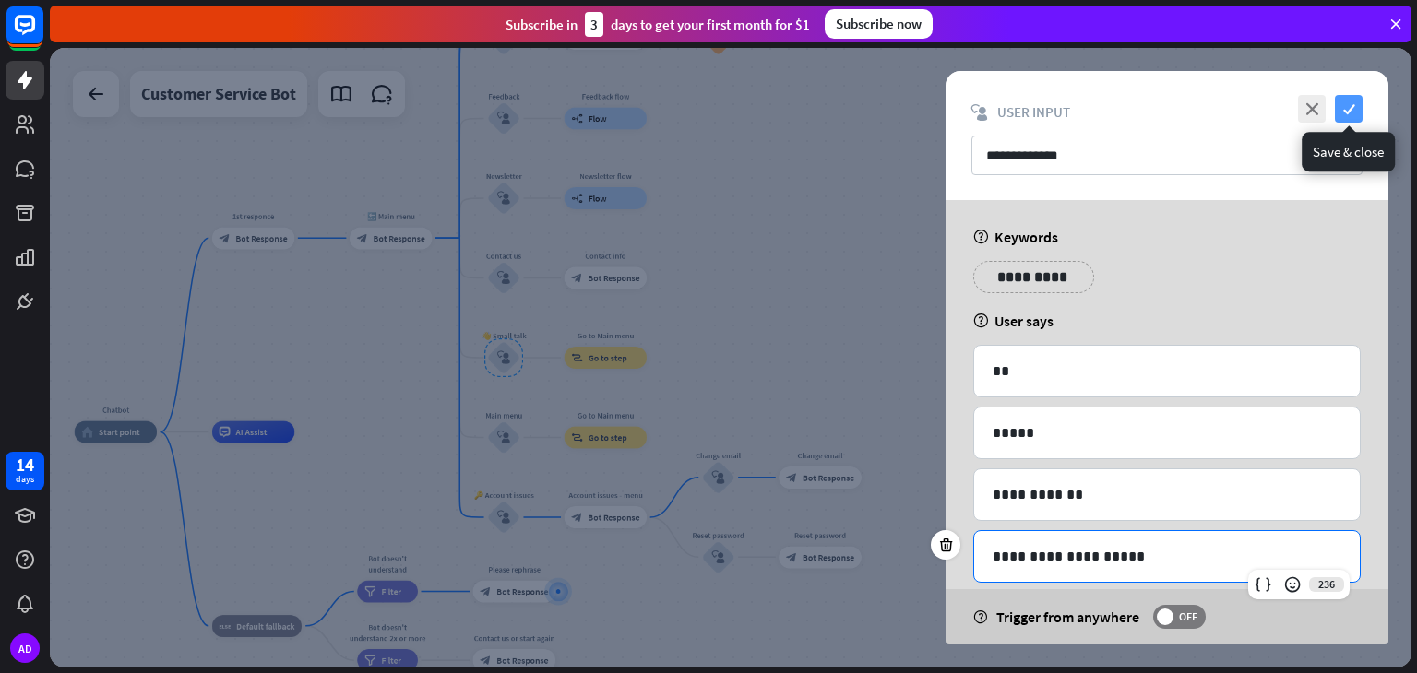
click at [1346, 101] on icon "check" at bounding box center [1349, 109] width 28 height 28
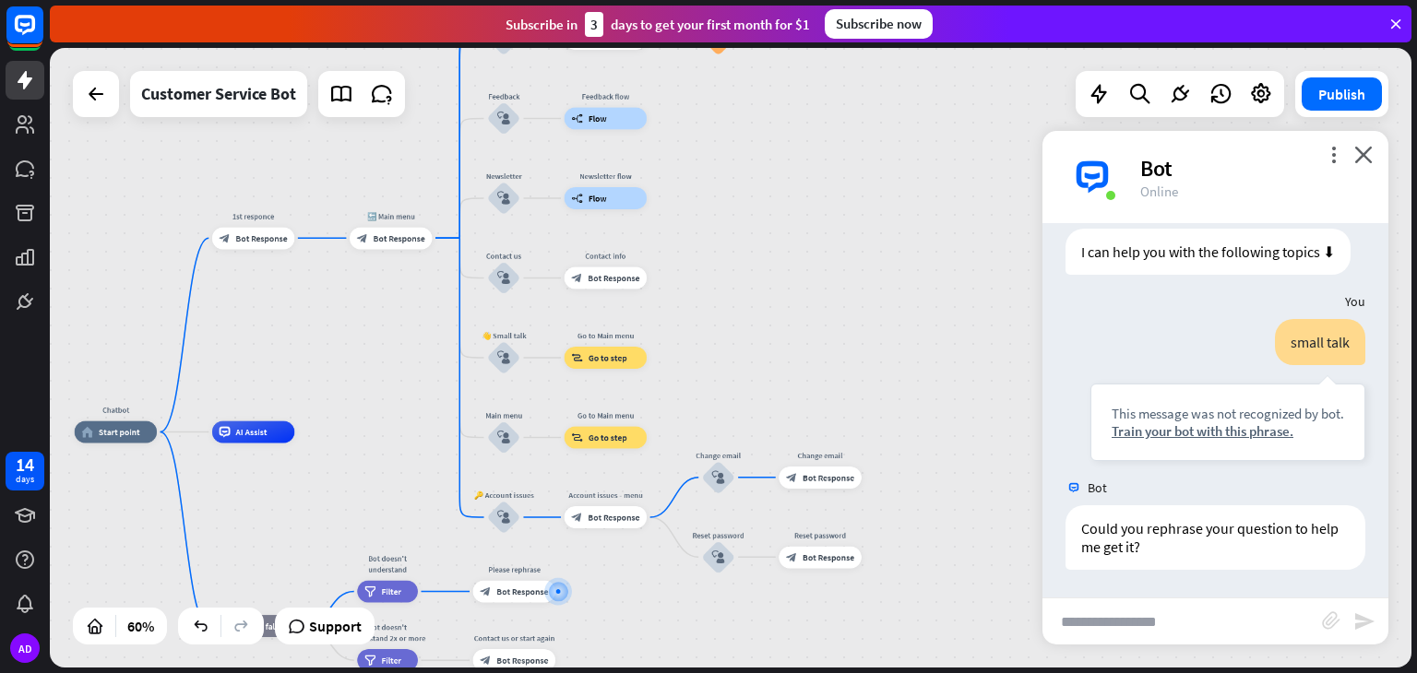
scroll to position [3270, 0]
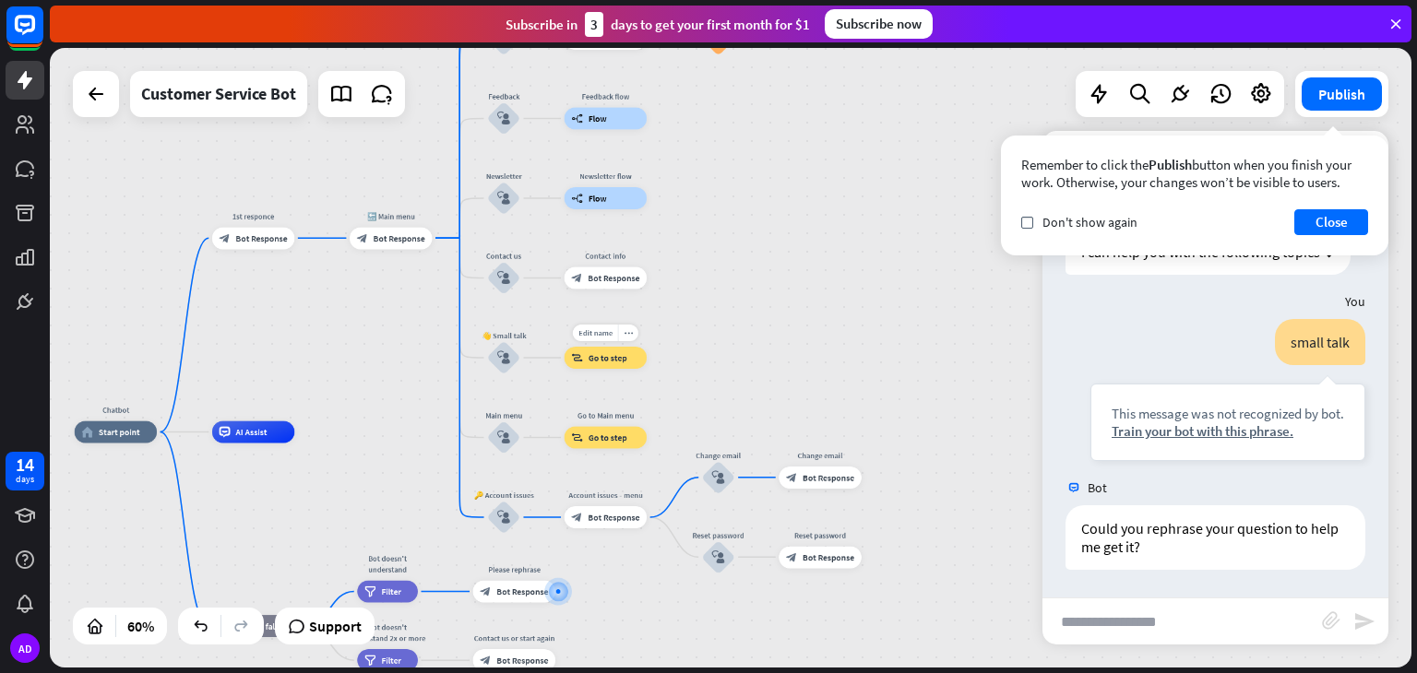
click at [601, 368] on div "block_goto Go to step" at bounding box center [606, 358] width 82 height 22
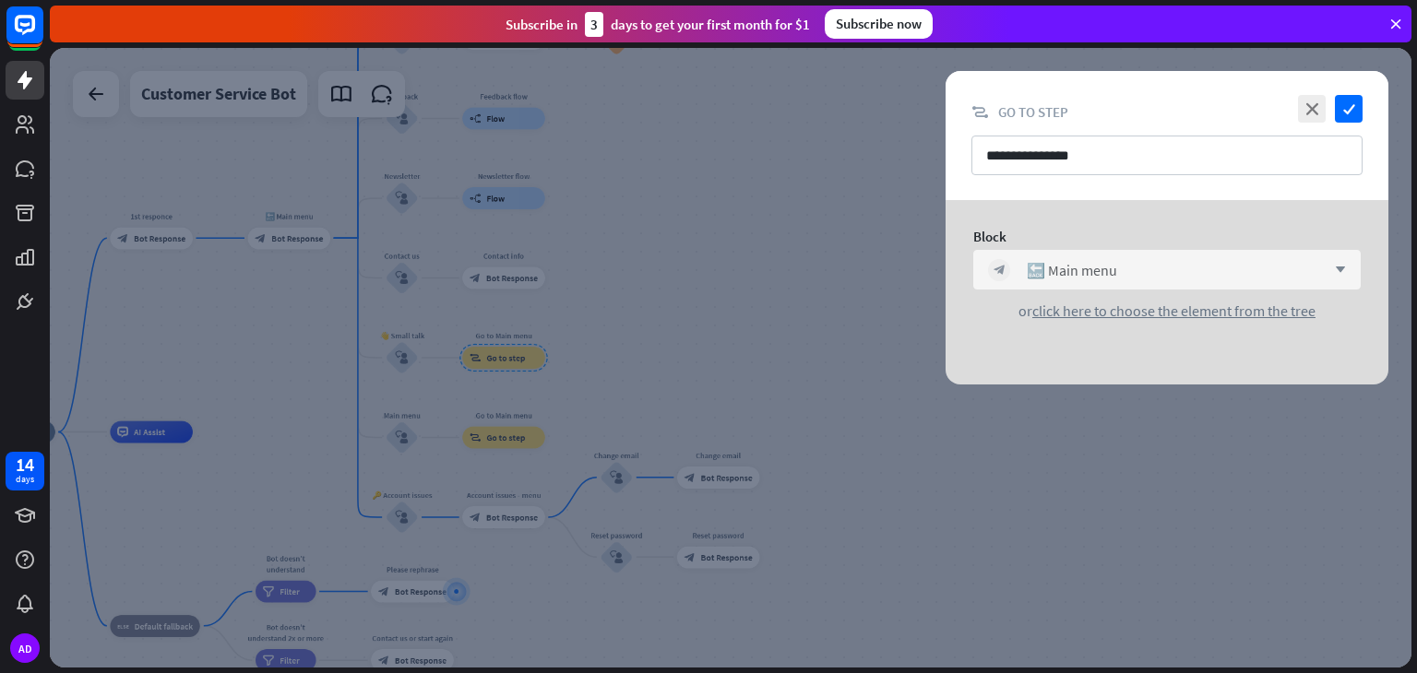
click at [1334, 268] on icon "arrow_down" at bounding box center [1336, 270] width 20 height 11
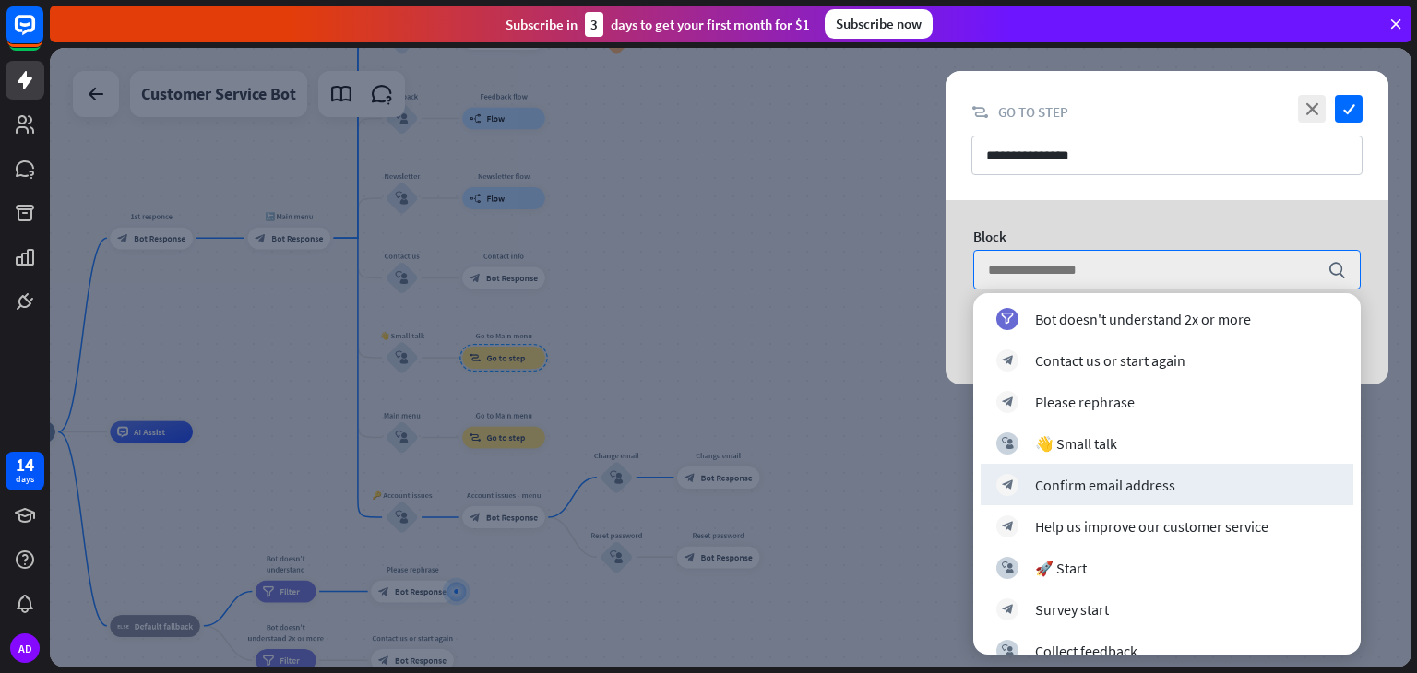
scroll to position [668, 0]
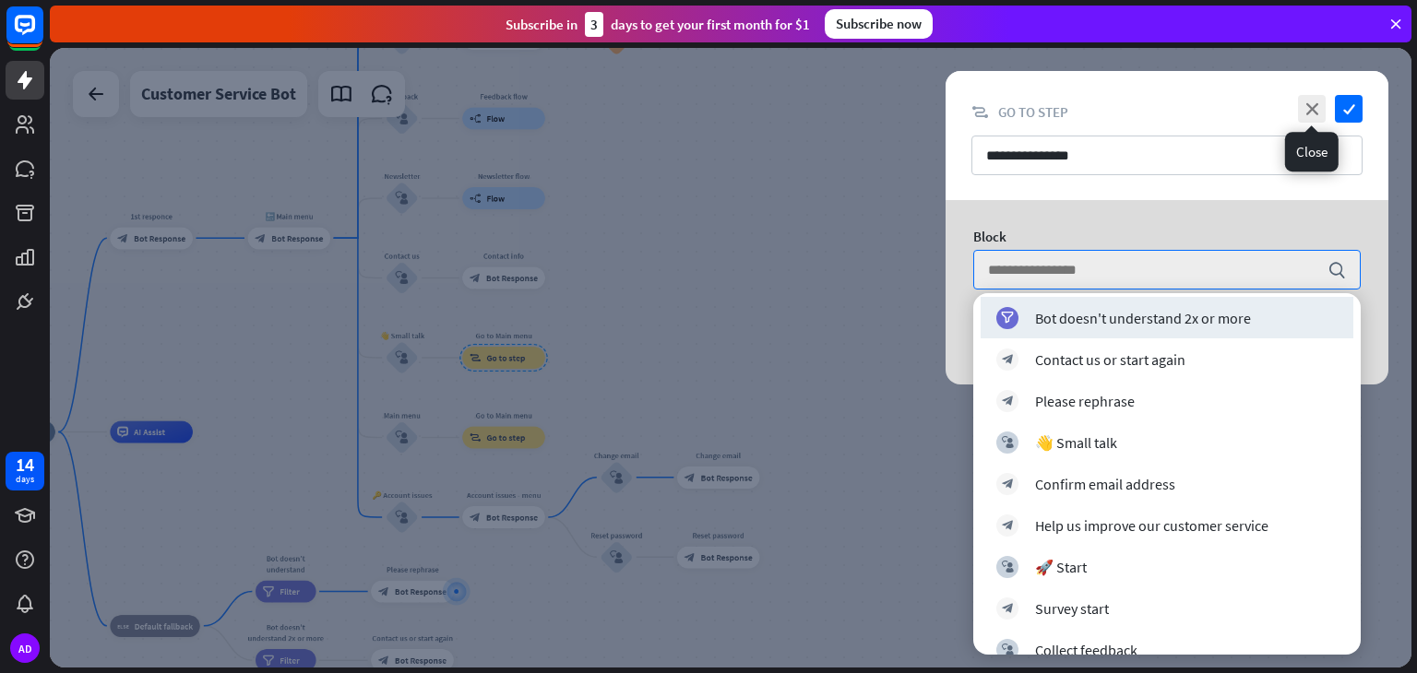
click at [1312, 115] on icon "close" at bounding box center [1312, 109] width 28 height 28
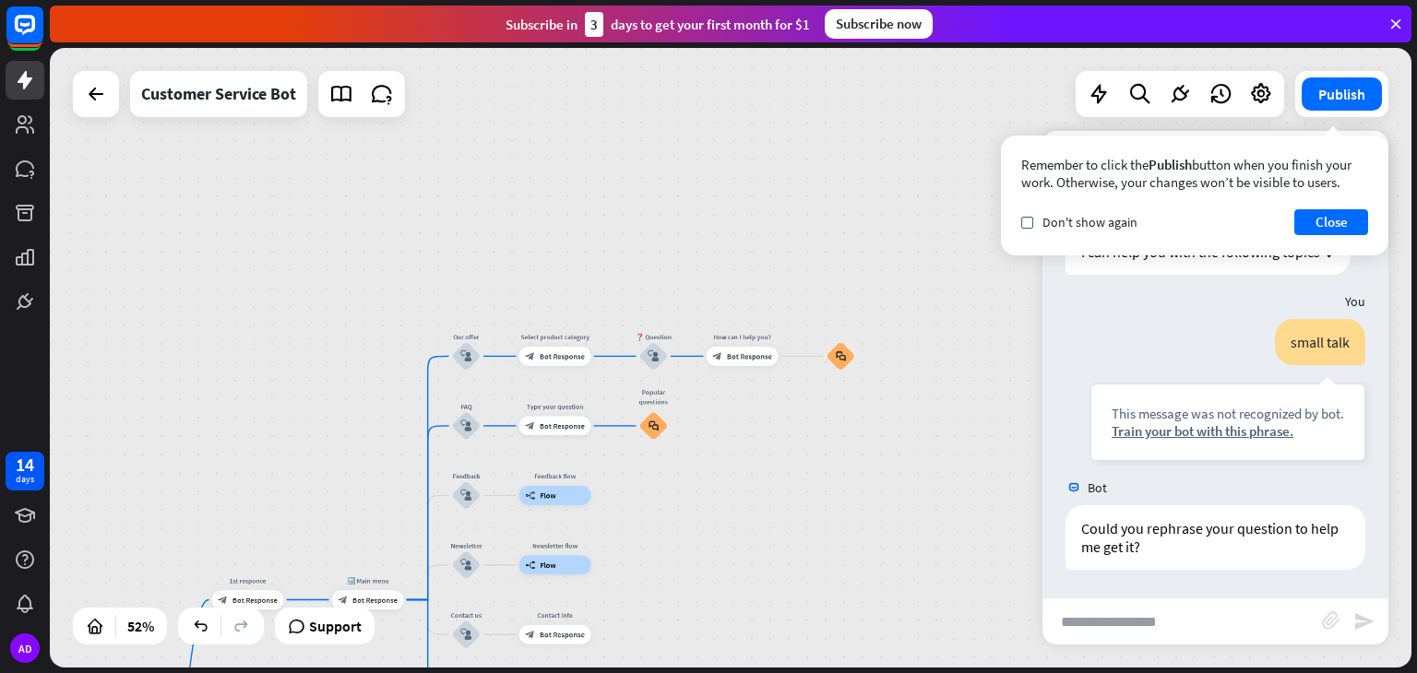
drag, startPoint x: 677, startPoint y: 239, endPoint x: 684, endPoint y: 500, distance: 261.1
click at [686, 505] on div "Chatbot home_2 Start point 1st responce block_bot_response Bot Response 🔙 Main …" at bounding box center [731, 358] width 1362 height 620
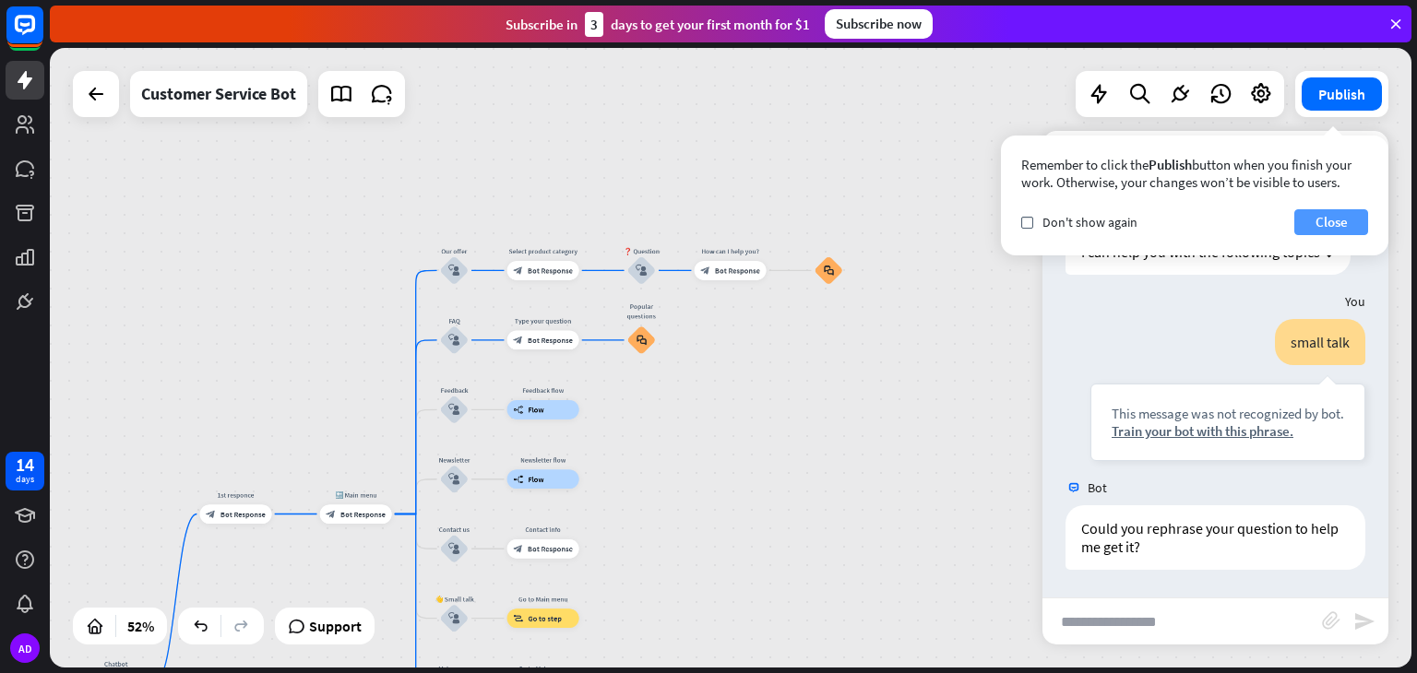
click at [1330, 226] on button "Close" at bounding box center [1331, 222] width 74 height 26
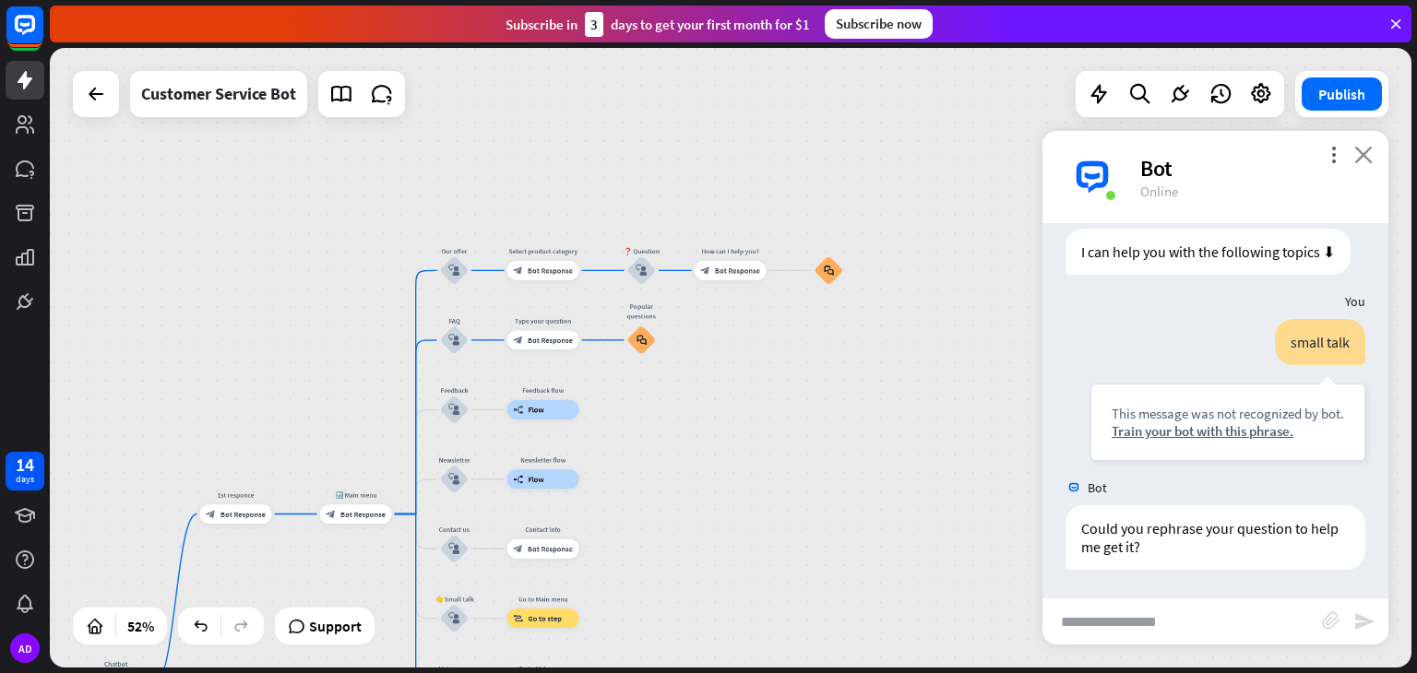
click at [1359, 160] on icon "close" at bounding box center [1363, 155] width 18 height 18
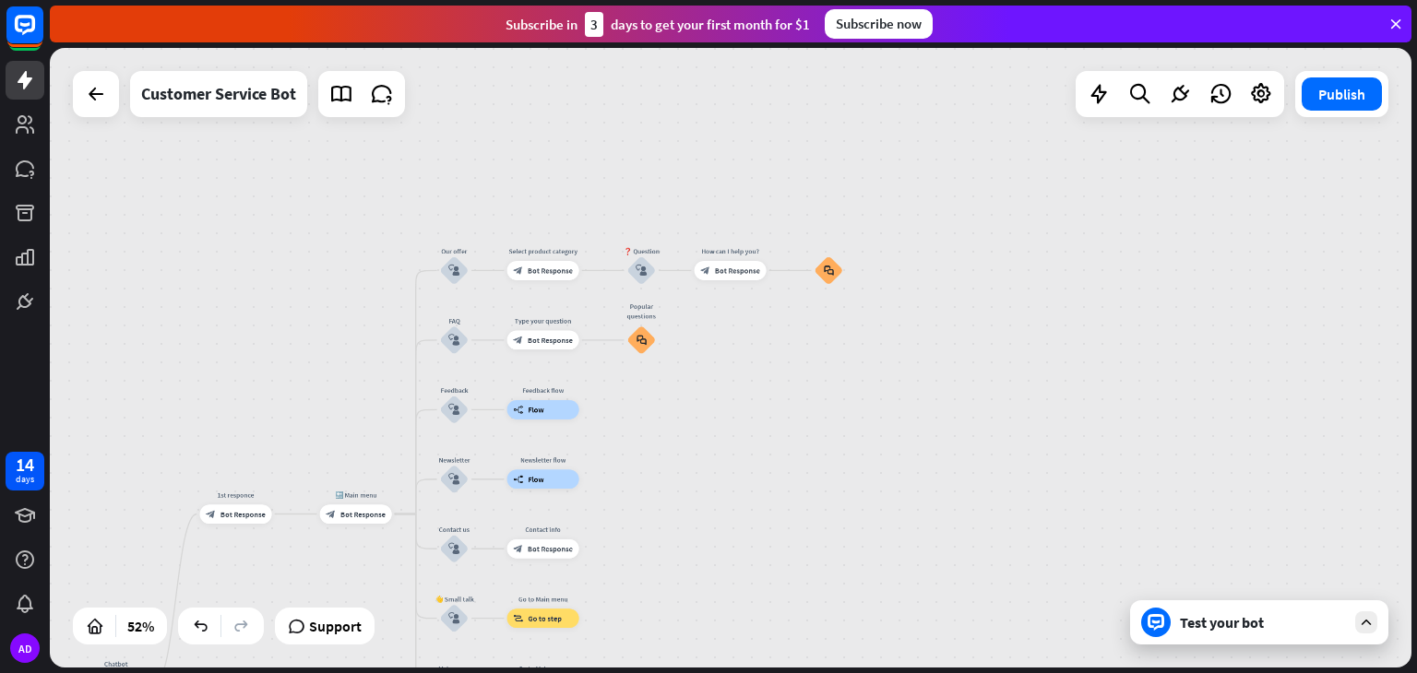
click at [1266, 625] on div "Test your bot" at bounding box center [1263, 622] width 166 height 18
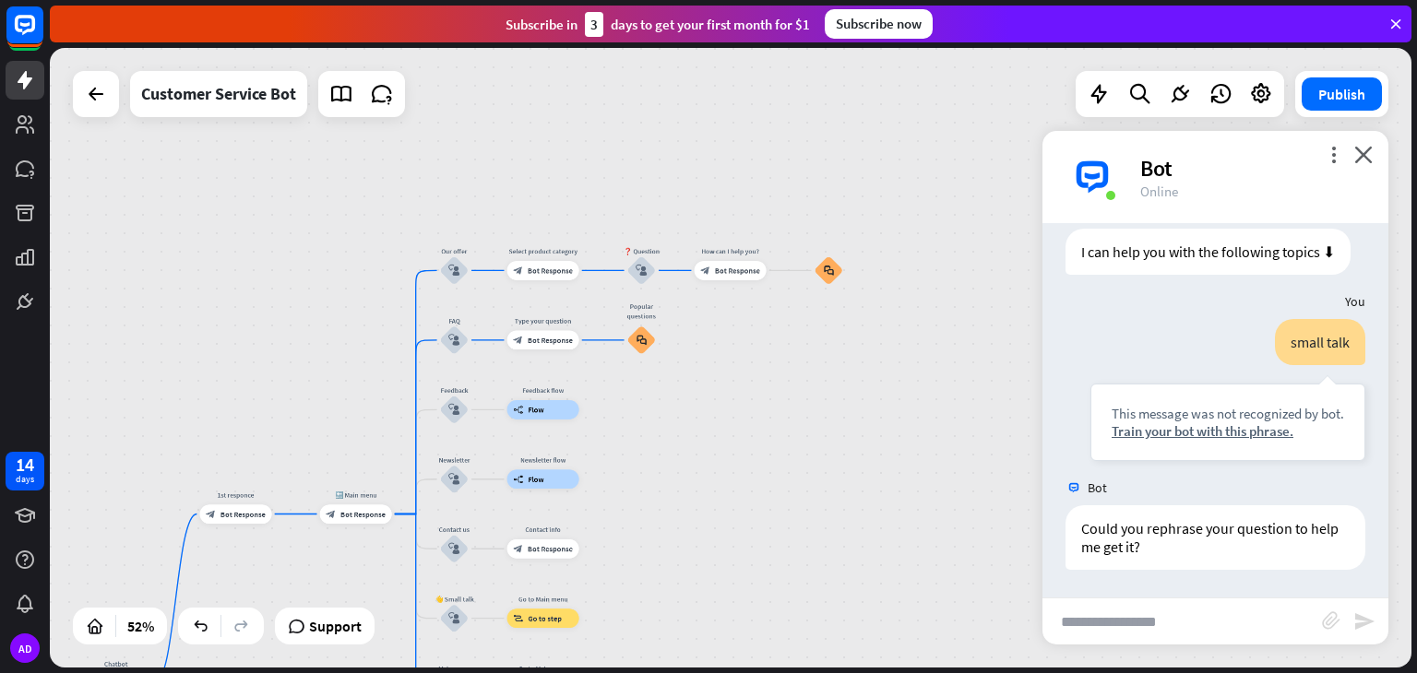
click at [1097, 618] on input "text" at bounding box center [1182, 622] width 280 height 46
type input "*********"
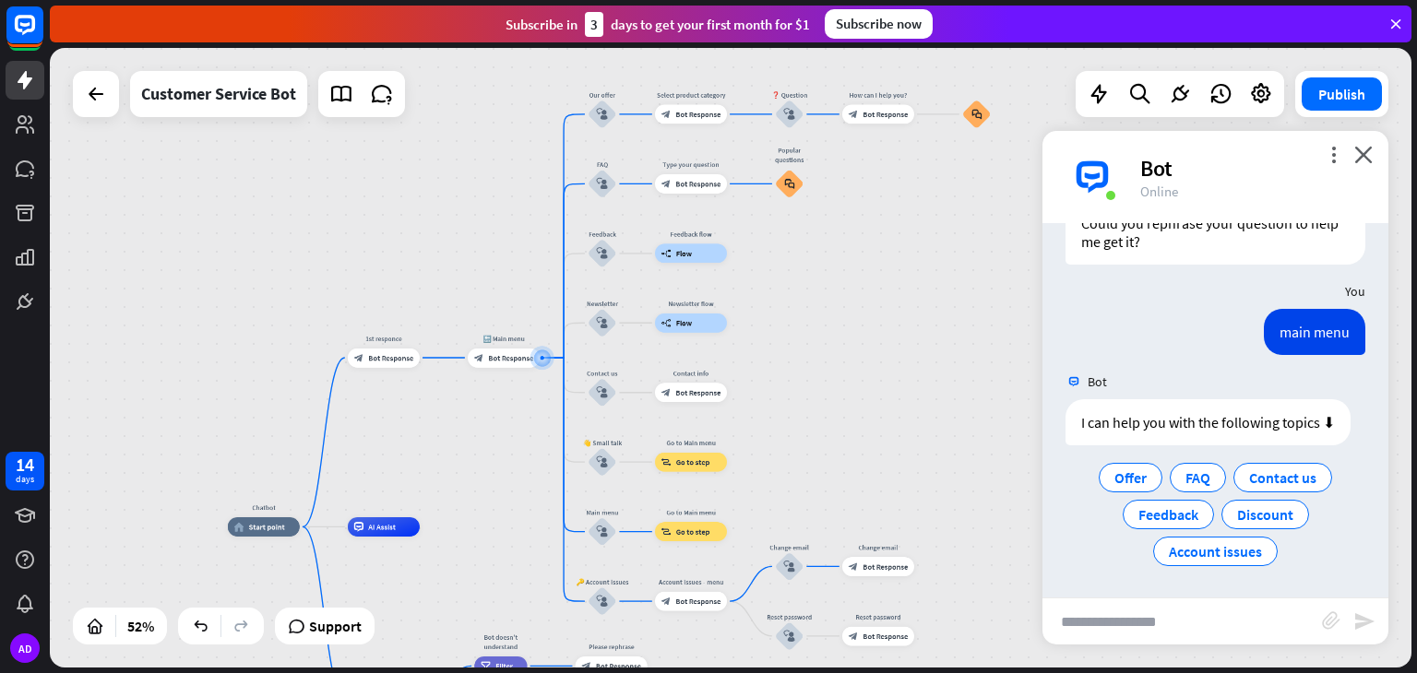
scroll to position [3576, 0]
click at [1256, 519] on span "Discount" at bounding box center [1265, 515] width 56 height 18
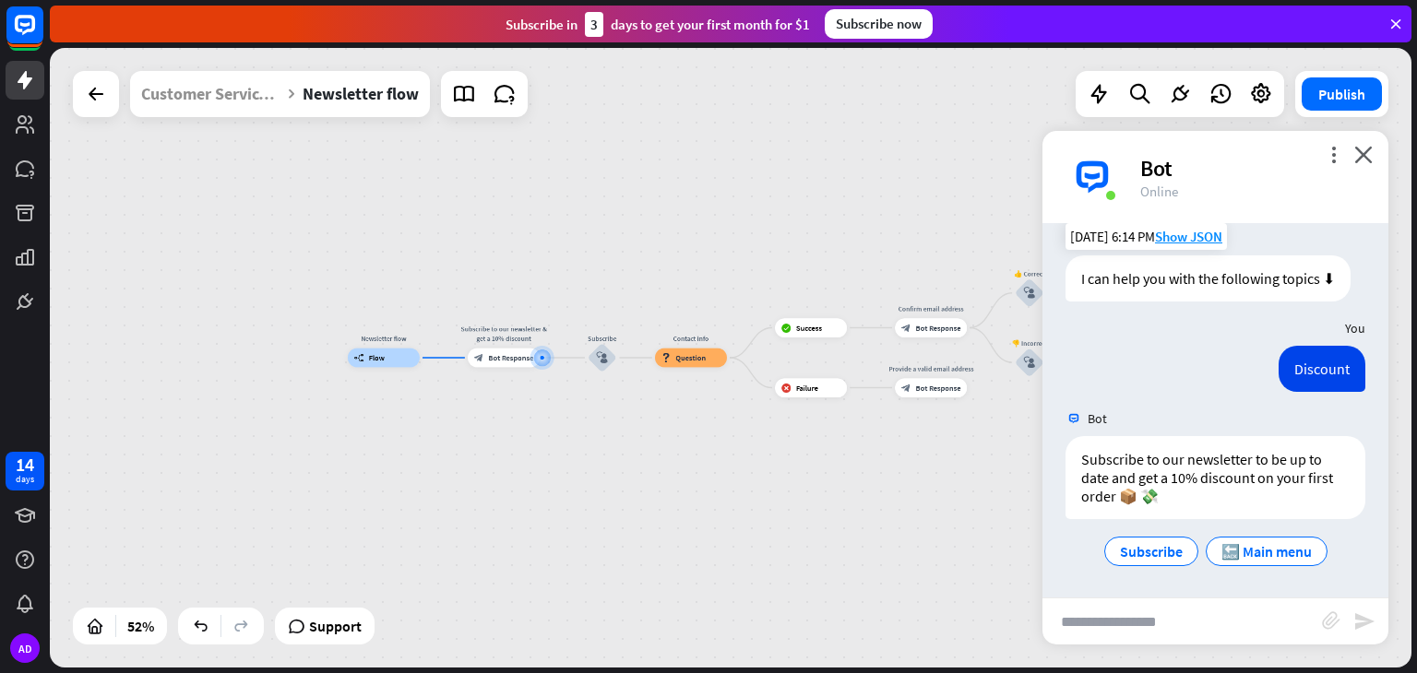
scroll to position [3720, 0]
click at [1171, 555] on span "Subscribe" at bounding box center [1151, 551] width 63 height 18
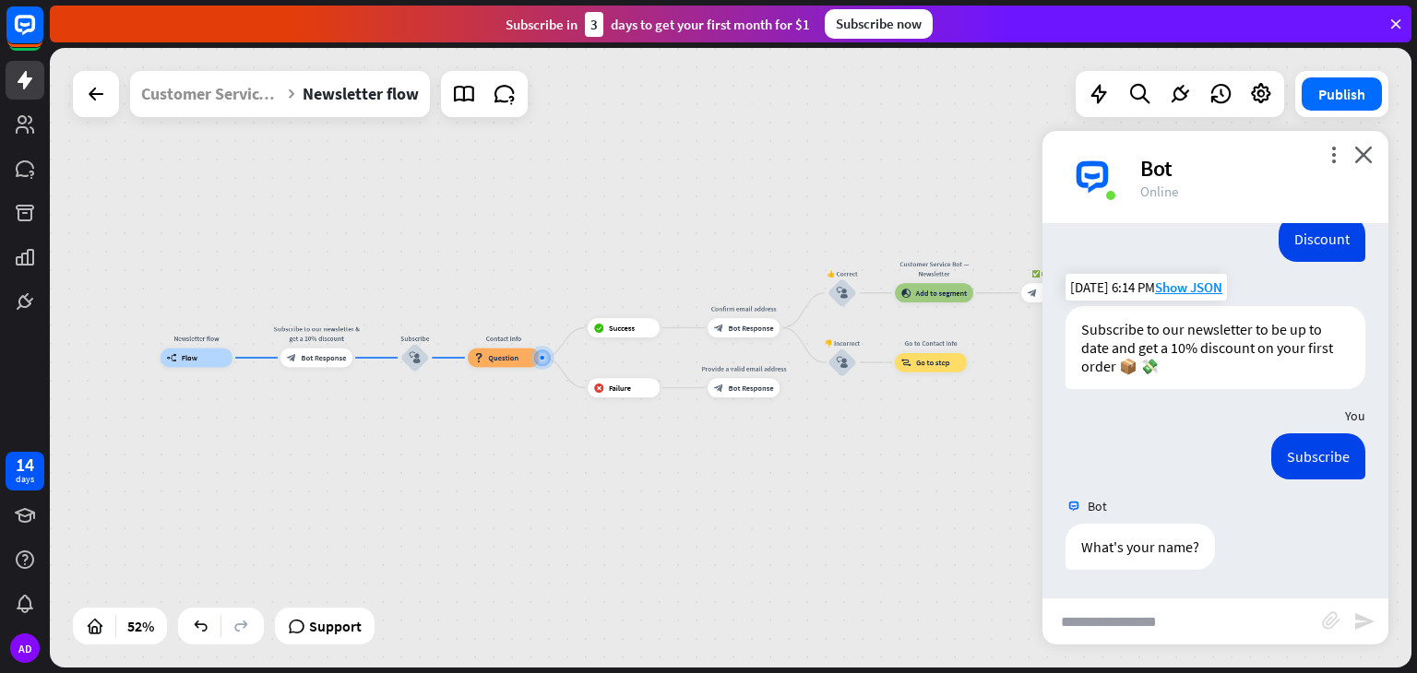
scroll to position [3849, 0]
click at [1163, 625] on input "text" at bounding box center [1182, 622] width 280 height 46
type input "***"
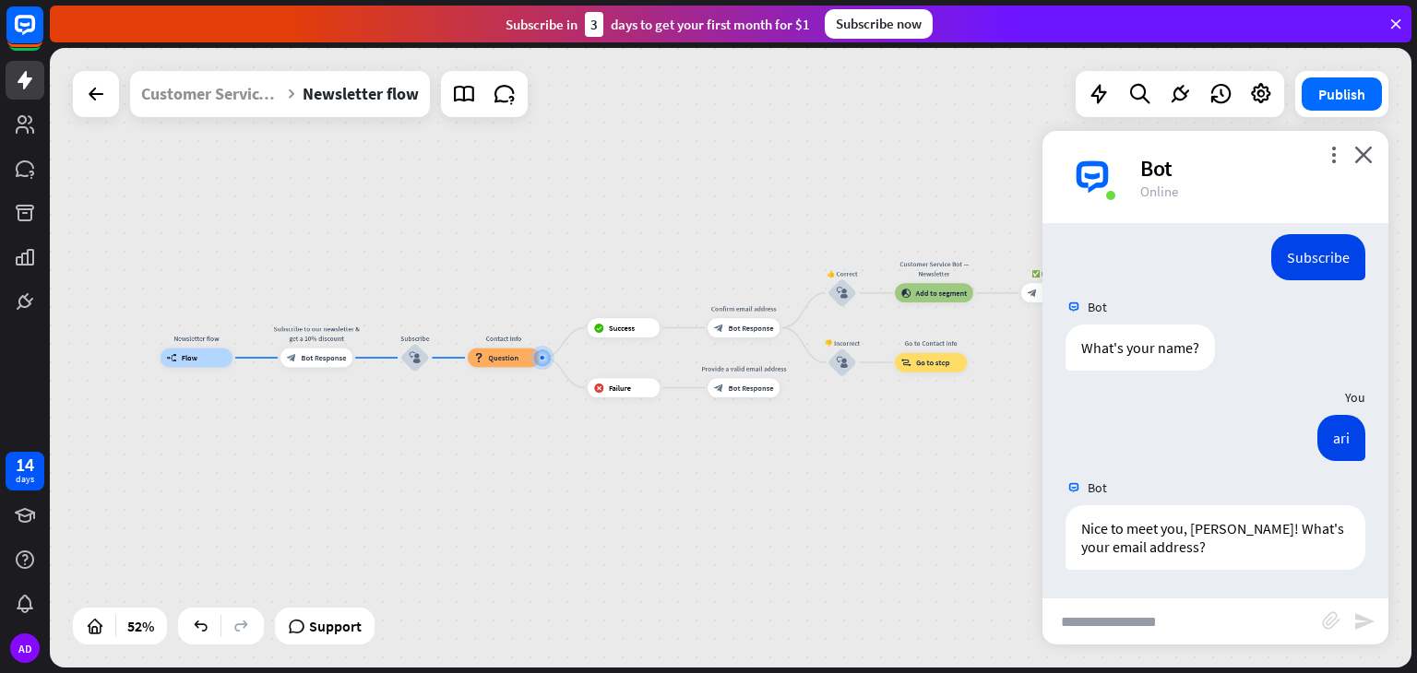
scroll to position [4048, 0]
type input "**********"
click at [1364, 626] on icon "send" at bounding box center [1364, 622] width 22 height 22
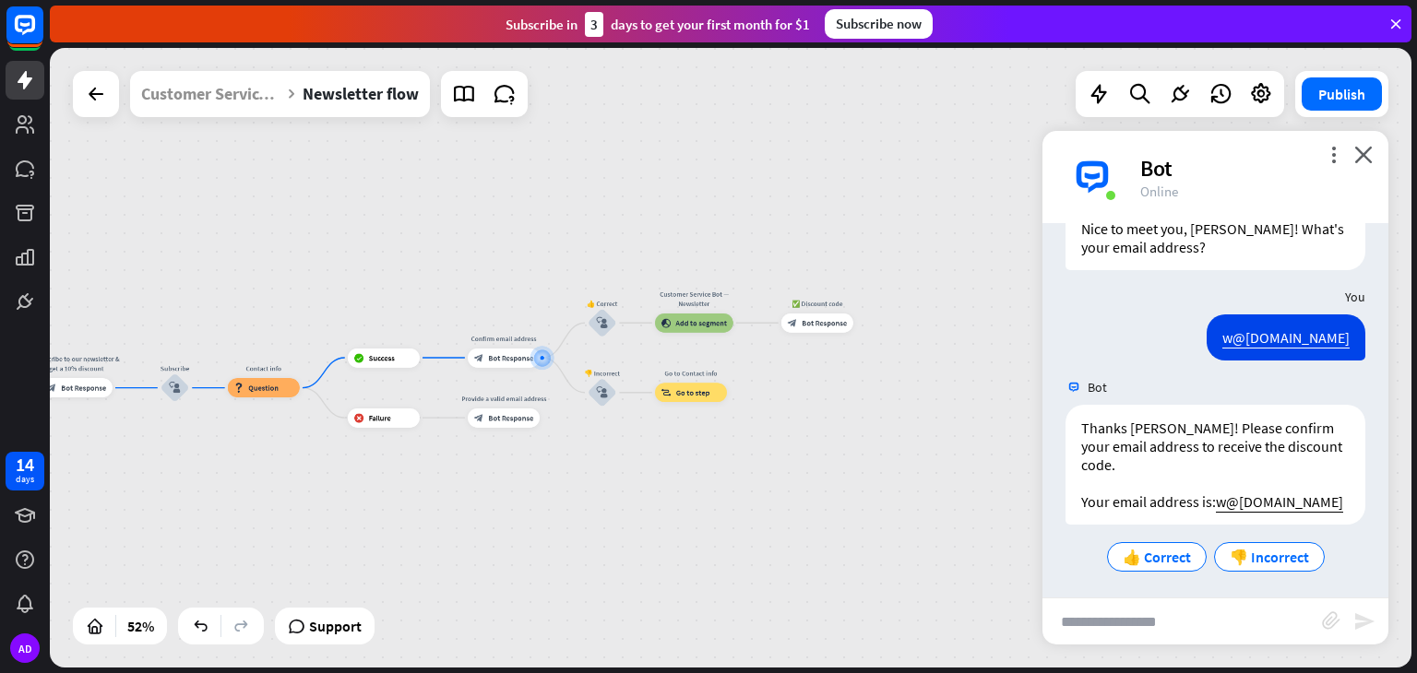
scroll to position [4336, 0]
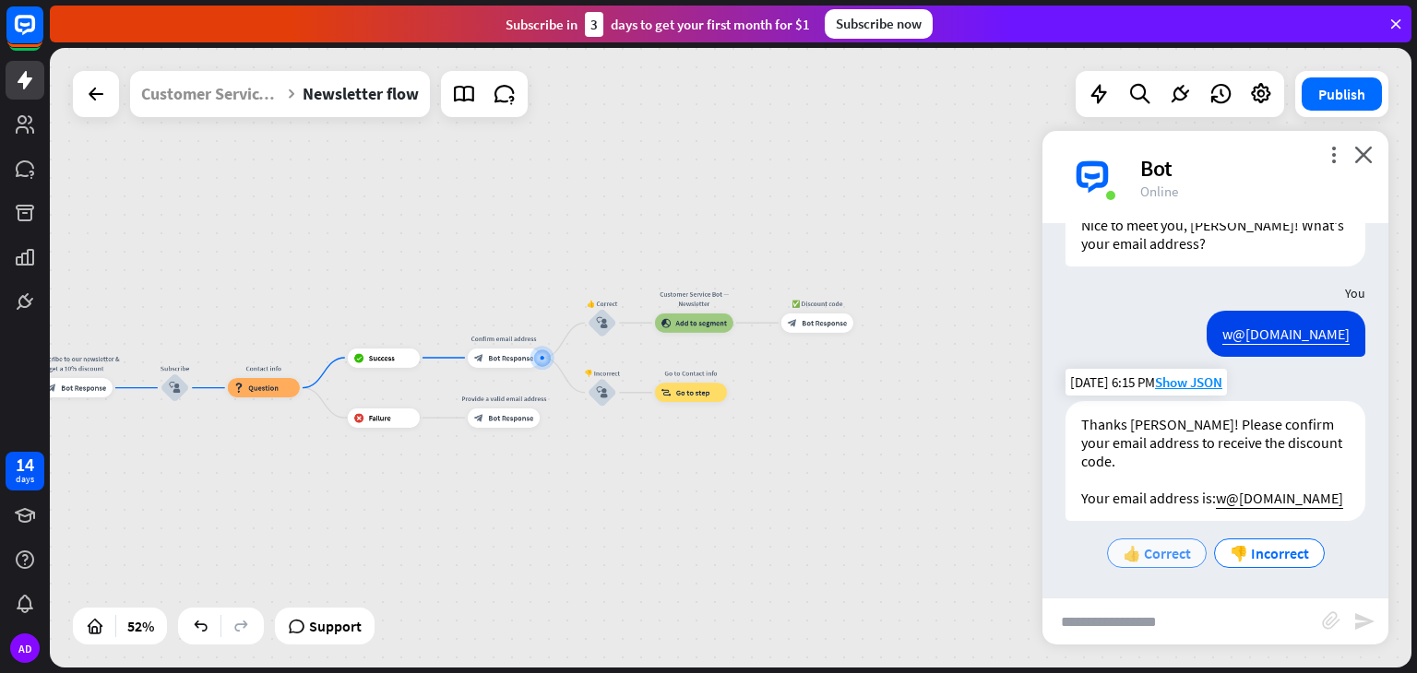
click at [1178, 553] on span "👍 Correct" at bounding box center [1157, 553] width 68 height 18
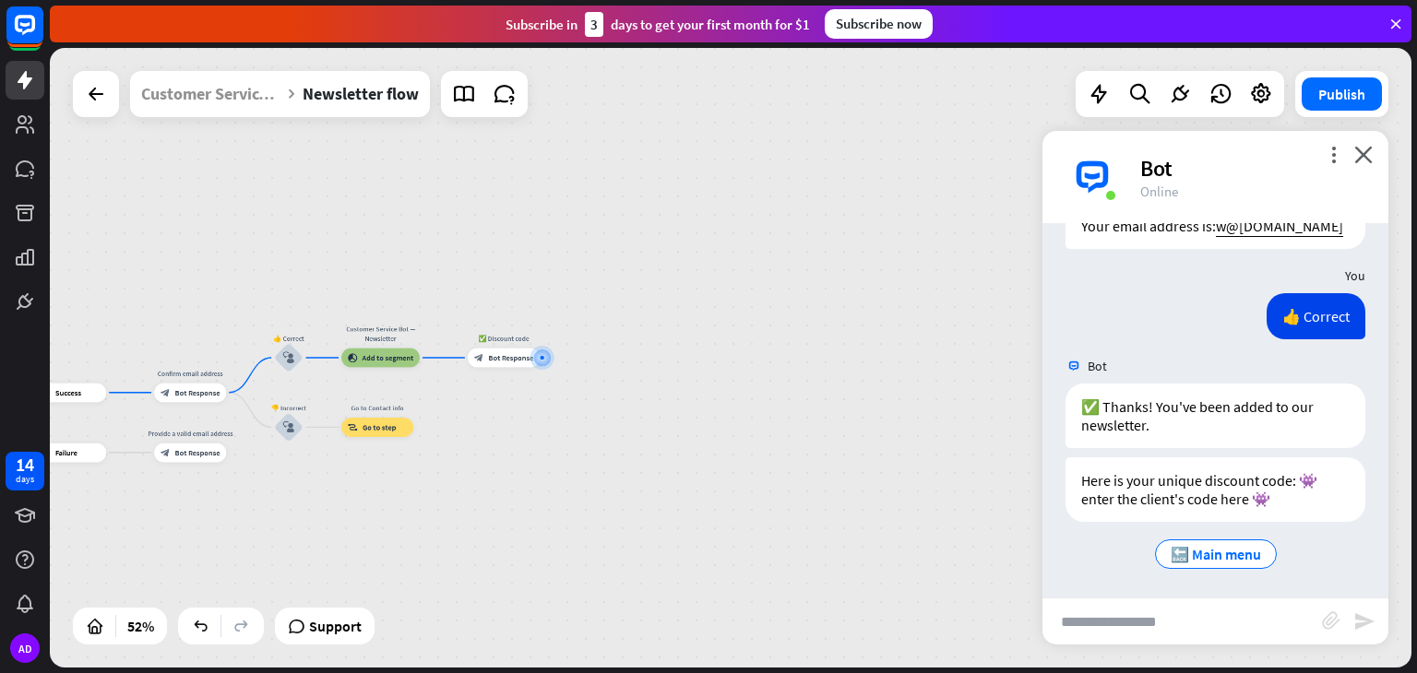
scroll to position [4609, 0]
click at [506, 356] on span "Bot Response" at bounding box center [510, 357] width 45 height 9
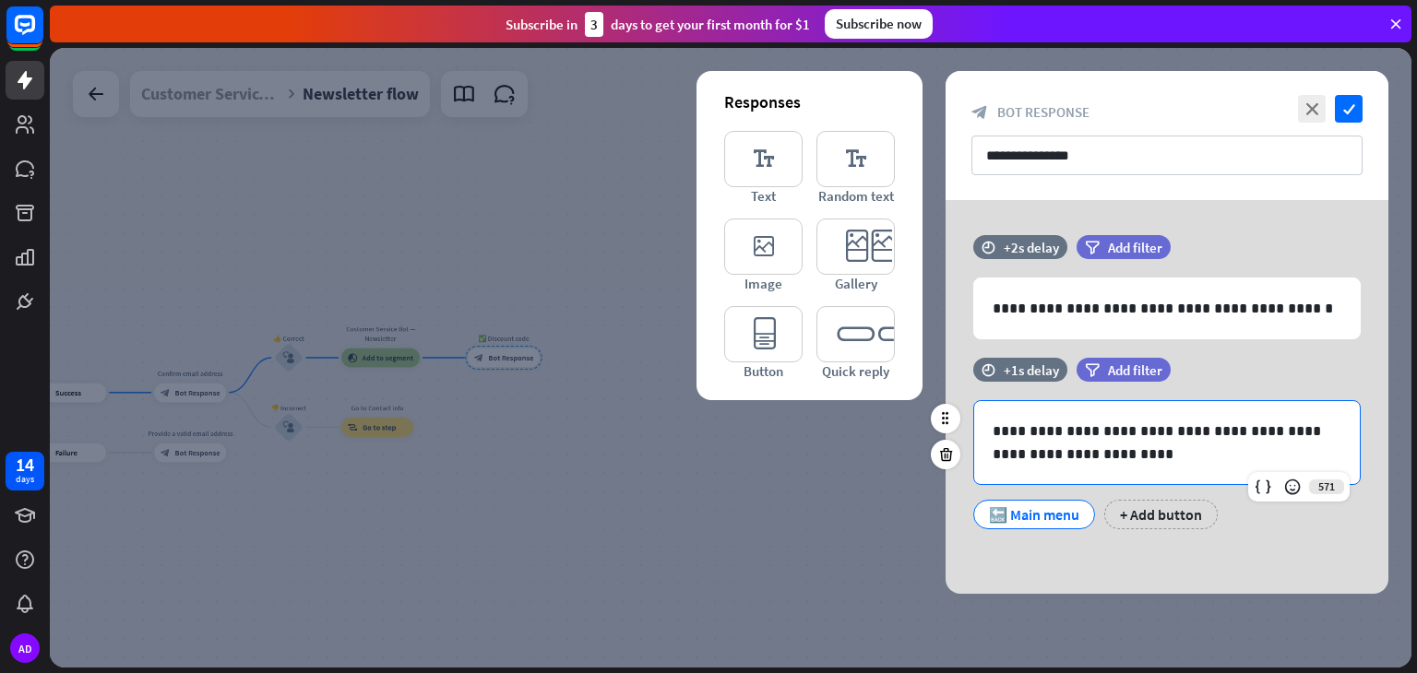
click at [1229, 431] on p "**********" at bounding box center [1167, 443] width 349 height 46
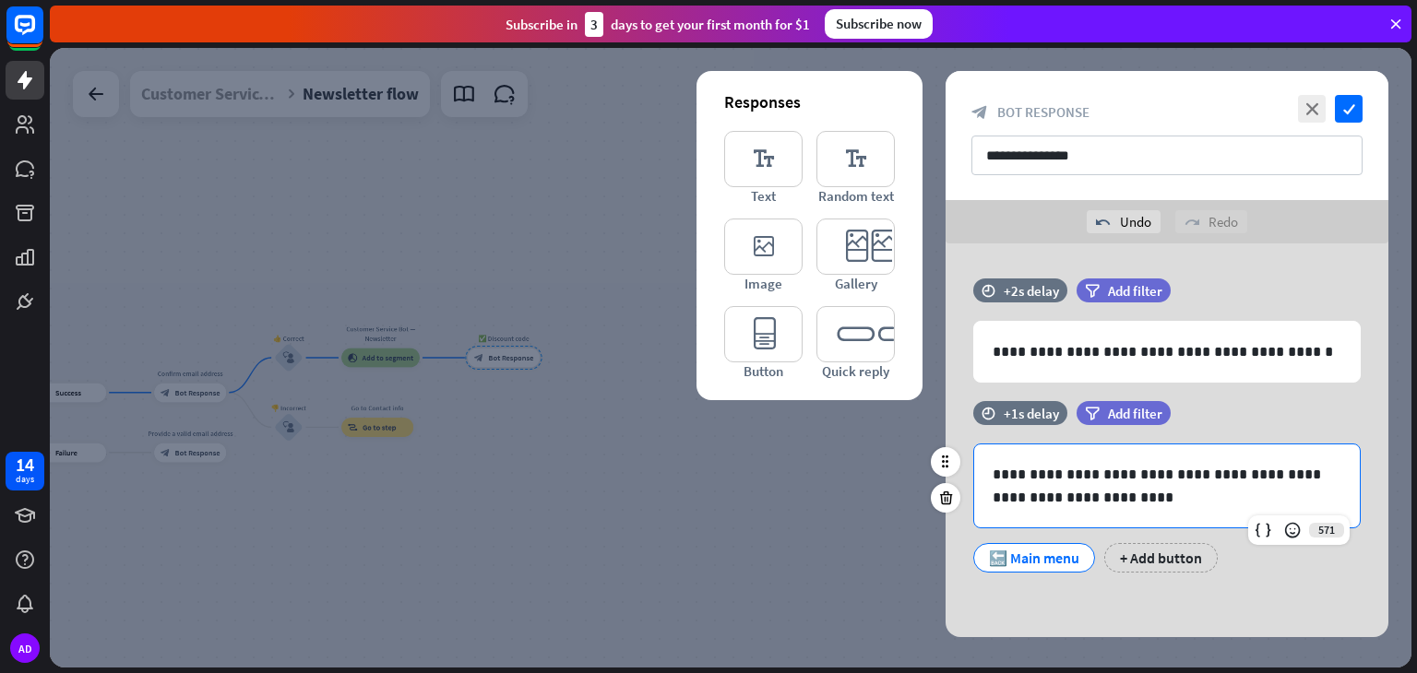
click at [1066, 504] on p "**********" at bounding box center [1167, 486] width 349 height 46
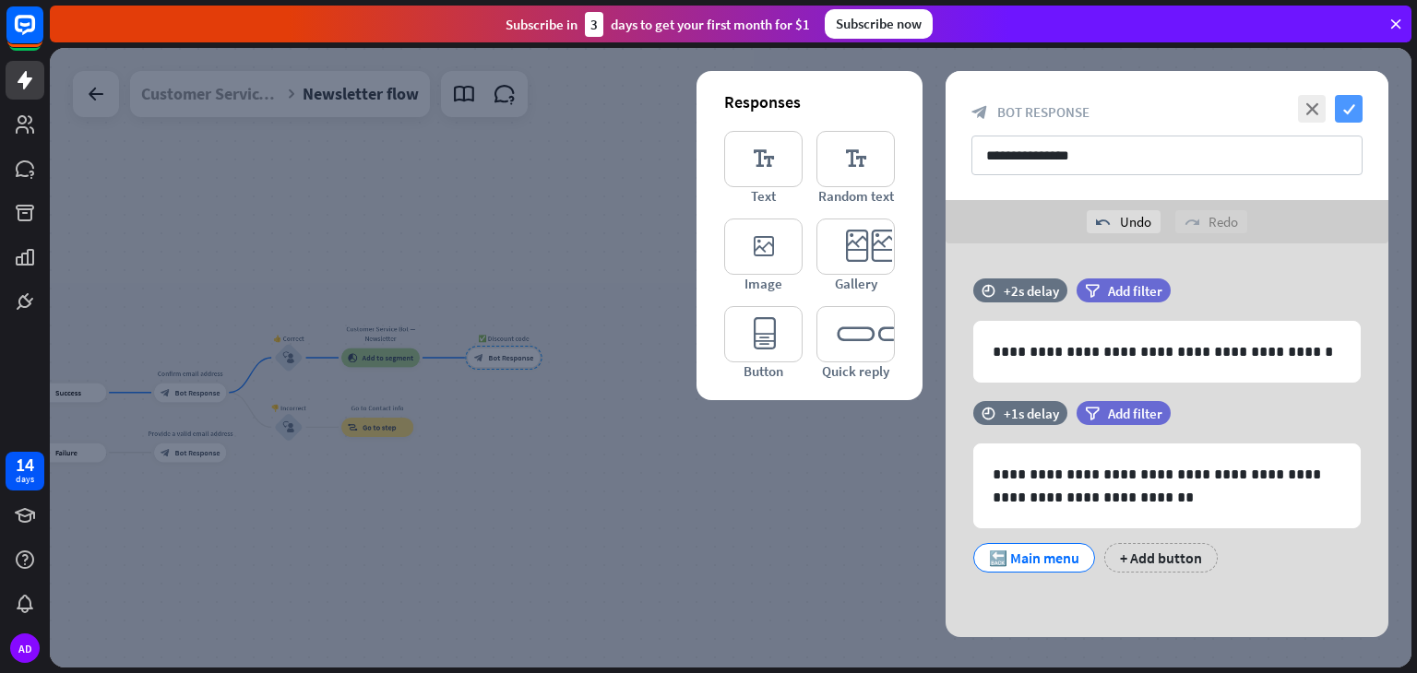
click at [1340, 113] on icon "check" at bounding box center [1349, 109] width 28 height 28
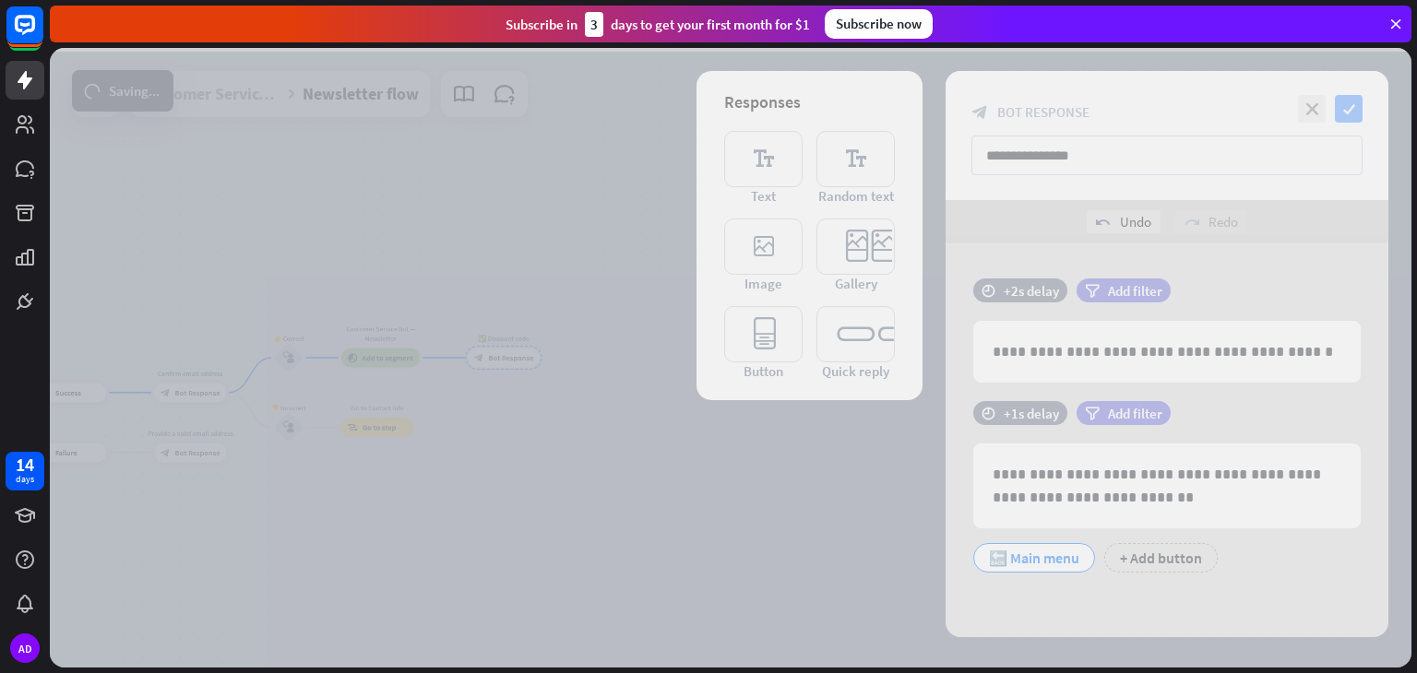
scroll to position [4609, 0]
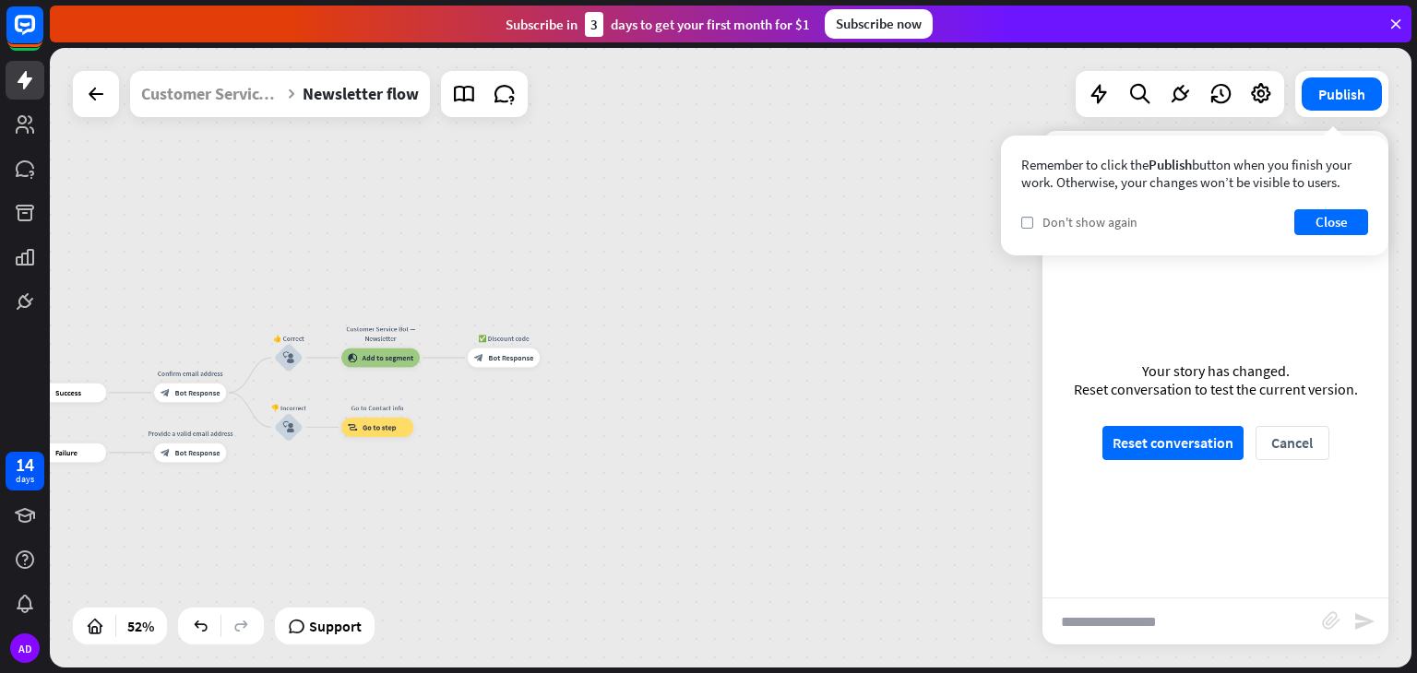
click at [1033, 219] on div "check Don't show again" at bounding box center [1079, 222] width 116 height 17
click at [1308, 224] on button "Close" at bounding box center [1331, 222] width 74 height 26
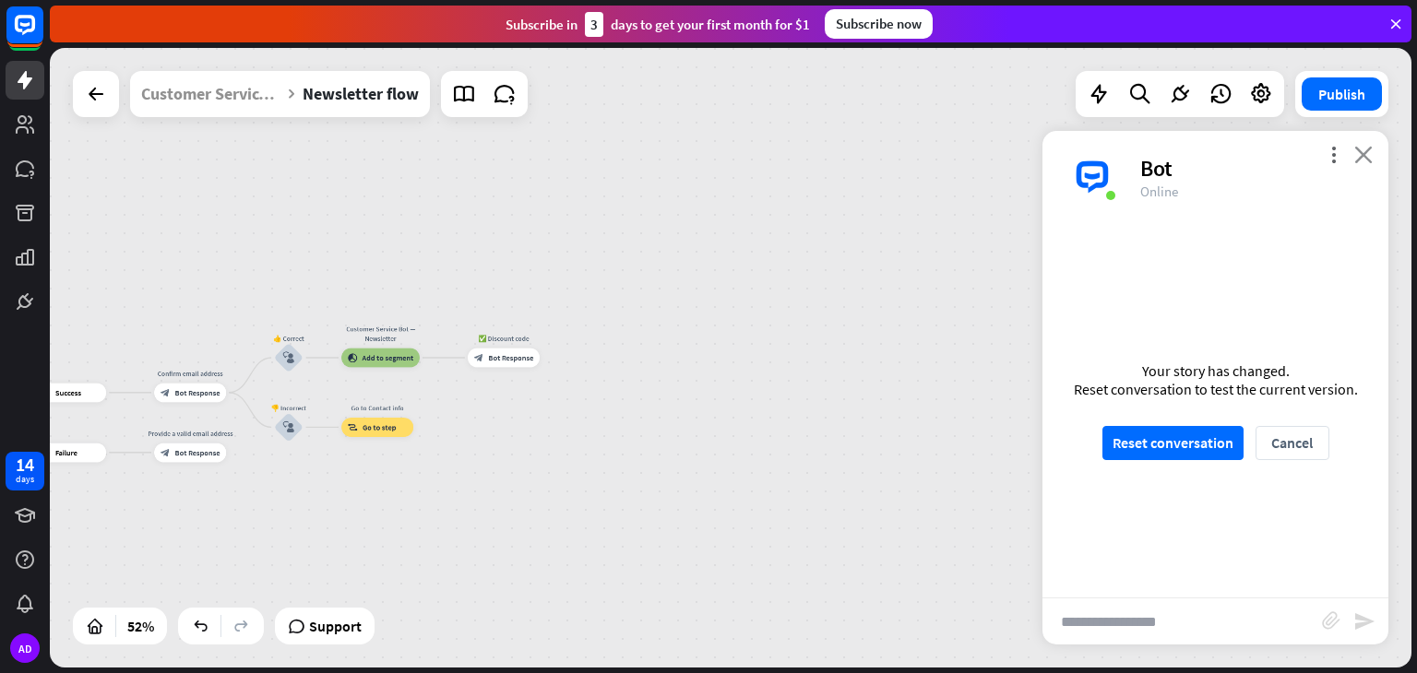
click at [1363, 149] on icon "close" at bounding box center [1363, 155] width 18 height 18
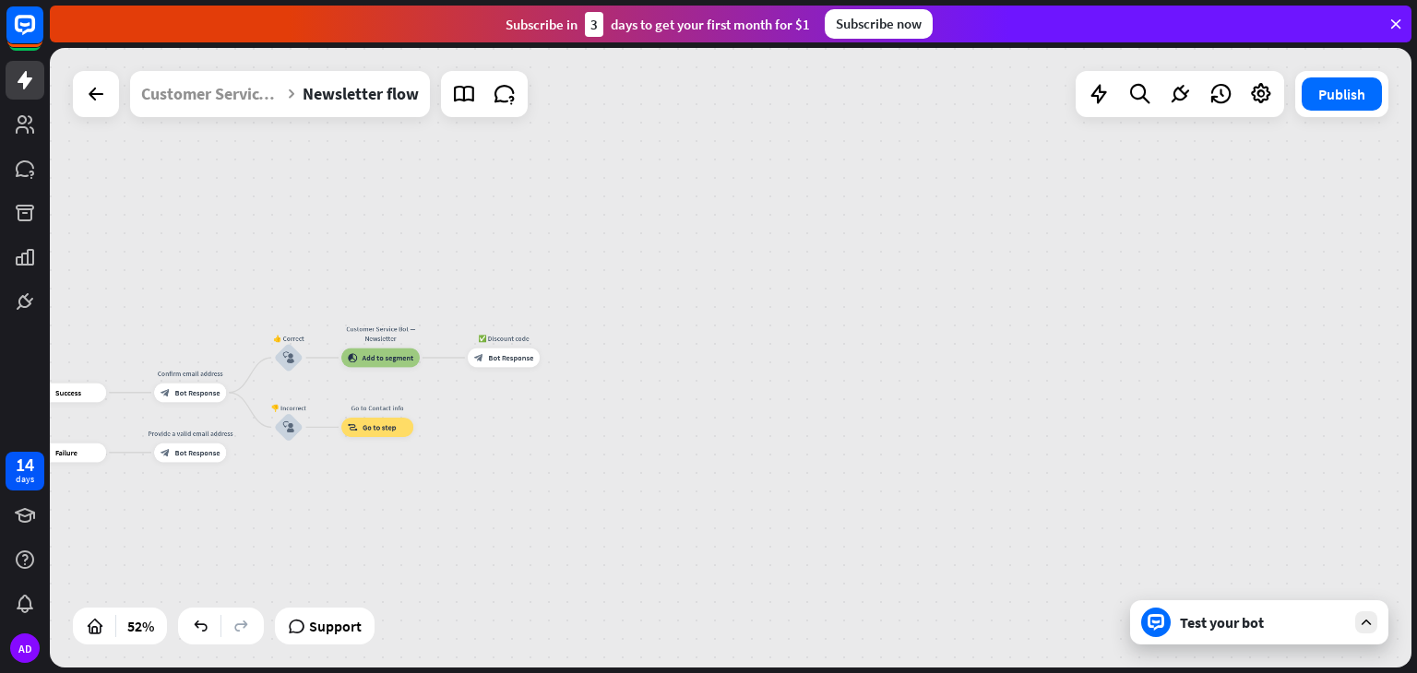
click at [1262, 629] on div "Test your bot" at bounding box center [1263, 622] width 166 height 18
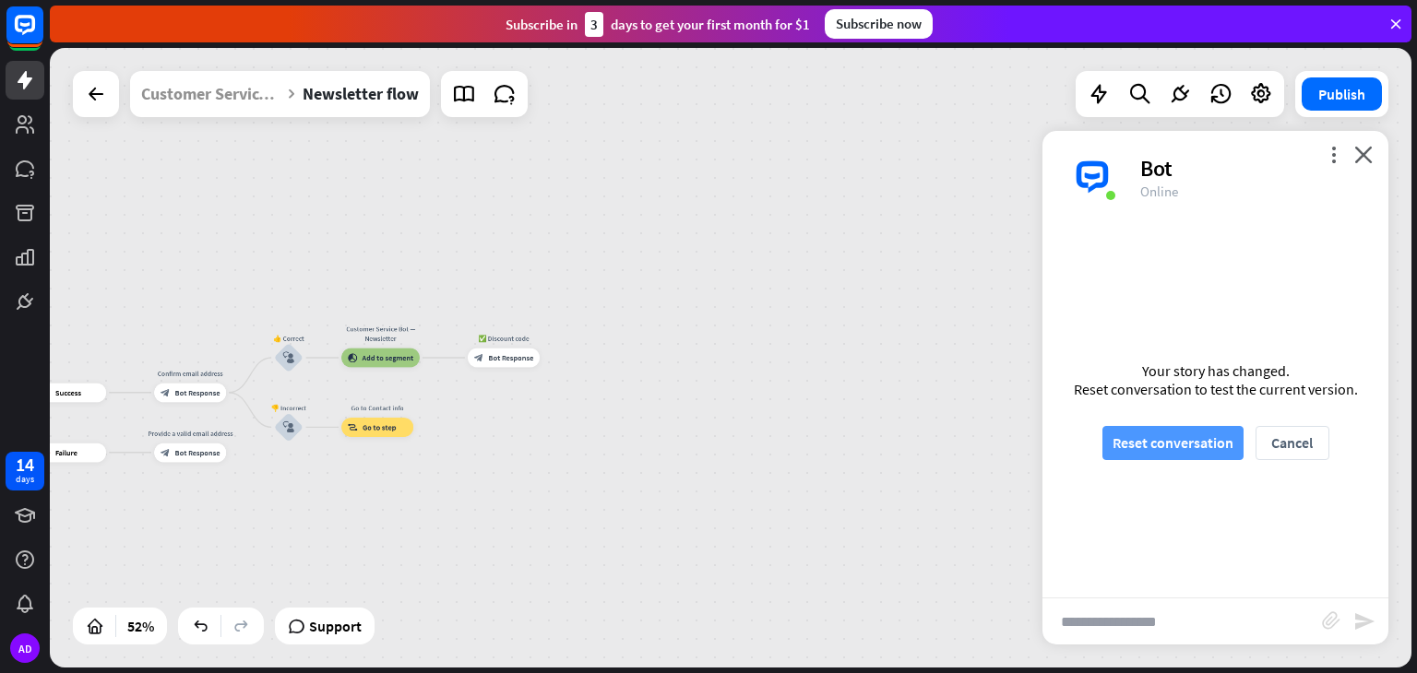
click at [1148, 435] on button "Reset conversation" at bounding box center [1172, 443] width 141 height 34
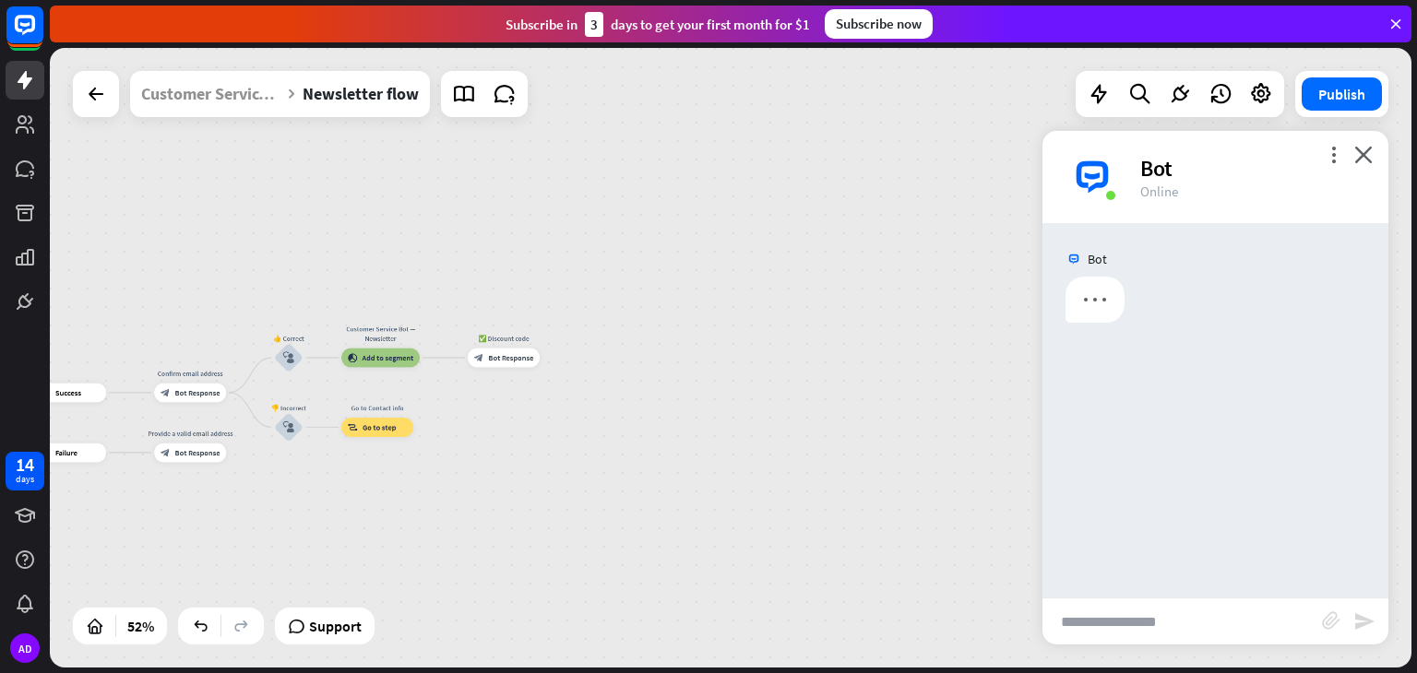
scroll to position [0, 0]
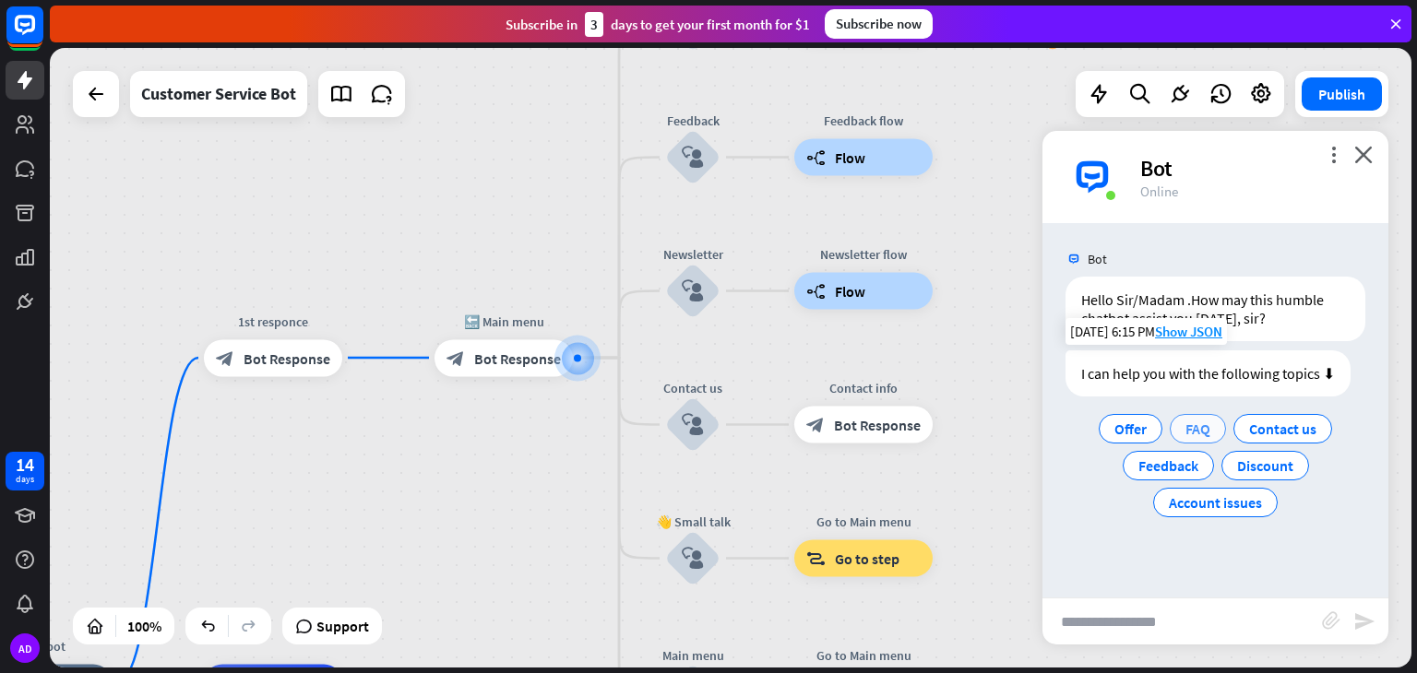
click at [1203, 429] on span "FAQ" at bounding box center [1197, 429] width 25 height 18
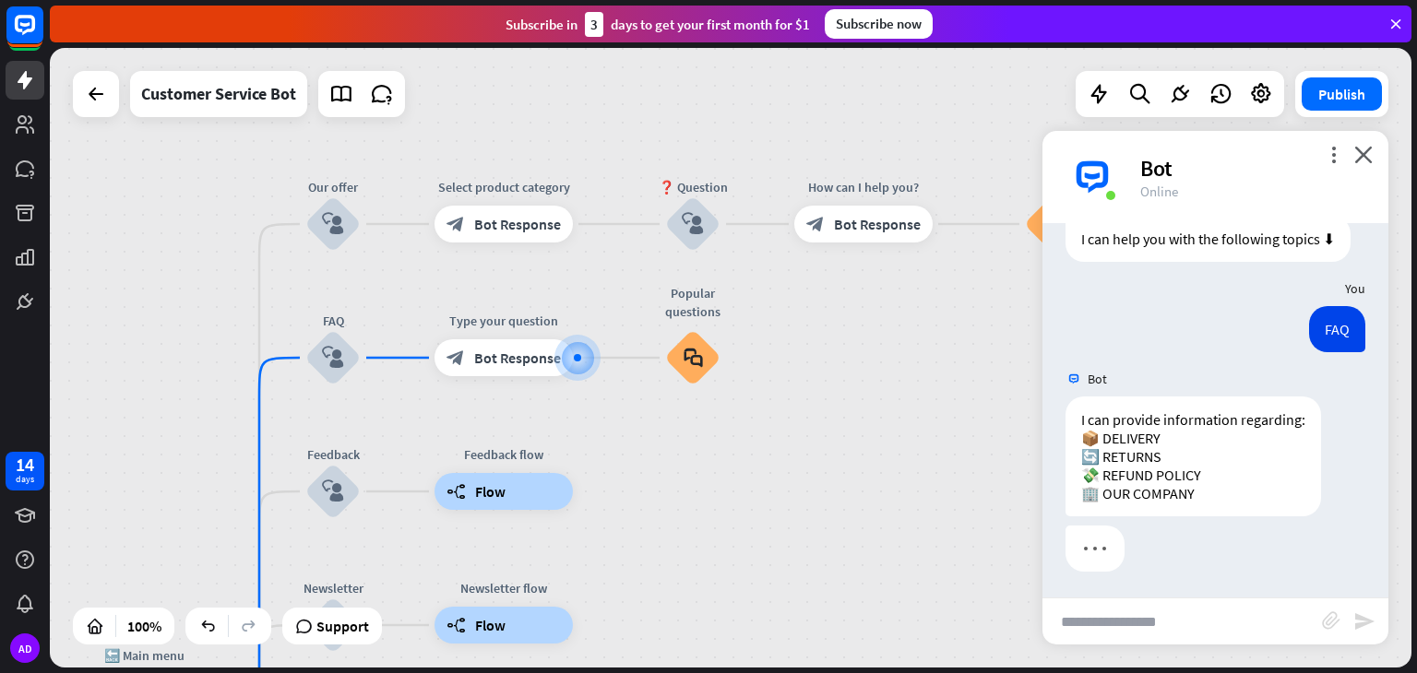
scroll to position [137, 0]
click at [1105, 614] on input "text" at bounding box center [1182, 622] width 280 height 46
type input "**********"
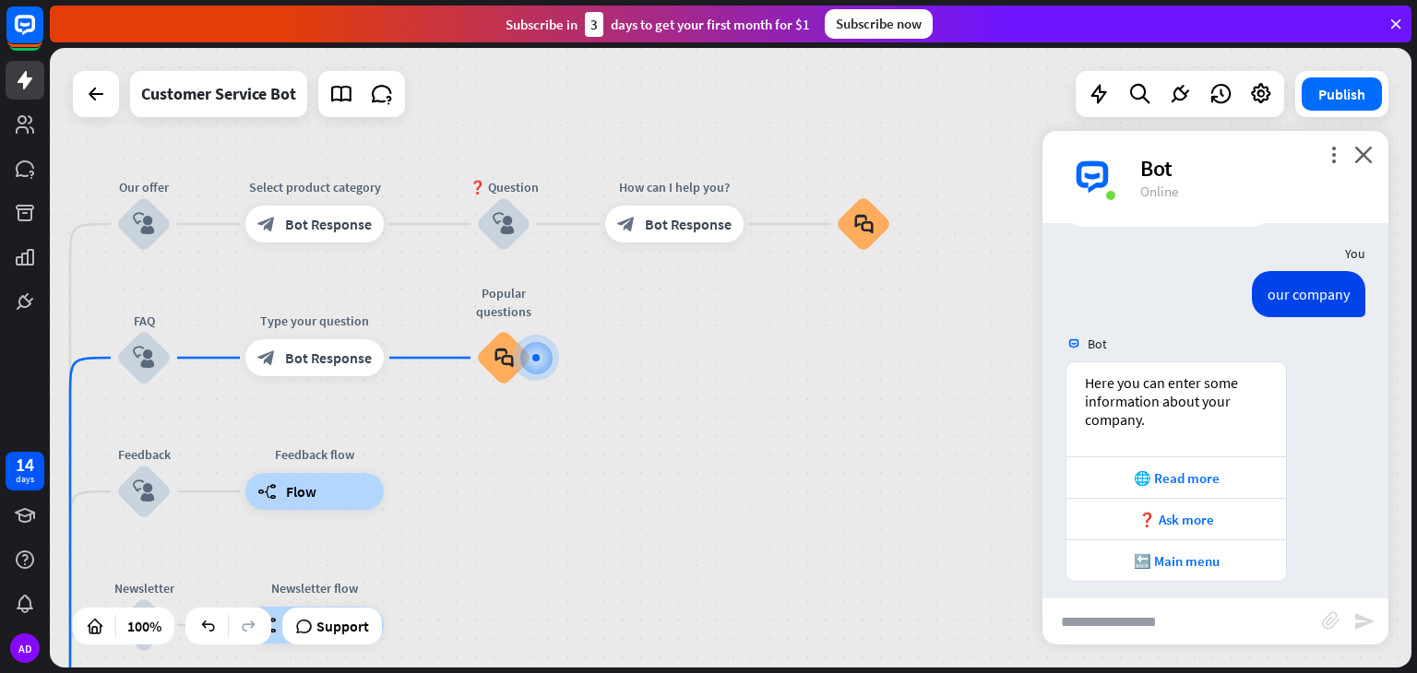
scroll to position [491, 0]
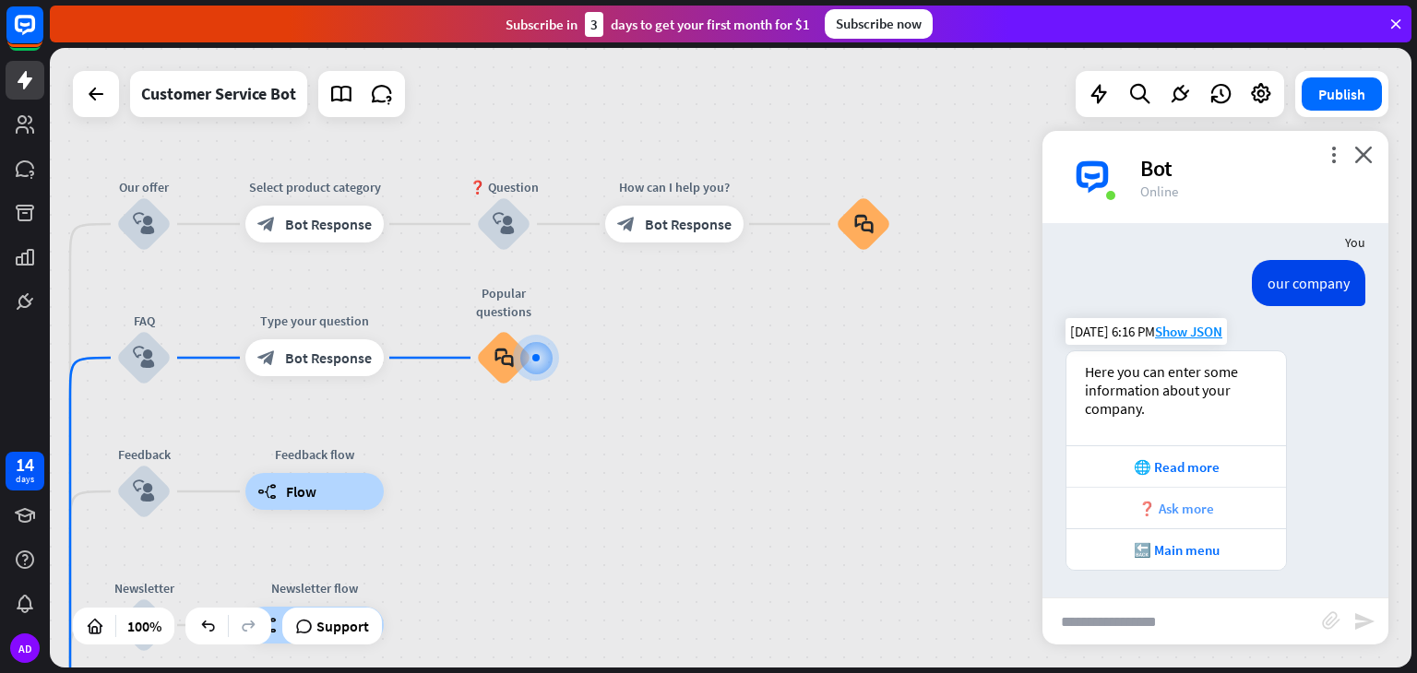
click at [1166, 495] on div "❓ Ask more" at bounding box center [1176, 508] width 220 height 42
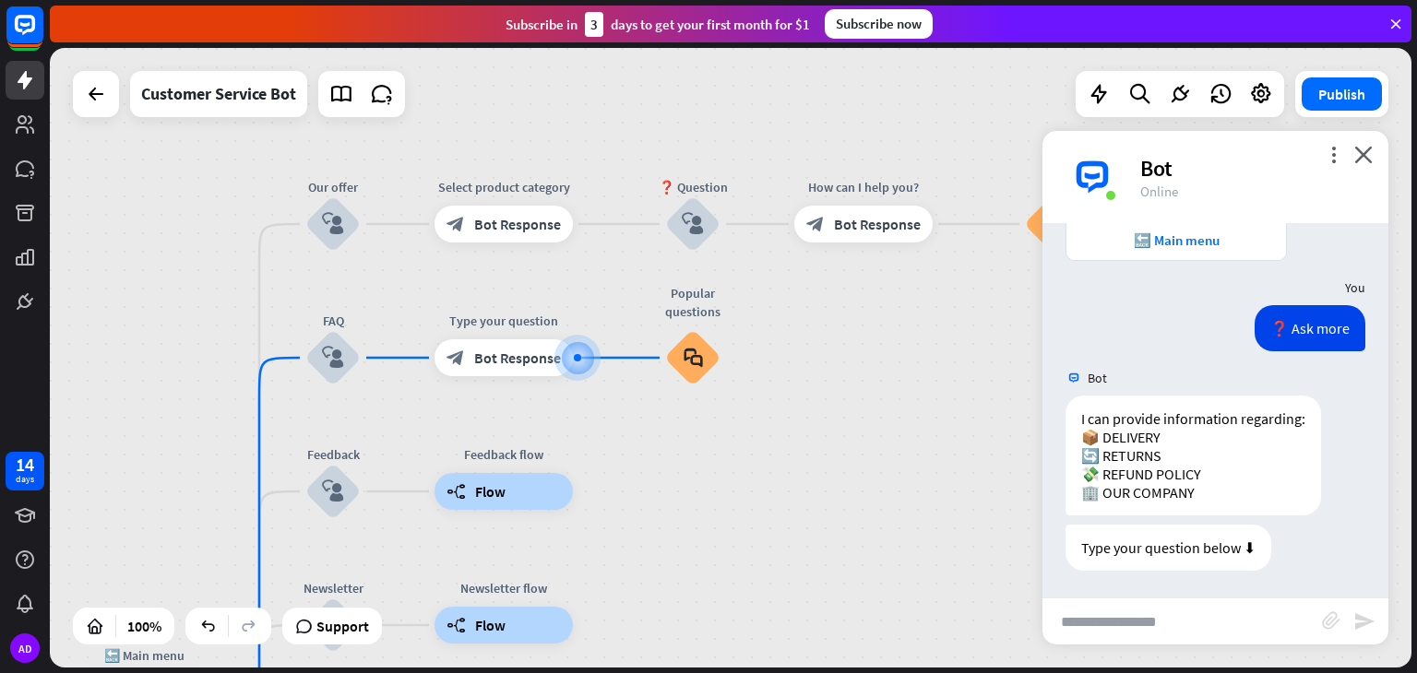
scroll to position [801, 0]
click at [1368, 156] on icon "close" at bounding box center [1363, 155] width 18 height 18
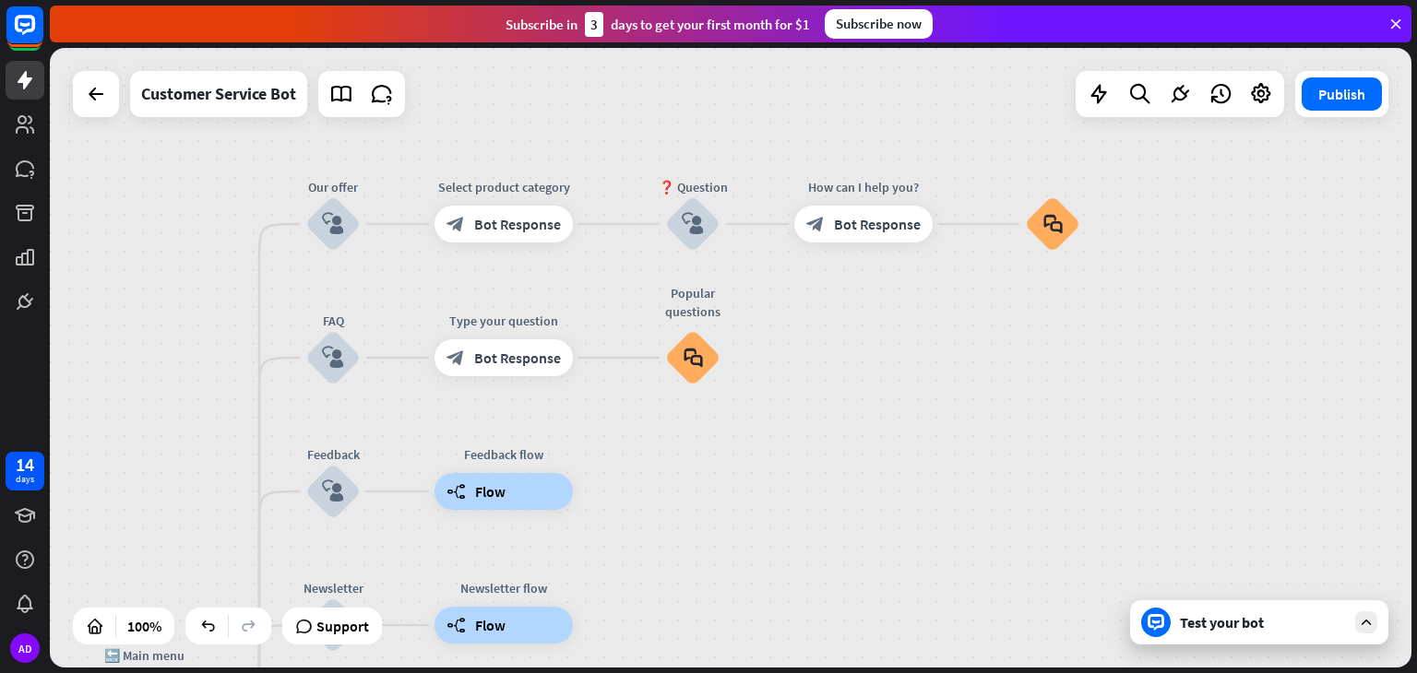
click at [1222, 631] on div "Test your bot" at bounding box center [1263, 622] width 166 height 18
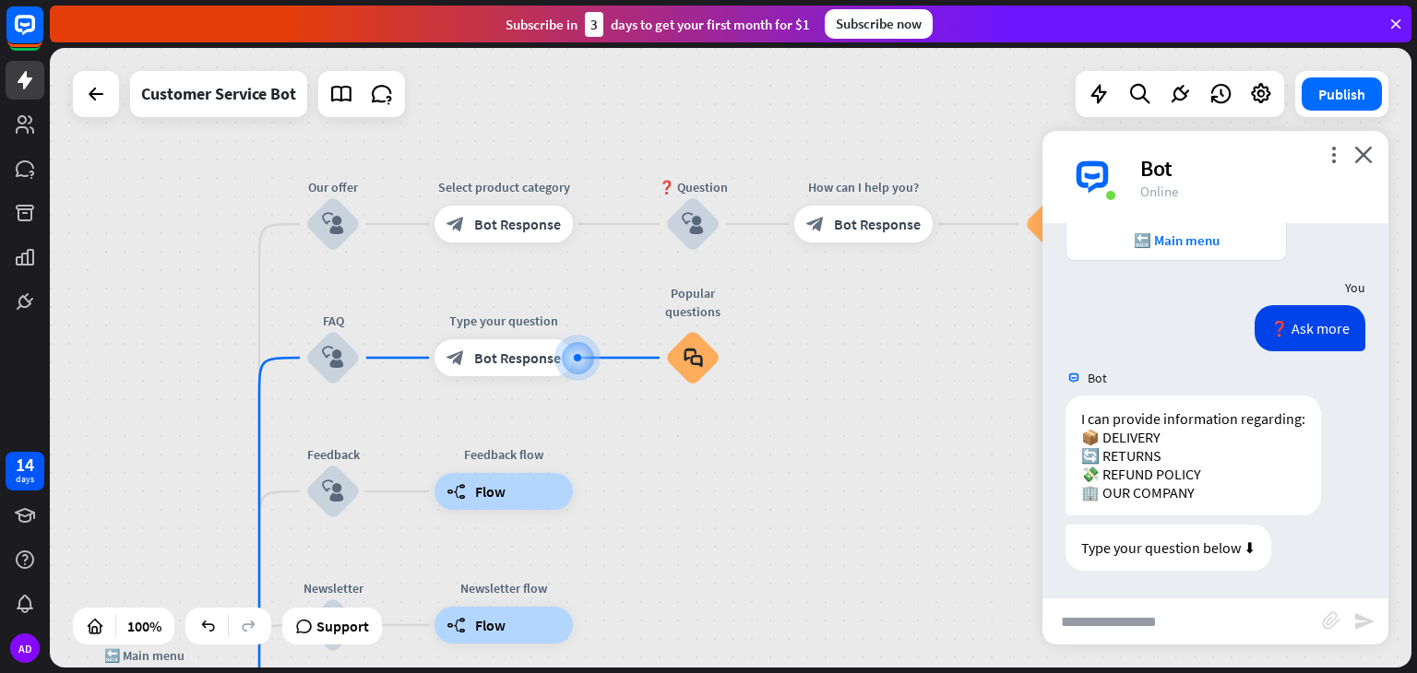
click at [1170, 613] on input "text" at bounding box center [1182, 622] width 280 height 46
type input "*********"
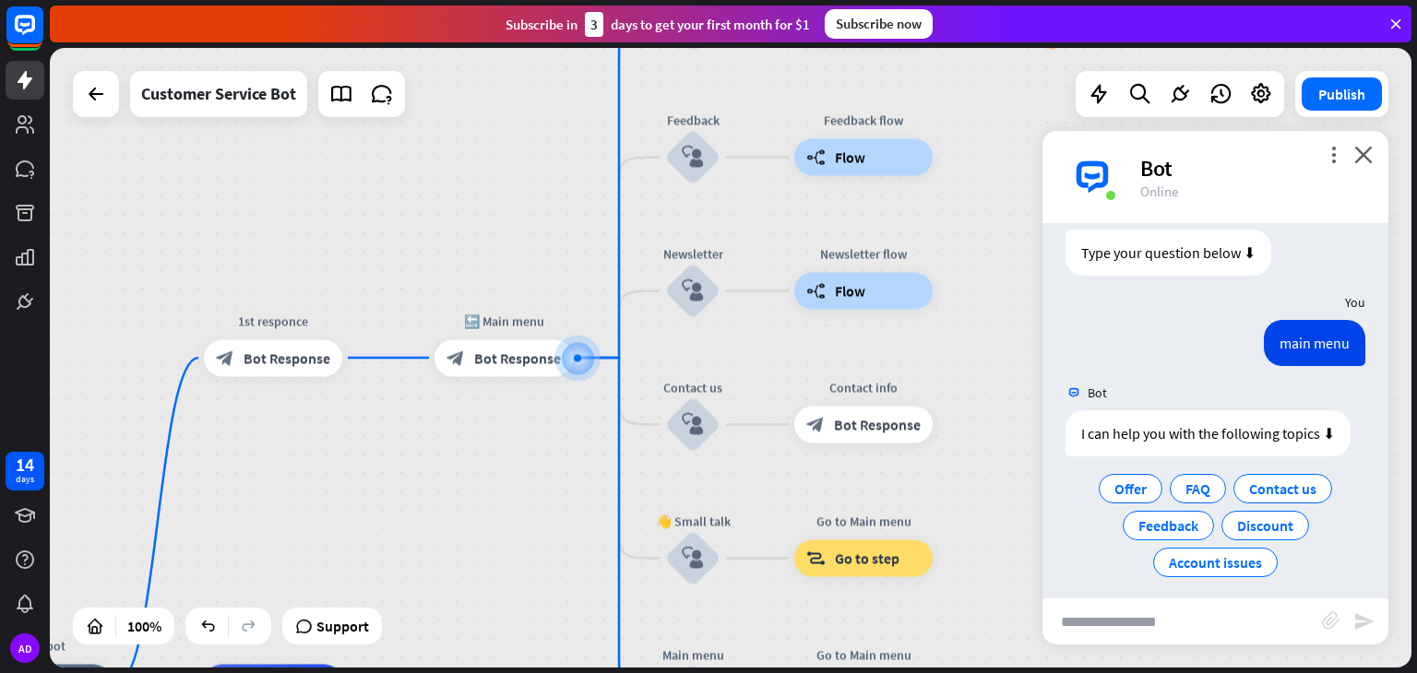
scroll to position [1107, 0]
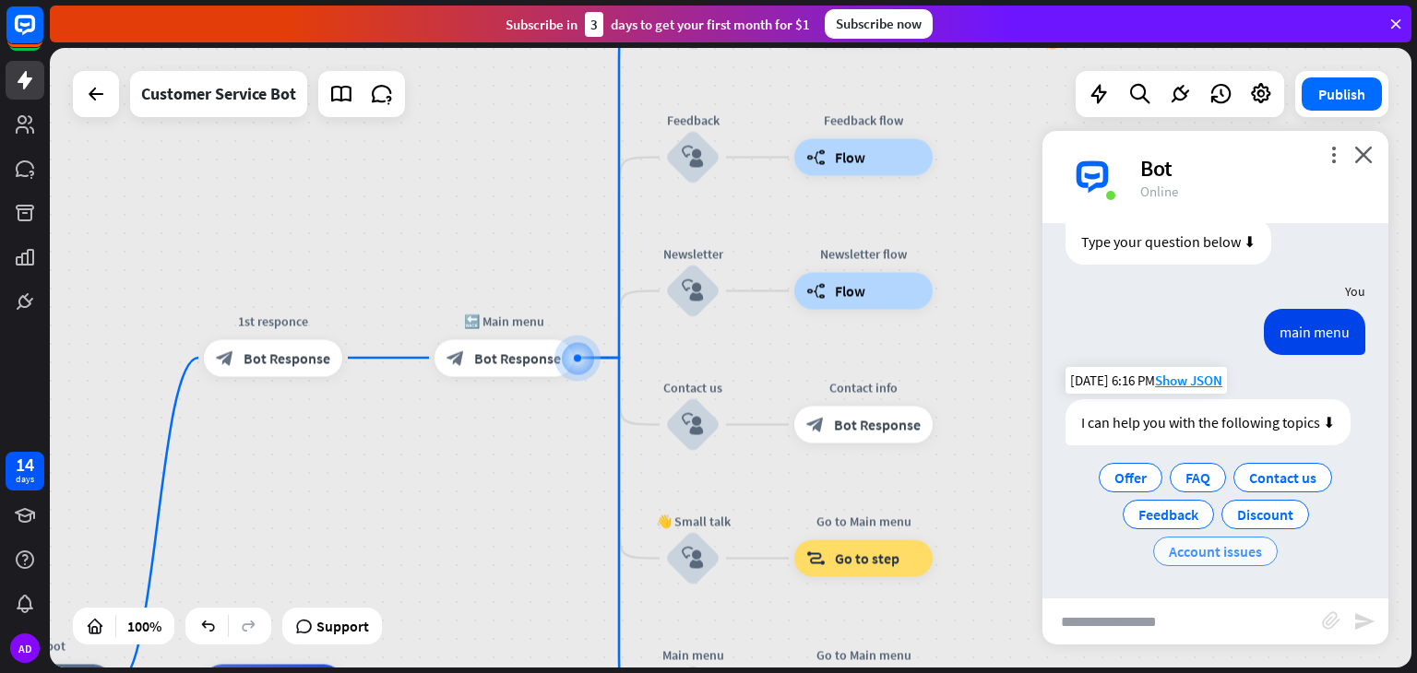
click at [1221, 546] on span "Account issues" at bounding box center [1215, 551] width 93 height 18
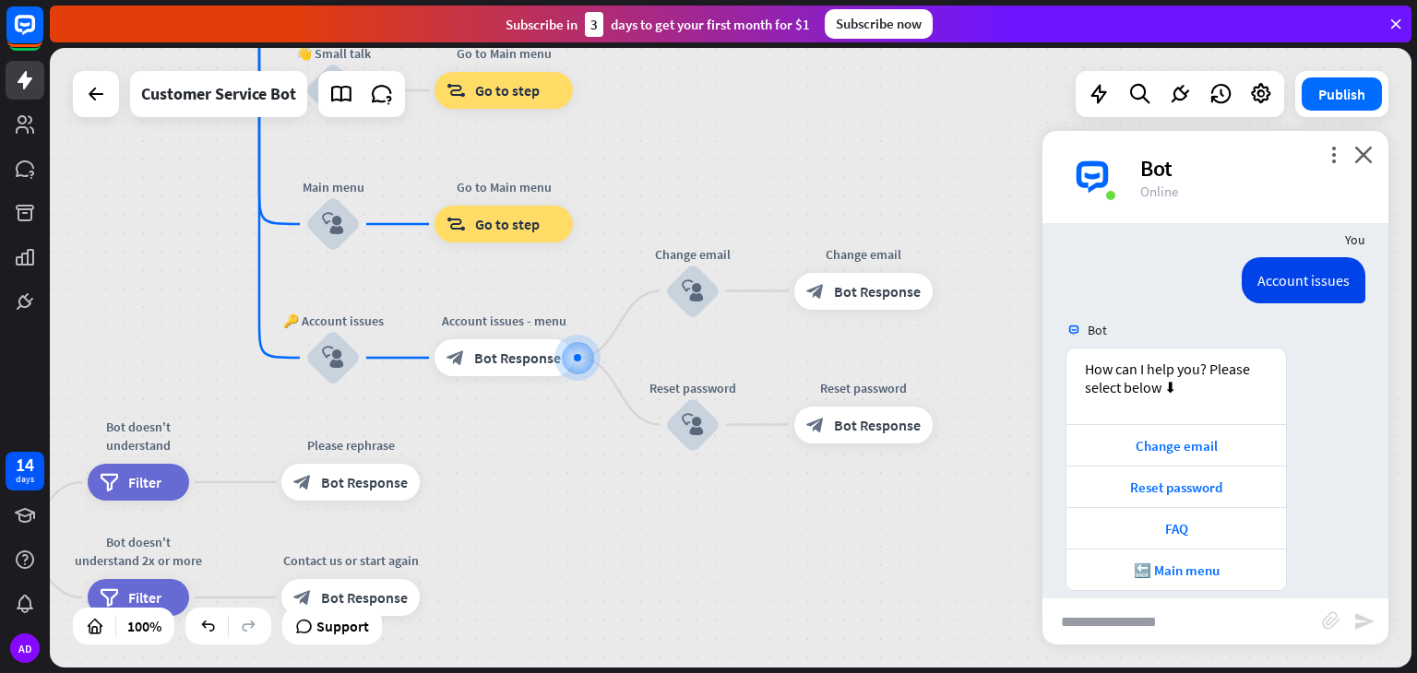
scroll to position [1360, 0]
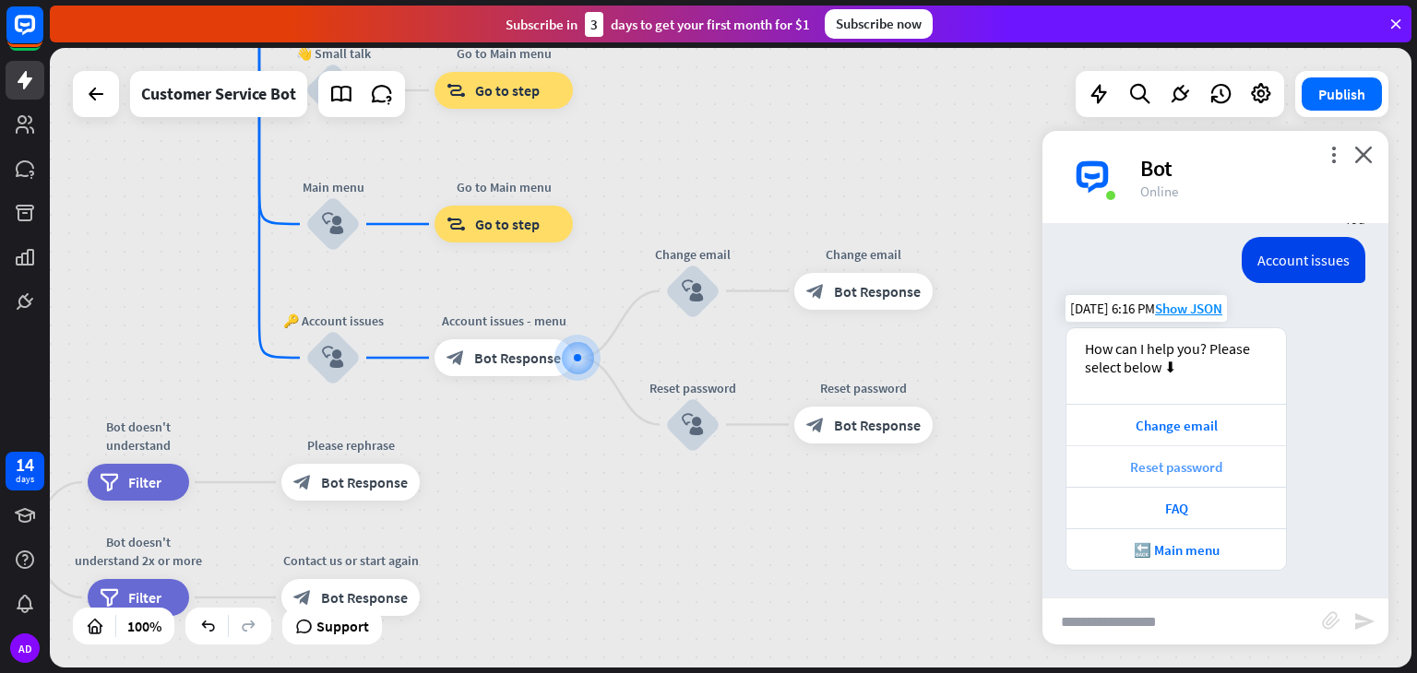
click at [1147, 463] on div "Reset password" at bounding box center [1176, 467] width 201 height 18
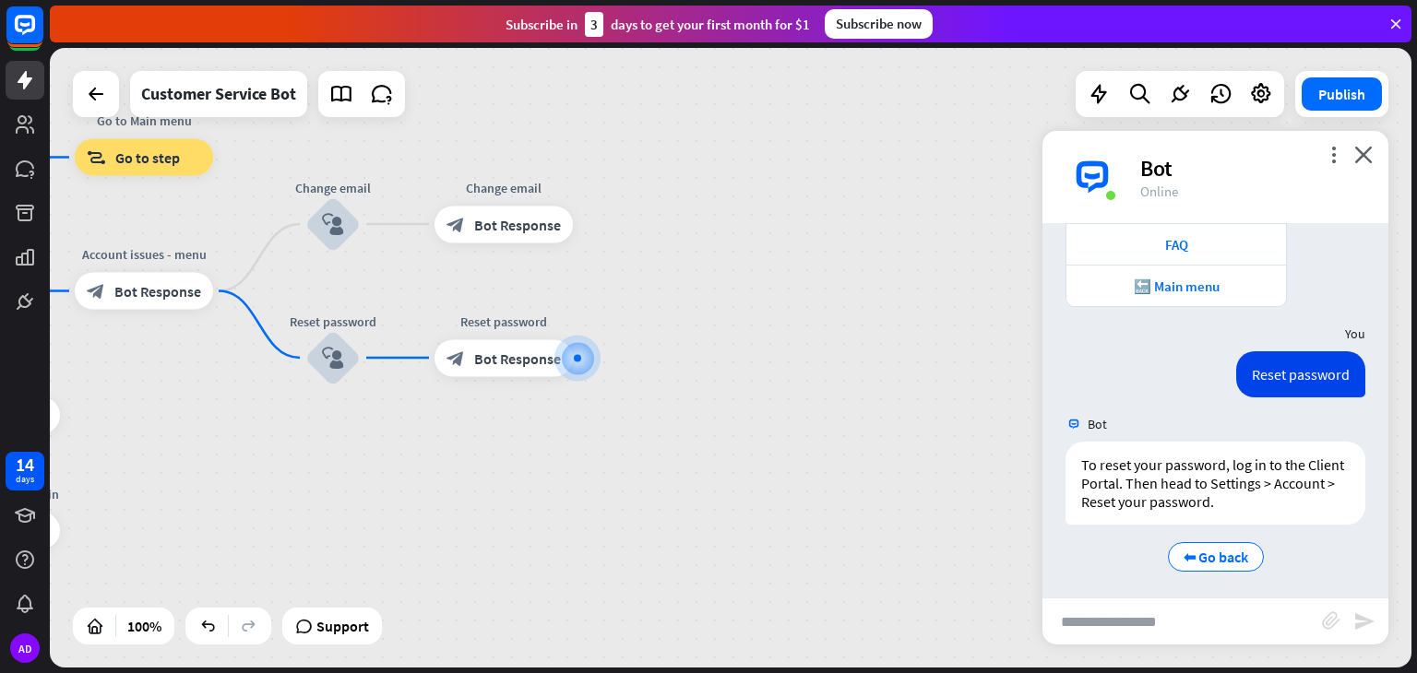
scroll to position [1627, 0]
click at [1207, 552] on span "⬅ Go back" at bounding box center [1216, 553] width 65 height 18
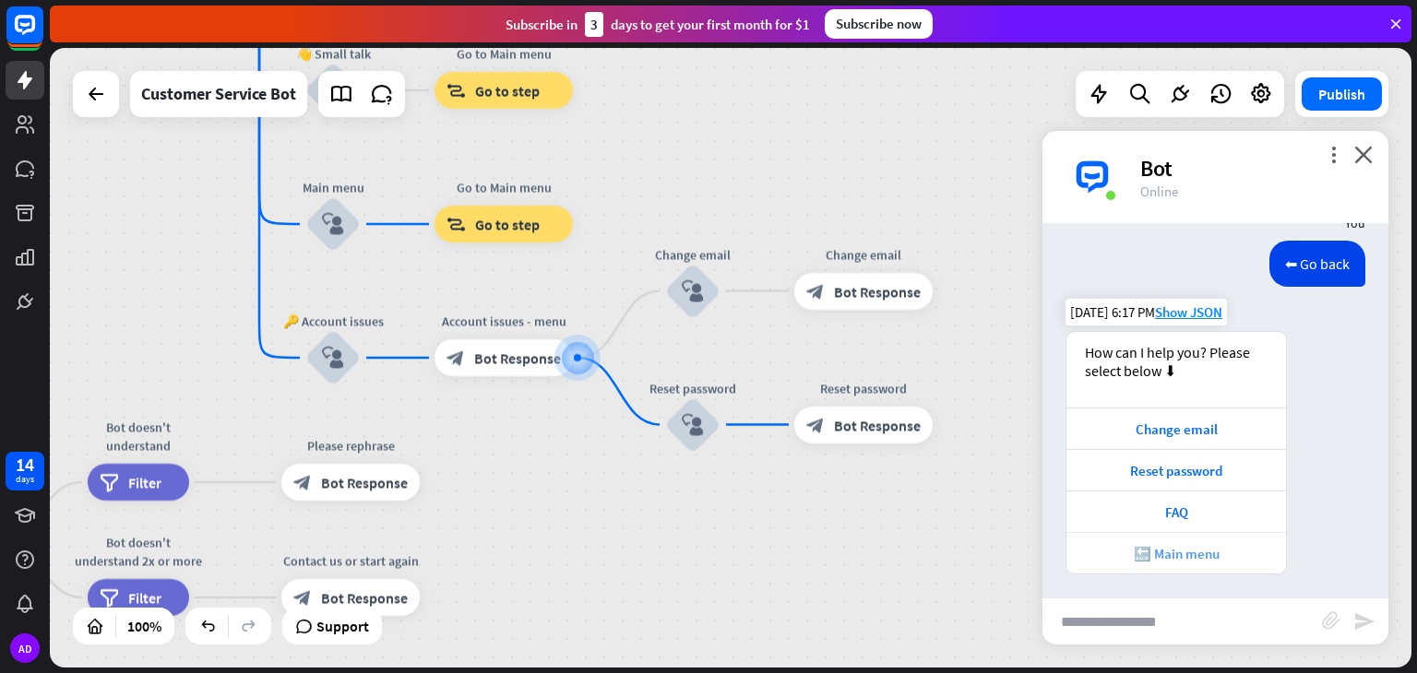
scroll to position [1956, 0]
click at [1173, 558] on div "🔙 Main menu" at bounding box center [1176, 550] width 220 height 42
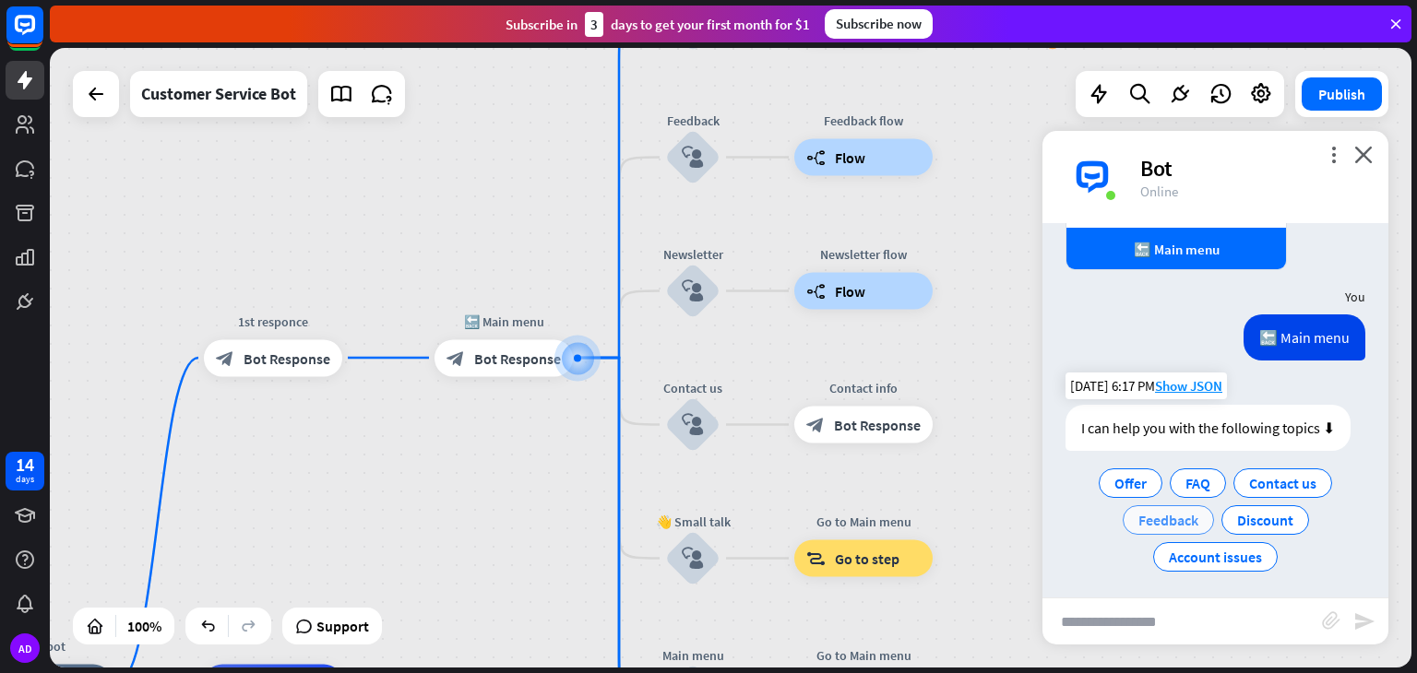
scroll to position [2261, 0]
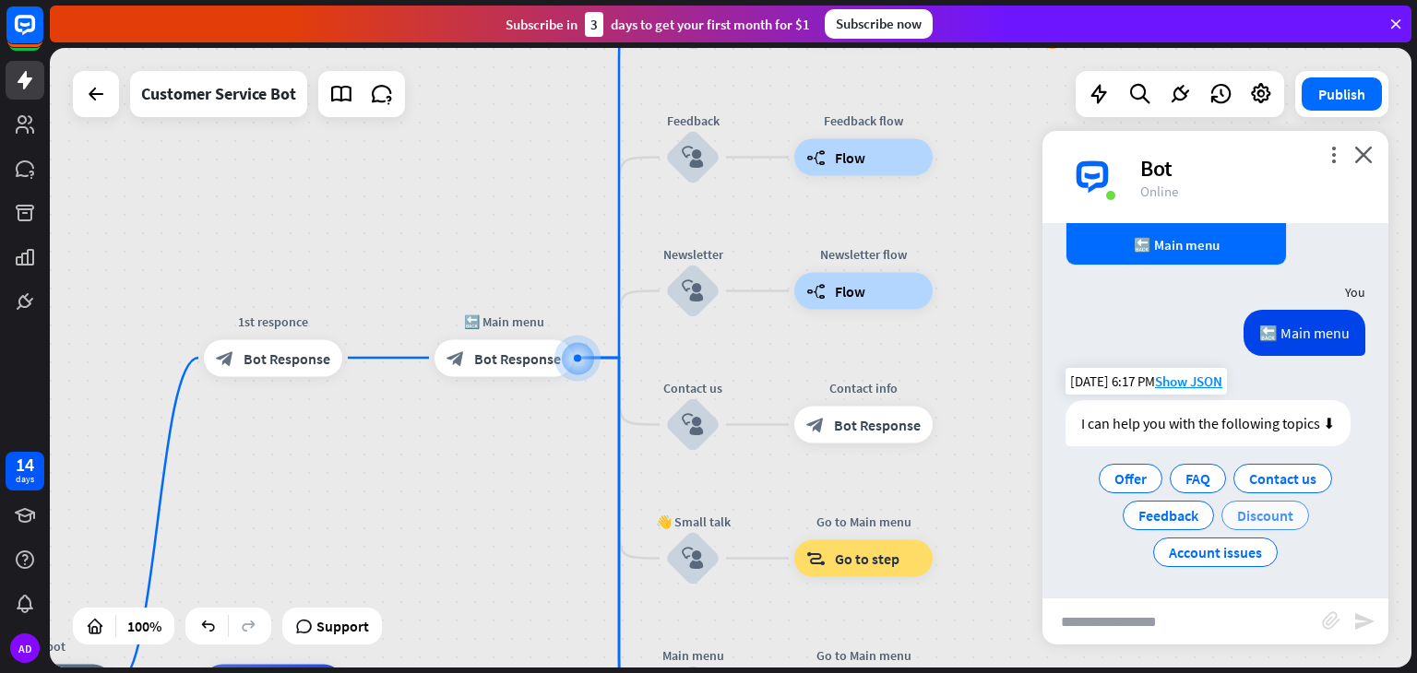
click at [1246, 502] on div "Discount" at bounding box center [1265, 516] width 88 height 30
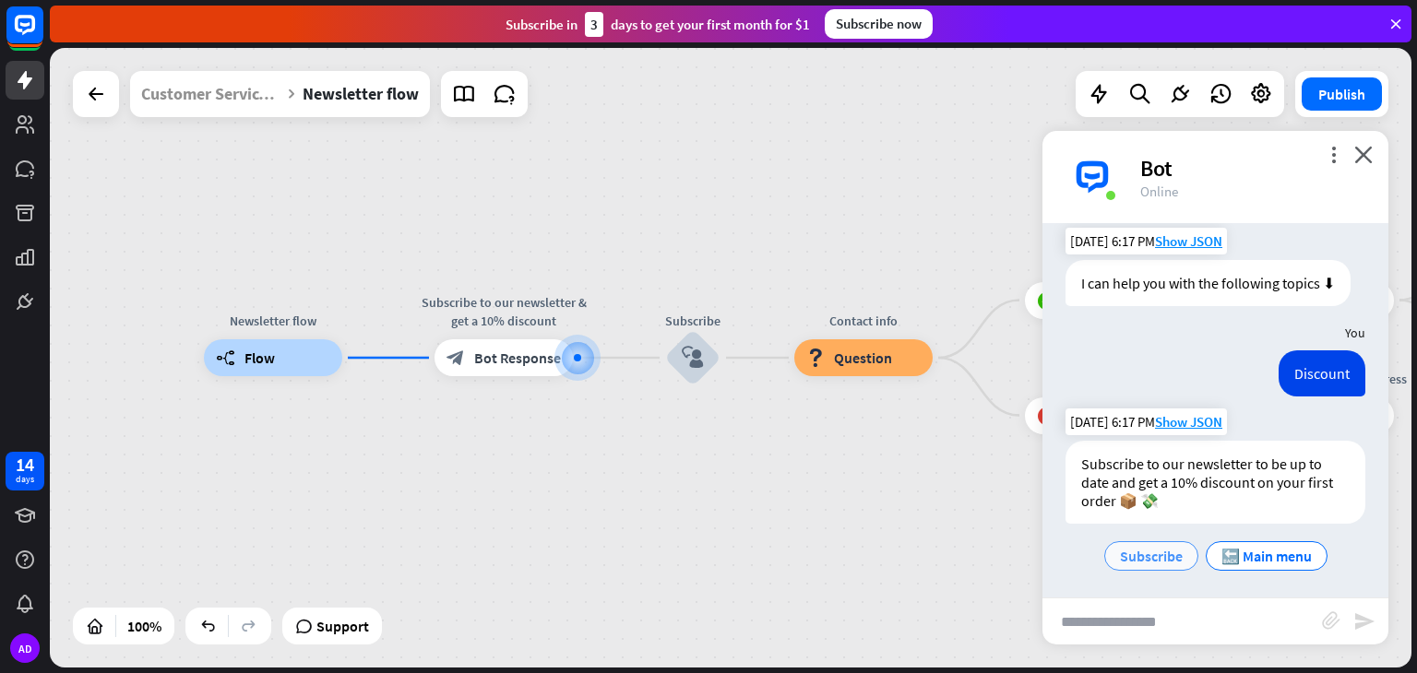
scroll to position [2405, 0]
click at [1136, 558] on span "Subscribe" at bounding box center [1151, 552] width 63 height 18
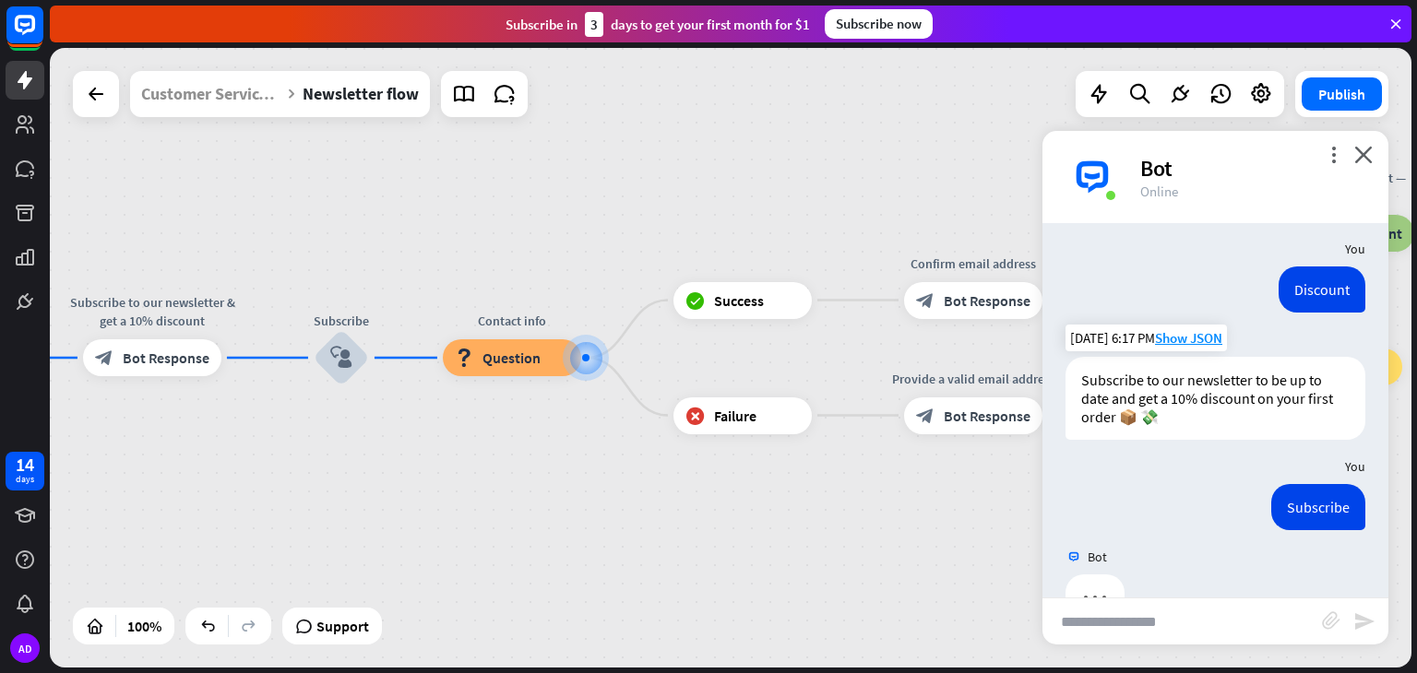
scroll to position [2535, 0]
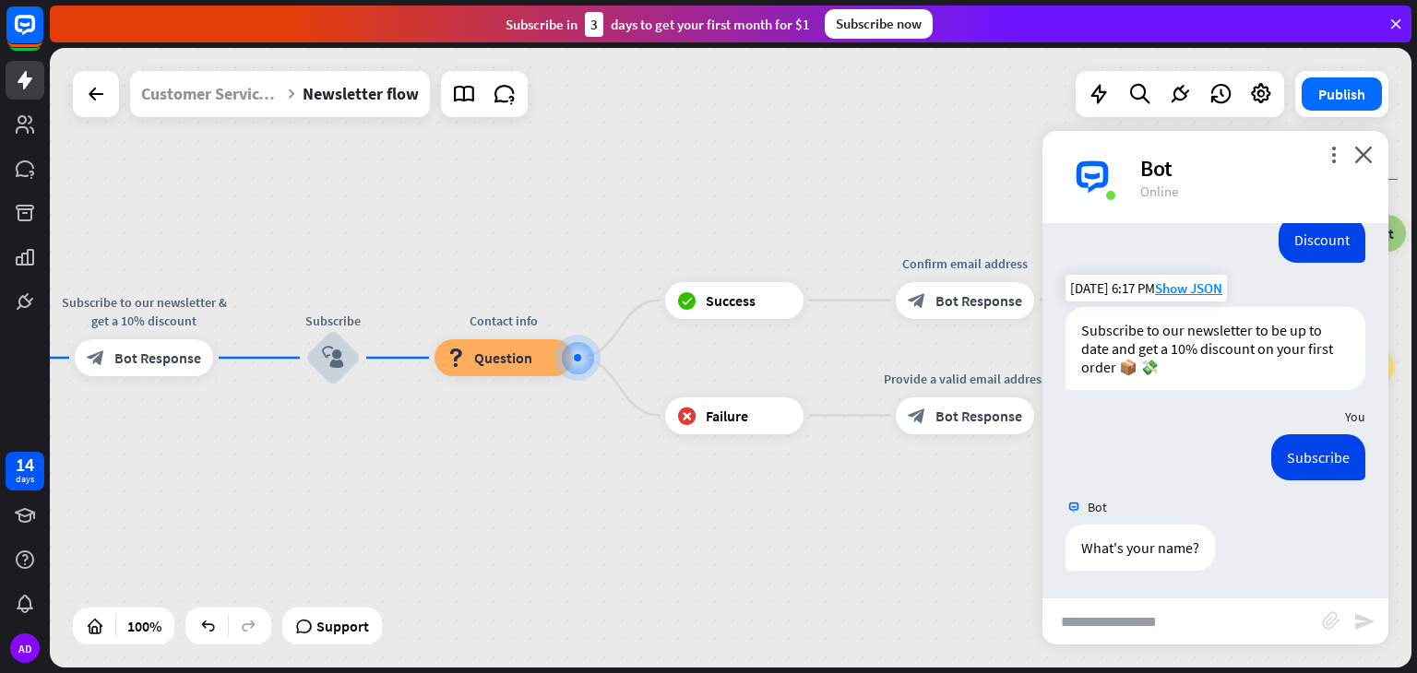
click at [1140, 639] on input "text" at bounding box center [1182, 622] width 280 height 46
type input "****"
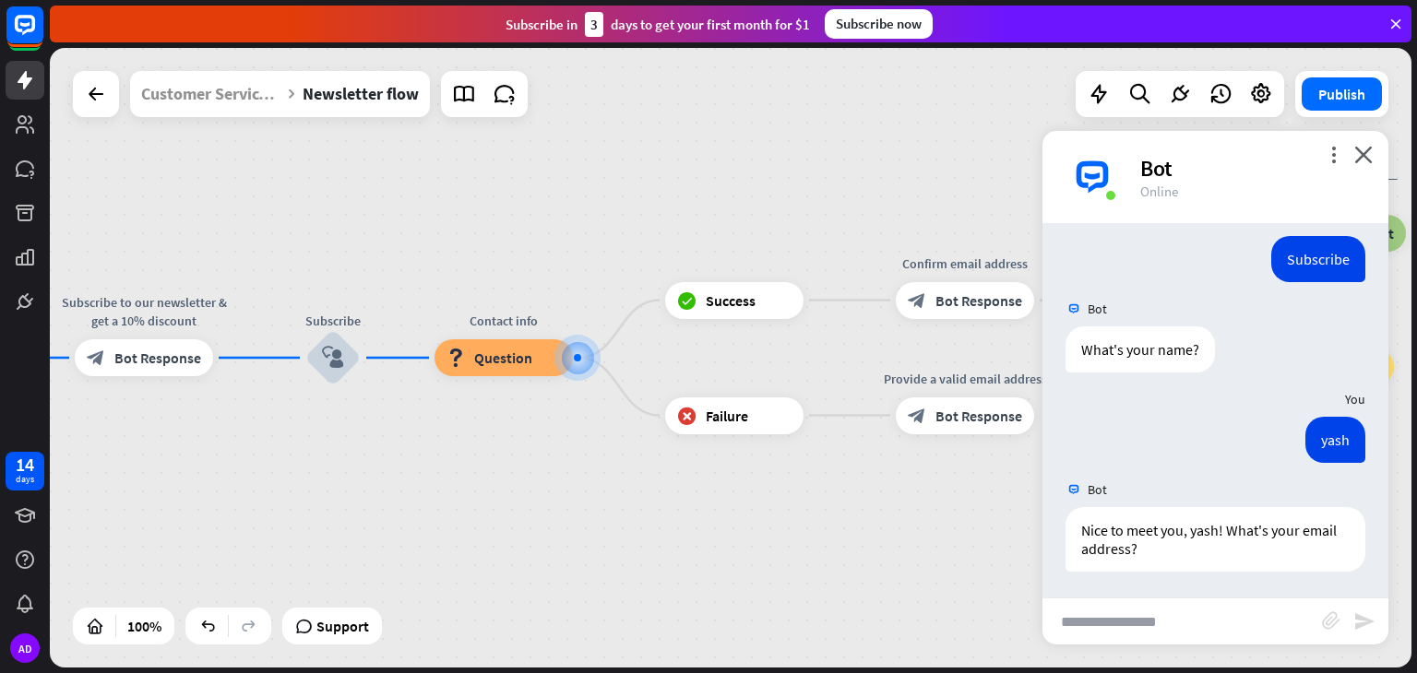
scroll to position [2734, 0]
type input "**********"
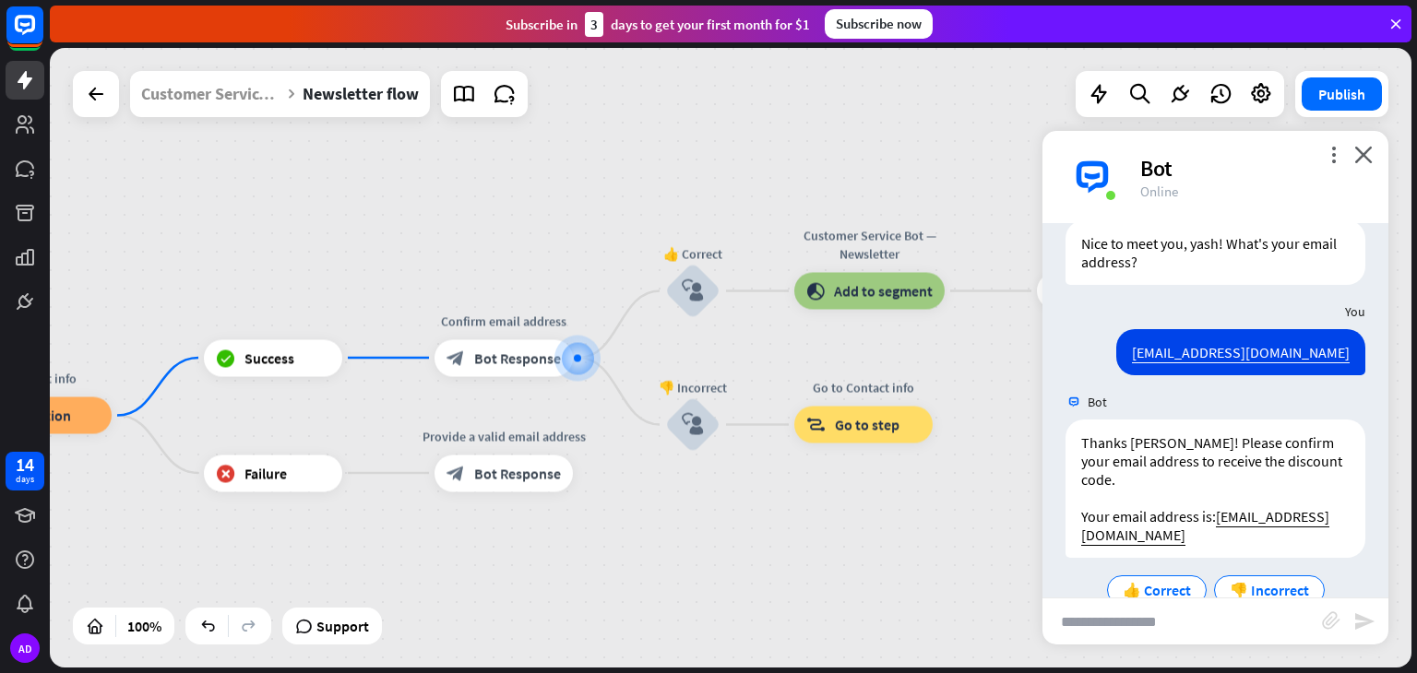
scroll to position [3021, 0]
click at [1163, 580] on span "👍 Correct" at bounding box center [1157, 589] width 68 height 18
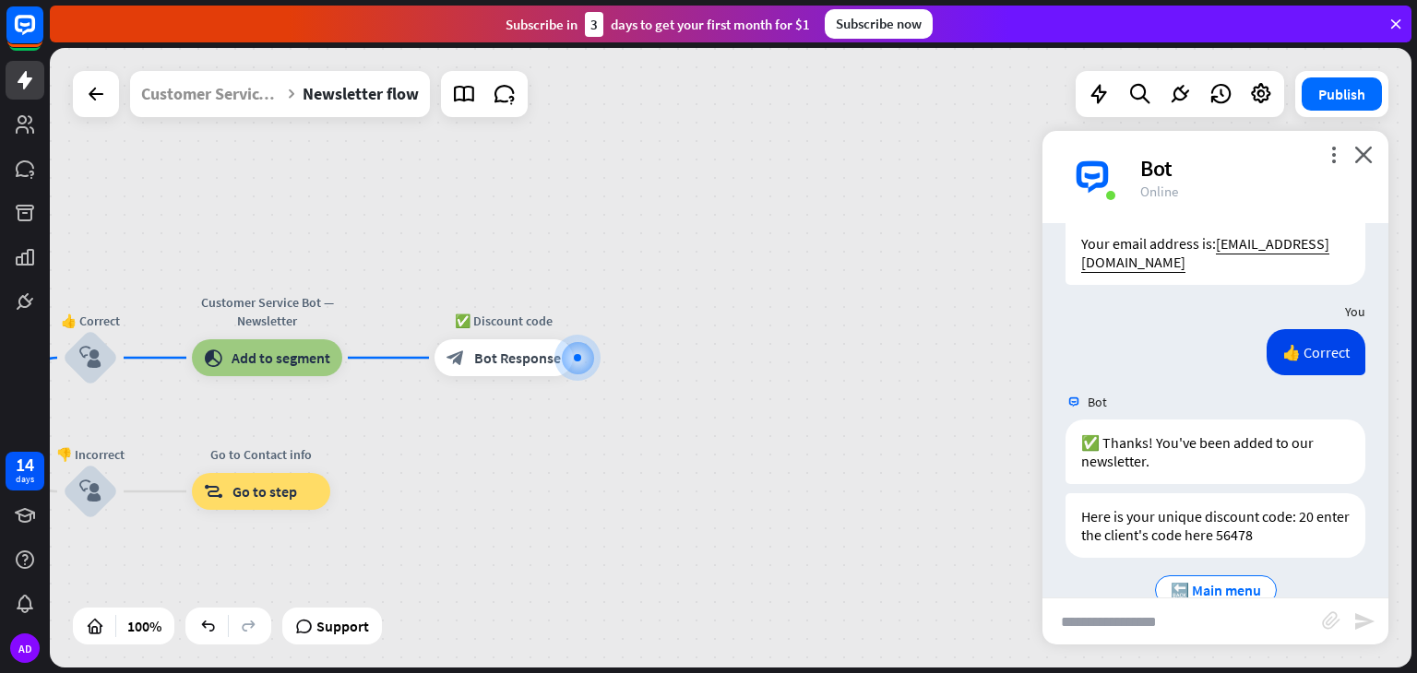
scroll to position [3294, 0]
click at [1230, 580] on span "🔙 Main menu" at bounding box center [1216, 589] width 90 height 18
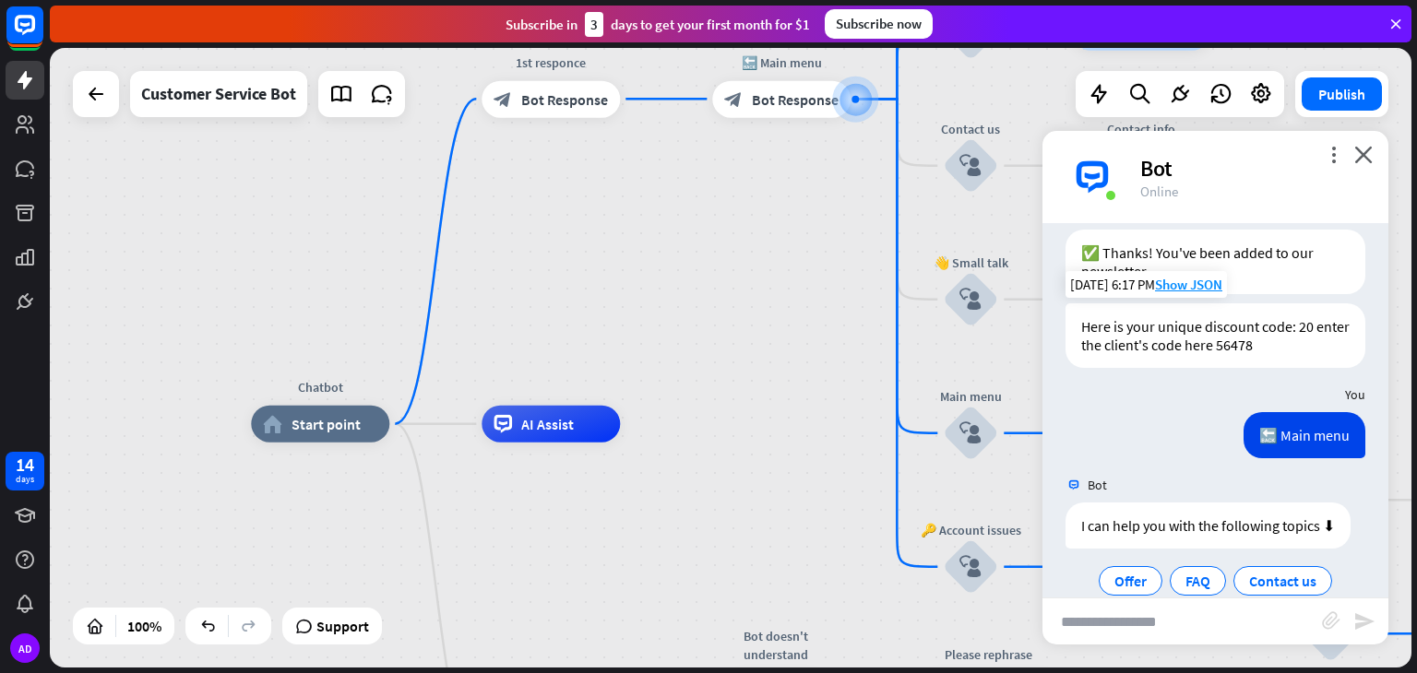
scroll to position [3549, 0]
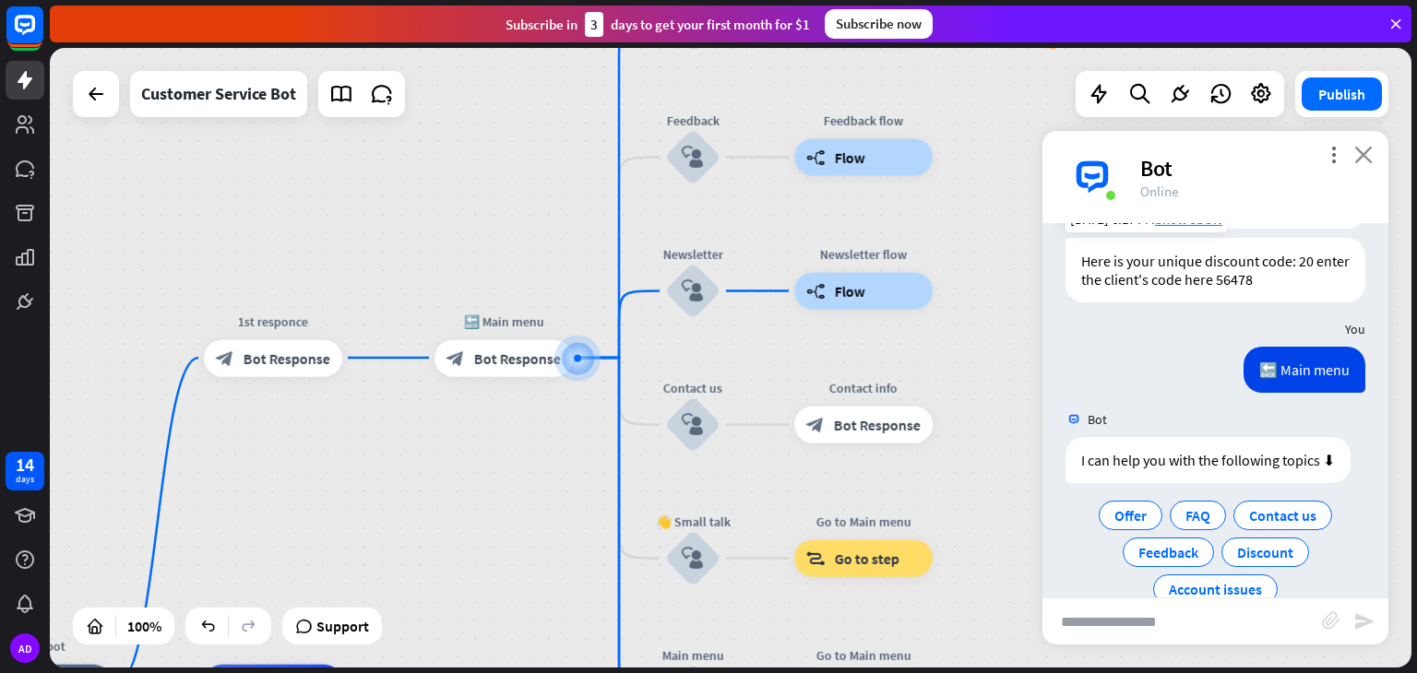
click at [1363, 161] on icon "close" at bounding box center [1363, 155] width 18 height 18
